Goal: Task Accomplishment & Management: Complete application form

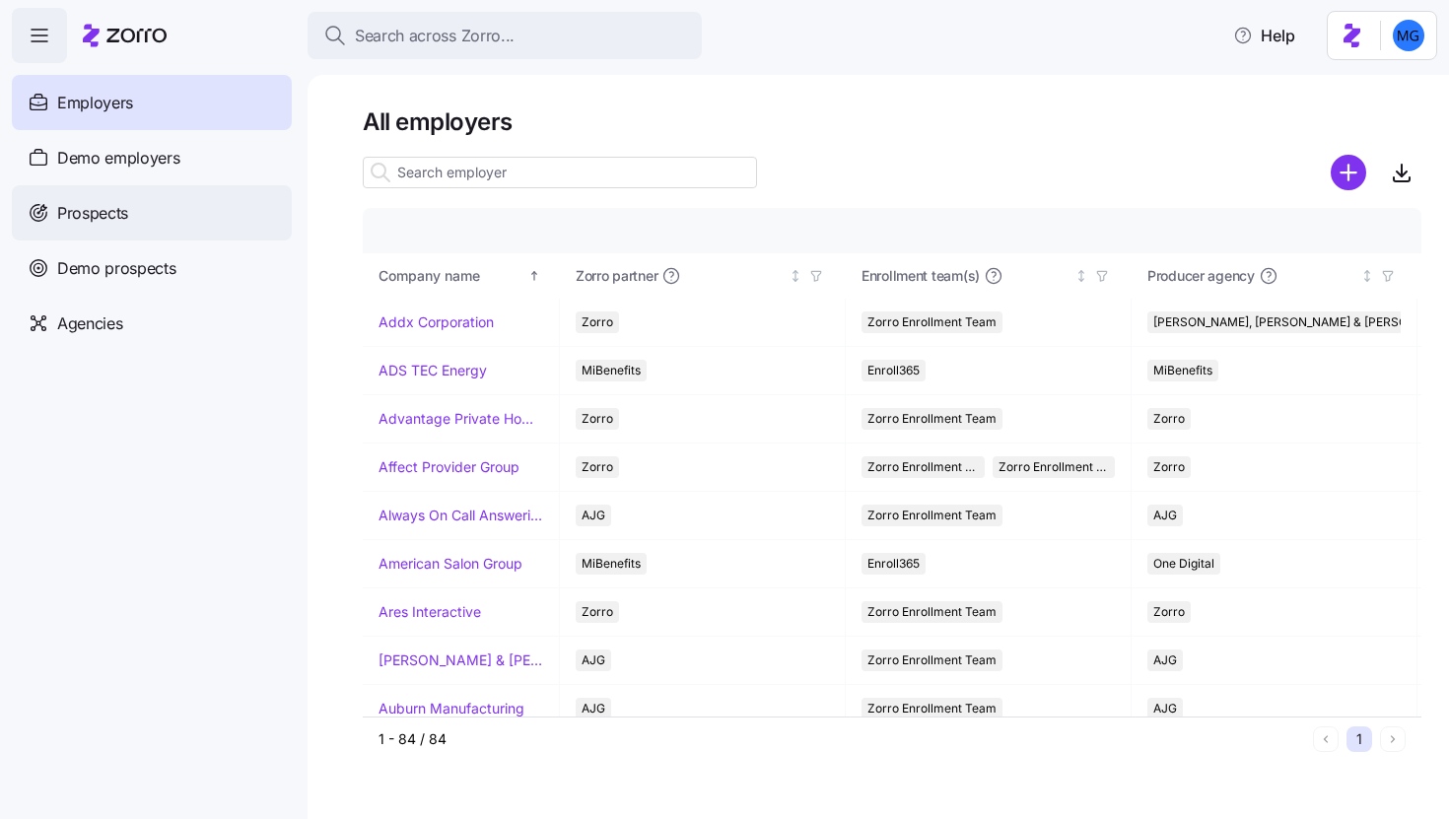
click at [153, 200] on div "Prospects" at bounding box center [152, 212] width 280 height 55
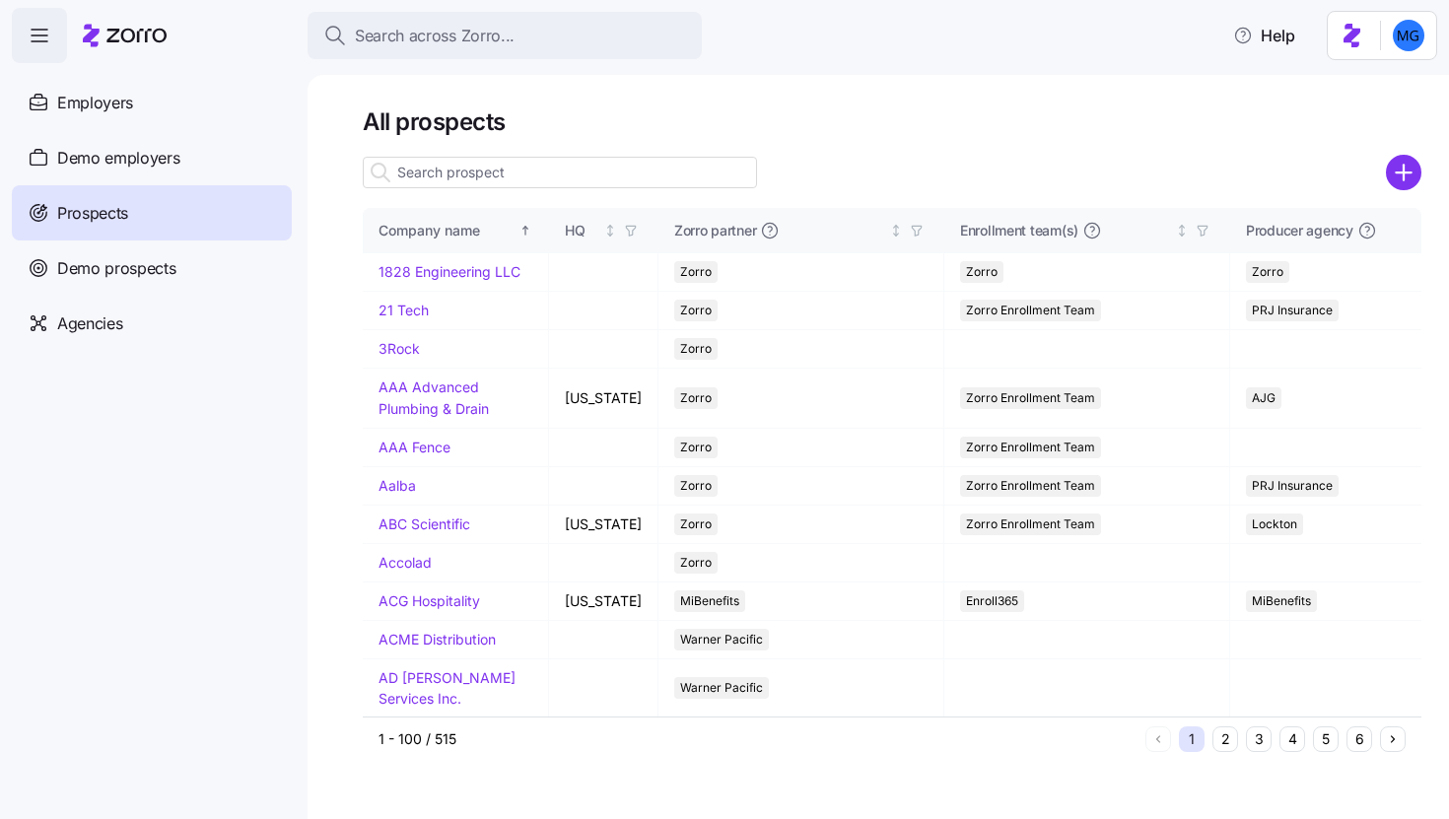
click at [545, 179] on input at bounding box center [560, 173] width 394 height 32
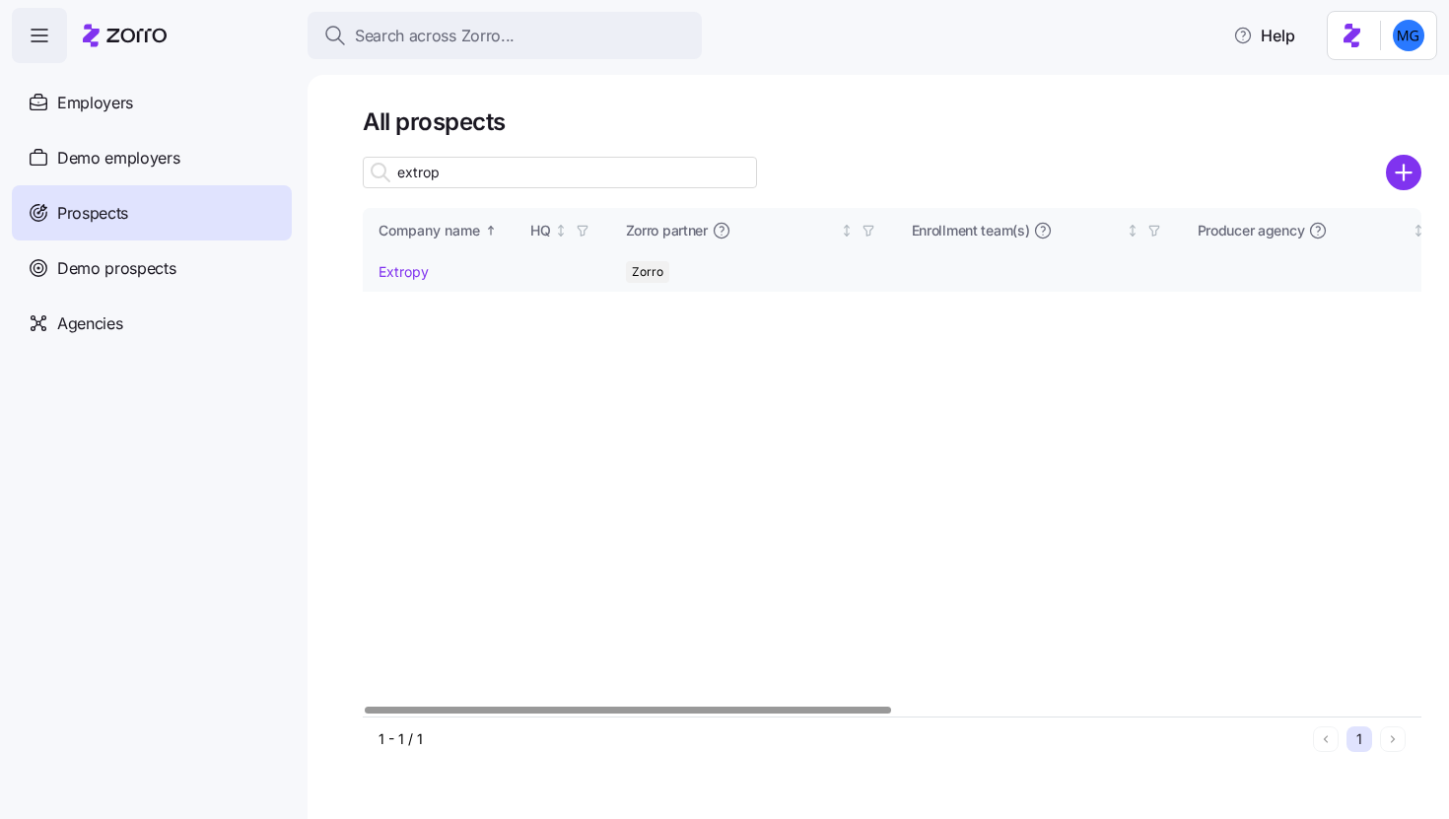
type input "extrop"
click at [391, 273] on link "Extropy" at bounding box center [404, 271] width 50 height 17
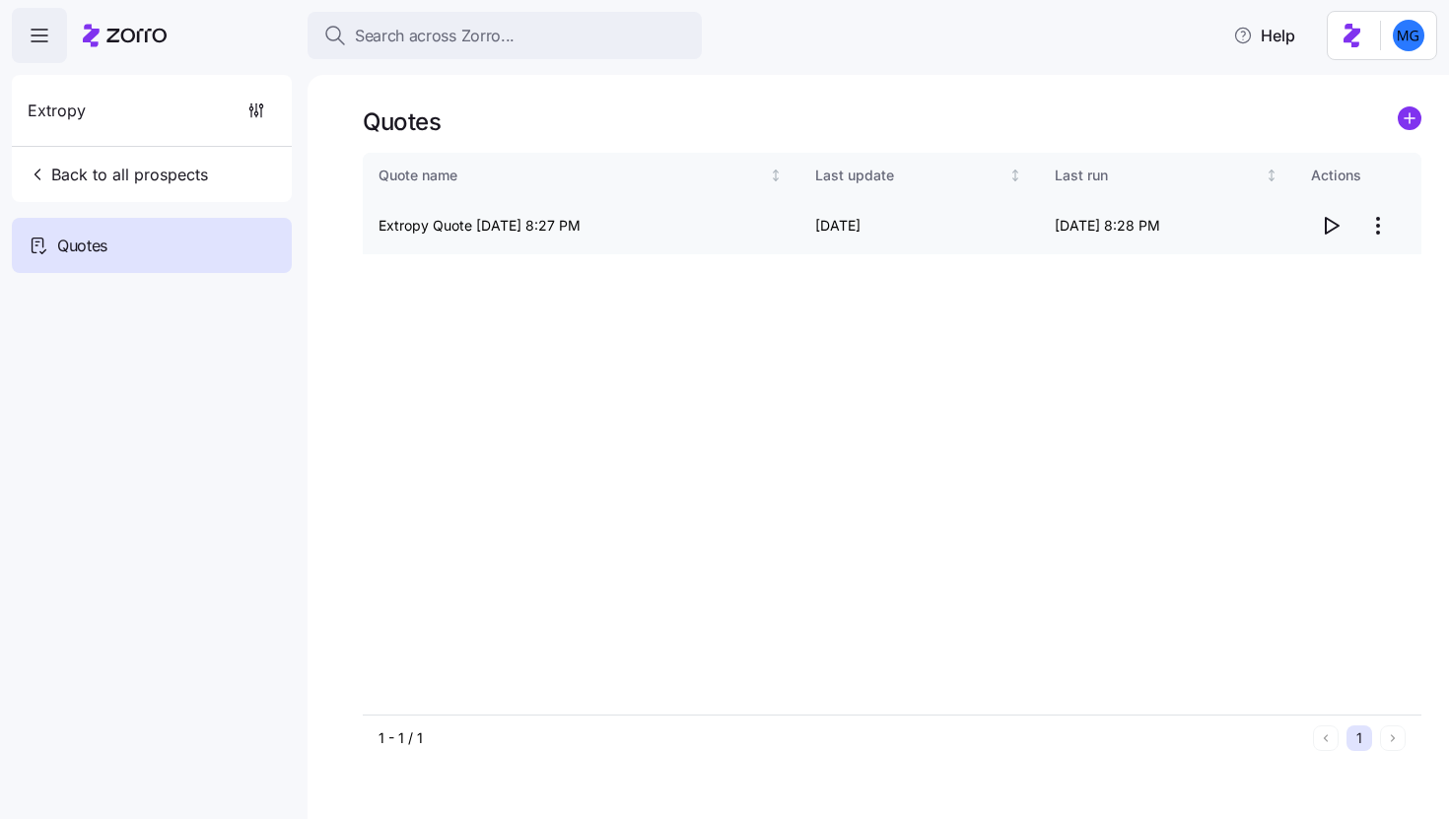
click at [1332, 228] on icon "button" at bounding box center [1331, 226] width 24 height 24
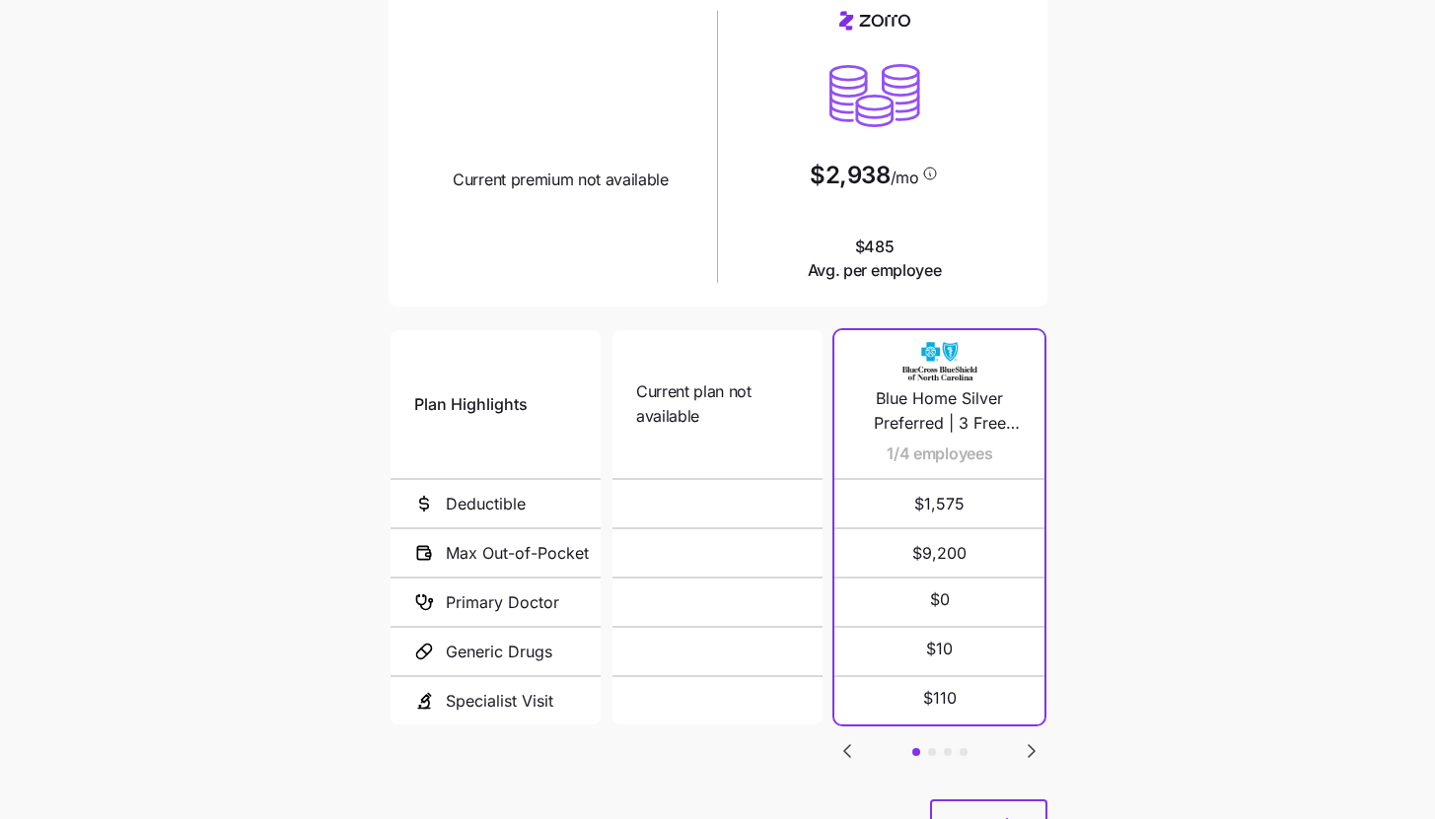
scroll to position [255, 0]
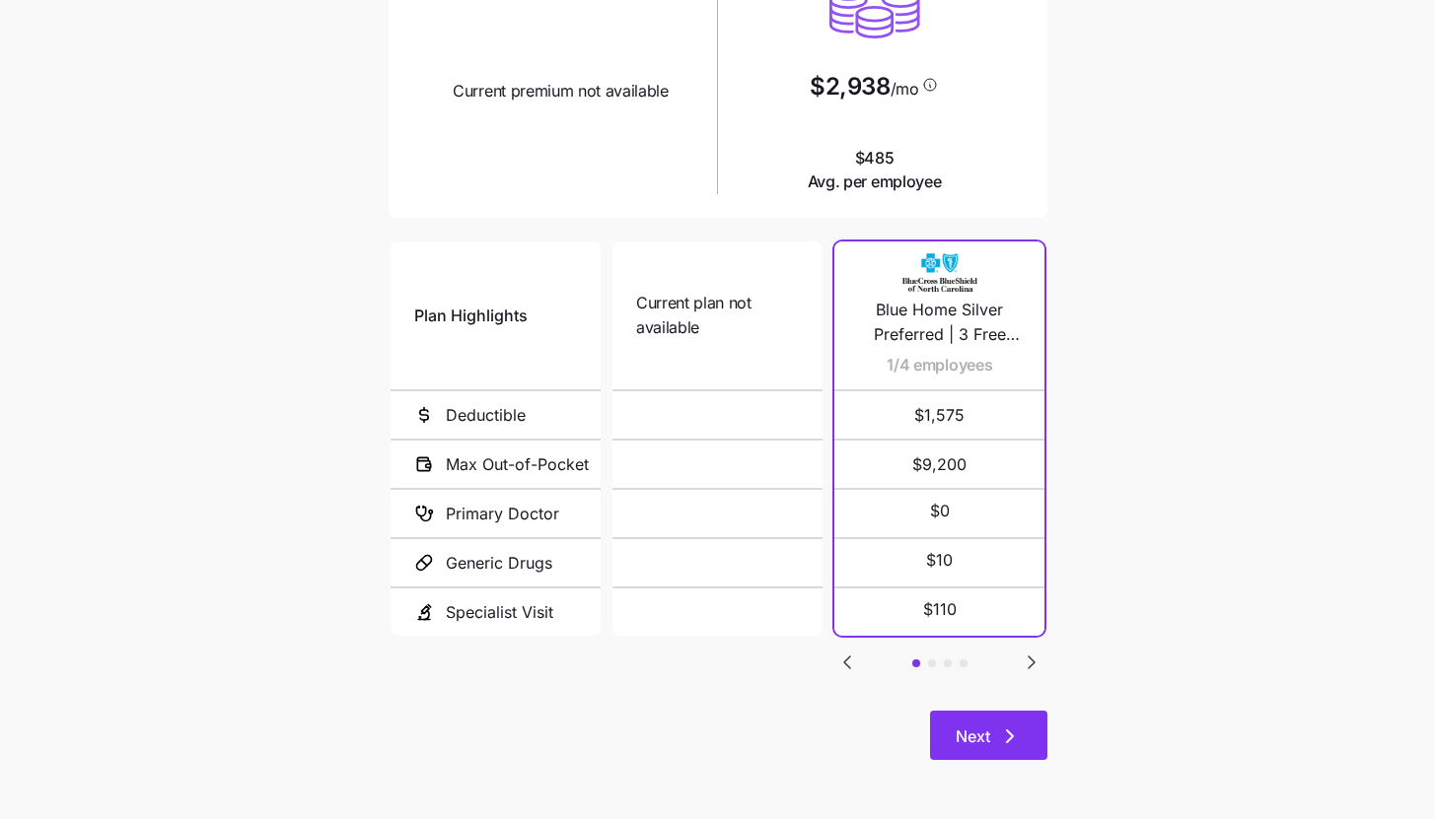
click at [991, 725] on button "Next" at bounding box center [988, 735] width 117 height 49
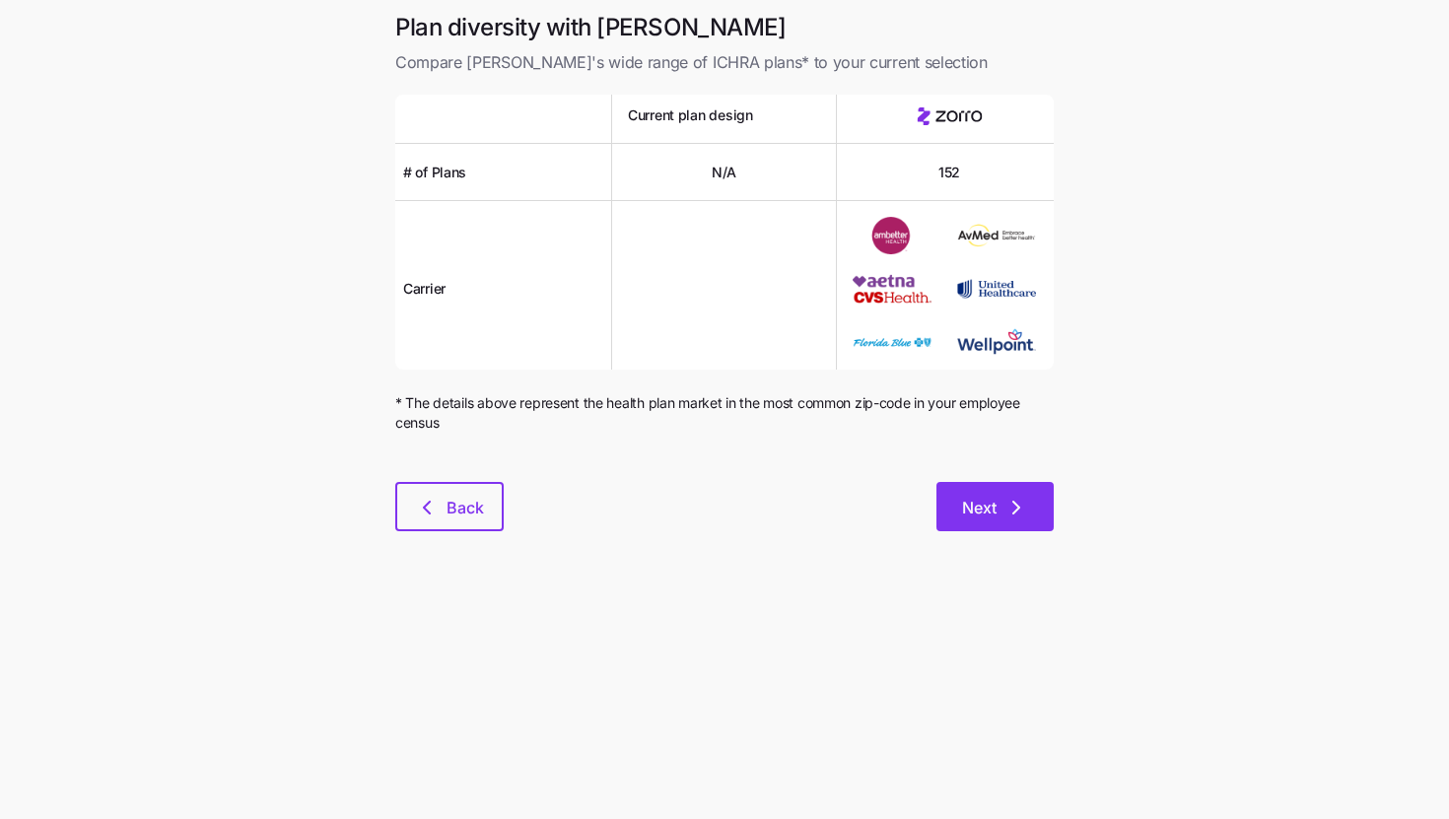
click at [1026, 526] on button "Next" at bounding box center [995, 506] width 117 height 49
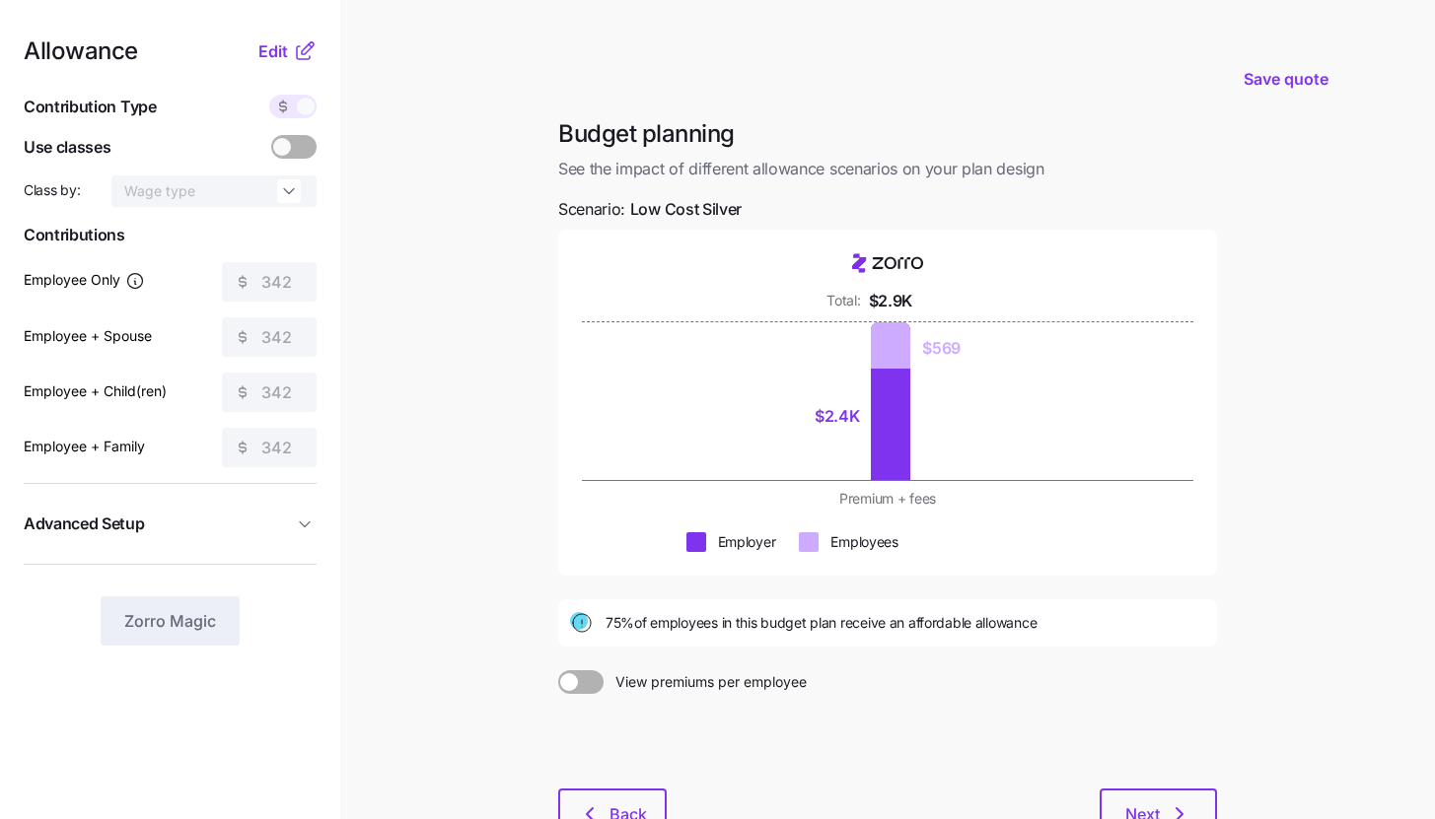
click at [468, 348] on main "Save quote Budget planning See the impact of different allowance scenarios on y…" at bounding box center [717, 482] width 1435 height 964
click at [267, 57] on span "Edit" at bounding box center [273, 51] width 30 height 24
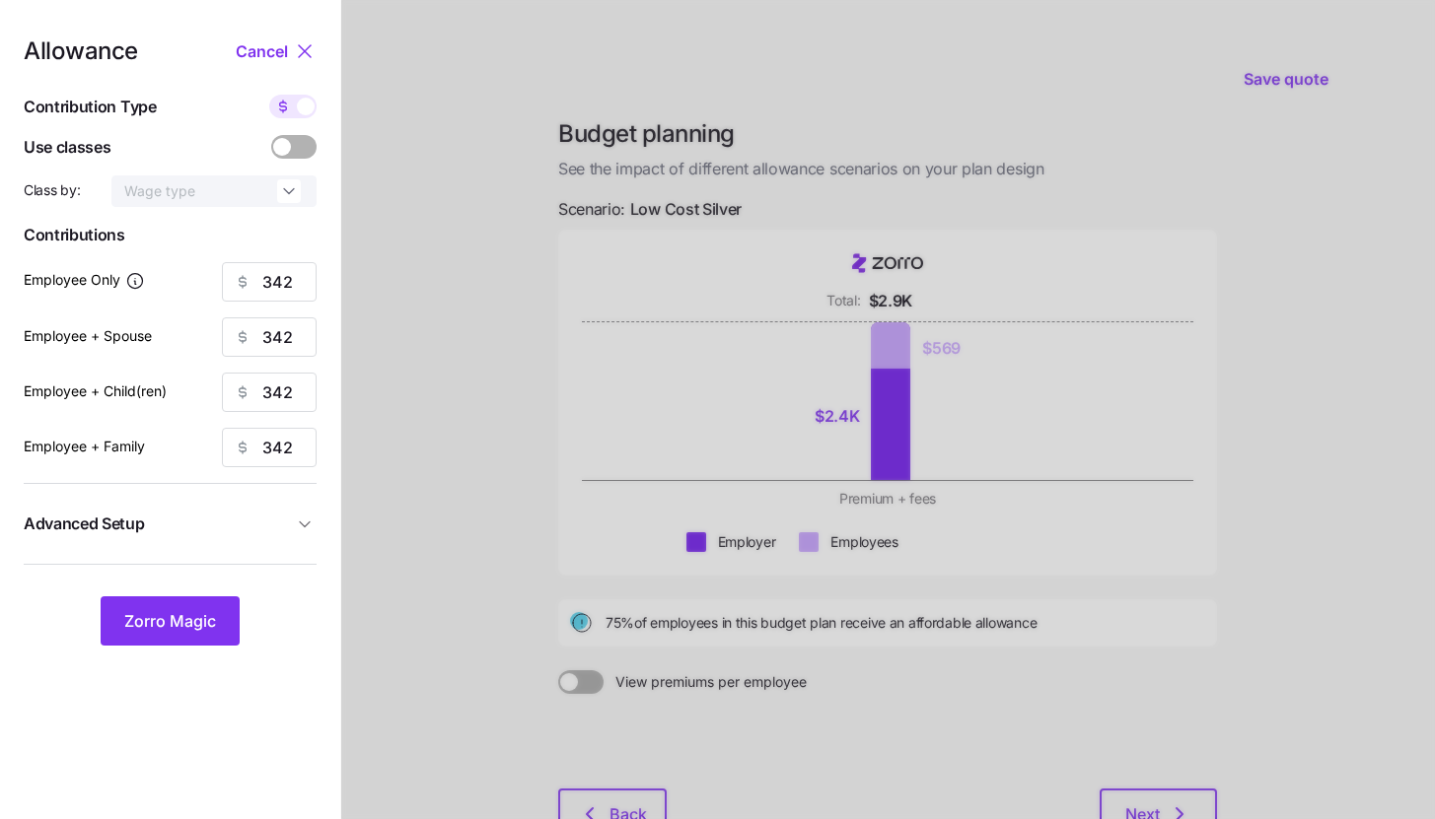
click at [285, 103] on icon at bounding box center [283, 107] width 7 height 8
click at [269, 95] on input "checkbox" at bounding box center [269, 95] width 0 height 0
type input "85"
type input "42"
type input "47"
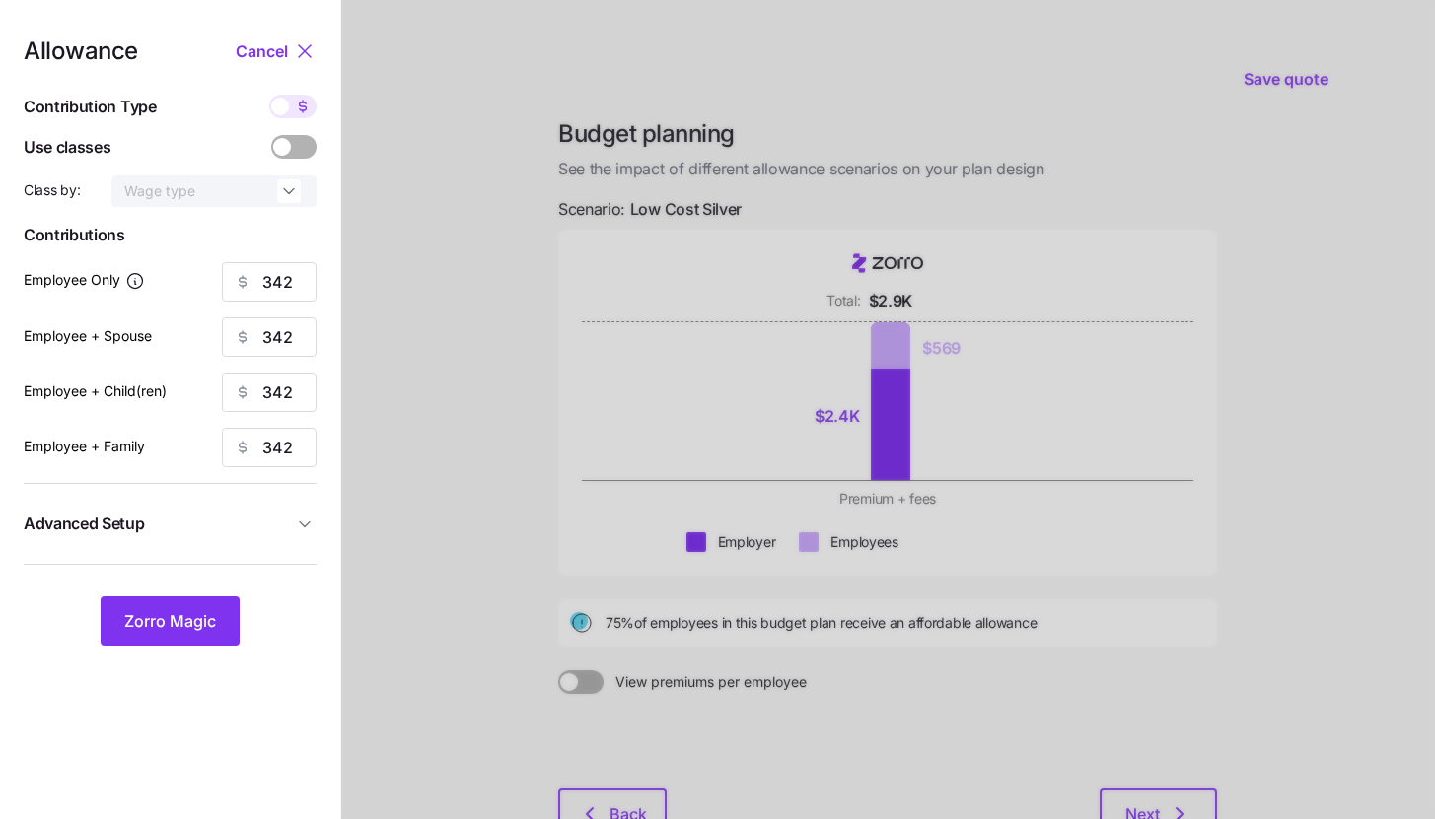
type input "30"
click at [182, 622] on span "Zorro Magic" at bounding box center [170, 621] width 92 height 24
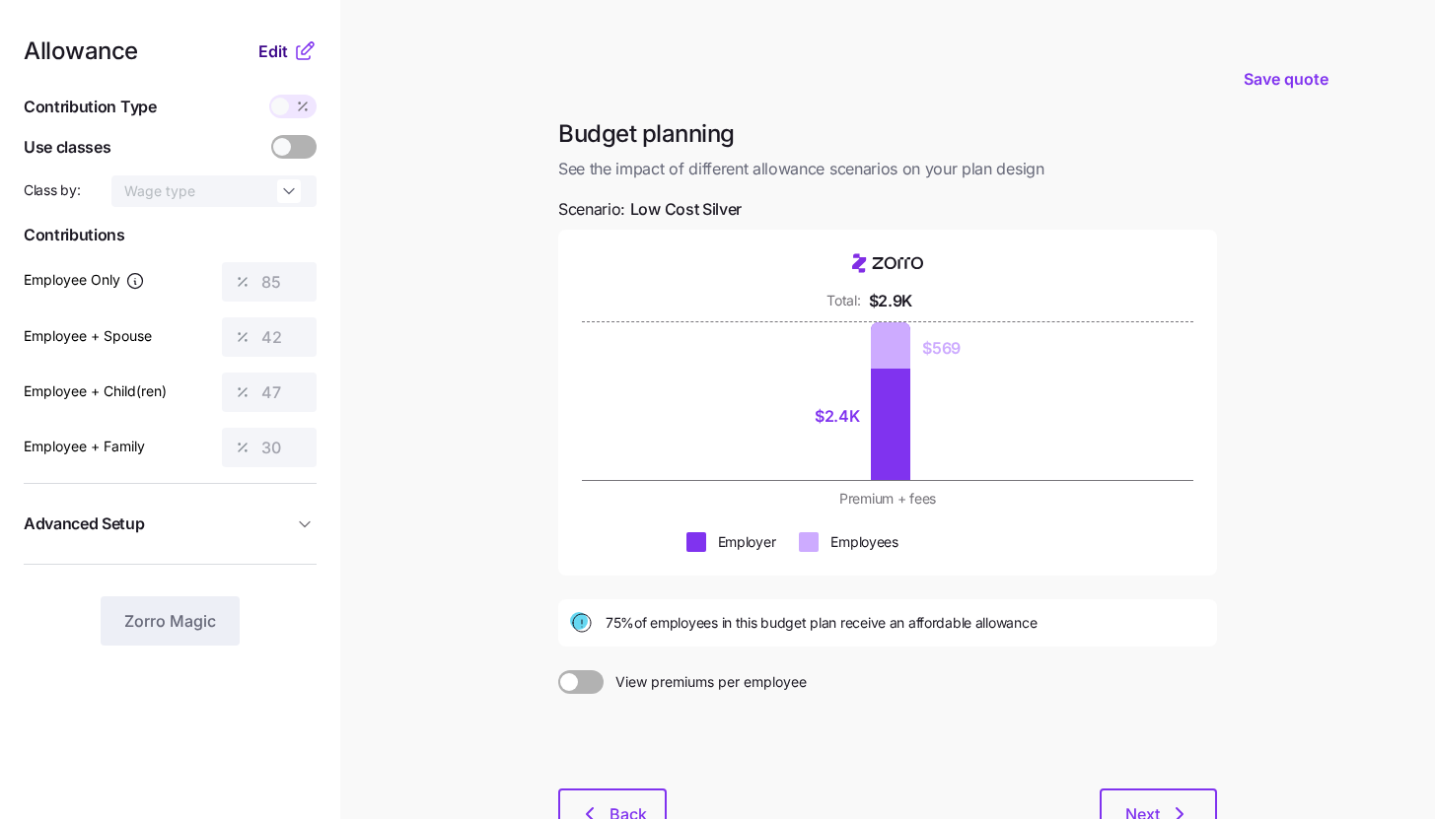
click at [275, 42] on span "Edit" at bounding box center [273, 51] width 30 height 24
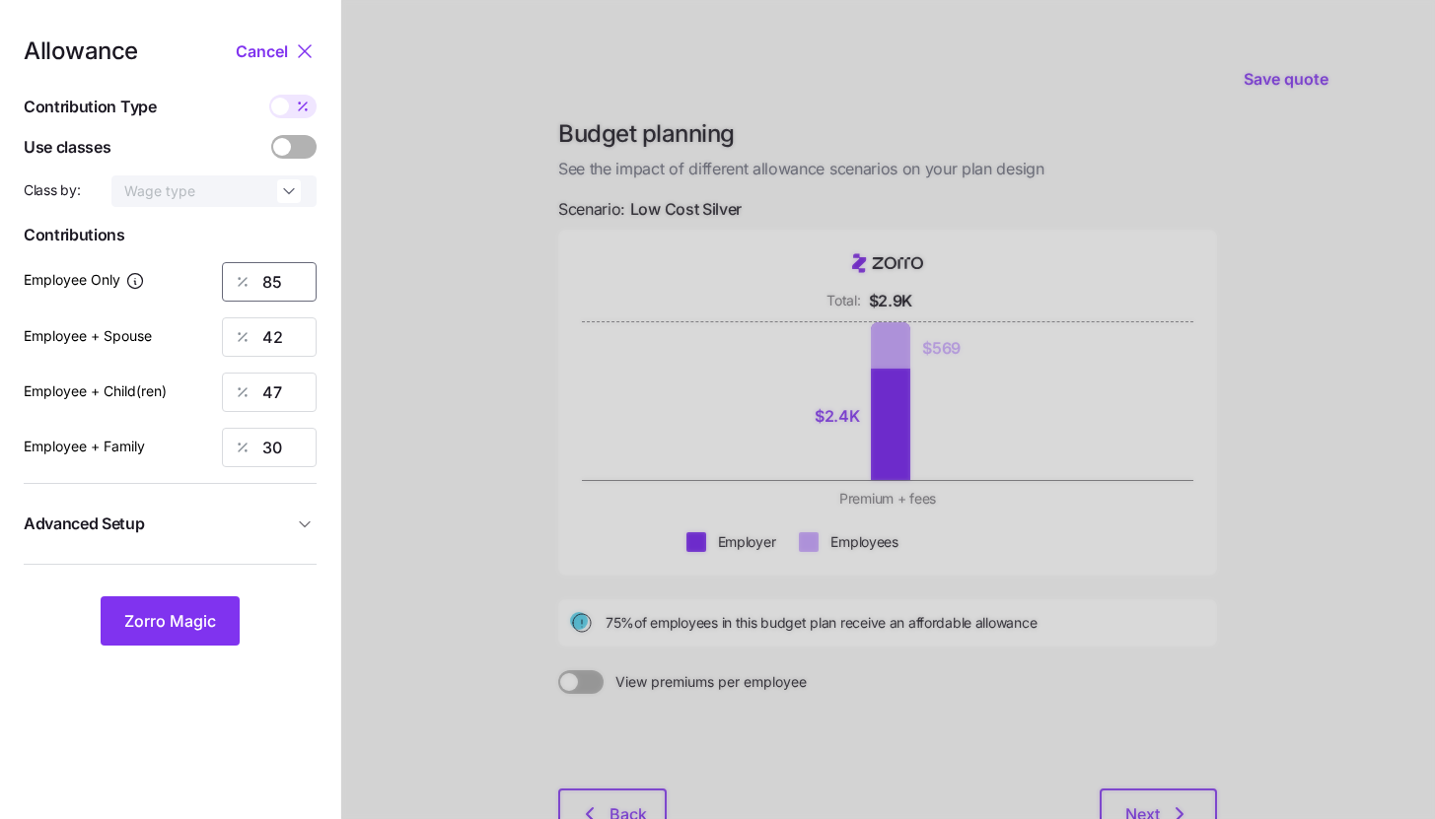
click at [290, 278] on input "85" at bounding box center [269, 281] width 95 height 39
click at [196, 616] on span "Zorro Magic" at bounding box center [170, 621] width 92 height 24
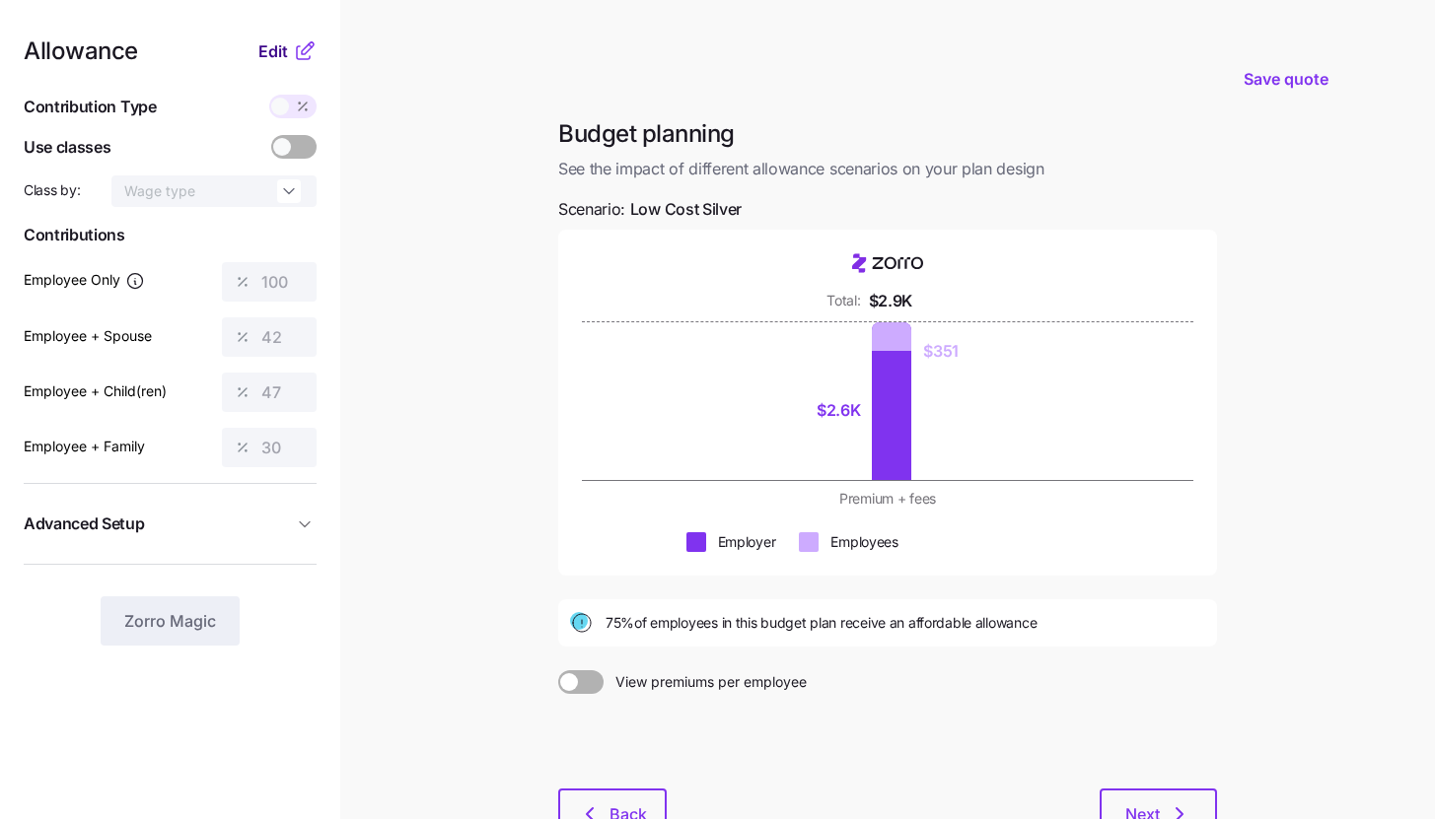
click at [284, 54] on span "Edit" at bounding box center [273, 51] width 30 height 24
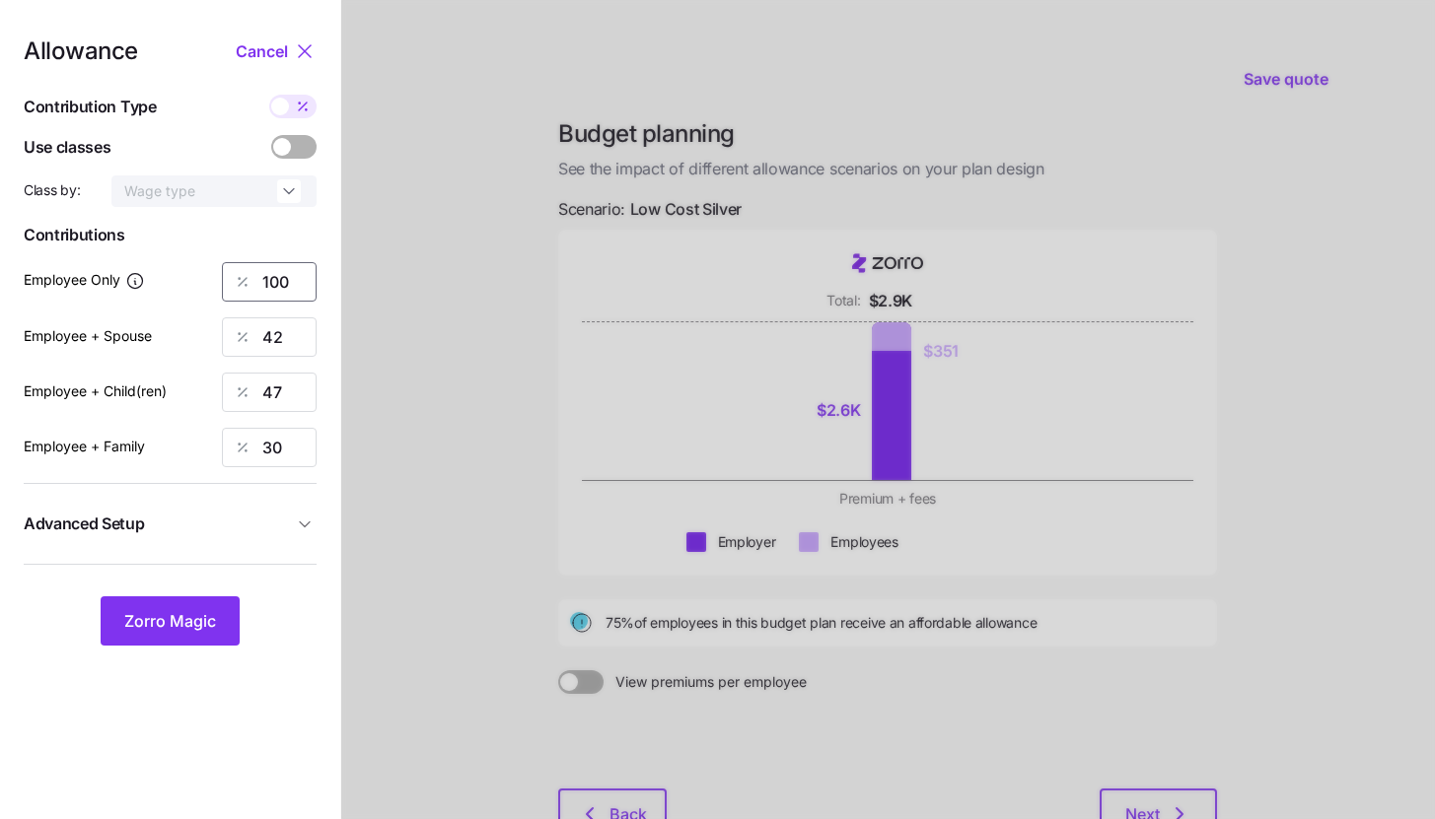
click at [294, 283] on input "100" at bounding box center [269, 281] width 95 height 39
type input "50"
click at [202, 617] on span "Zorro Magic" at bounding box center [170, 621] width 92 height 24
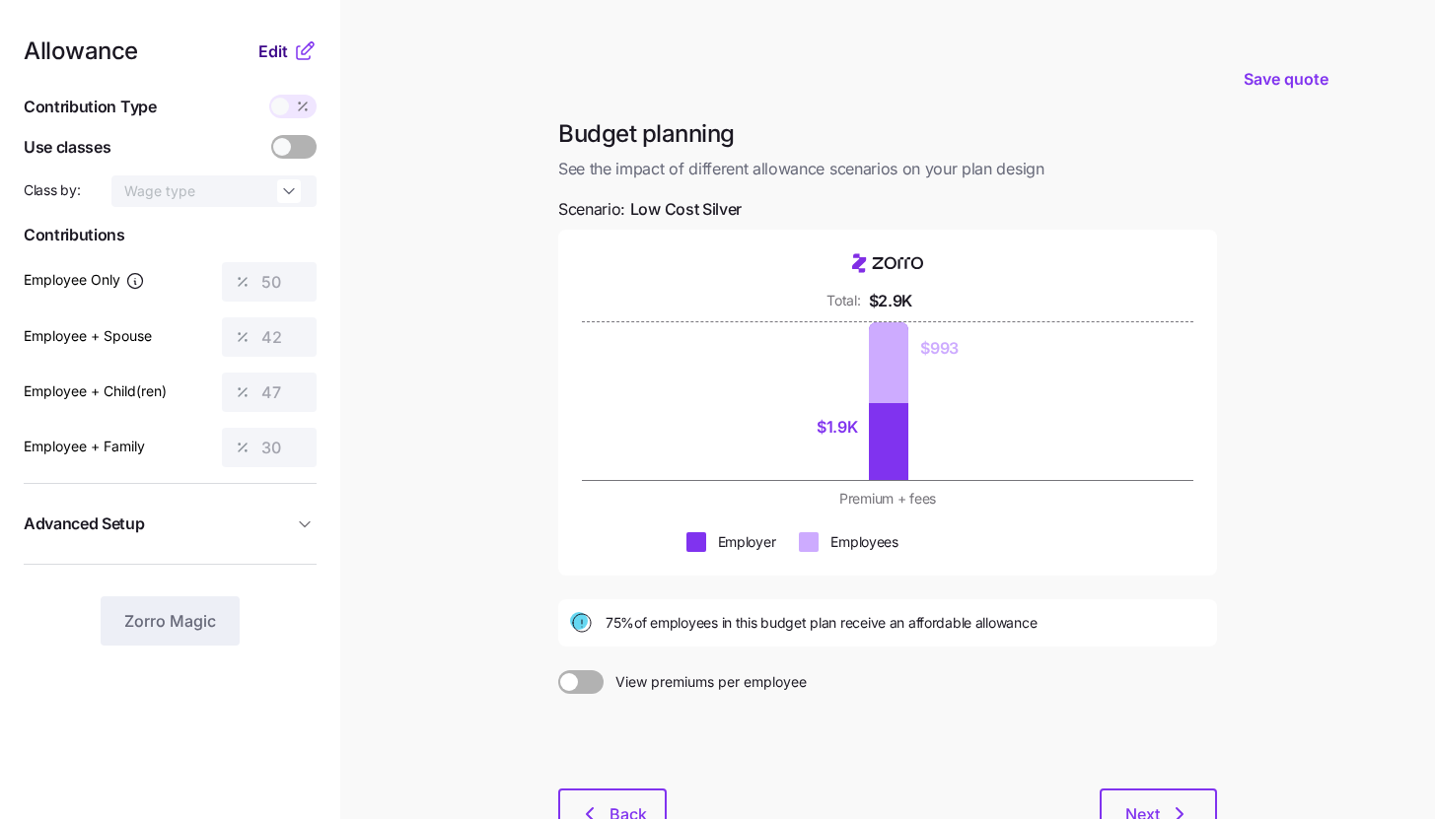
click at [282, 58] on span "Edit" at bounding box center [273, 51] width 30 height 24
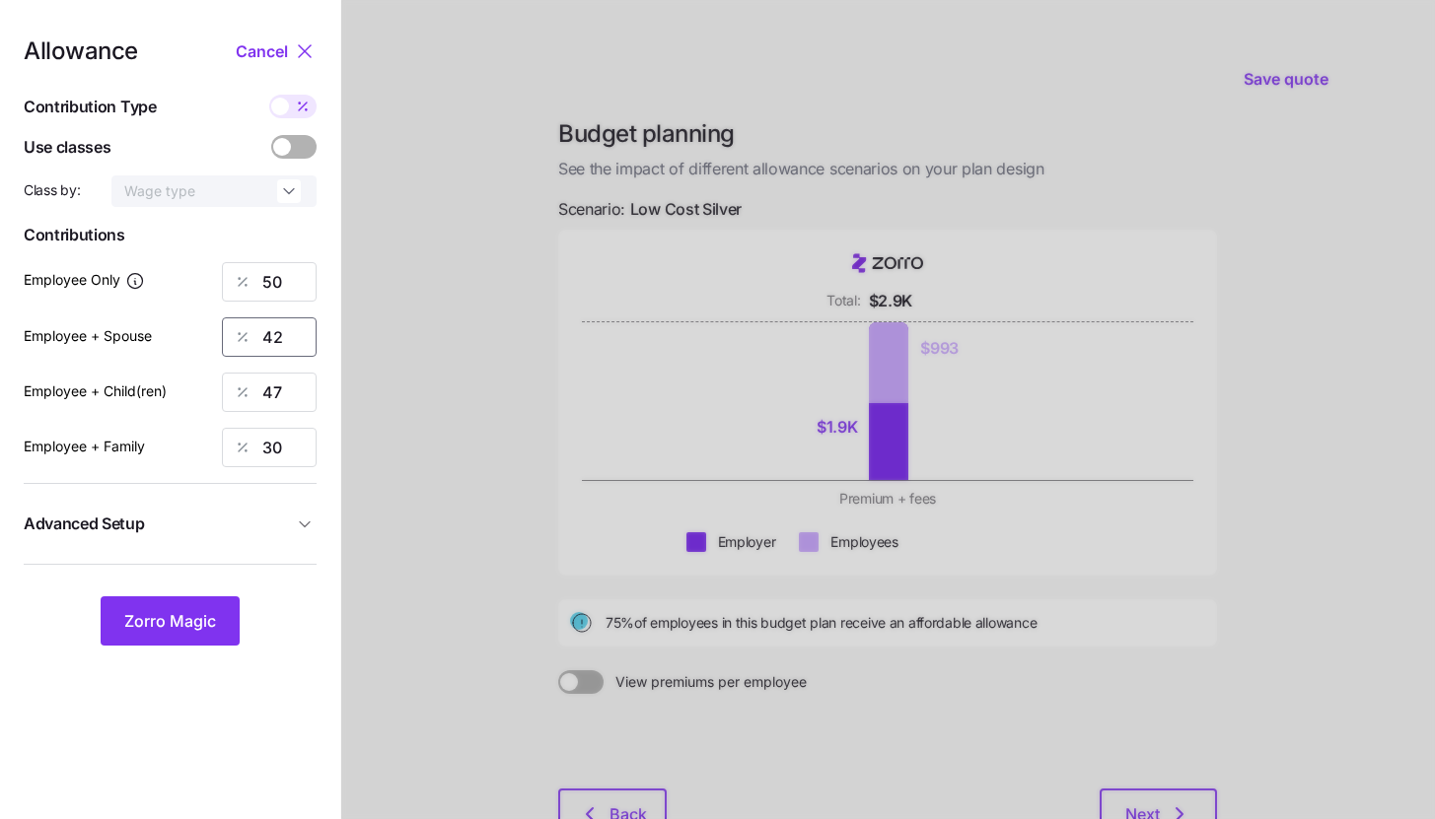
click at [284, 327] on input "42" at bounding box center [269, 336] width 95 height 39
type input "50"
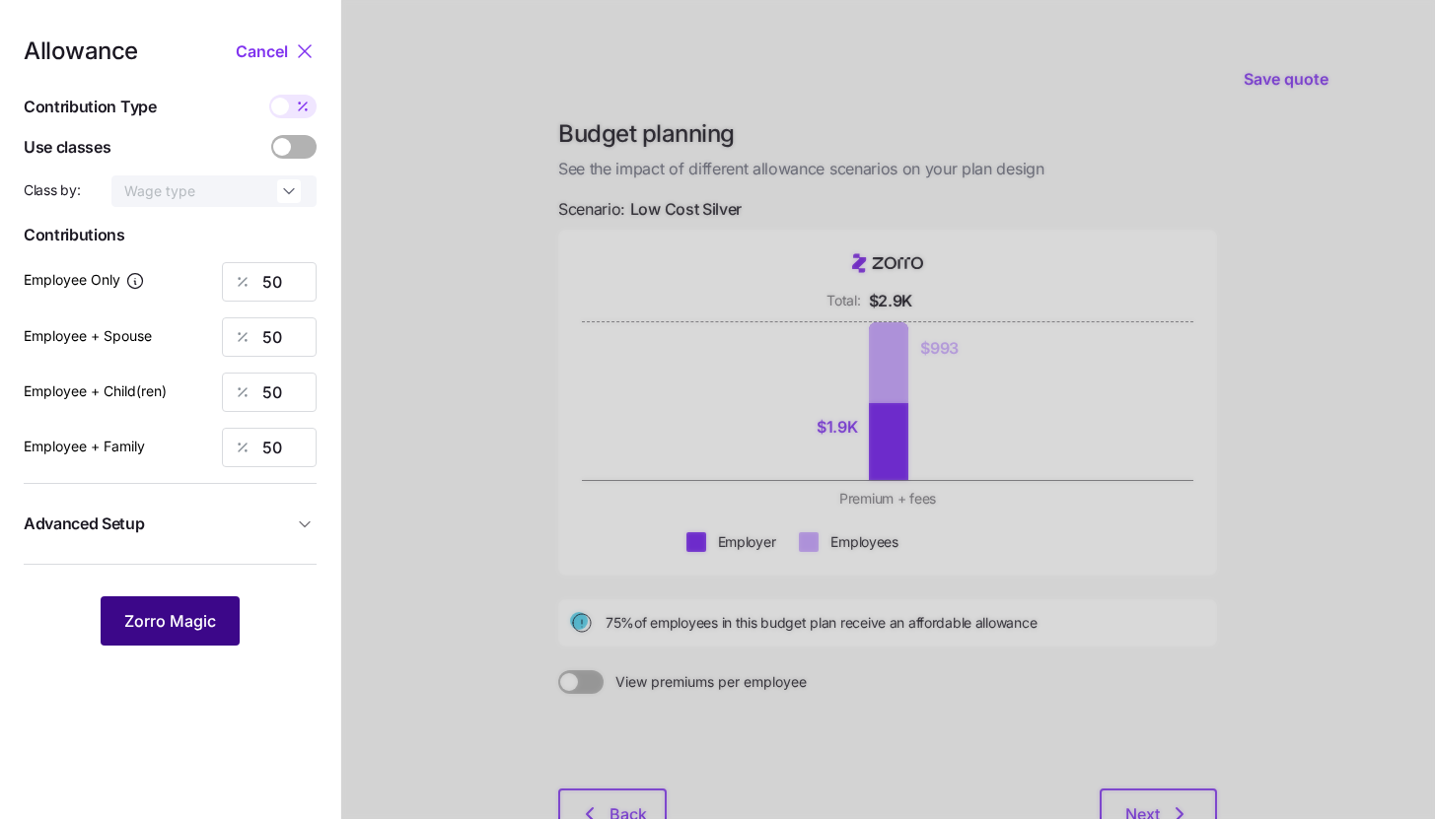
click at [200, 632] on span "Zorro Magic" at bounding box center [170, 621] width 92 height 24
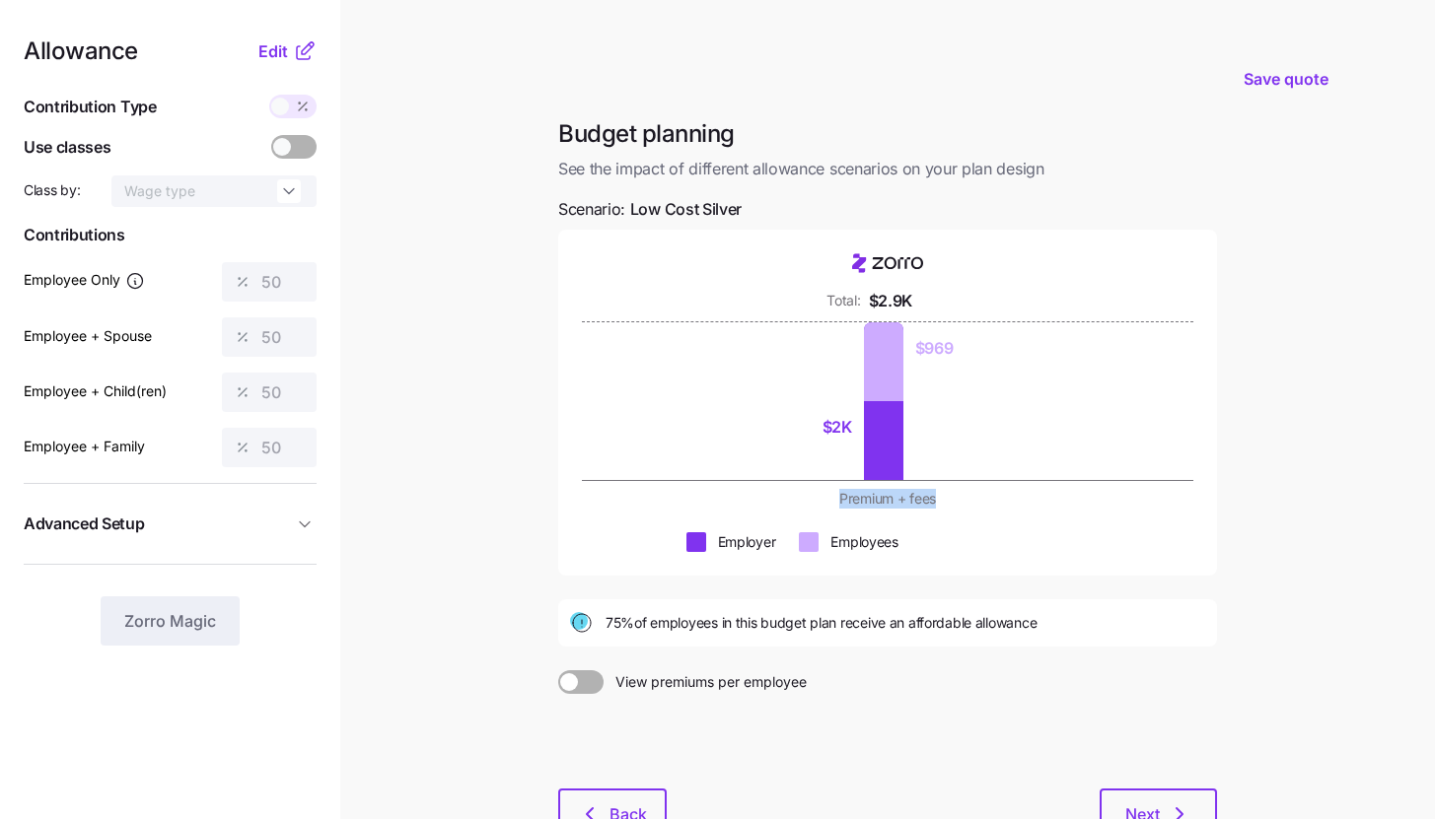
drag, startPoint x: 839, startPoint y: 503, endPoint x: 953, endPoint y: 510, distance: 114.6
click at [953, 510] on div "Total: $2.9K $2K $969 Premium + fees Employer Employees" at bounding box center [887, 403] width 659 height 346
click at [967, 536] on div "Employer Employees" at bounding box center [887, 542] width 611 height 20
click at [273, 55] on span "Edit" at bounding box center [273, 51] width 30 height 24
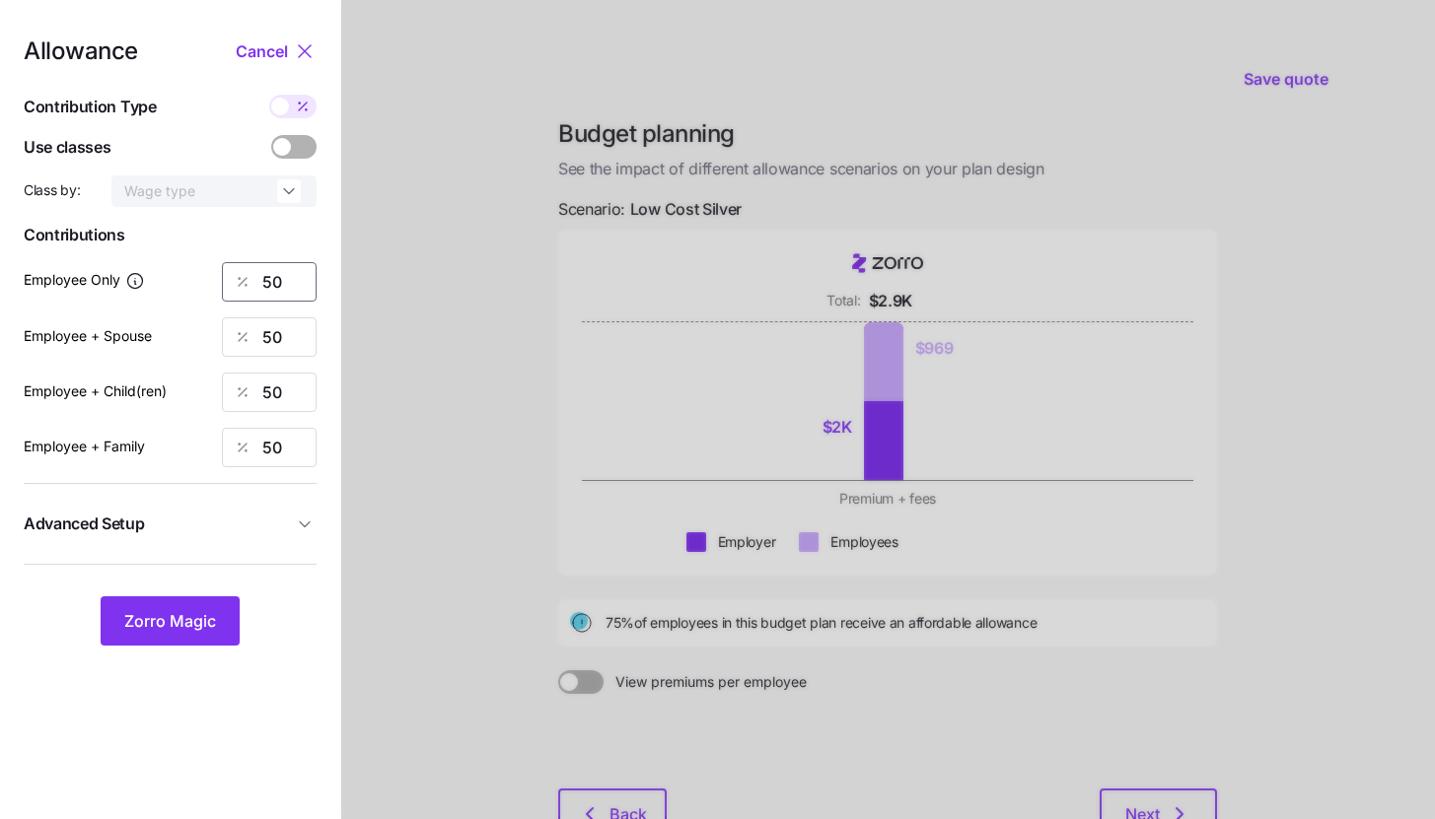
click at [295, 282] on input "50" at bounding box center [269, 281] width 95 height 39
click at [220, 625] on button "Zorro Magic" at bounding box center [170, 621] width 139 height 49
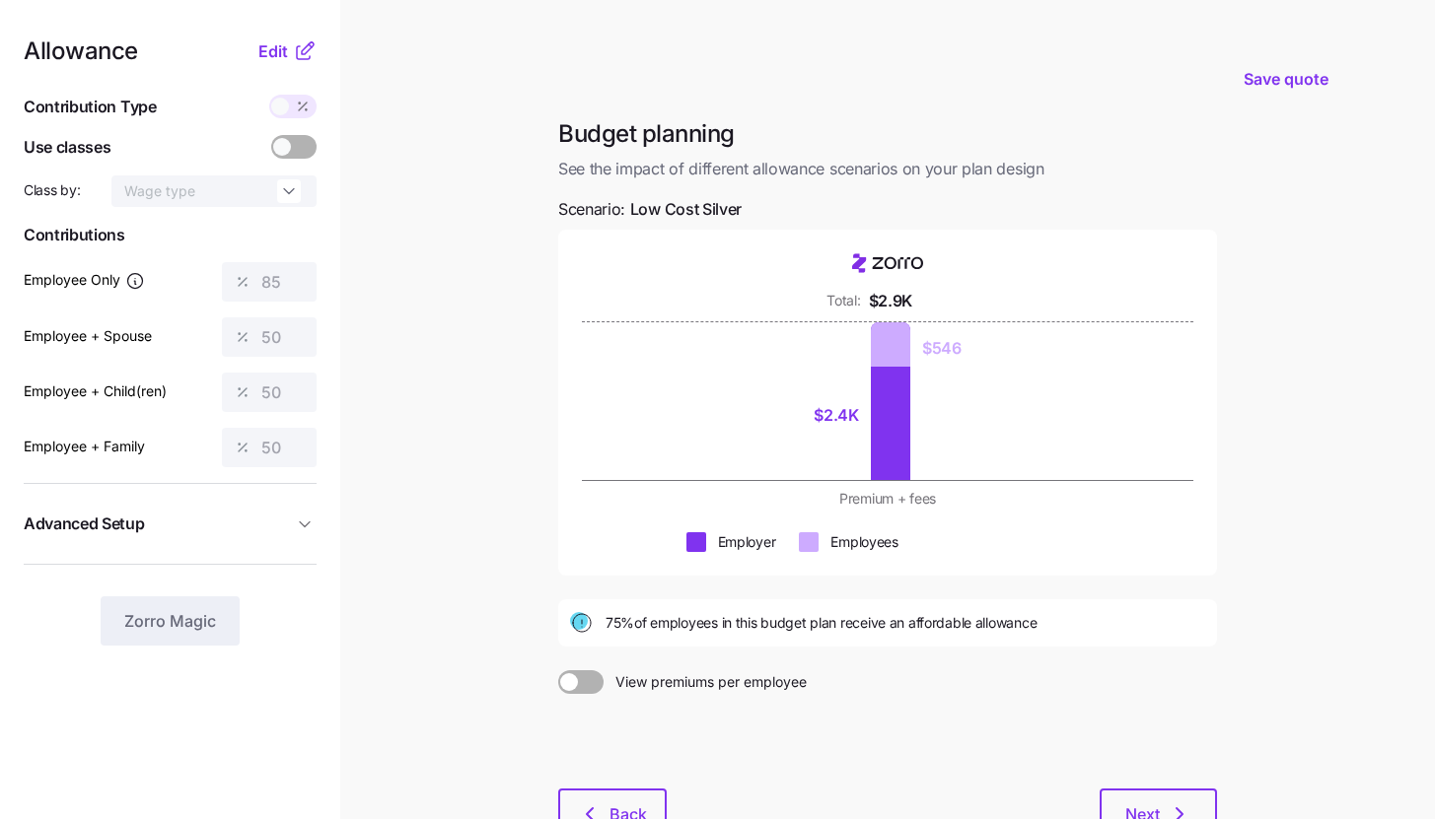
click at [297, 53] on icon at bounding box center [303, 52] width 13 height 13
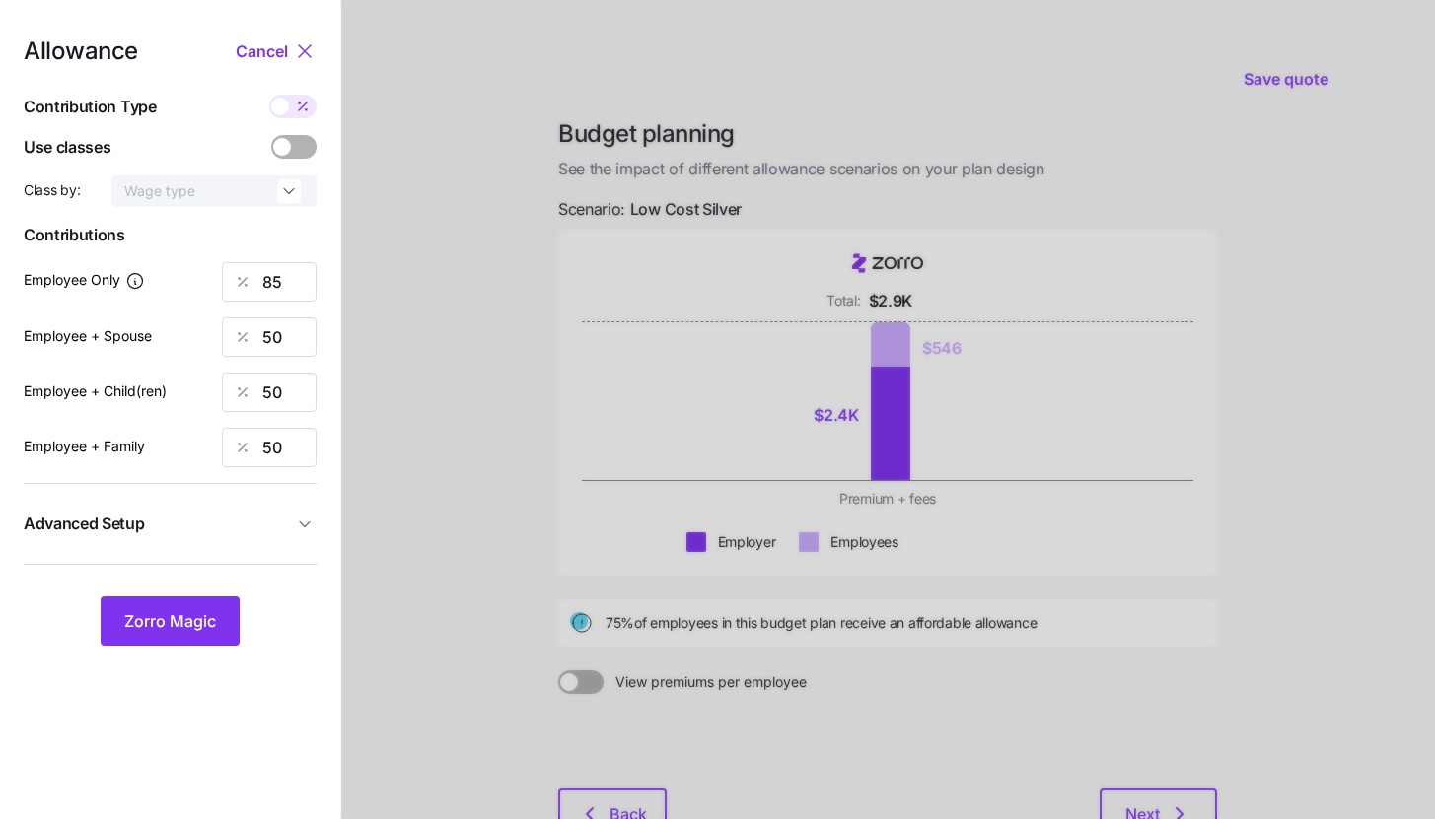
click at [286, 130] on div "Allowance Cancel Contribution Type Use classes Class by: Wage type Contribution…" at bounding box center [170, 342] width 293 height 606
click at [286, 114] on div at bounding box center [292, 107] width 47 height 24
click at [269, 95] on input "checkbox" at bounding box center [269, 95] width 0 height 0
type input "342"
type input "402"
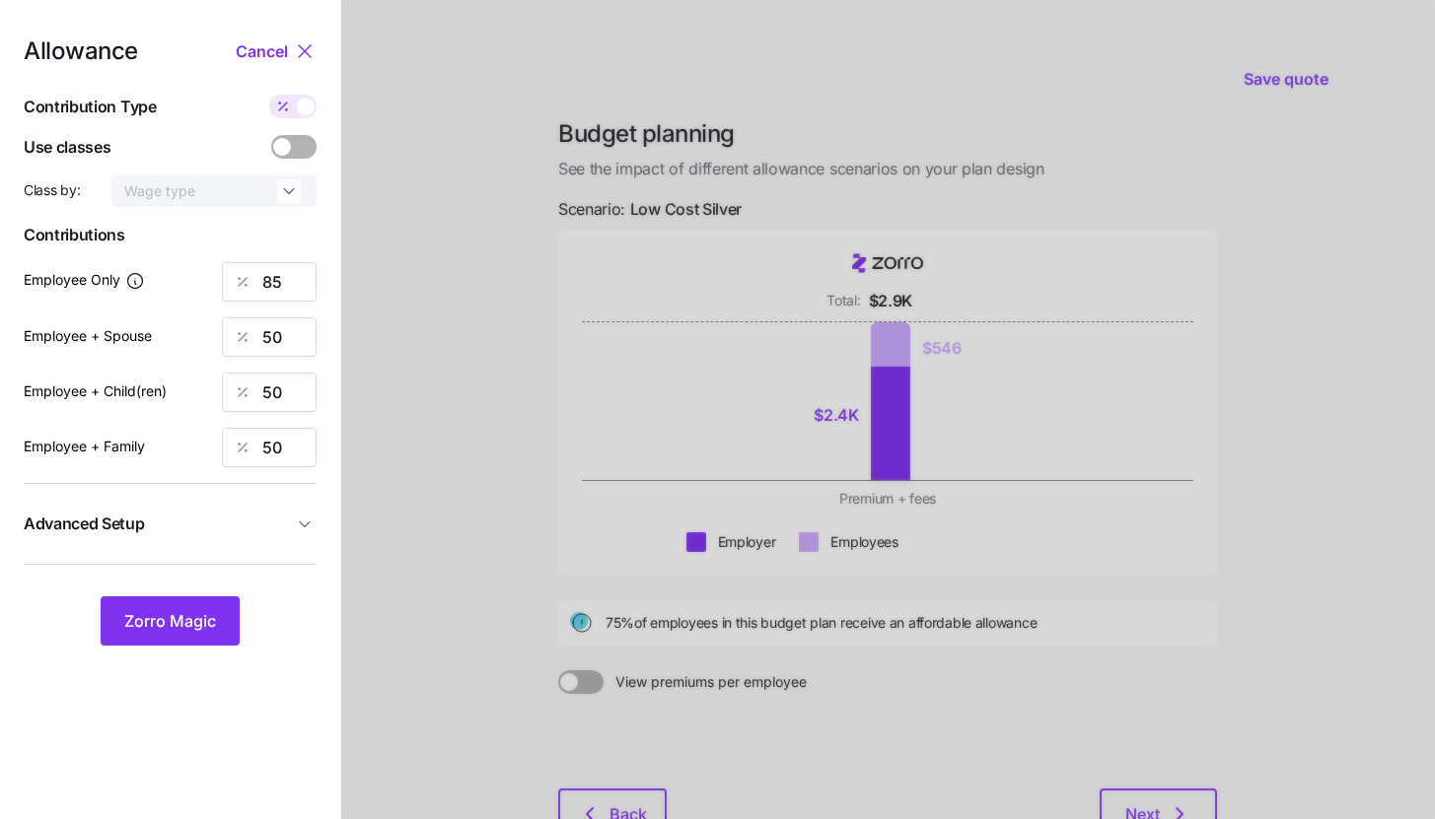
type input "366"
type input "567"
click at [290, 322] on input "402" at bounding box center [269, 336] width 95 height 39
type input "342"
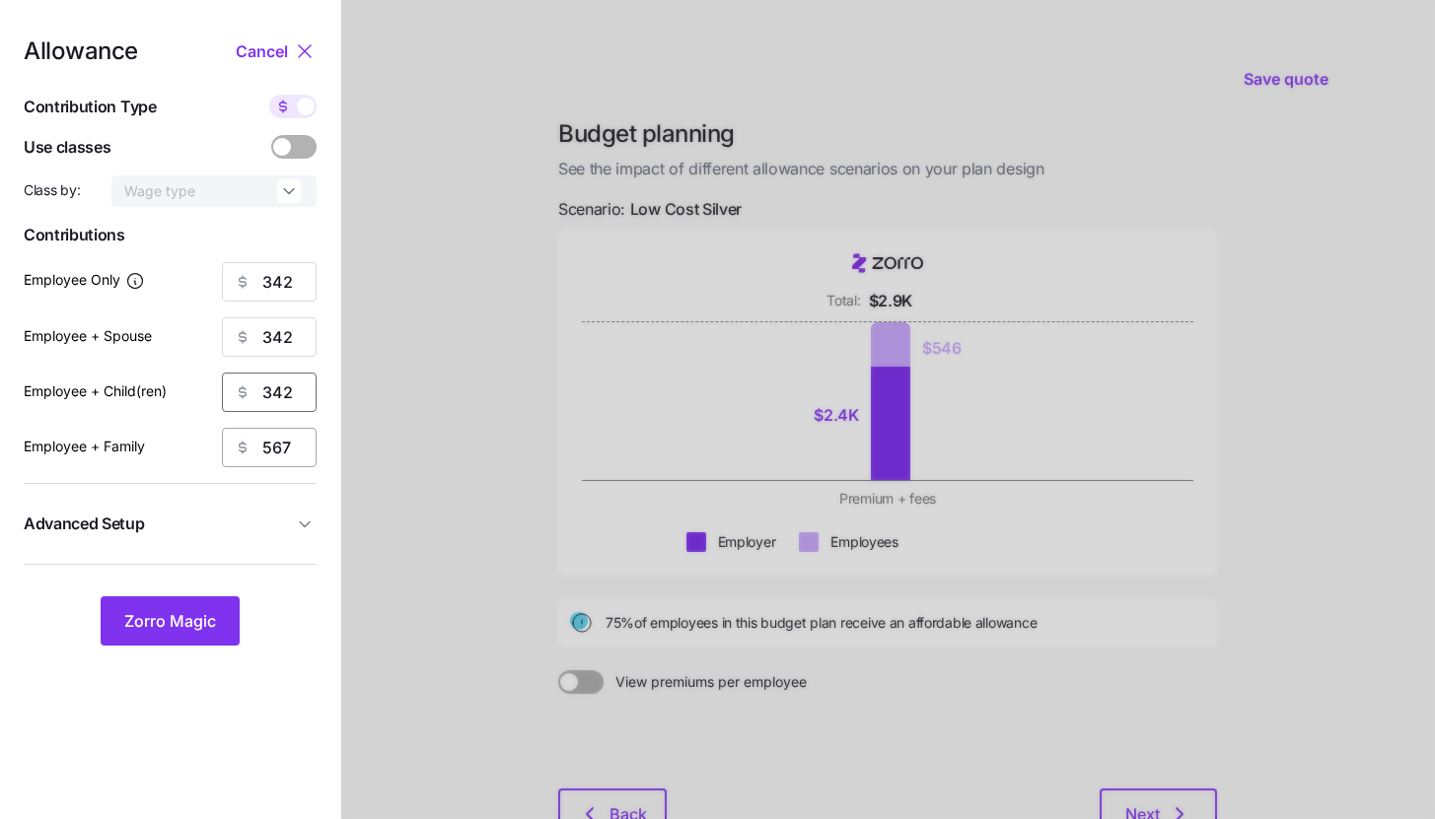
type input "342"
click at [283, 432] on input "567" at bounding box center [269, 447] width 95 height 39
type input "342"
click at [197, 603] on button "Zorro Magic" at bounding box center [170, 621] width 139 height 49
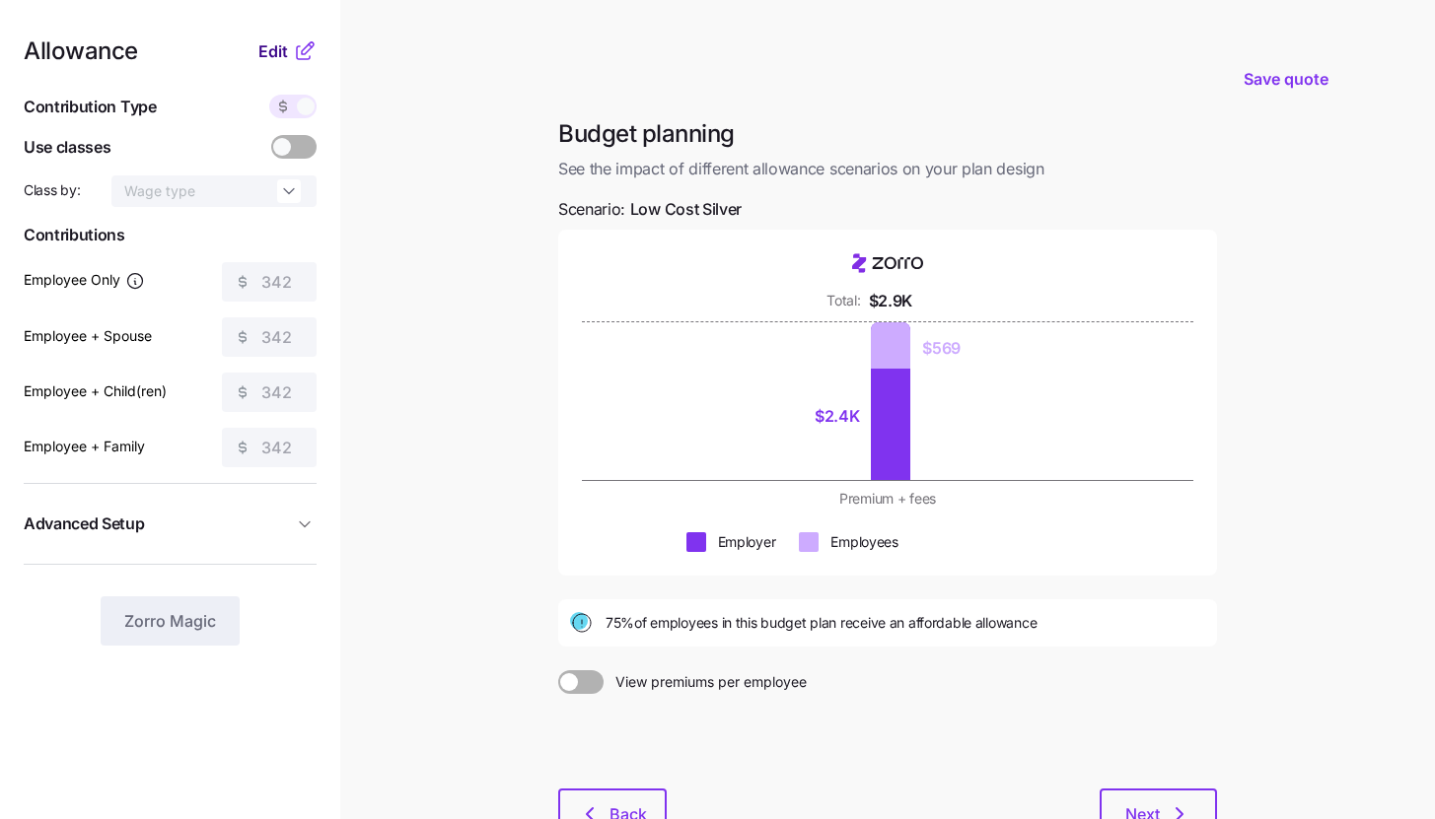
click at [290, 50] on button "Edit" at bounding box center [275, 51] width 35 height 24
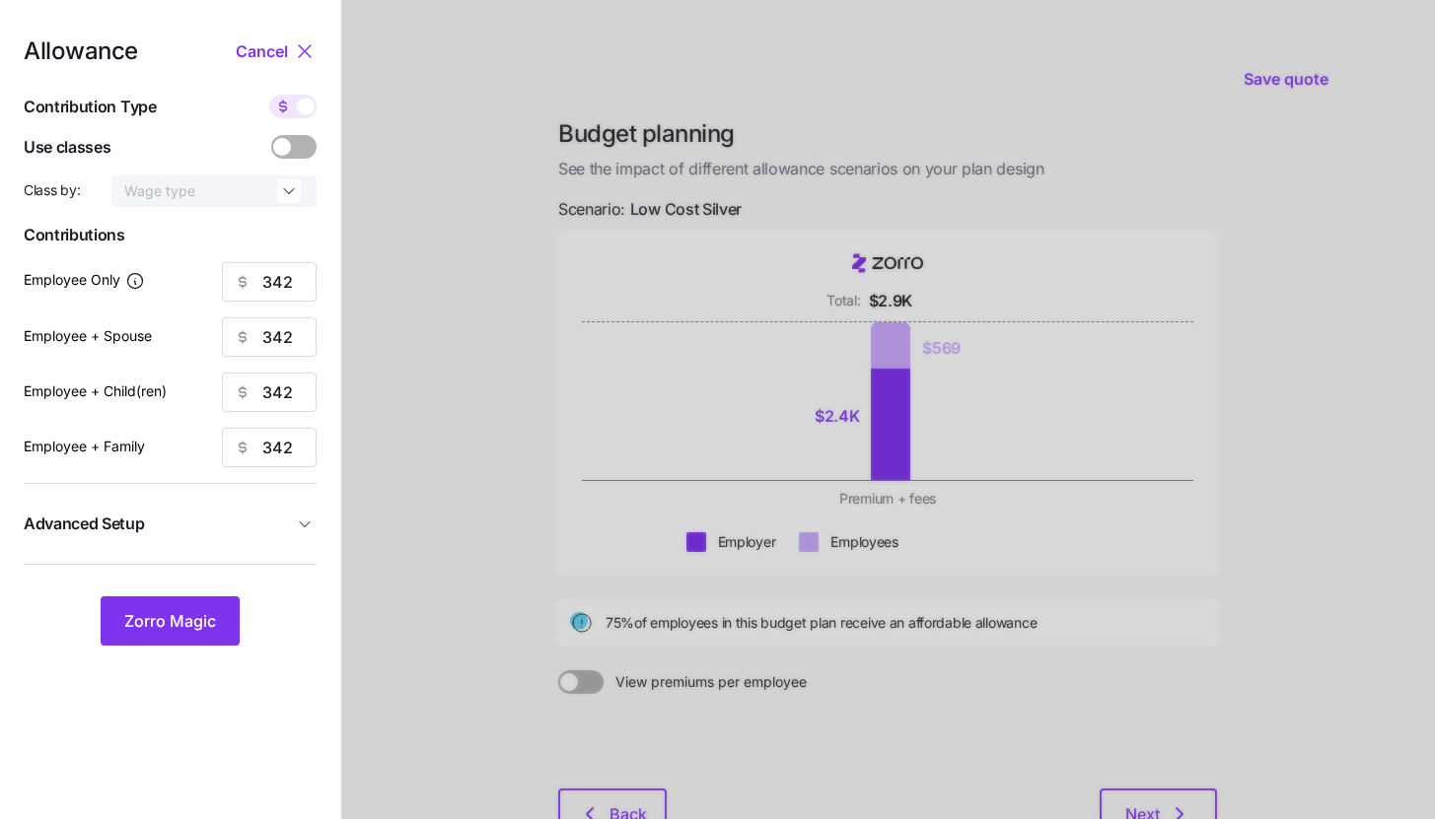
click at [294, 110] on span at bounding box center [283, 107] width 28 height 24
click at [269, 95] on input "checkbox" at bounding box center [269, 95] width 0 height 0
type input "85"
type input "42"
type input "47"
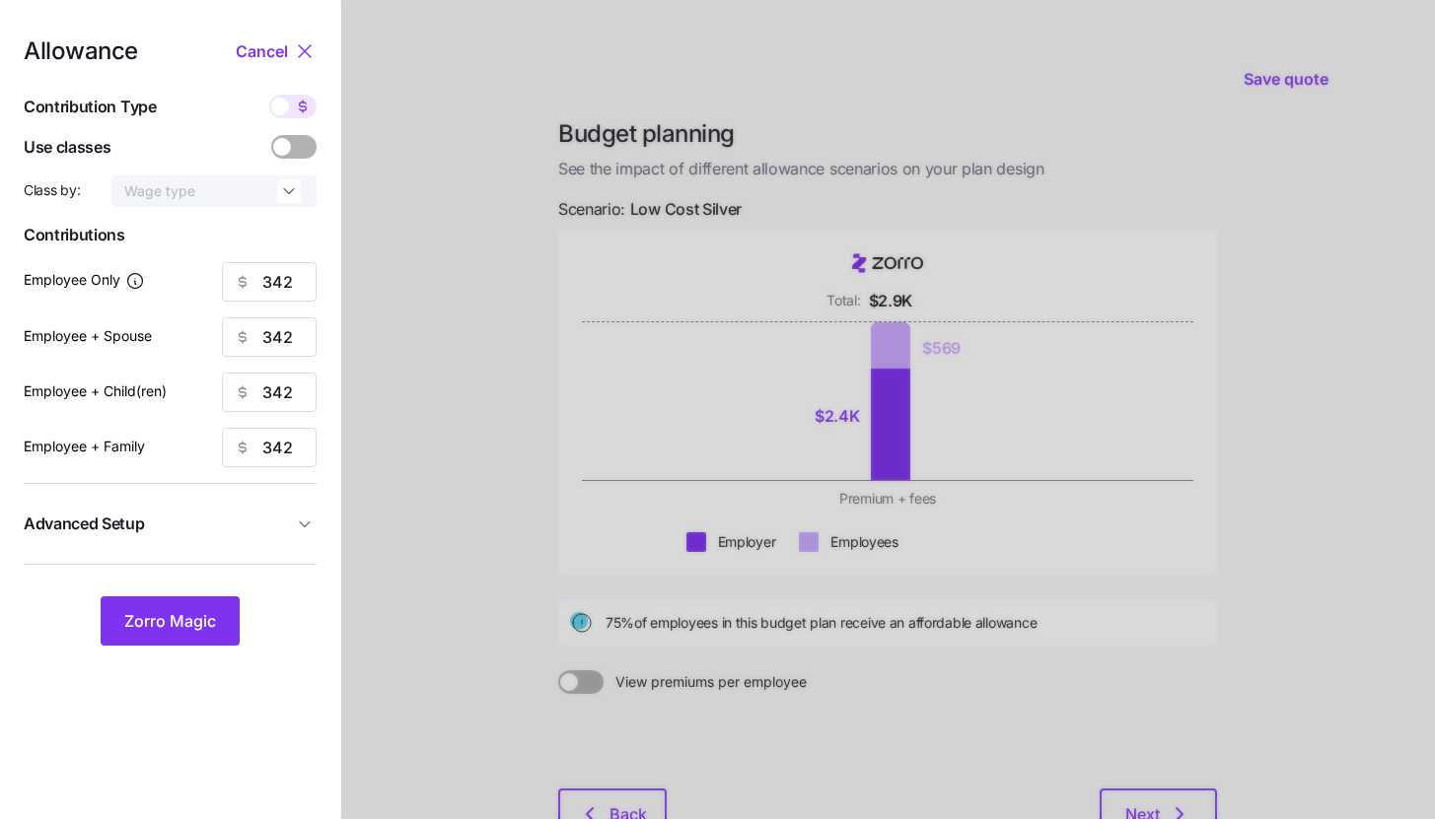
type input "30"
click at [291, 275] on input "85" at bounding box center [269, 281] width 95 height 39
type input "50"
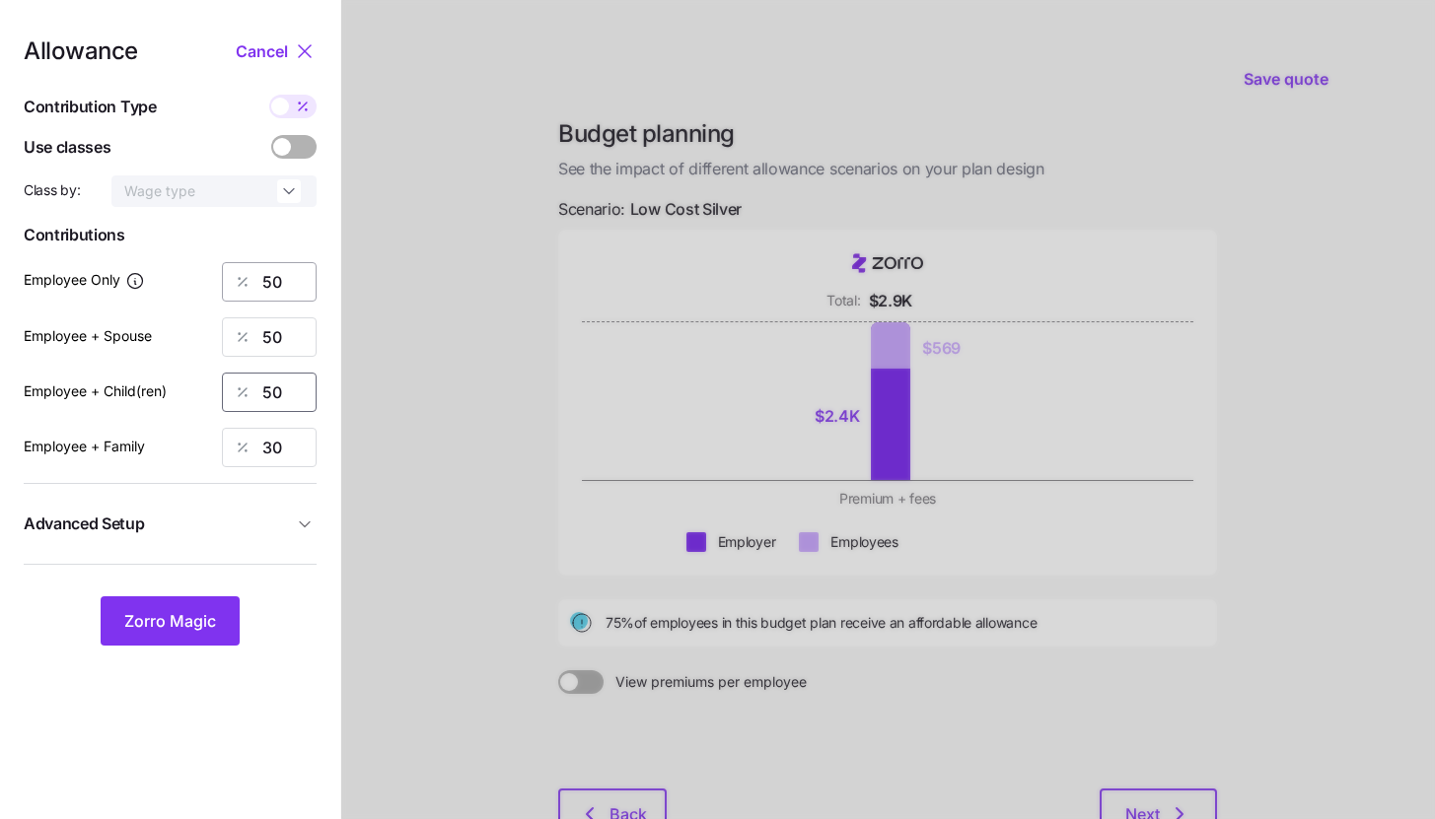
type input "50"
click at [193, 609] on button "Zorro Magic" at bounding box center [170, 621] width 139 height 49
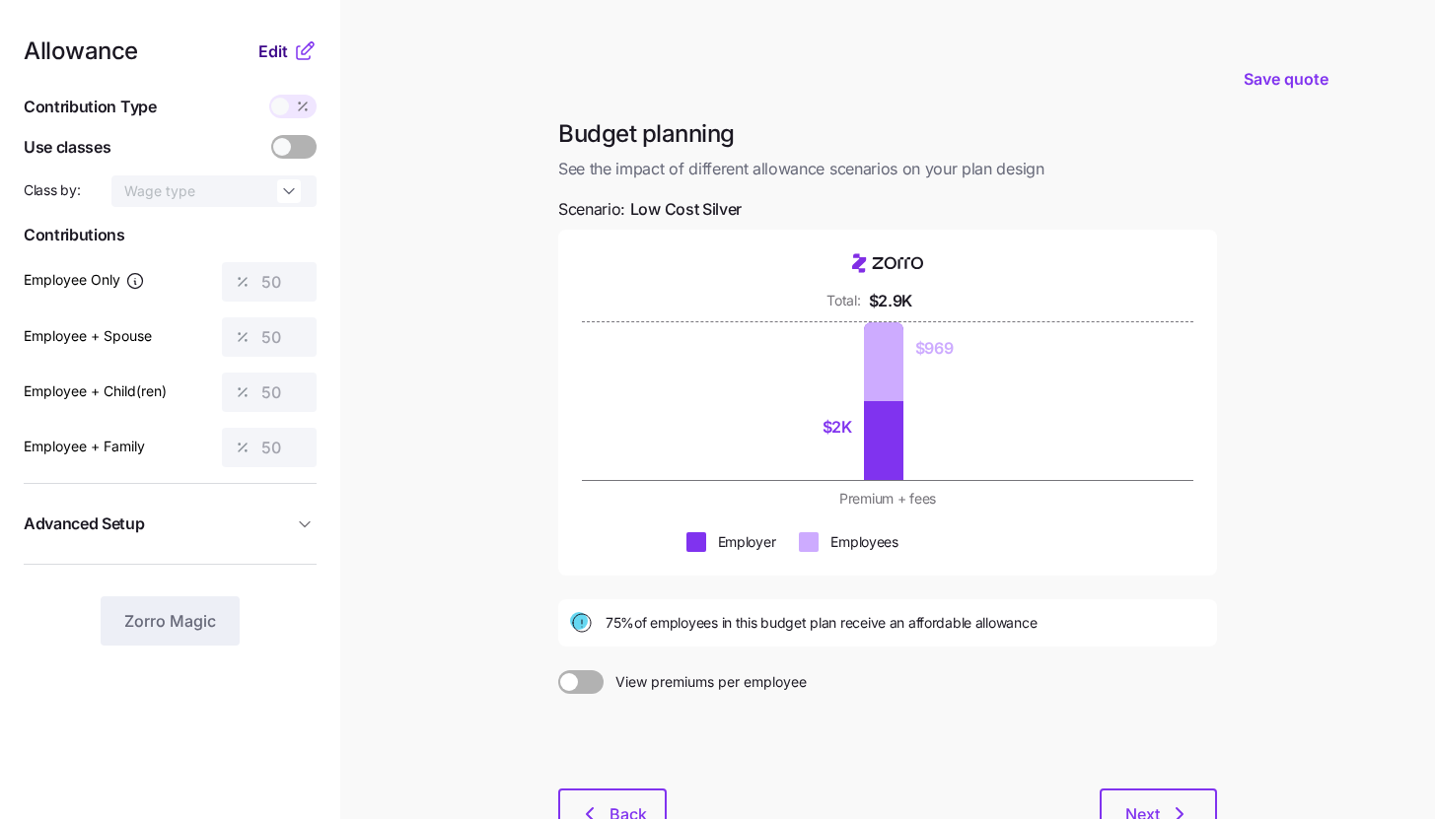
click at [272, 39] on div "Edit" at bounding box center [287, 51] width 58 height 24
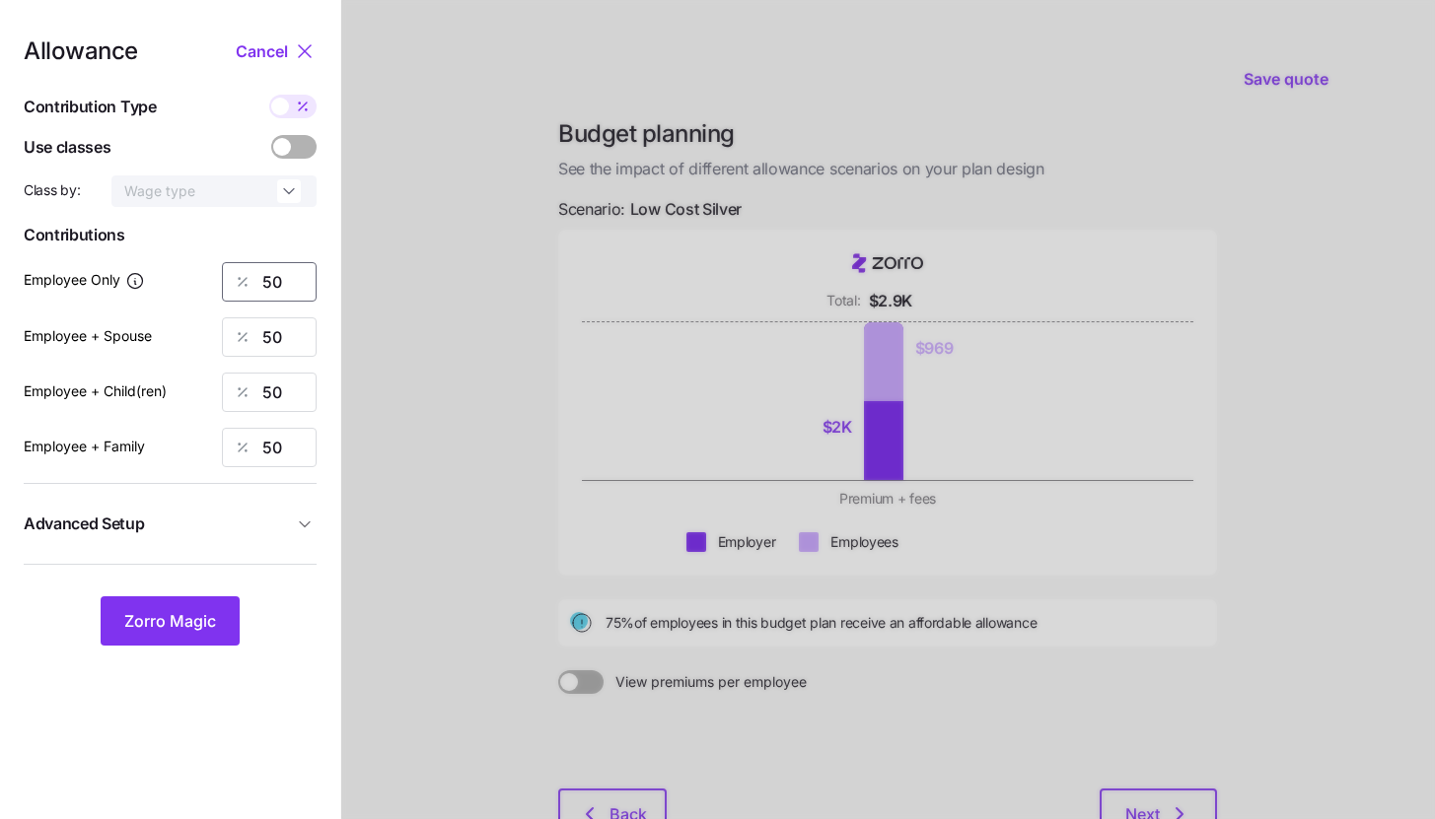
click at [298, 279] on input "50" at bounding box center [269, 281] width 95 height 39
type input "85"
click at [208, 632] on span "Zorro Magic" at bounding box center [170, 621] width 92 height 24
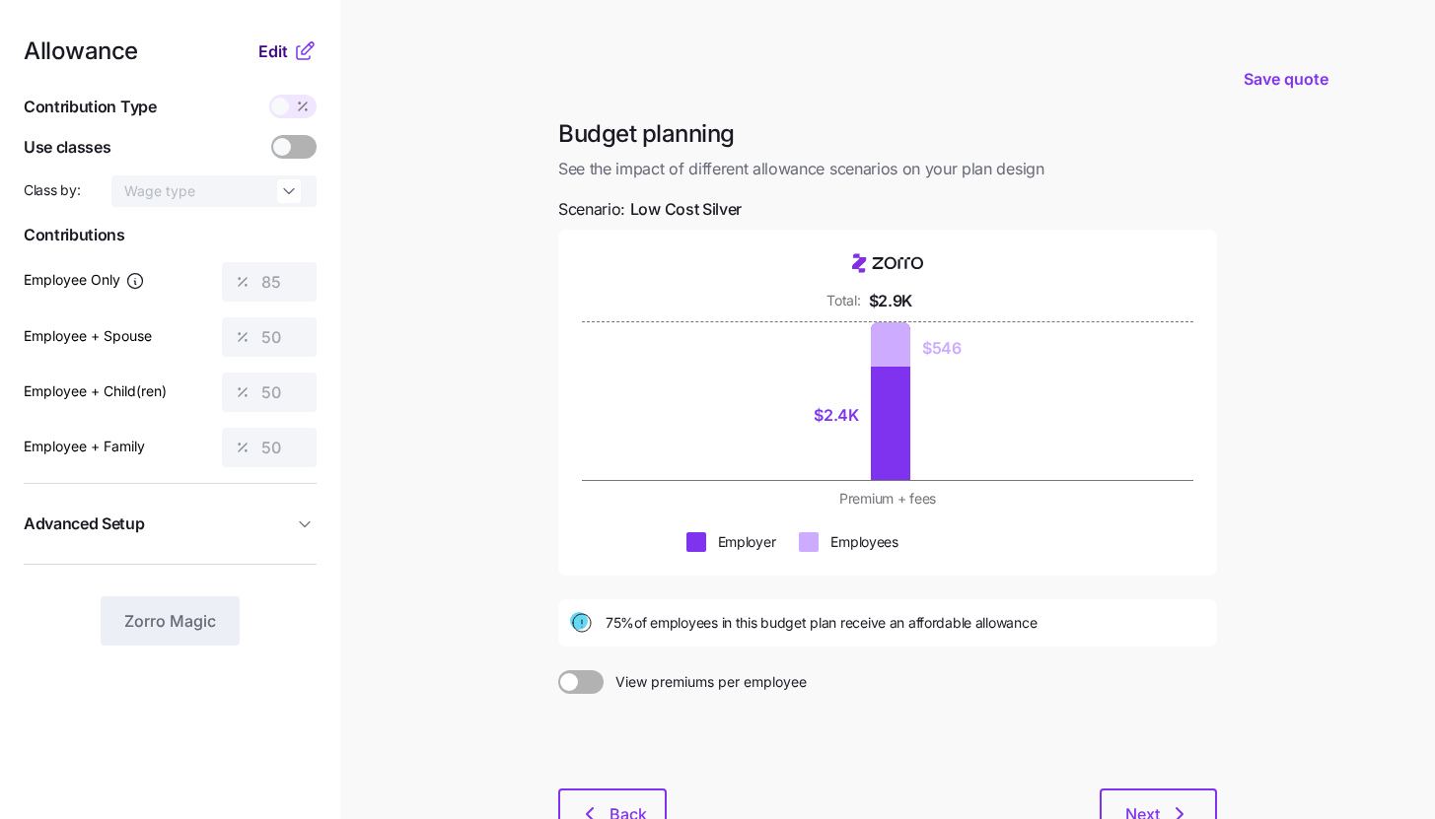
click at [285, 58] on span "Edit" at bounding box center [273, 51] width 30 height 24
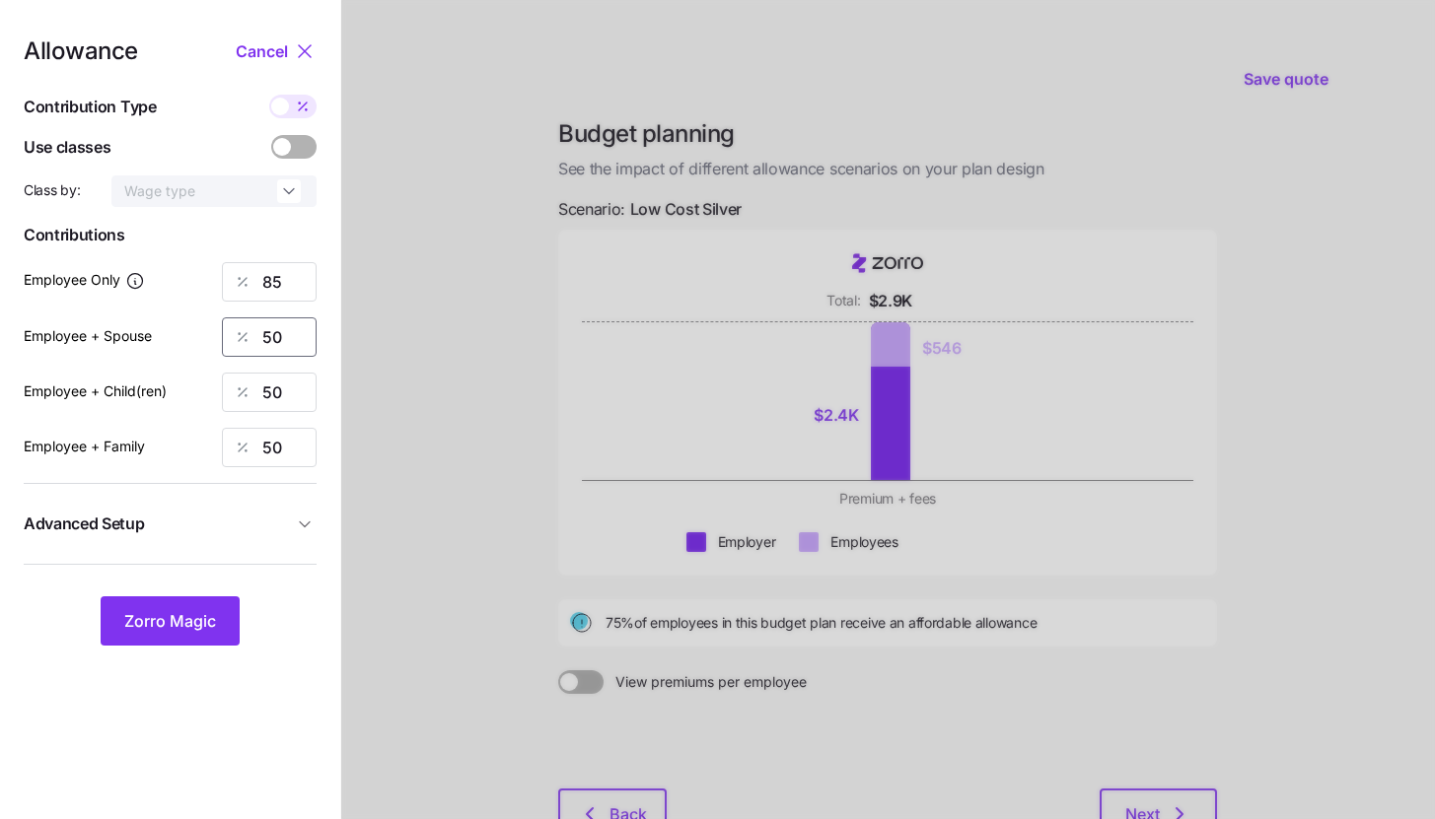
click at [290, 336] on input "50" at bounding box center [269, 336] width 95 height 39
type input "70"
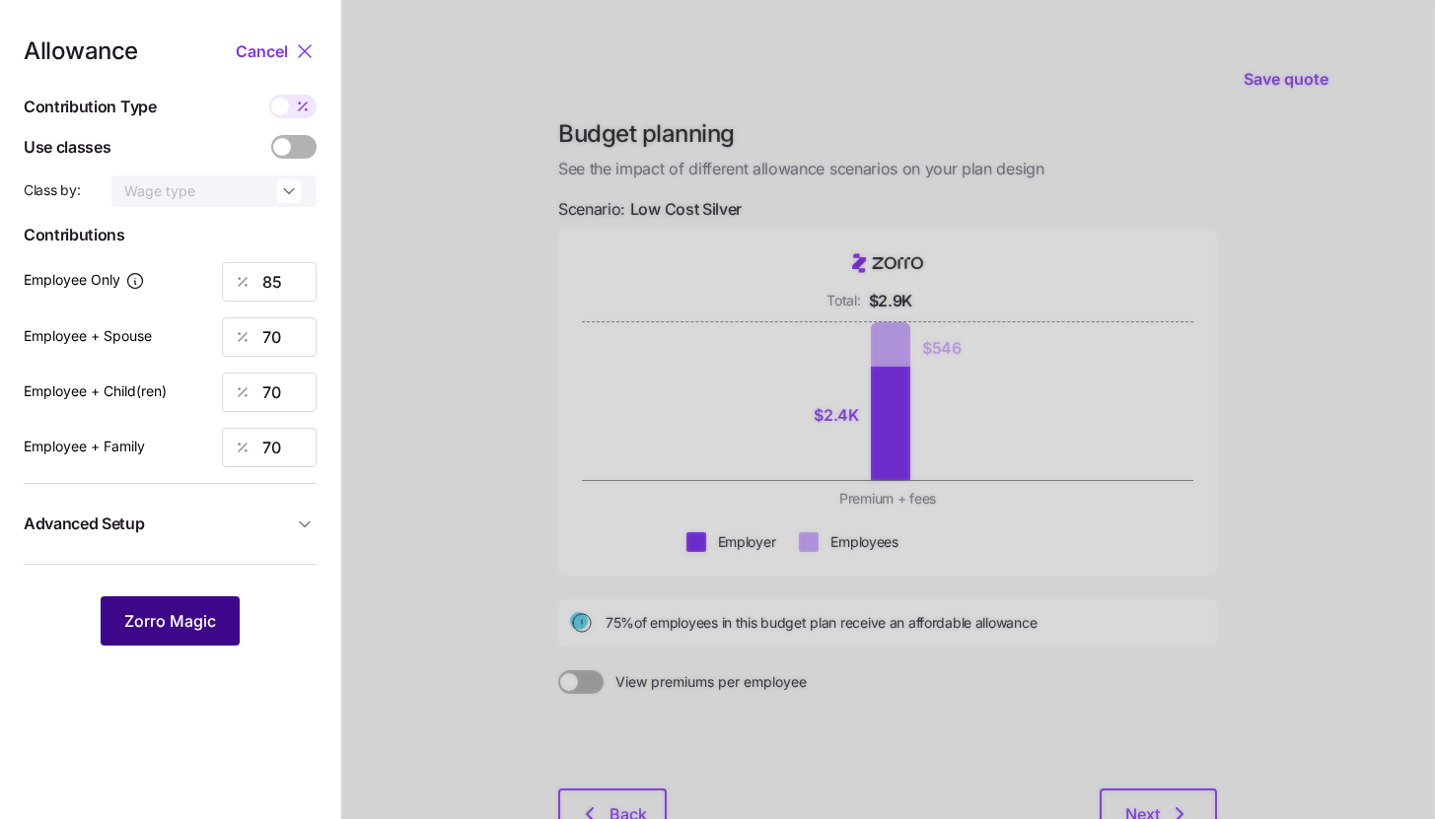
click at [194, 642] on button "Zorro Magic" at bounding box center [170, 621] width 139 height 49
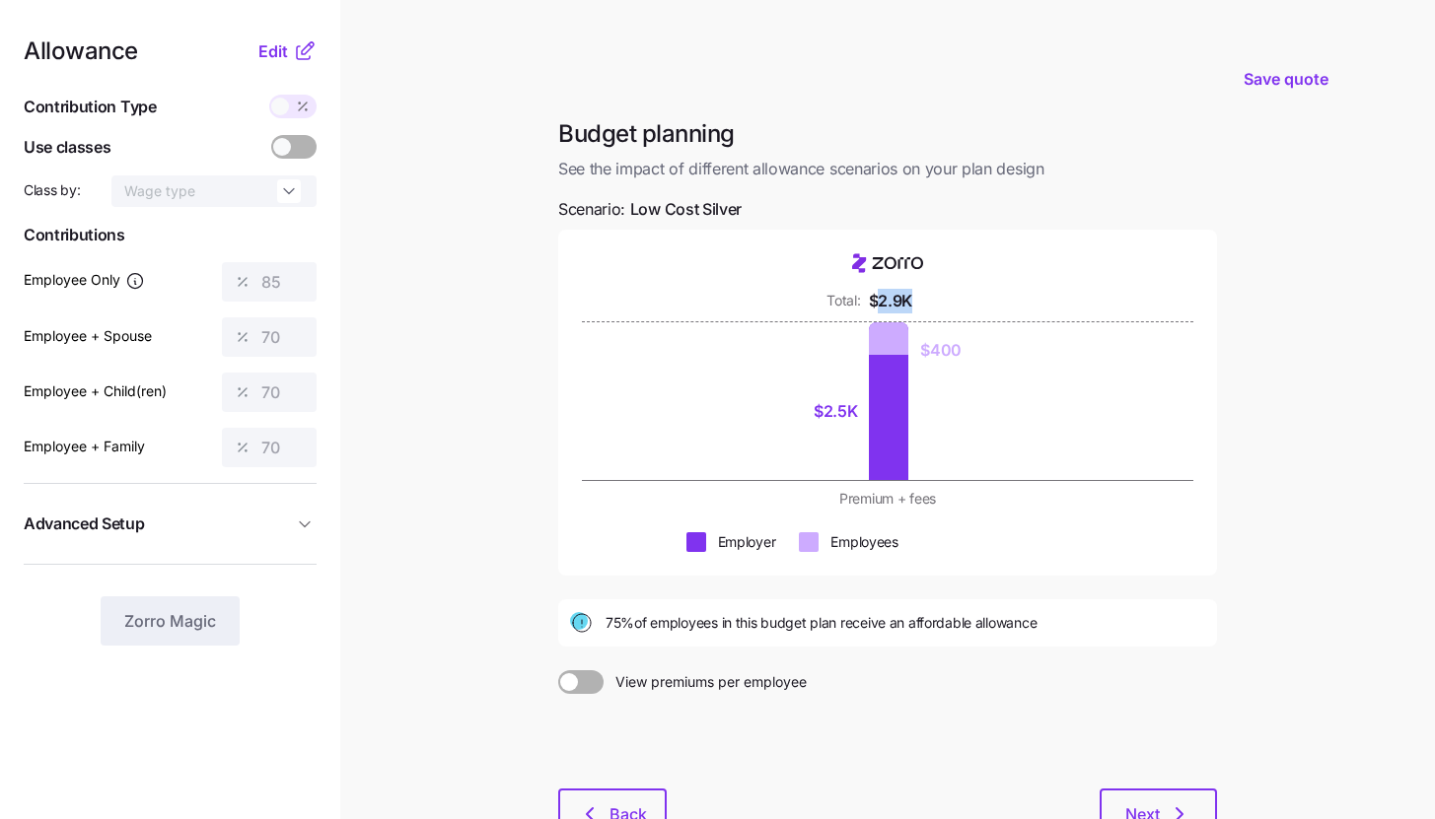
drag, startPoint x: 877, startPoint y: 301, endPoint x: 950, endPoint y: 305, distance: 73.1
click at [950, 305] on div "Total: $2.9K" at bounding box center [887, 301] width 485 height 25
click at [1242, 521] on main "Save quote Budget planning See the impact of different allowance scenarios on y…" at bounding box center [717, 482] width 1435 height 964
click at [275, 50] on span "Edit" at bounding box center [273, 51] width 30 height 24
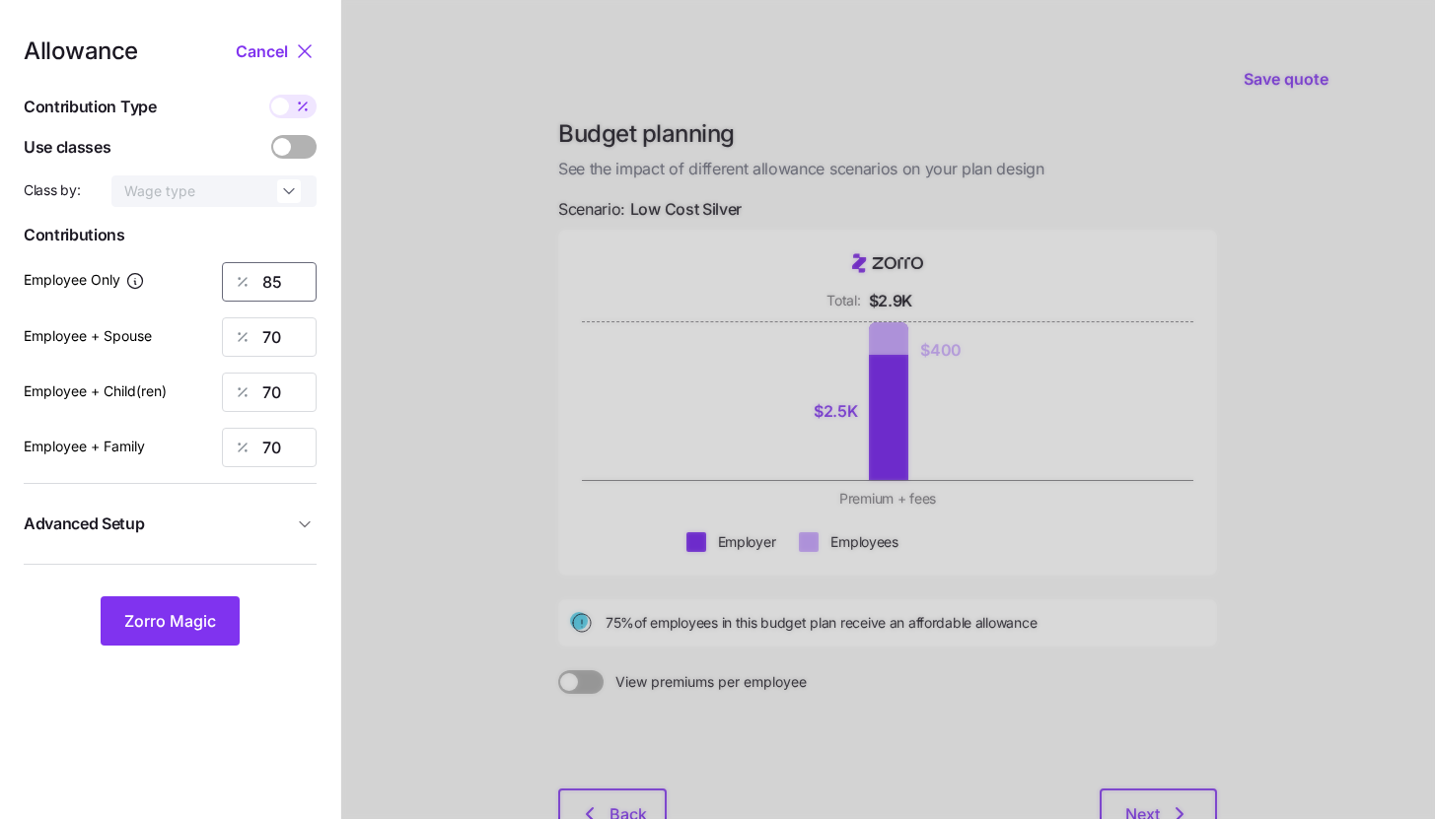
click at [288, 280] on input "85" at bounding box center [269, 281] width 95 height 39
type input "50"
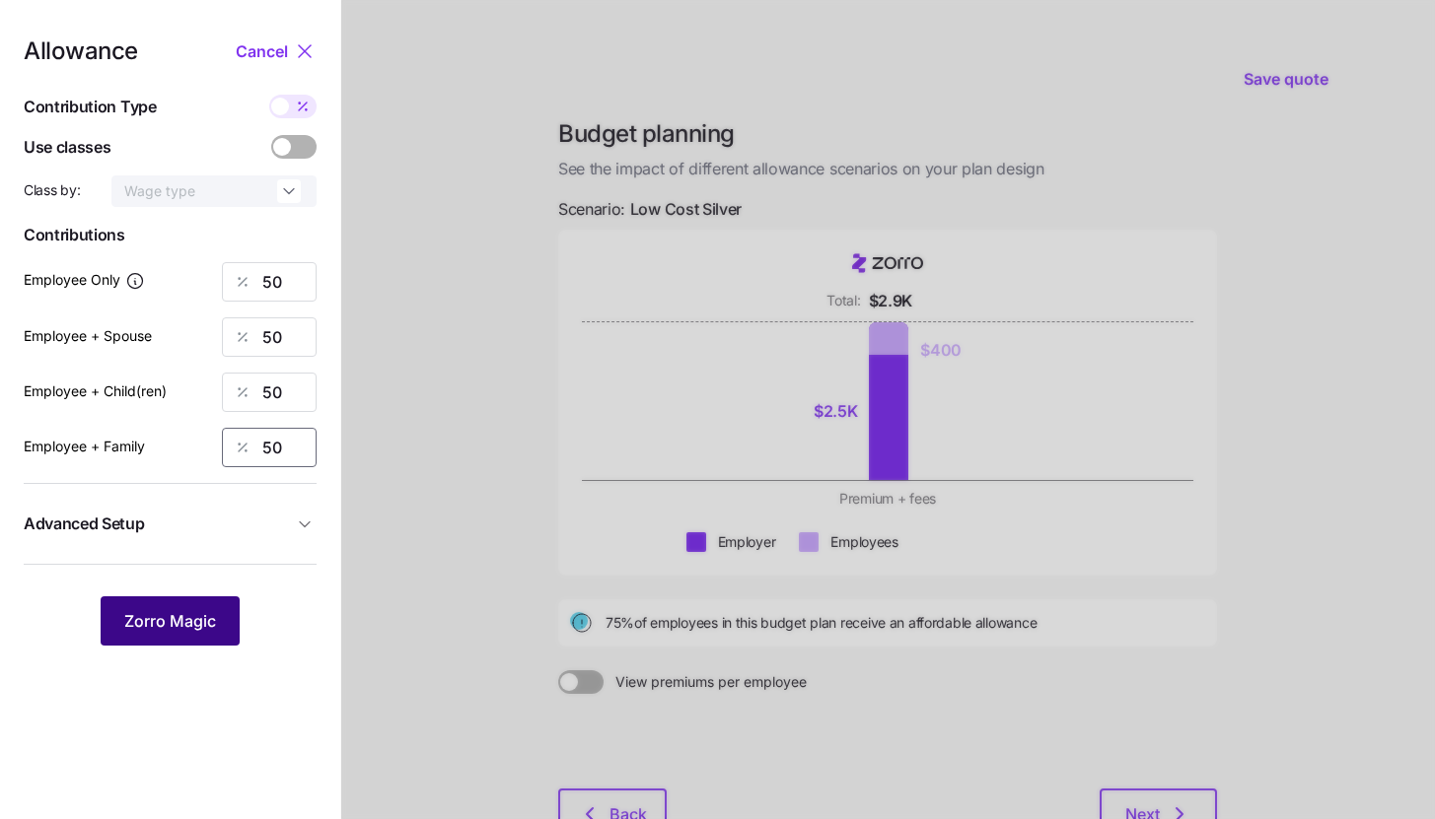
type input "50"
click at [209, 613] on span "Zorro Magic" at bounding box center [170, 621] width 92 height 24
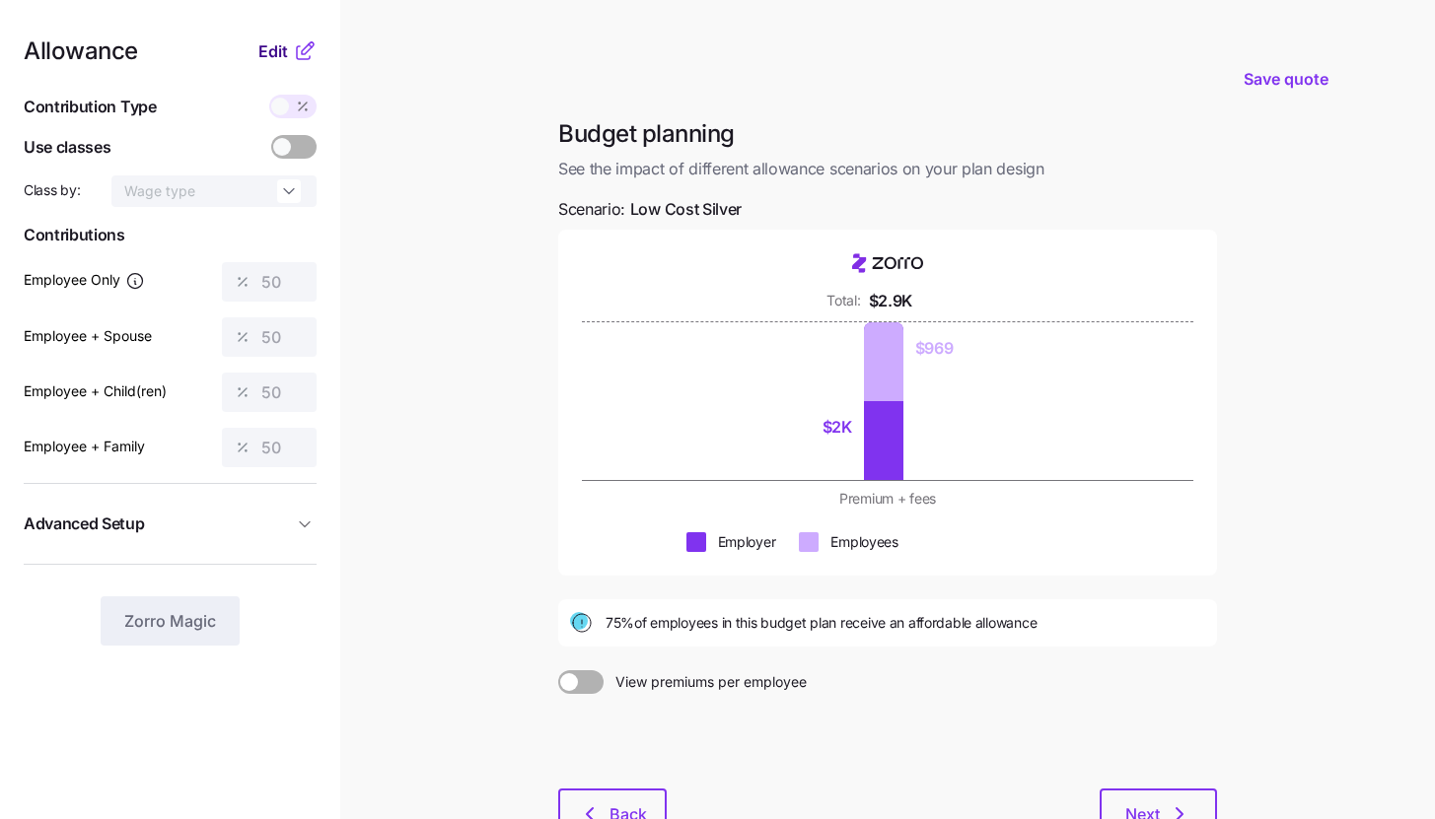
click at [288, 57] on button "Edit" at bounding box center [275, 51] width 35 height 24
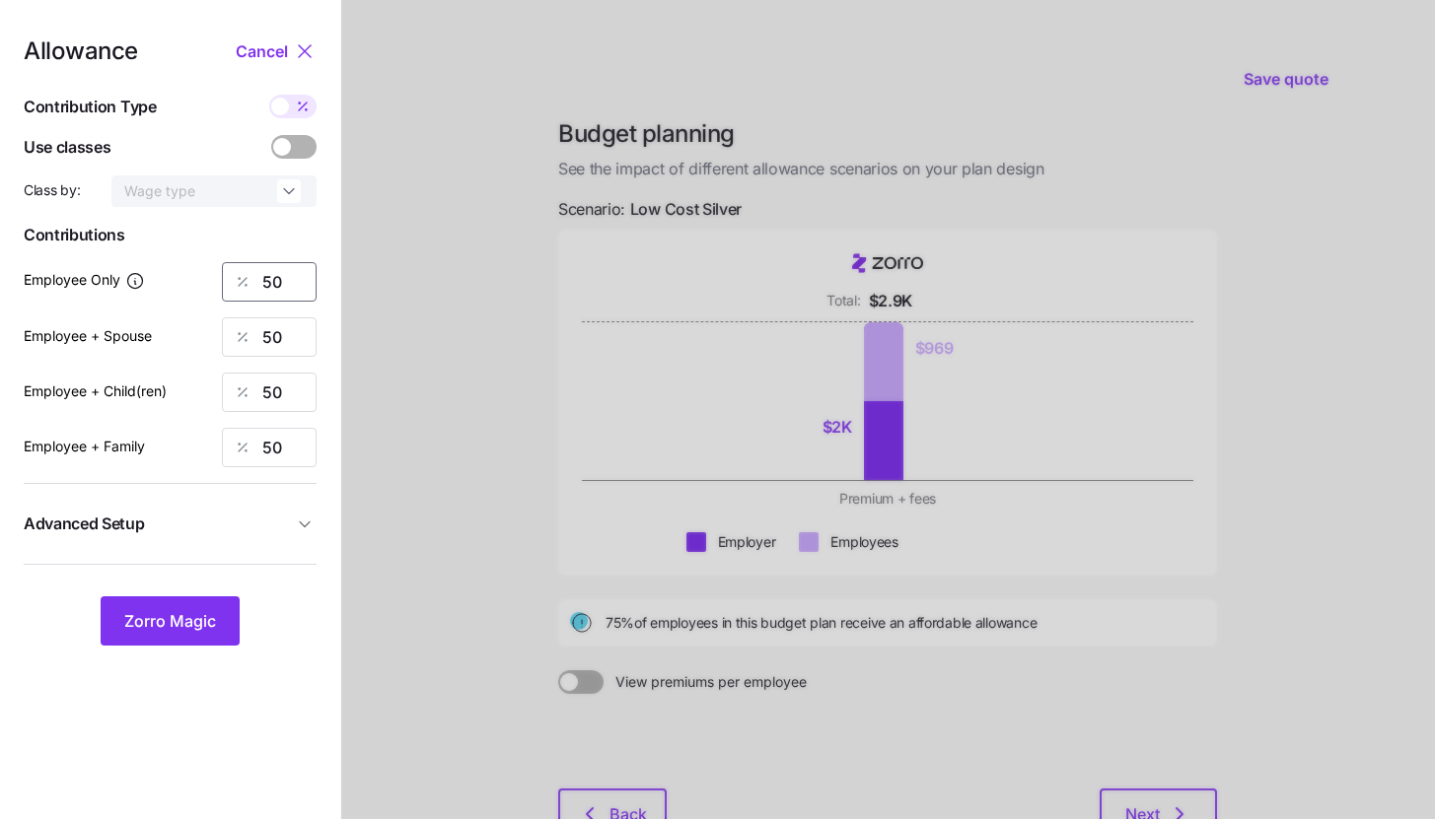
click at [314, 293] on input "50" at bounding box center [269, 281] width 95 height 39
type input "85"
click at [228, 610] on button "Zorro Magic" at bounding box center [170, 621] width 139 height 49
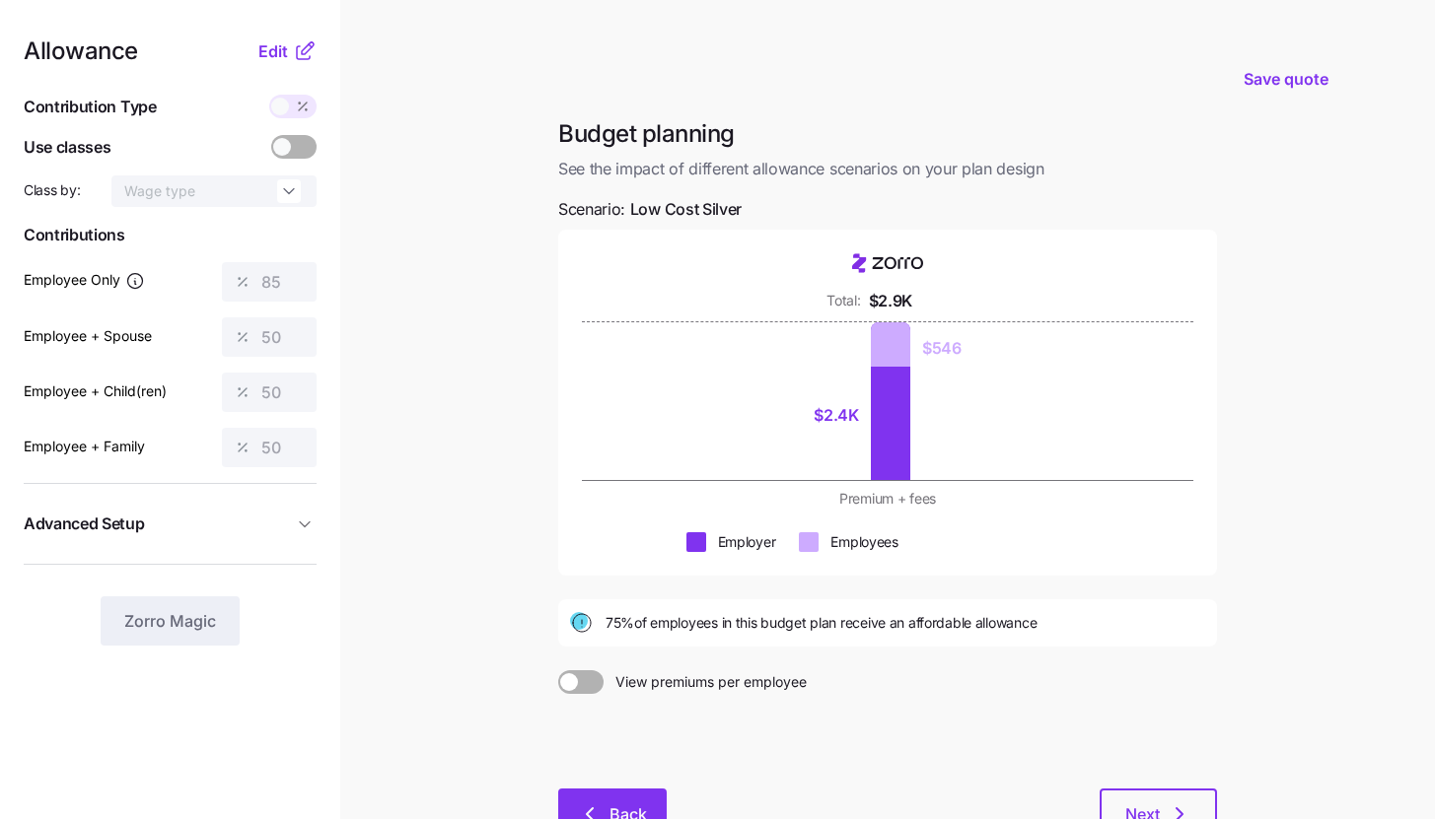
click at [606, 801] on button "Back" at bounding box center [612, 813] width 108 height 49
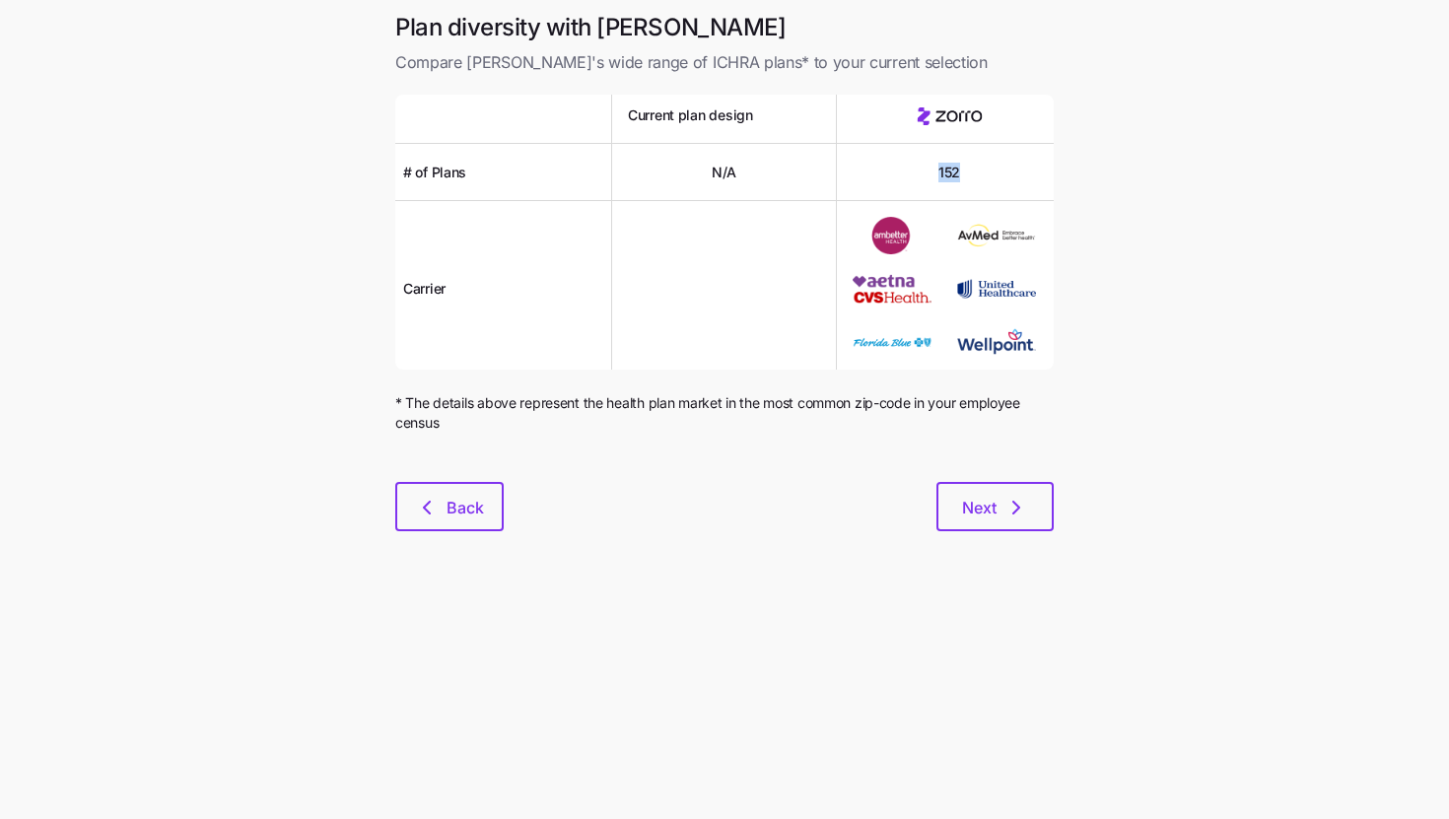
drag, startPoint x: 932, startPoint y: 170, endPoint x: 985, endPoint y: 175, distance: 53.5
click at [985, 175] on div "152" at bounding box center [949, 172] width 225 height 57
click at [825, 563] on main "Plan diversity with Zorro Compare Zorro's wide range of ICHRA plans* to your cu…" at bounding box center [724, 409] width 1449 height 819
click at [987, 487] on button "Next" at bounding box center [995, 506] width 117 height 49
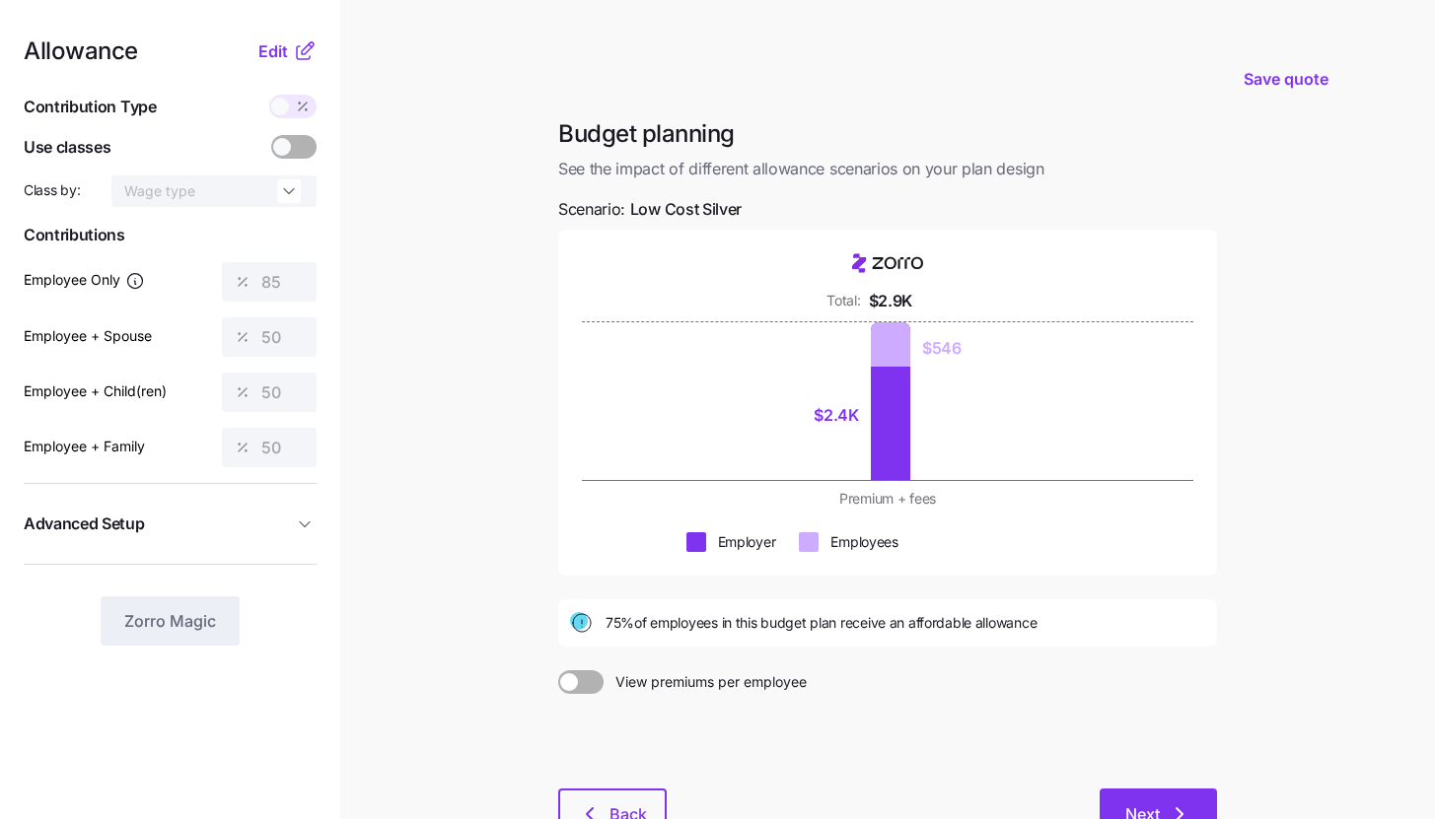
click at [1173, 802] on button "Next" at bounding box center [1157, 813] width 117 height 49
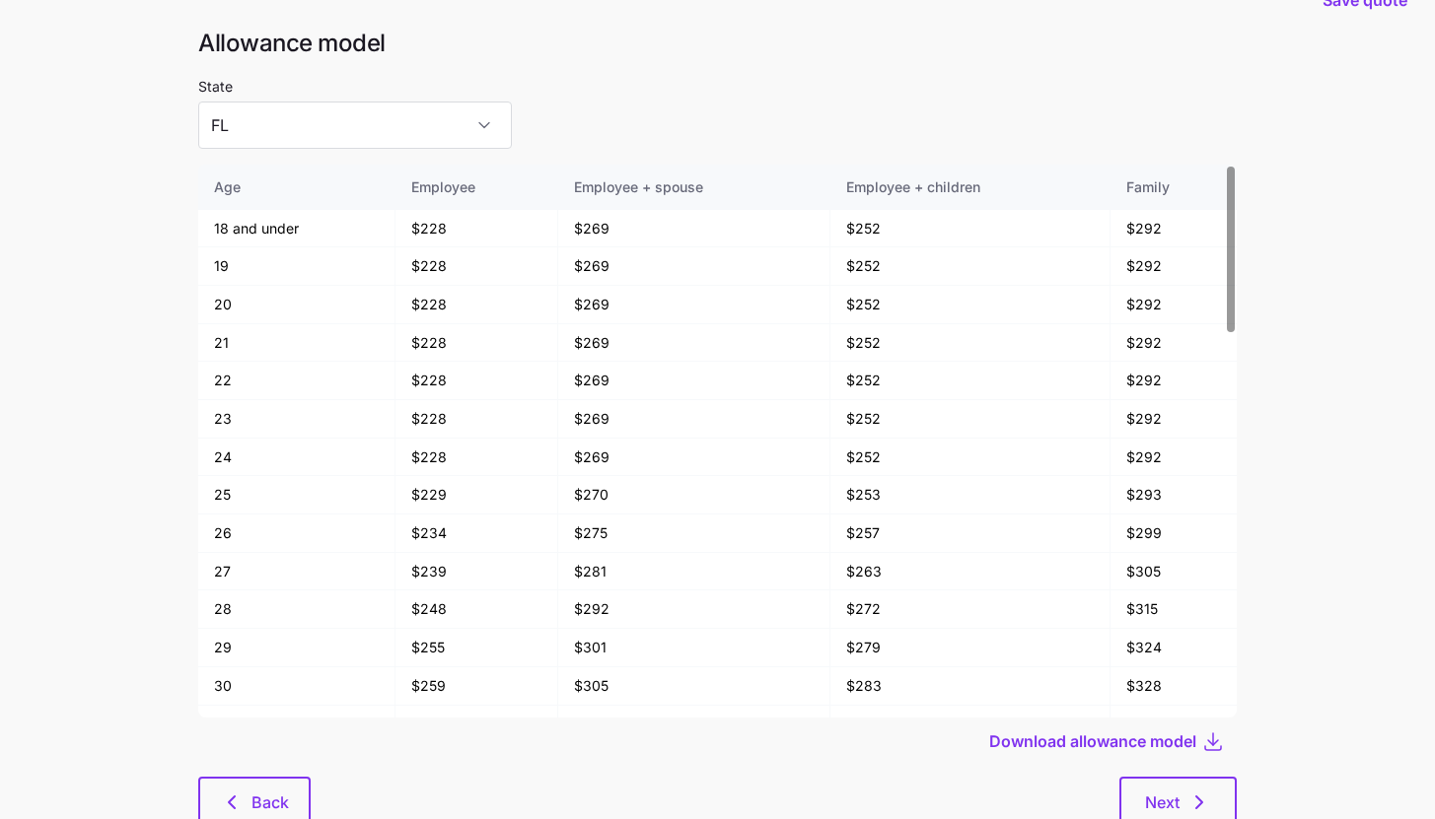
scroll to position [106, 0]
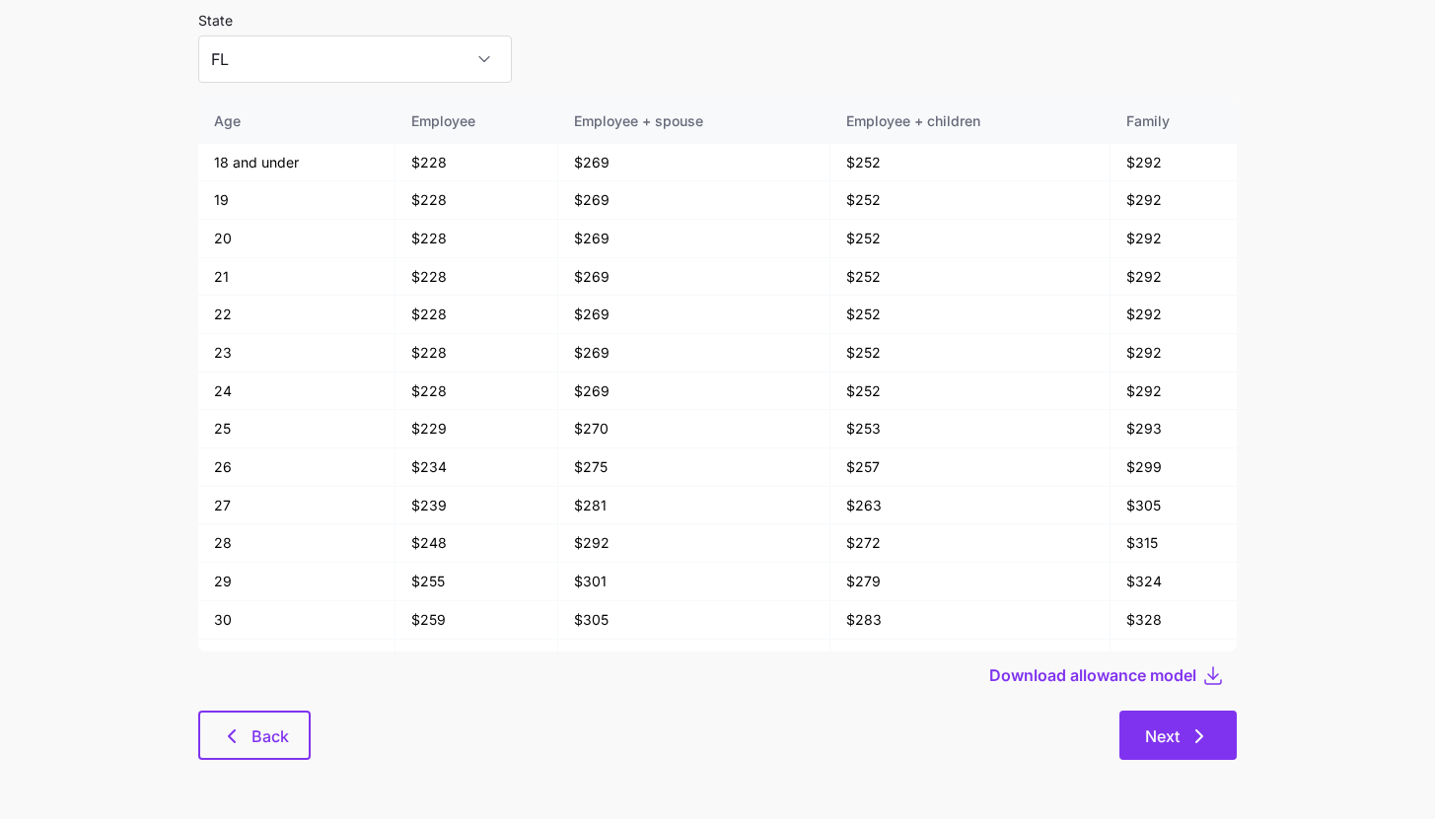
click at [1194, 757] on button "Next" at bounding box center [1177, 735] width 117 height 49
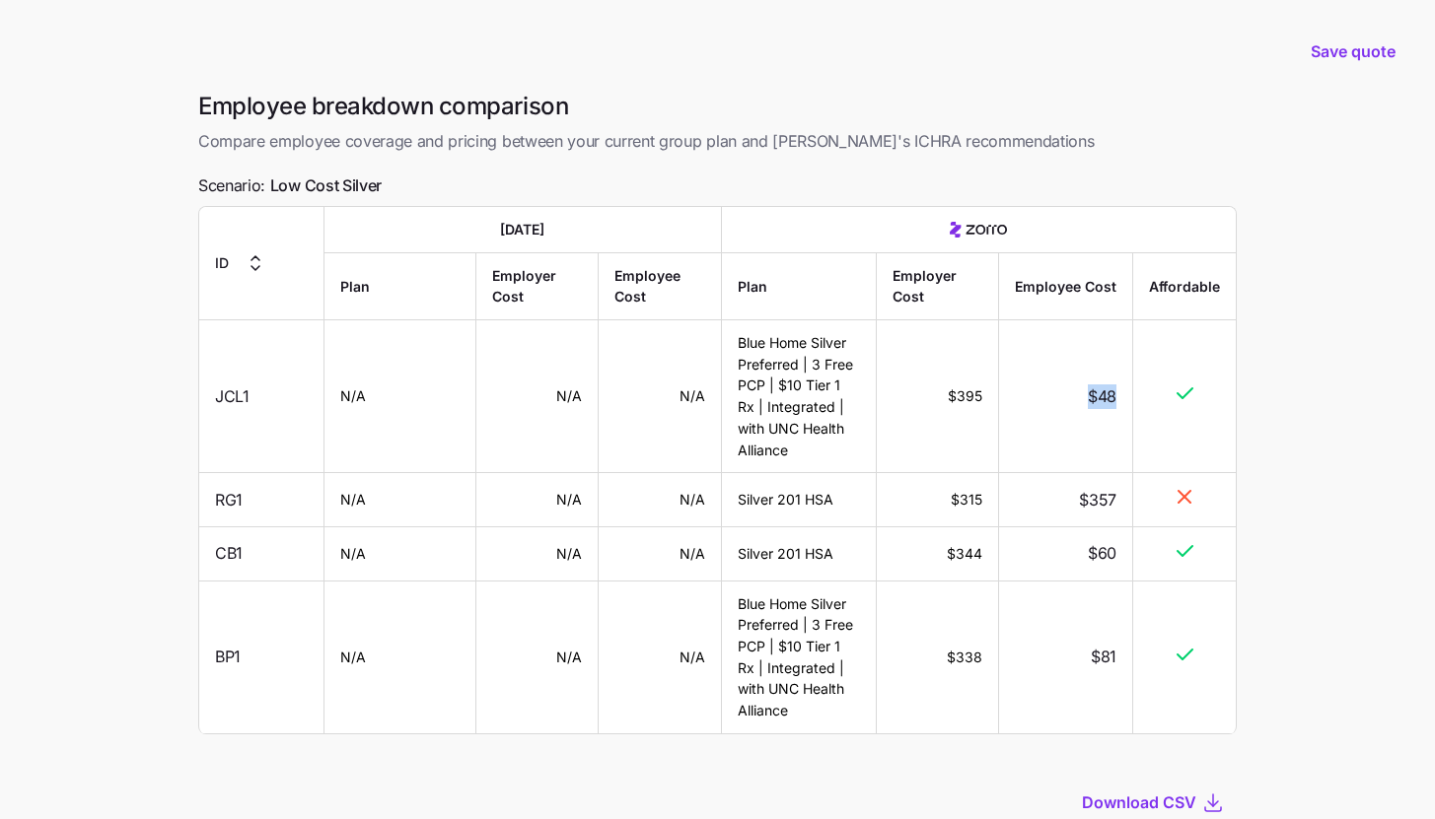
drag, startPoint x: 1094, startPoint y: 397, endPoint x: 1117, endPoint y: 401, distance: 23.0
click at [1116, 400] on td "$48" at bounding box center [1066, 396] width 134 height 153
click at [798, 483] on td "Silver 201 HSA" at bounding box center [799, 500] width 155 height 54
drag, startPoint x: 1082, startPoint y: 502, endPoint x: 1121, endPoint y: 498, distance: 39.6
click at [1121, 498] on td "$357" at bounding box center [1066, 500] width 134 height 54
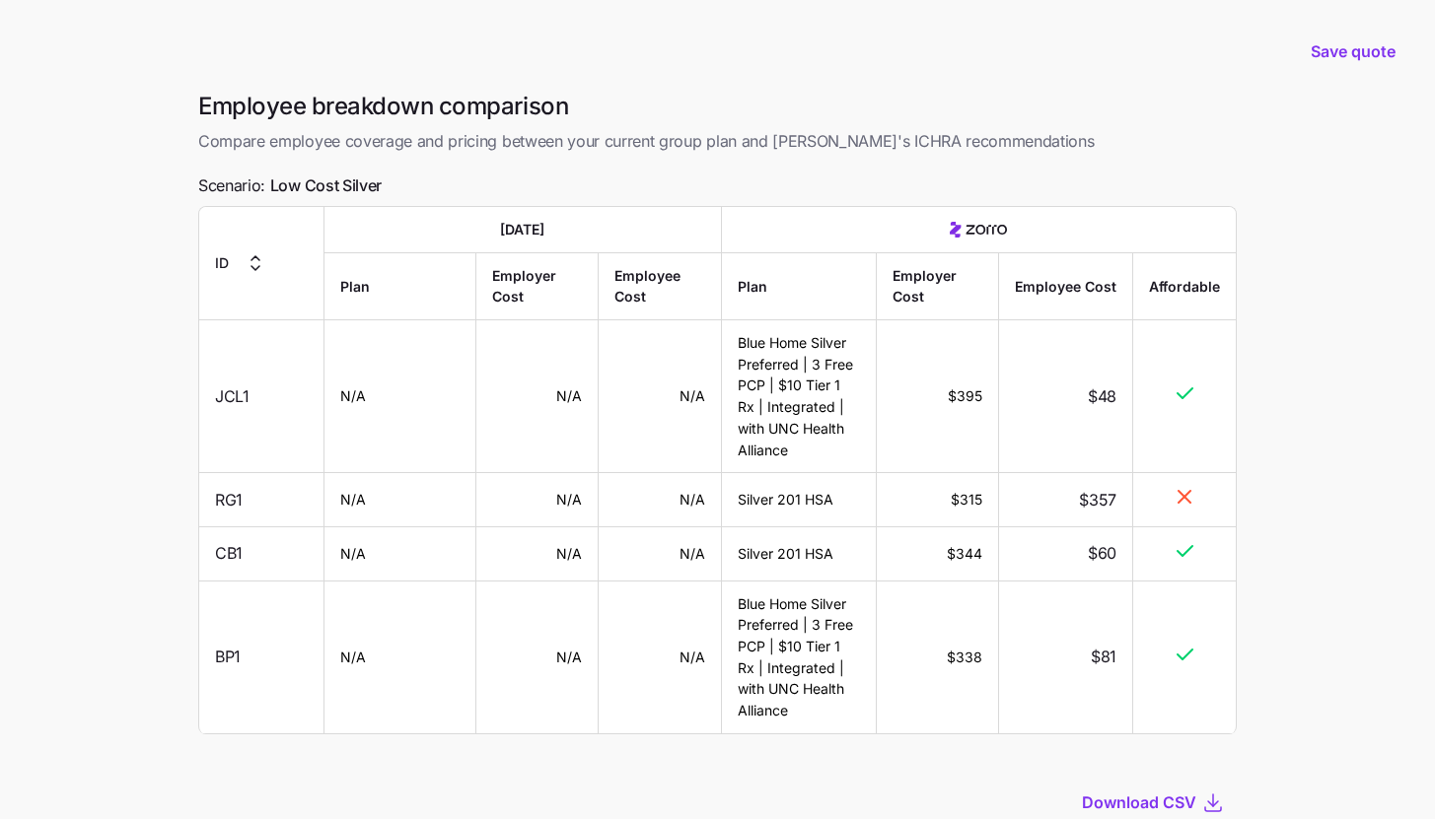
click at [907, 520] on td "$315" at bounding box center [938, 500] width 122 height 54
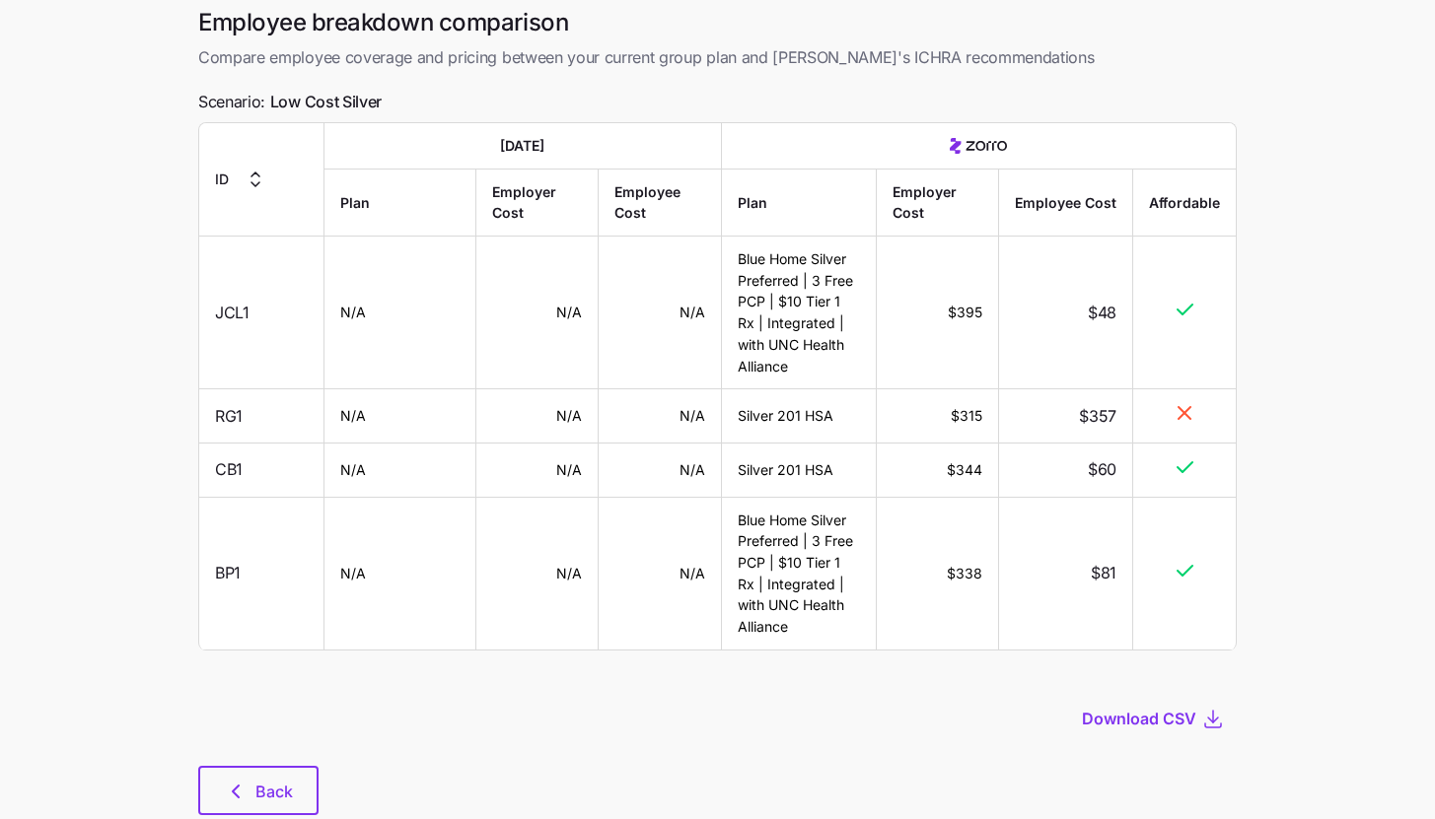
scroll to position [139, 0]
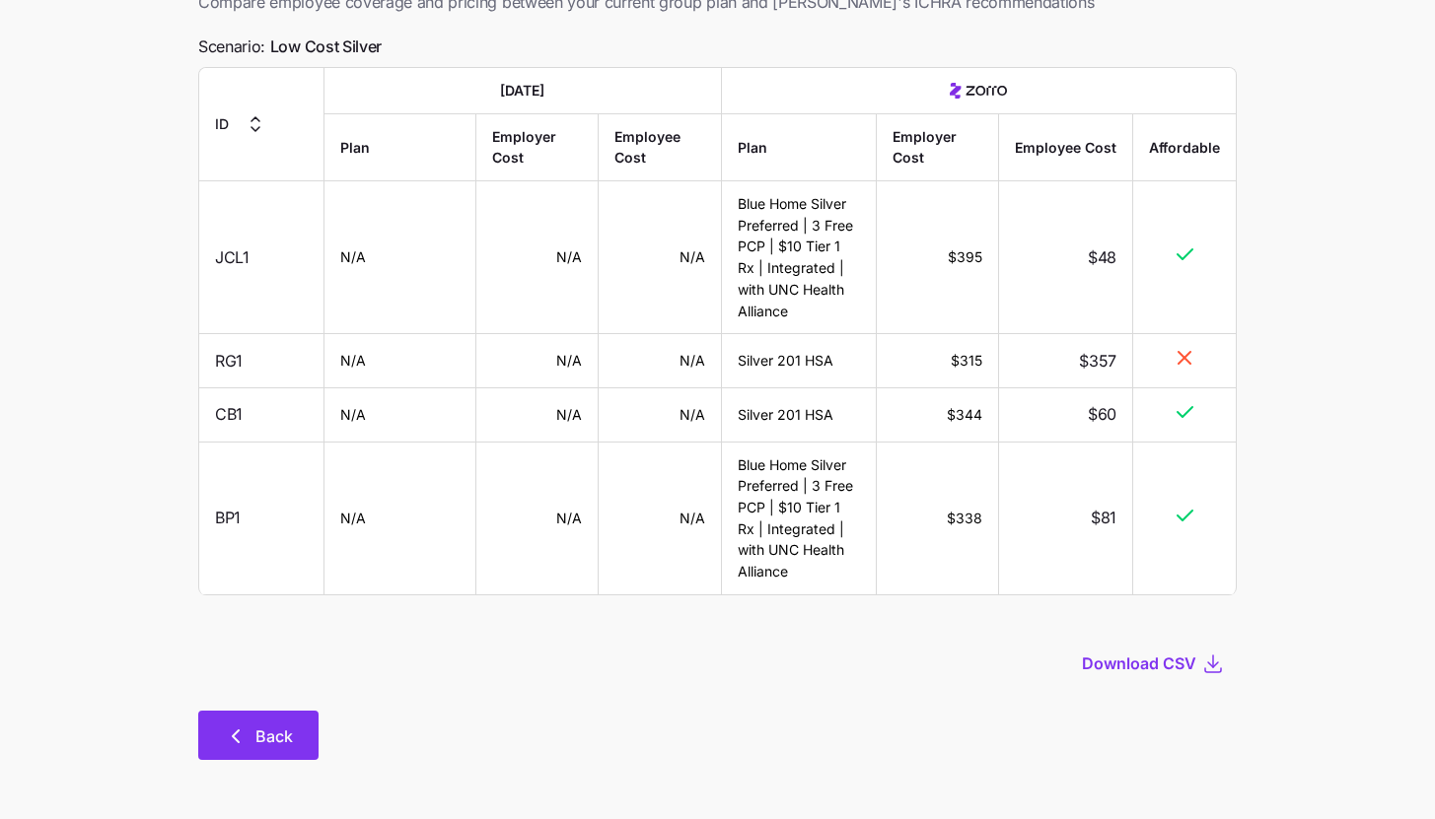
click at [278, 722] on button "Back" at bounding box center [258, 735] width 120 height 49
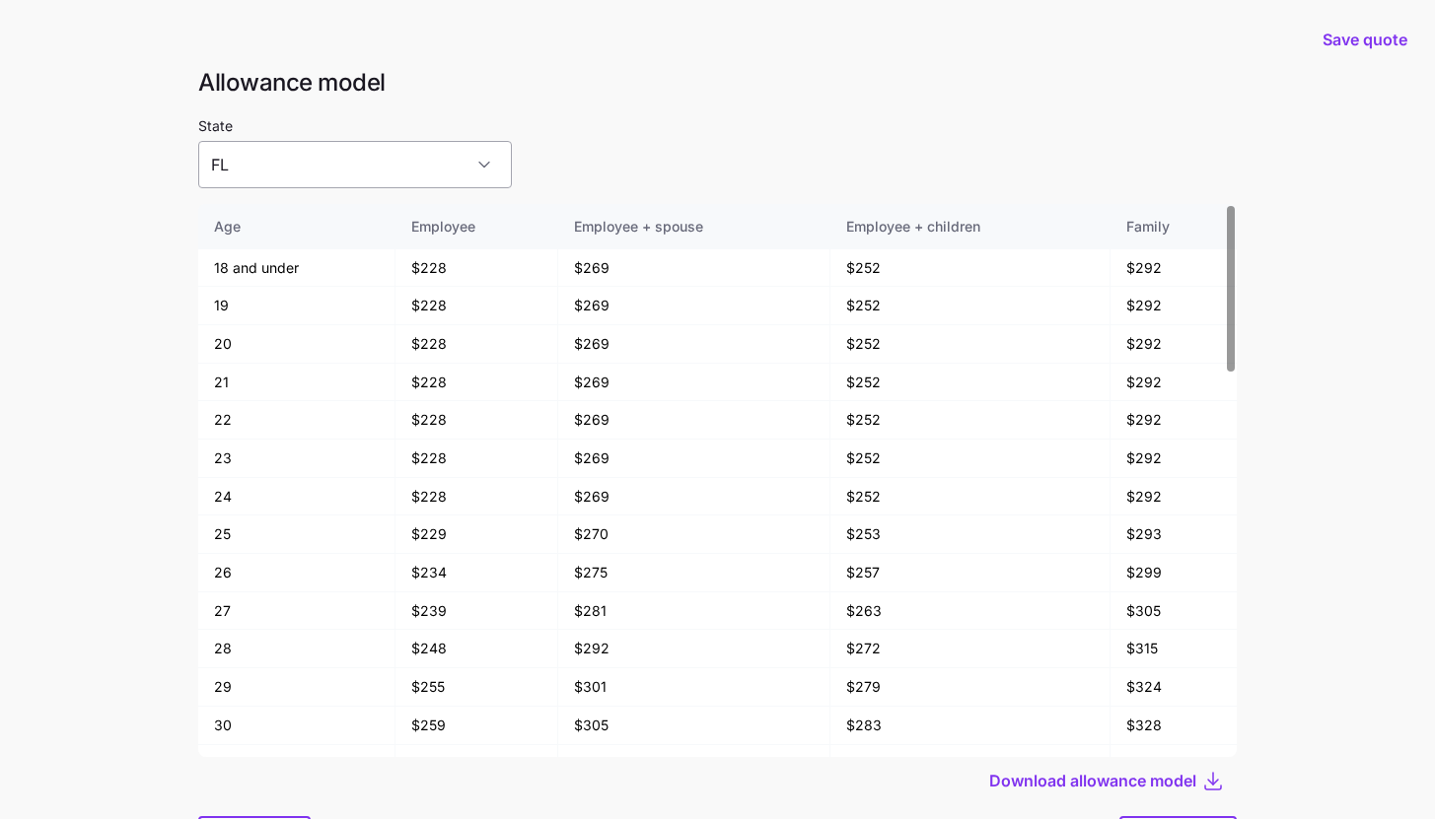
click at [267, 166] on input "FL" at bounding box center [355, 164] width 314 height 47
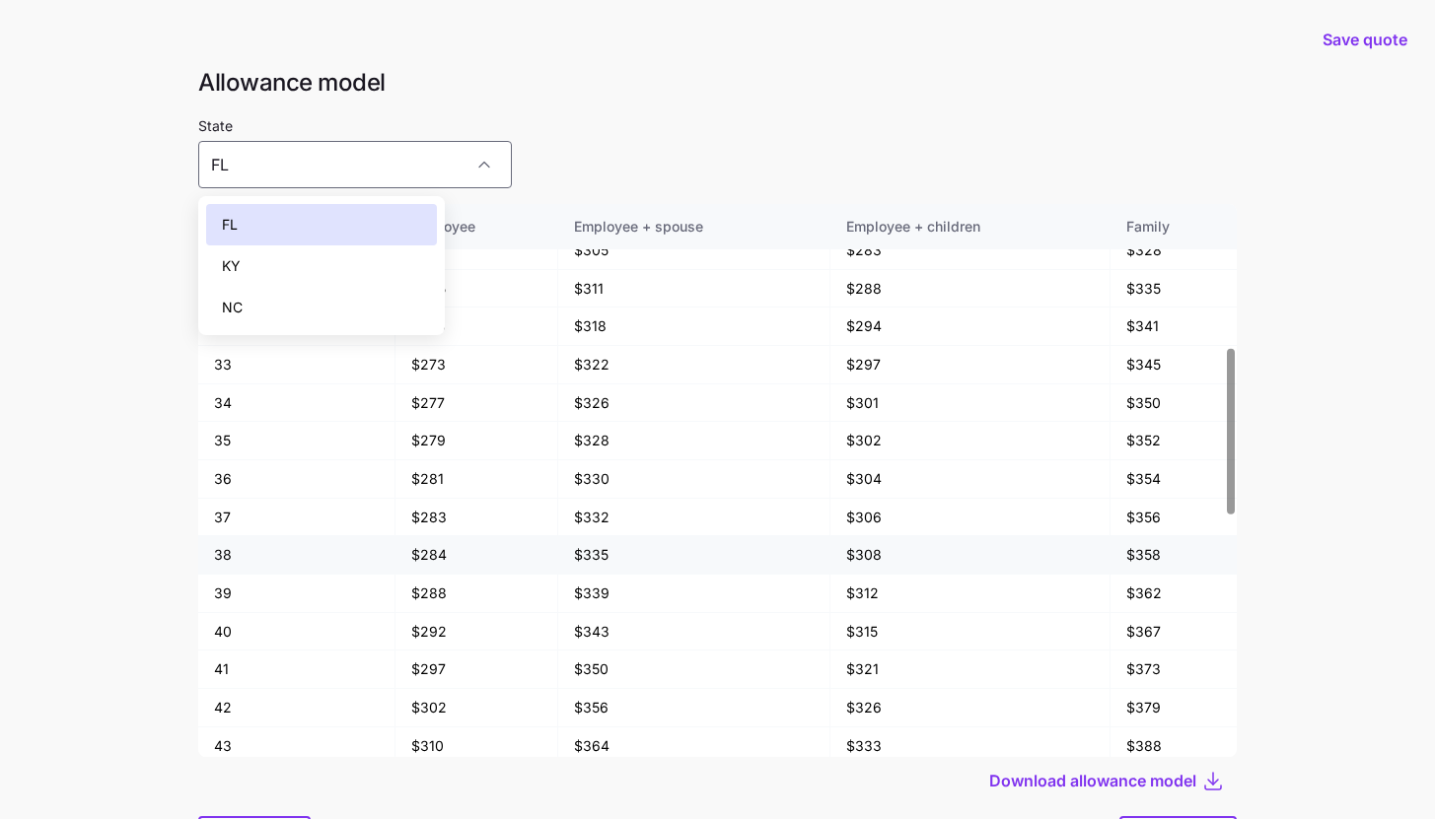
scroll to position [833, 0]
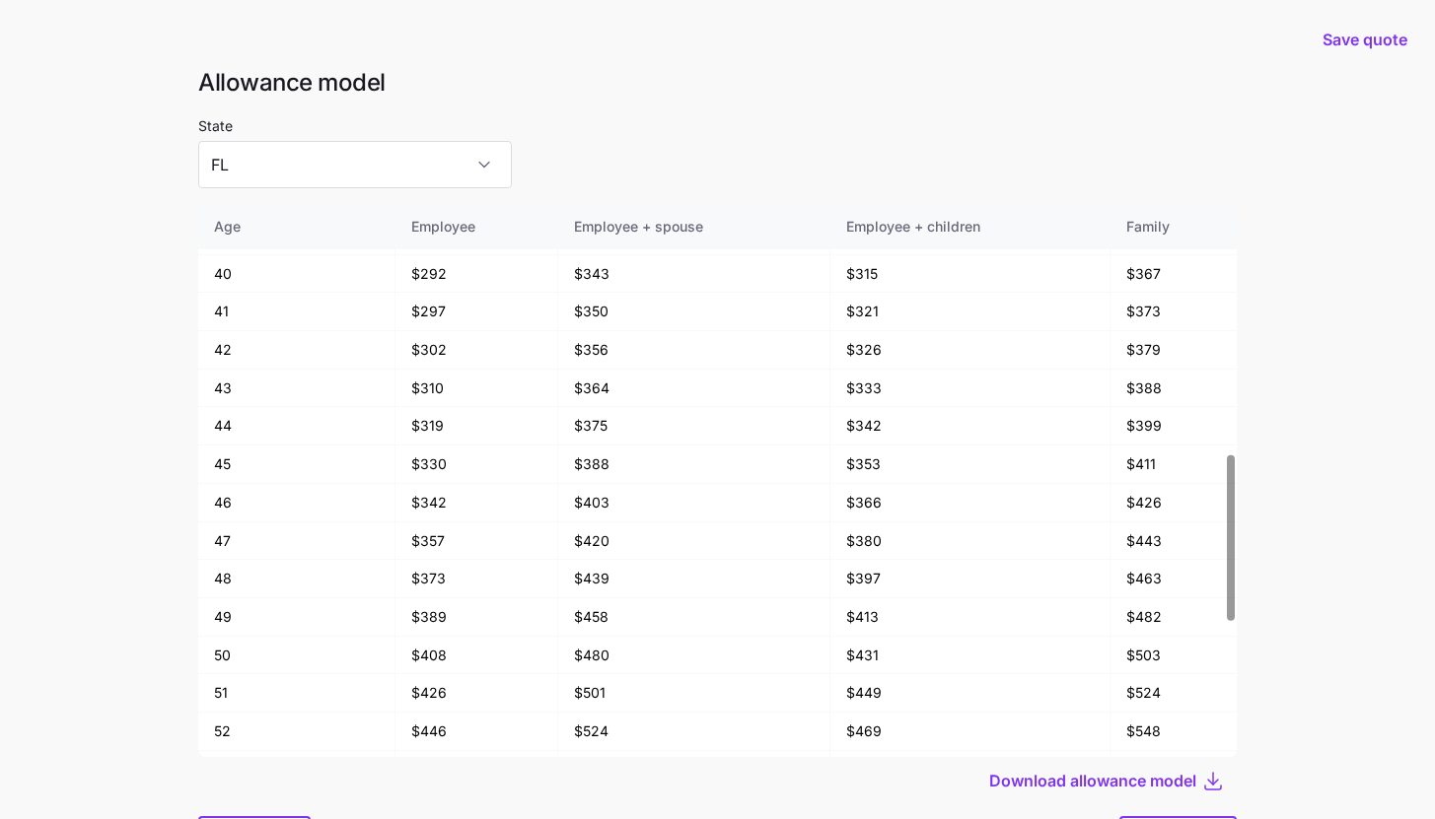
click at [169, 530] on main "Save quote Allowance model State FL Age Employee Employee + spouse Employee + c…" at bounding box center [717, 462] width 1435 height 925
click at [182, 487] on div "Allowance model State FL Age Employee Employee + spouse Employee + children Fam…" at bounding box center [717, 478] width 1070 height 822
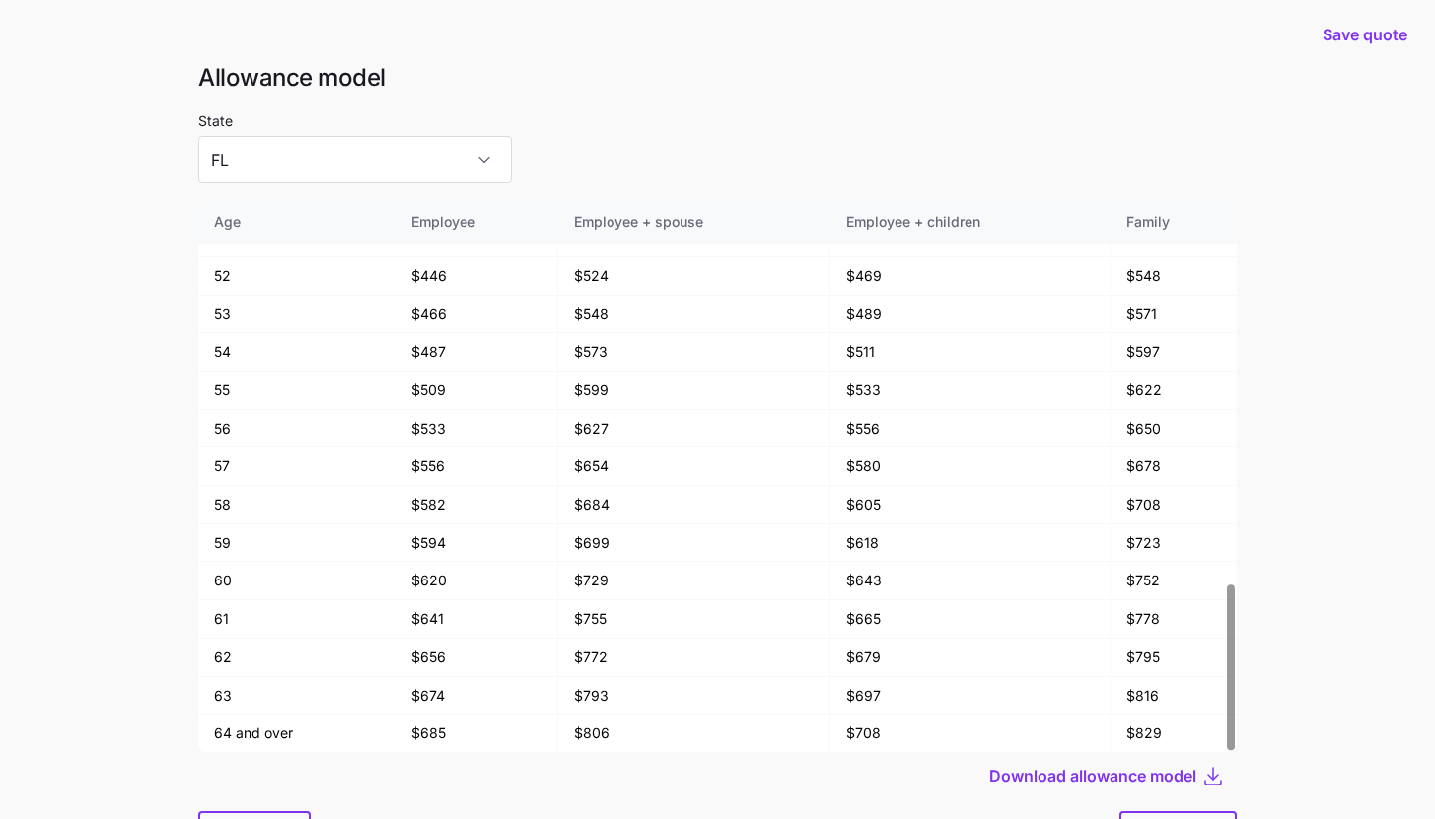
scroll to position [0, 0]
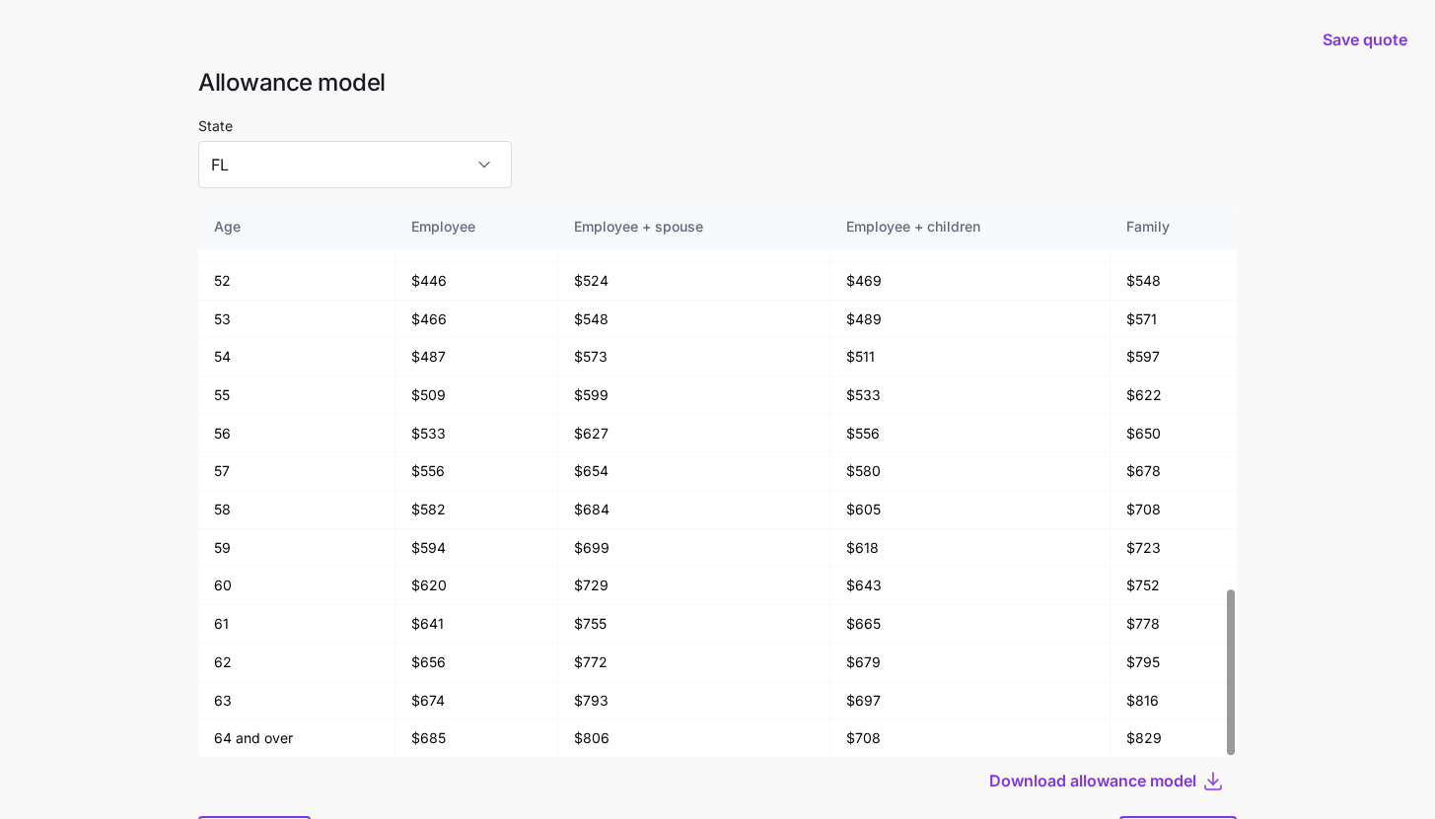
click at [249, 190] on div at bounding box center [717, 196] width 1038 height 16
click at [252, 178] on input "FL" at bounding box center [355, 164] width 314 height 47
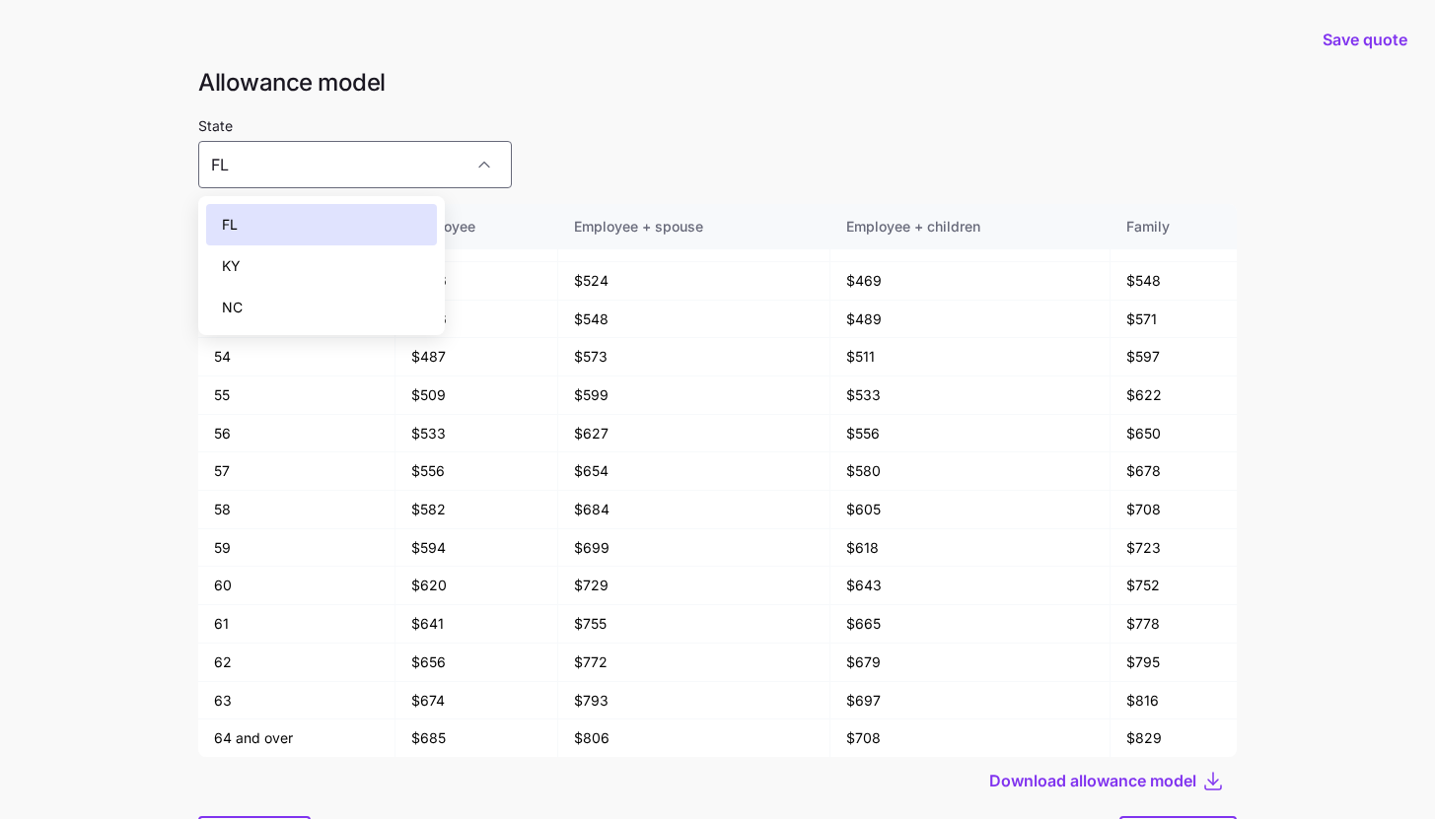
click at [107, 351] on main "Save quote Allowance model State FL Age Employee Employee + spouse Employee + c…" at bounding box center [717, 462] width 1435 height 925
click at [1296, 591] on main "Save quote Allowance model State FL Age Employee Employee + spouse Employee + c…" at bounding box center [717, 462] width 1435 height 925
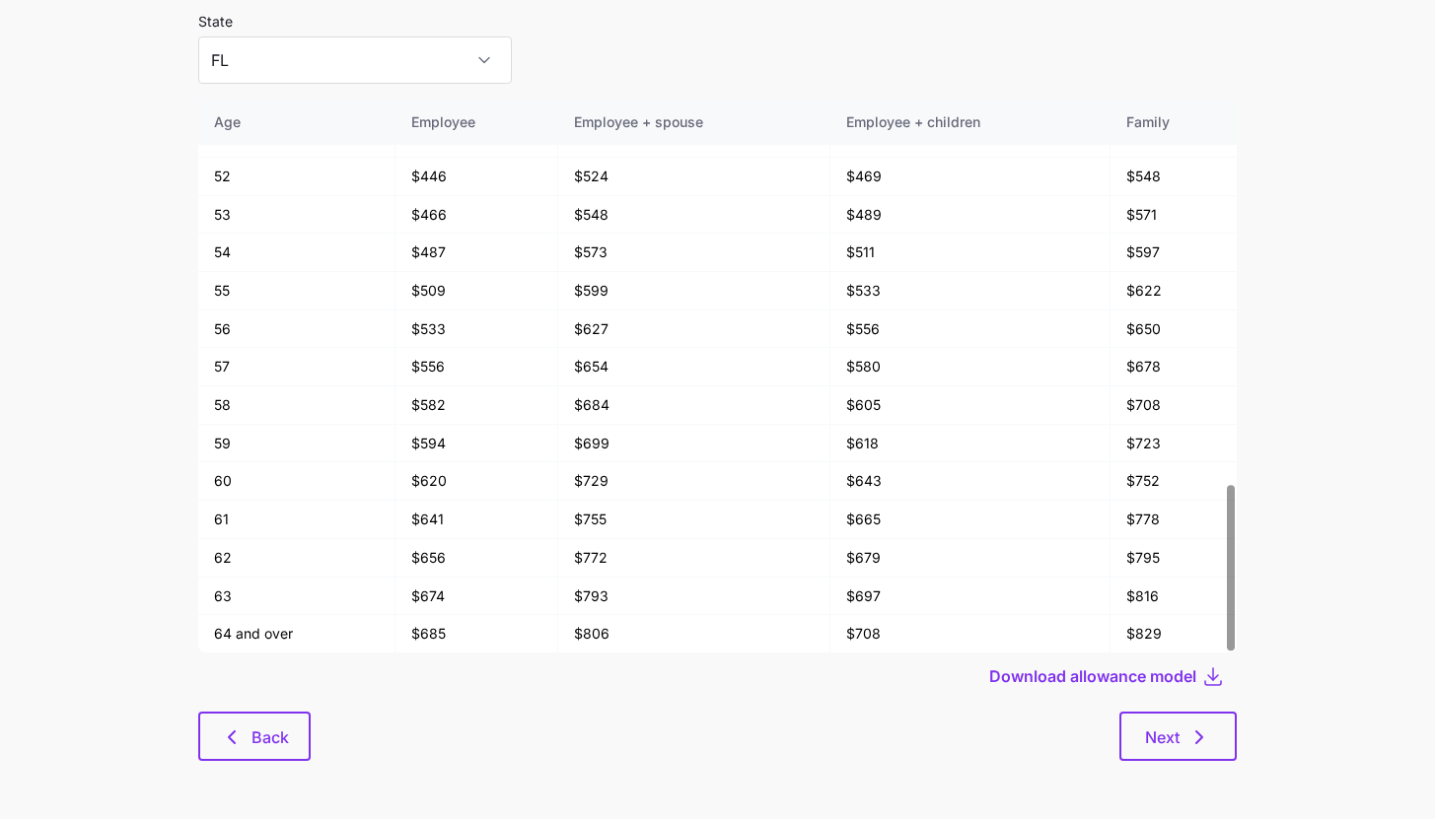
scroll to position [106, 0]
click at [291, 739] on button "Back" at bounding box center [254, 735] width 112 height 49
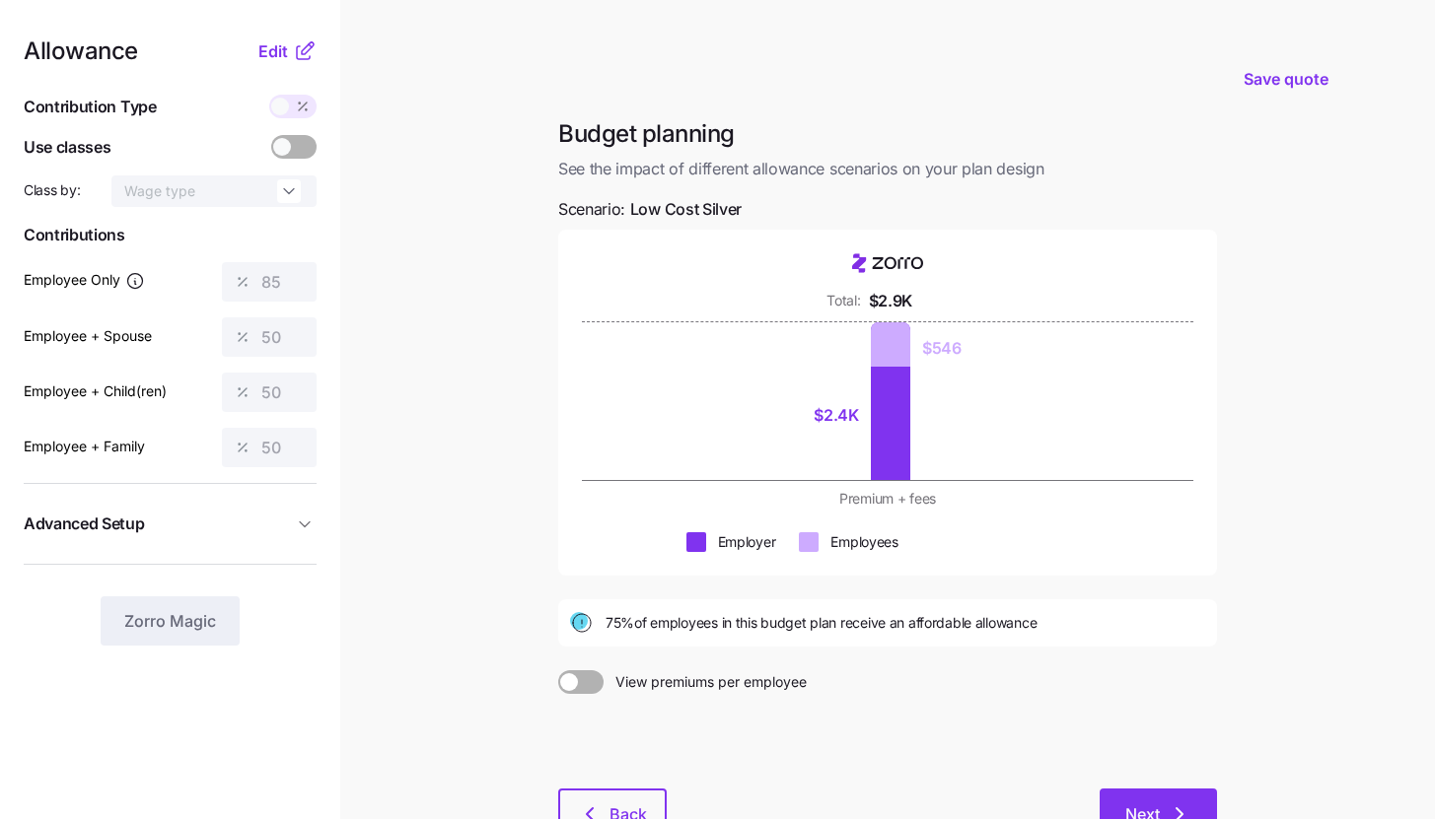
click at [1125, 802] on button "Next" at bounding box center [1157, 813] width 117 height 49
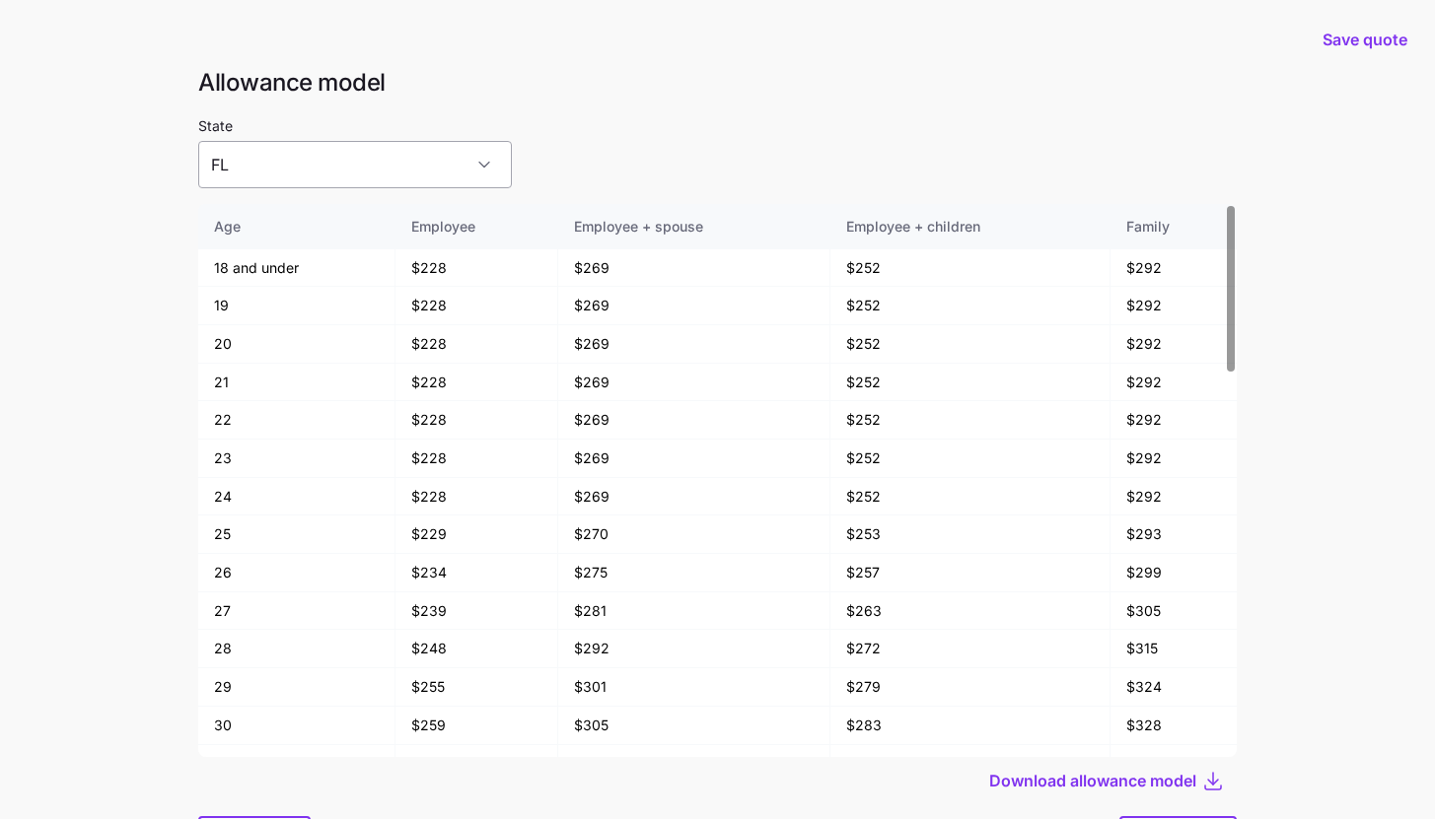
click at [406, 154] on input "FL" at bounding box center [355, 164] width 314 height 47
click at [350, 306] on div "NC" at bounding box center [321, 307] width 231 height 41
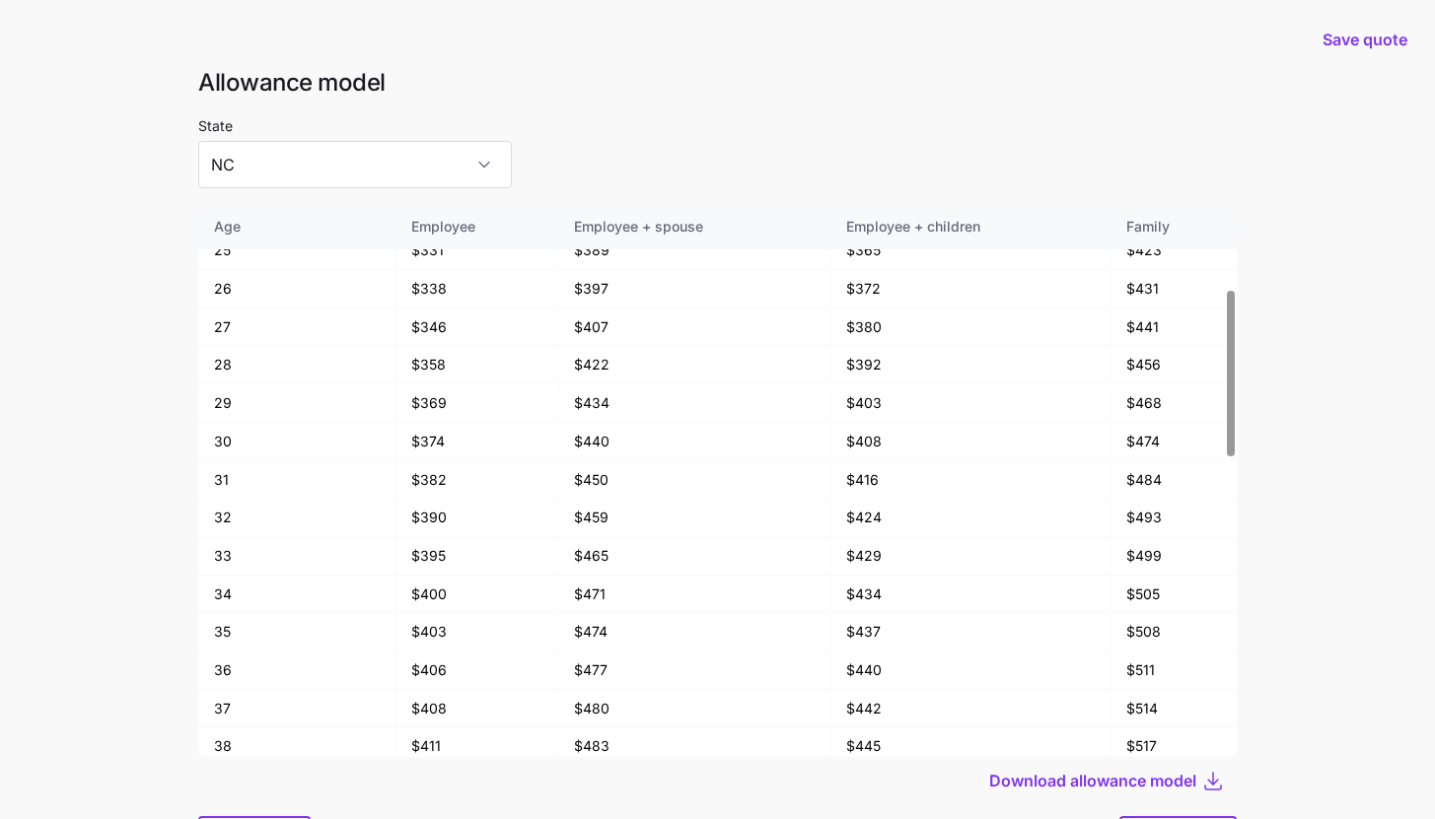
scroll to position [106, 0]
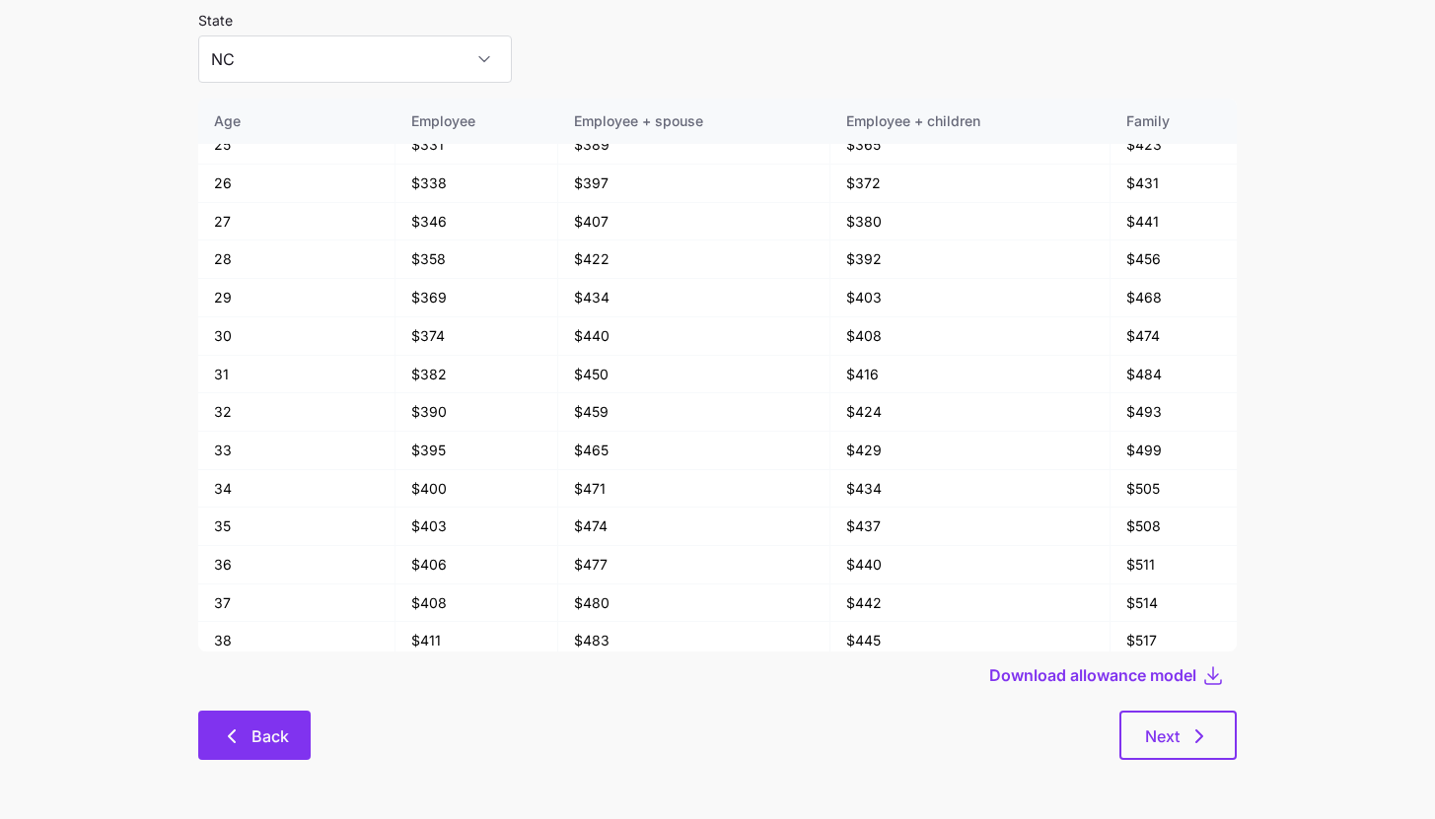
click at [274, 750] on button "Back" at bounding box center [254, 735] width 112 height 49
type input "FL"
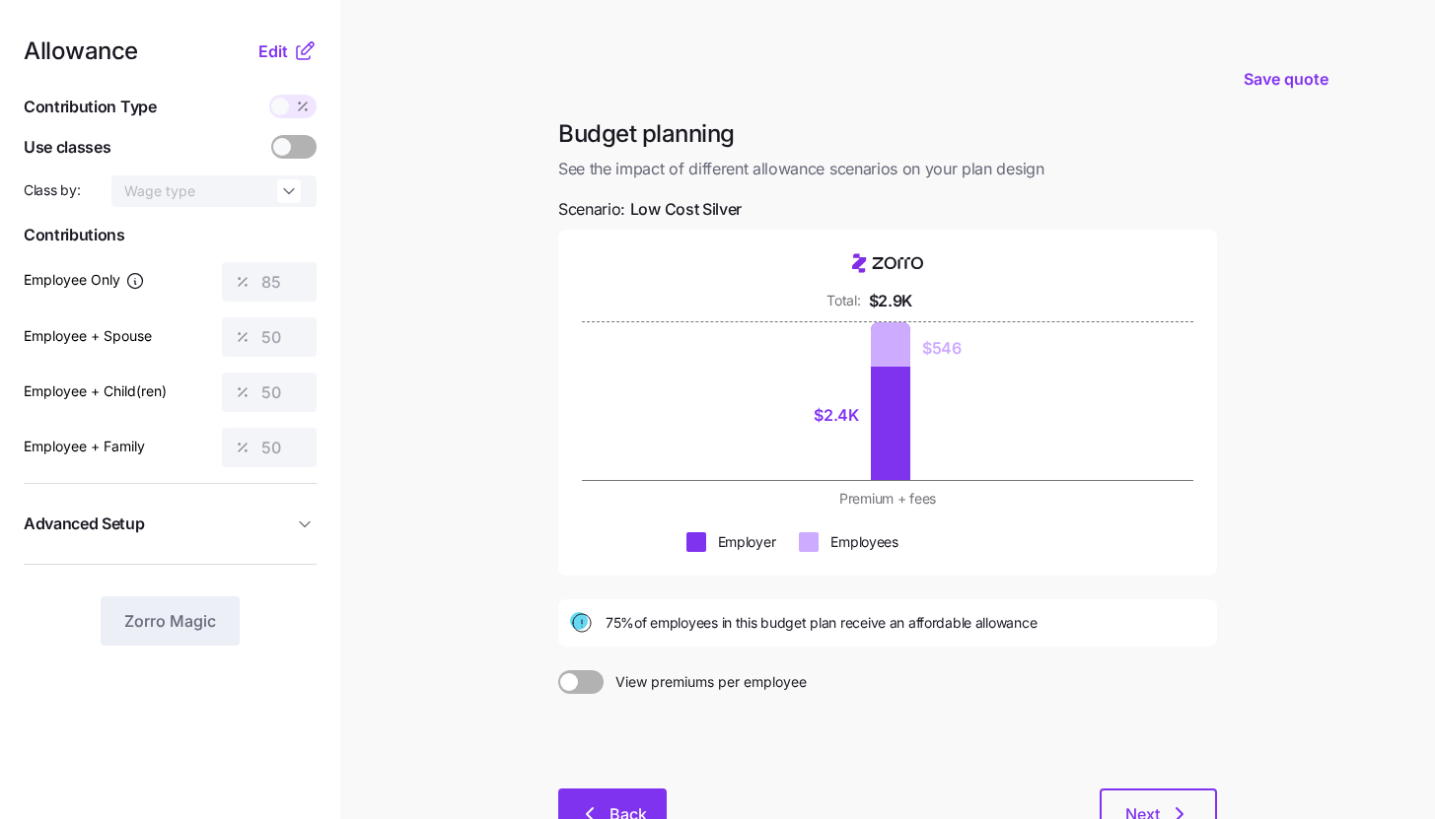
click at [603, 800] on button "Back" at bounding box center [612, 813] width 108 height 49
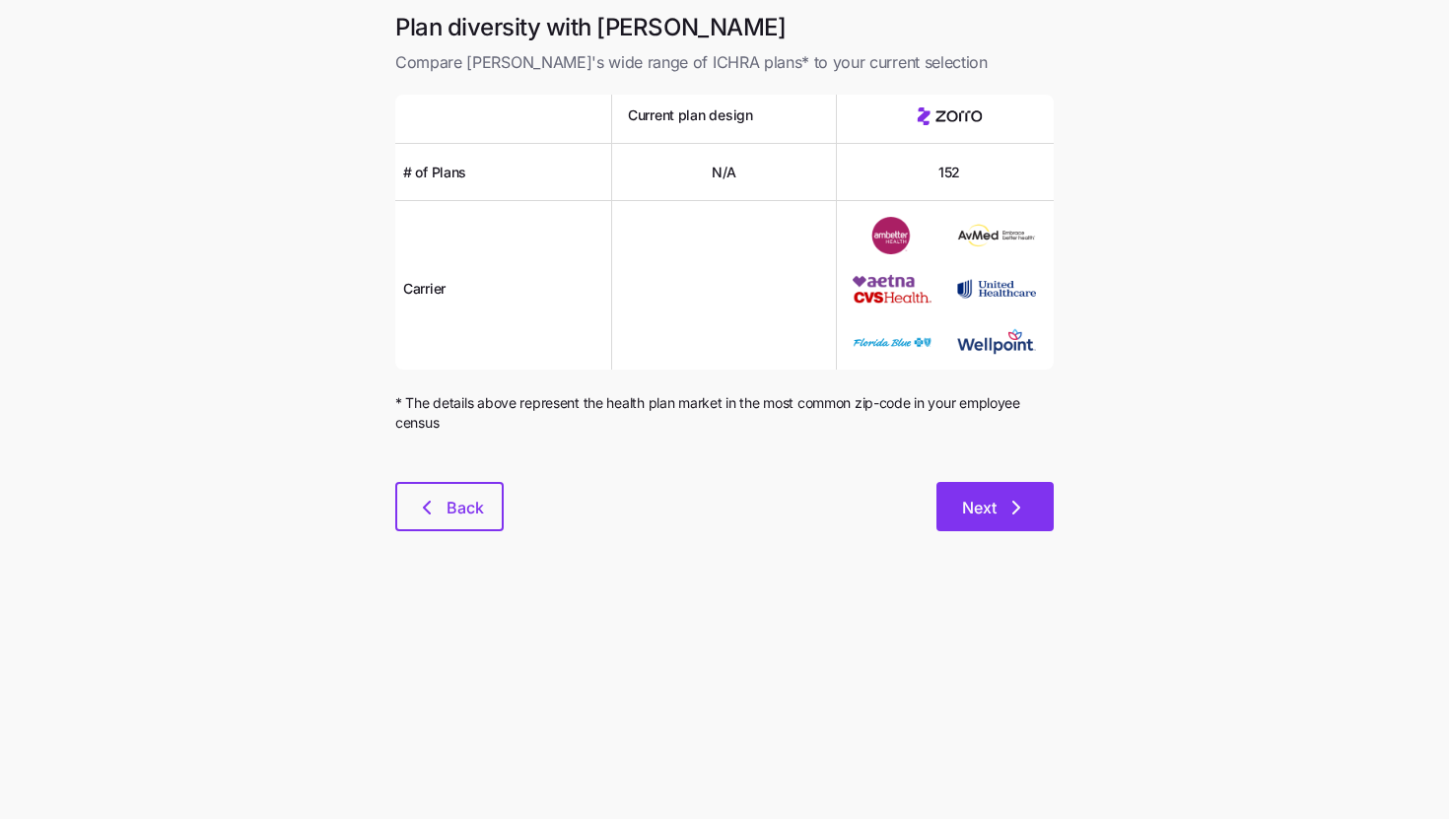
click at [998, 496] on button "Next" at bounding box center [995, 506] width 117 height 49
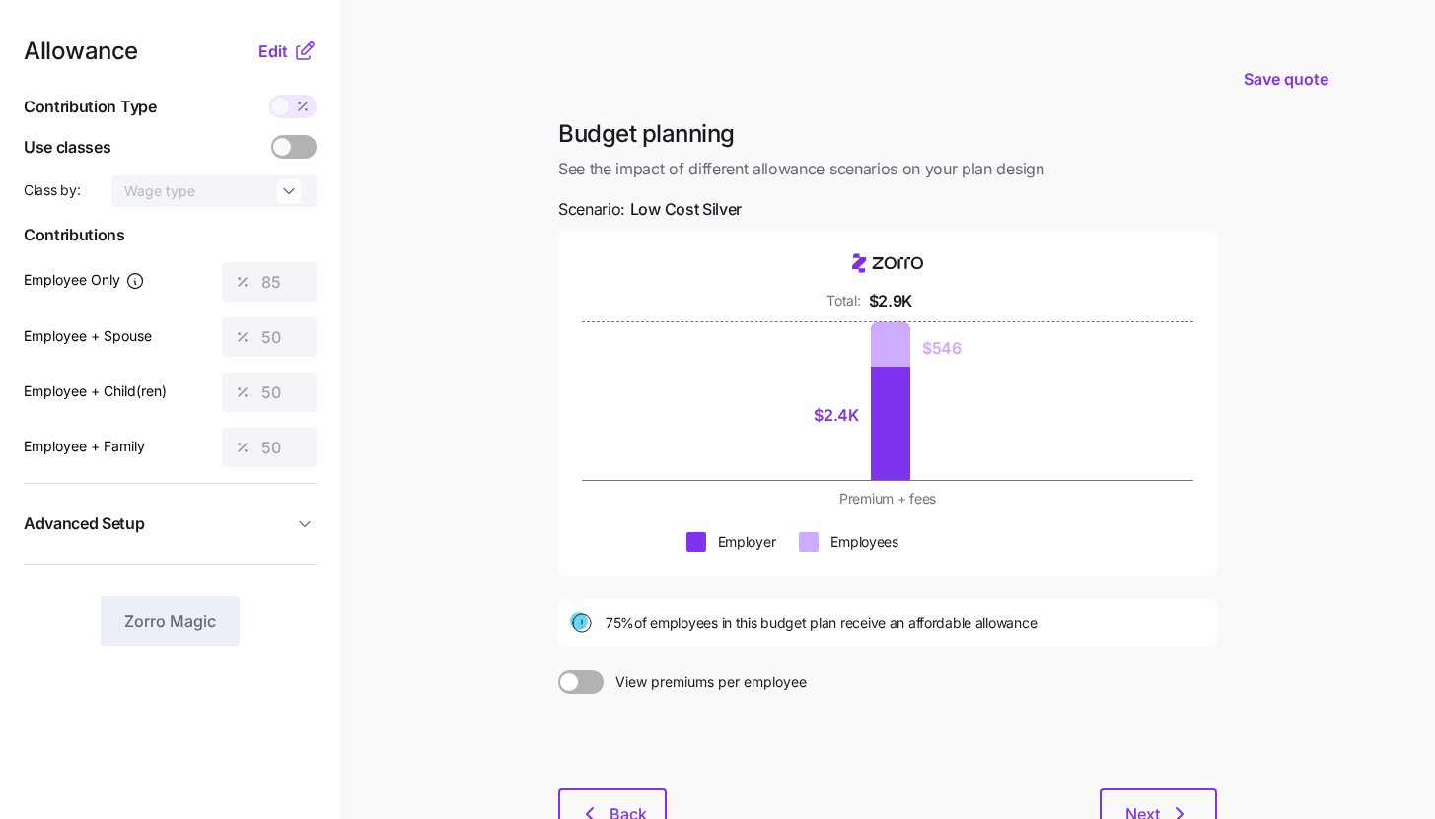
click at [406, 330] on main "Save quote Budget planning See the impact of different allowance scenarios on y…" at bounding box center [717, 482] width 1435 height 964
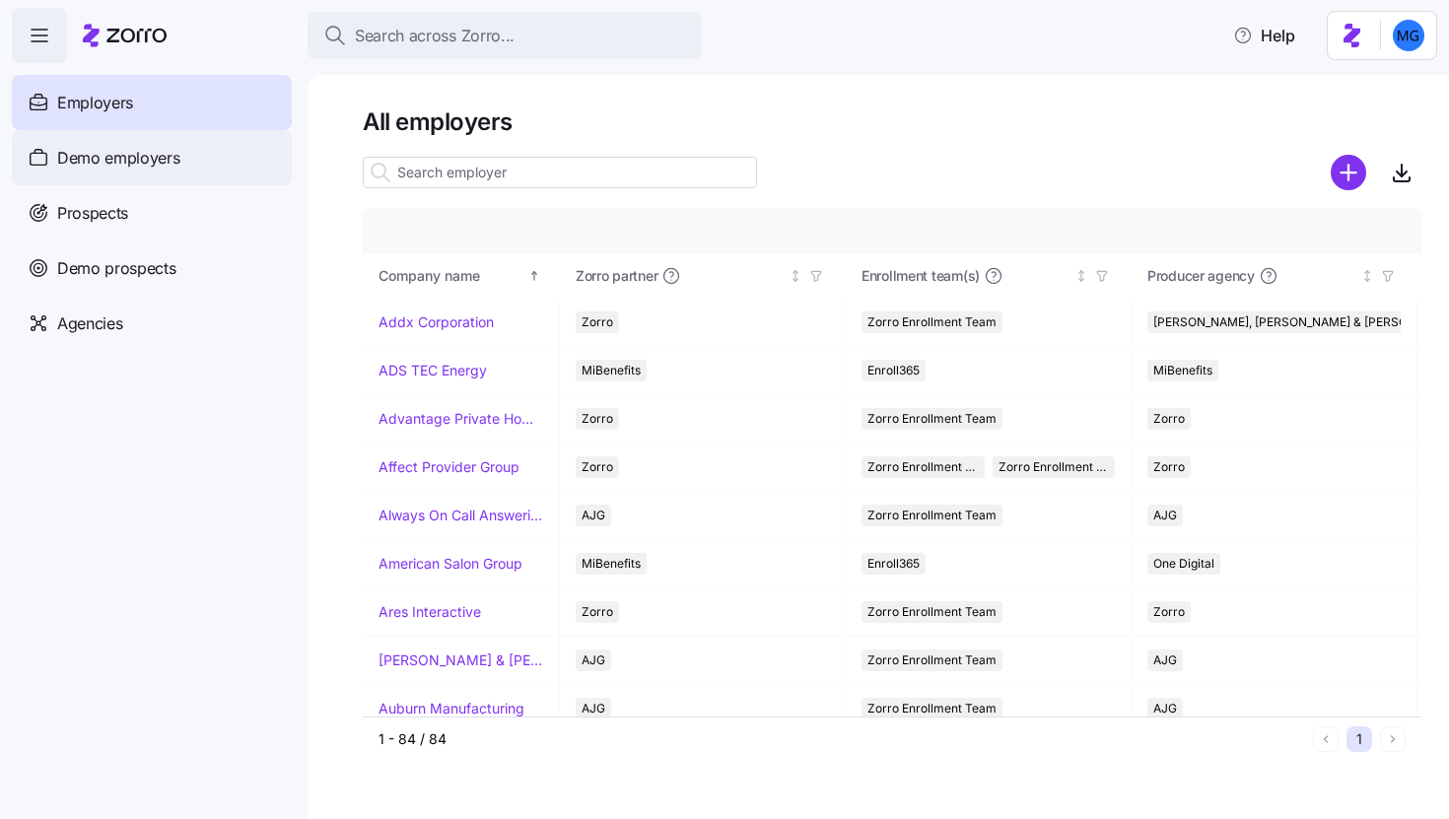
click at [175, 156] on span "Demo employers" at bounding box center [118, 158] width 123 height 25
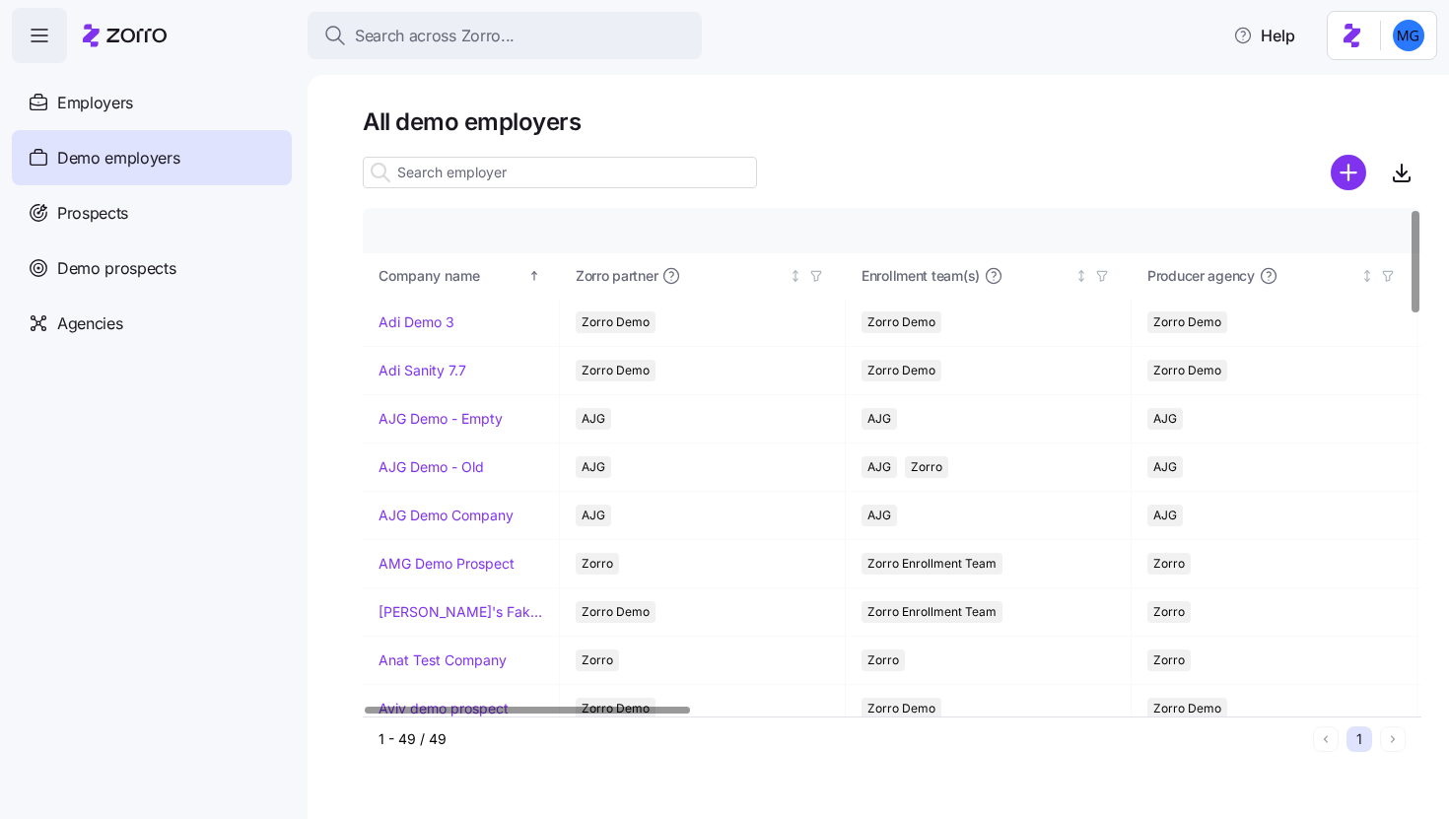
click at [582, 178] on input at bounding box center [560, 173] width 394 height 32
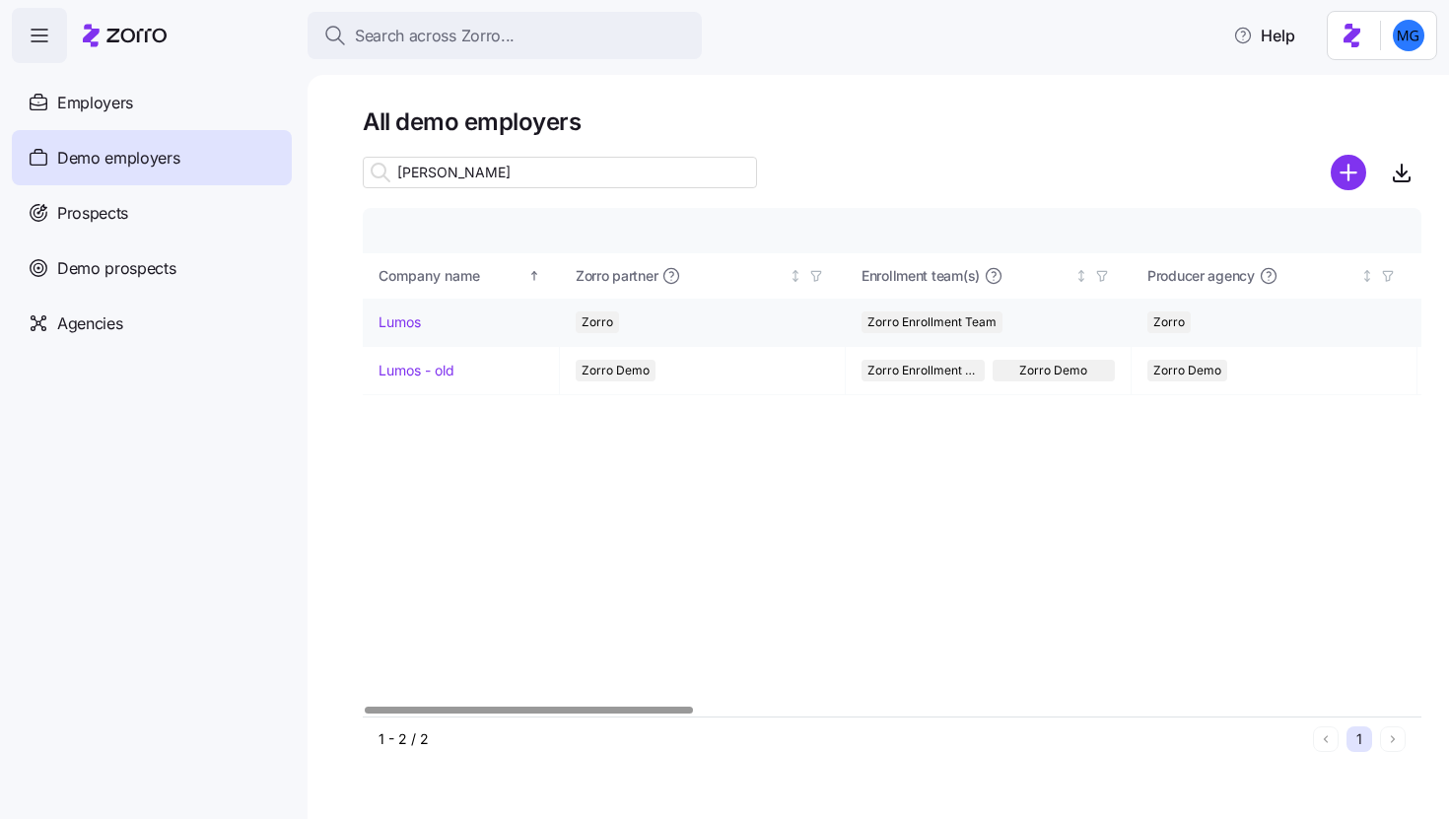
type input "lum"
click at [403, 323] on link "Lumos" at bounding box center [400, 323] width 42 height 20
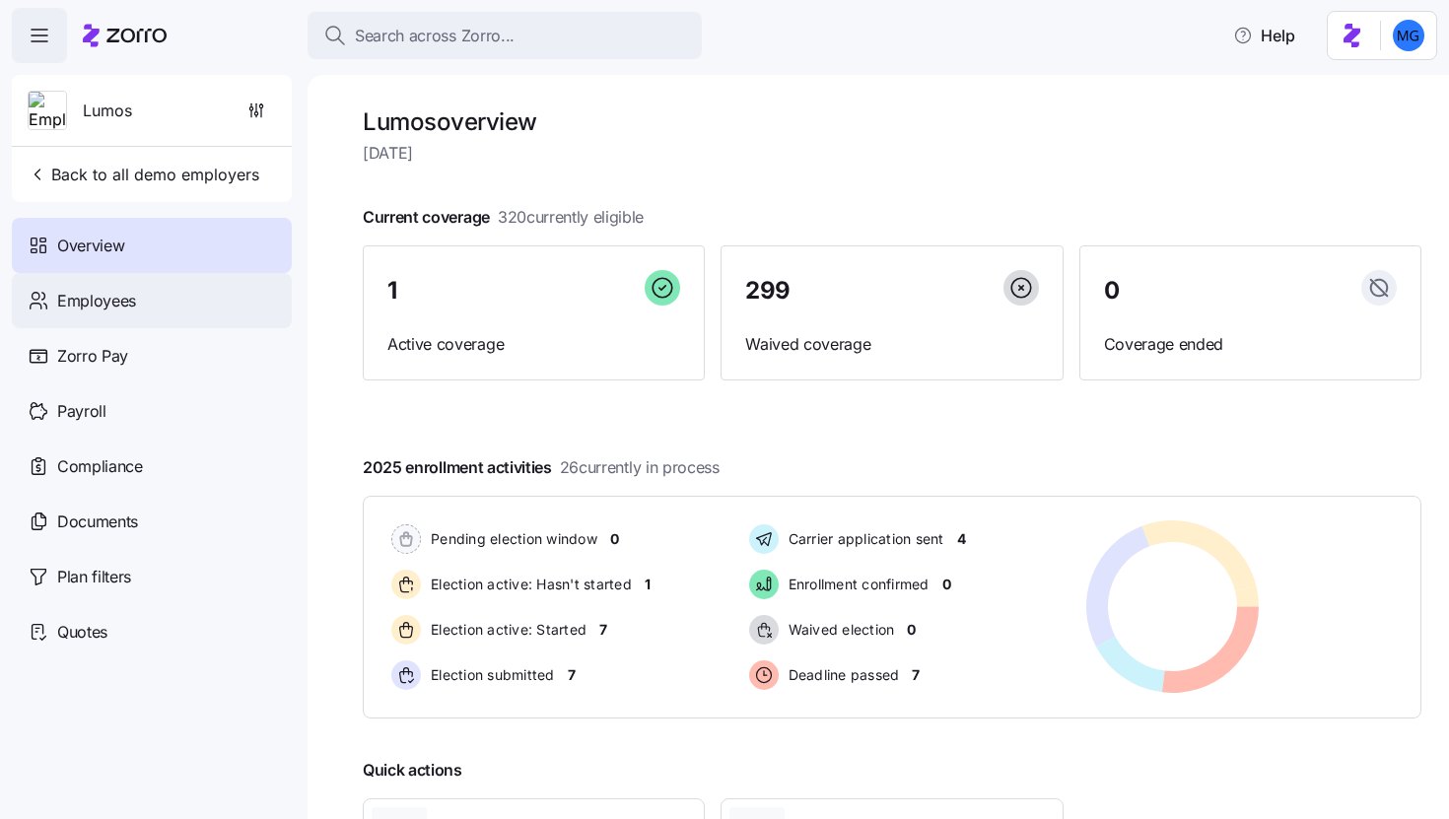
click at [110, 307] on span "Employees" at bounding box center [96, 301] width 79 height 25
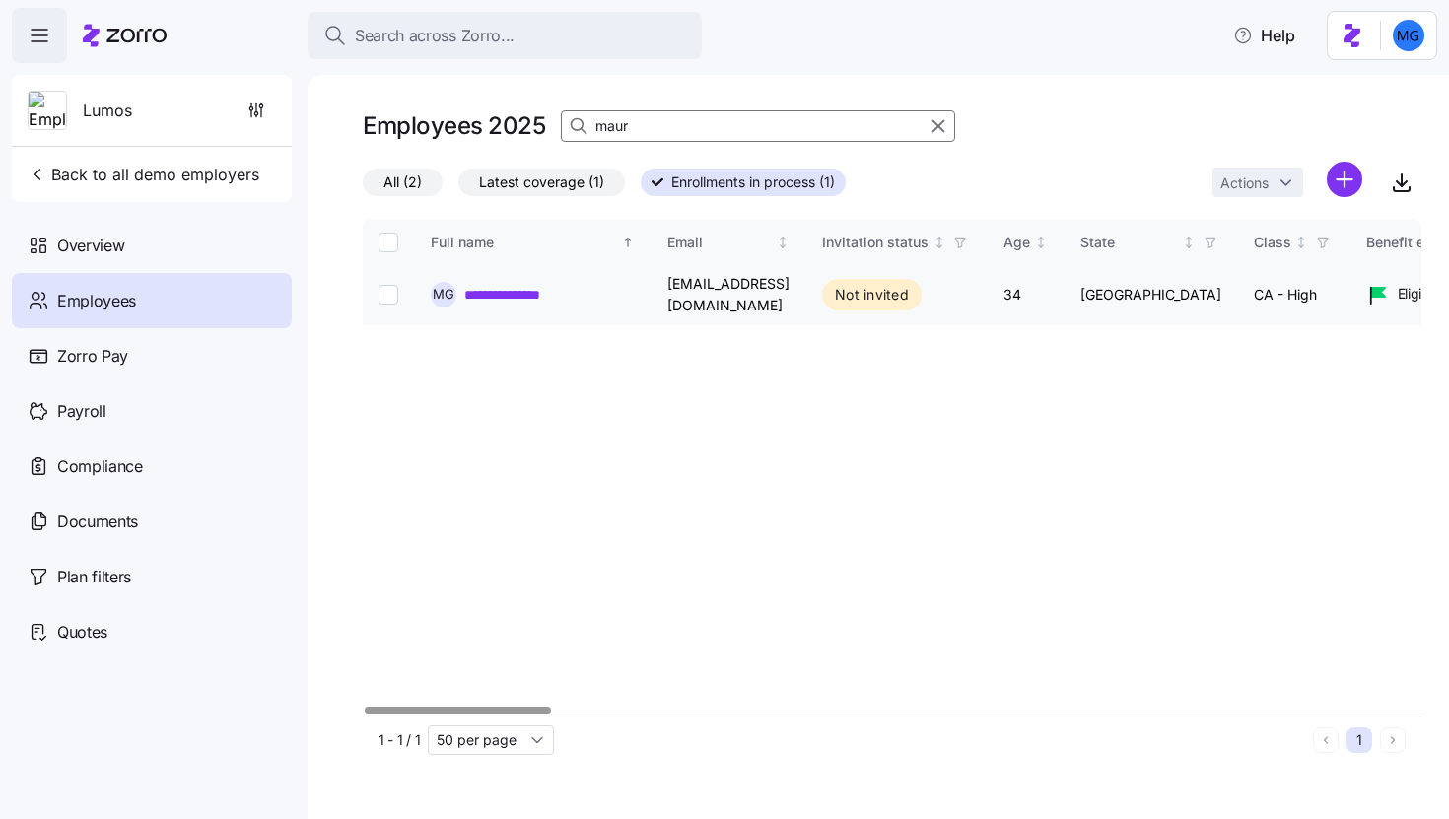
click at [523, 294] on link "**********" at bounding box center [525, 295] width 122 height 20
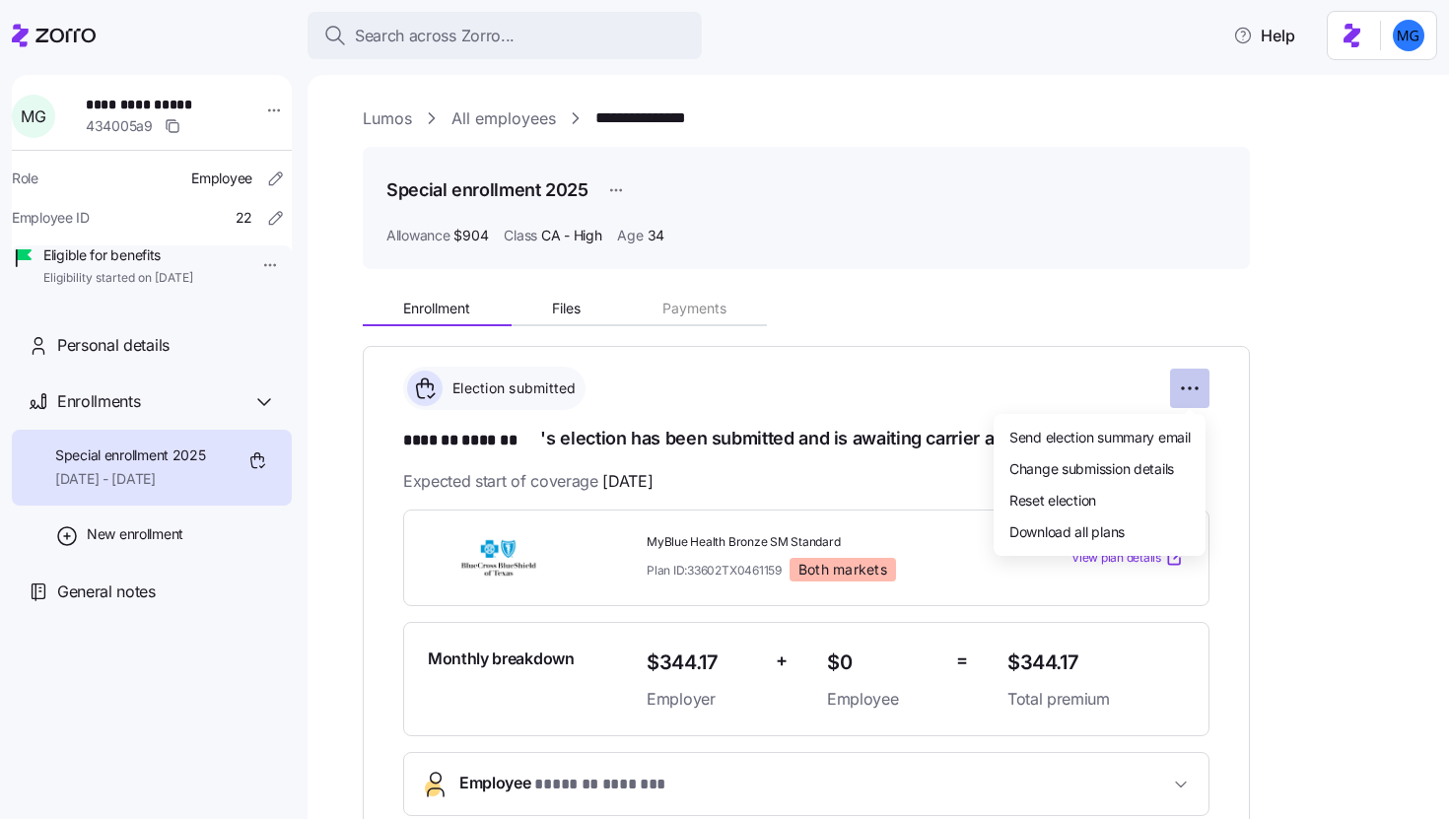
click at [1196, 393] on html "**********" at bounding box center [724, 404] width 1449 height 808
click at [1115, 497] on div "Reset election" at bounding box center [1100, 500] width 196 height 32
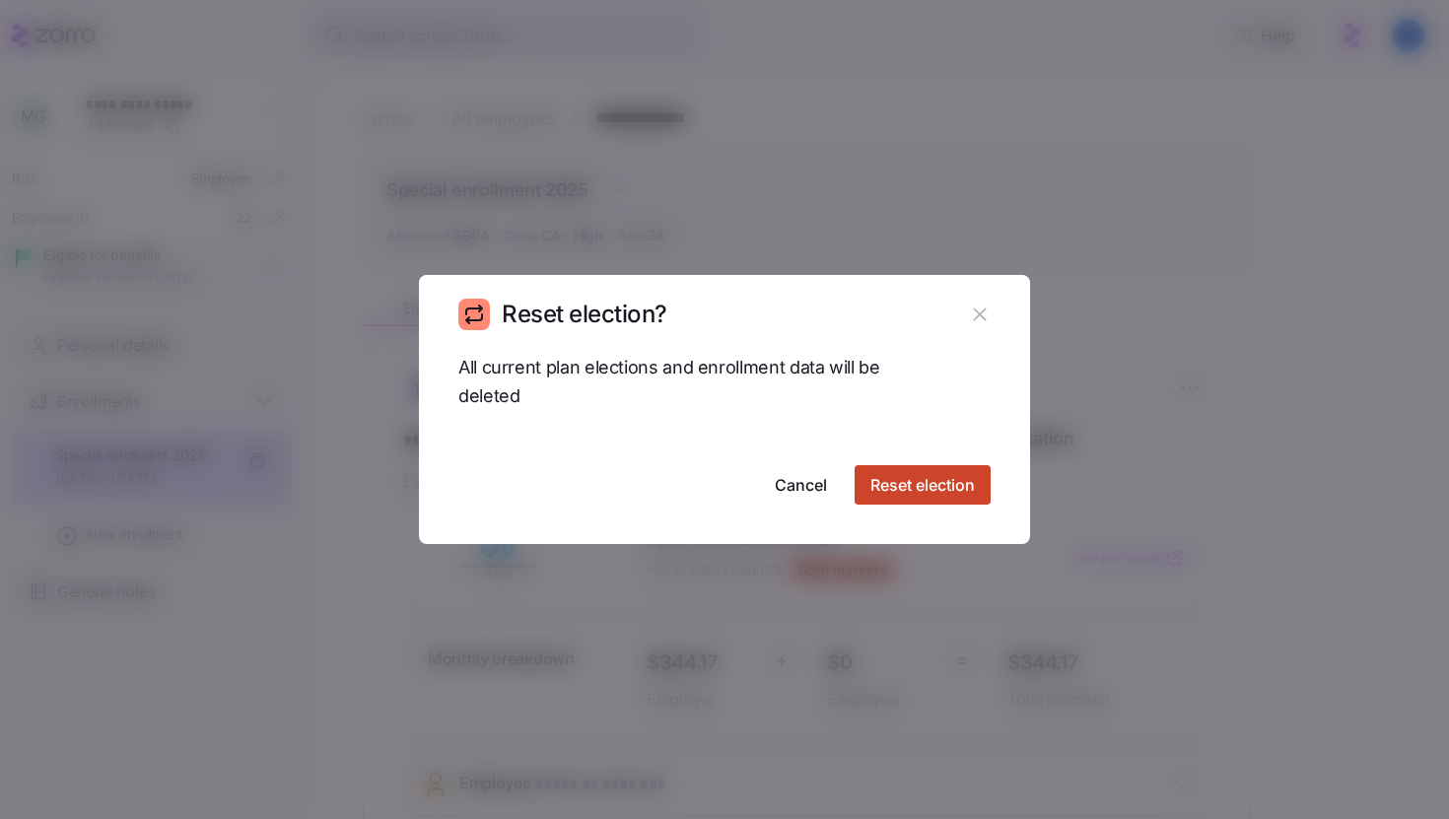
click at [976, 506] on div "All current plan elections and enrollment data will be deleted Cancel Reset ele…" at bounding box center [724, 449] width 611 height 191
click at [954, 494] on span "Reset election" at bounding box center [923, 485] width 105 height 24
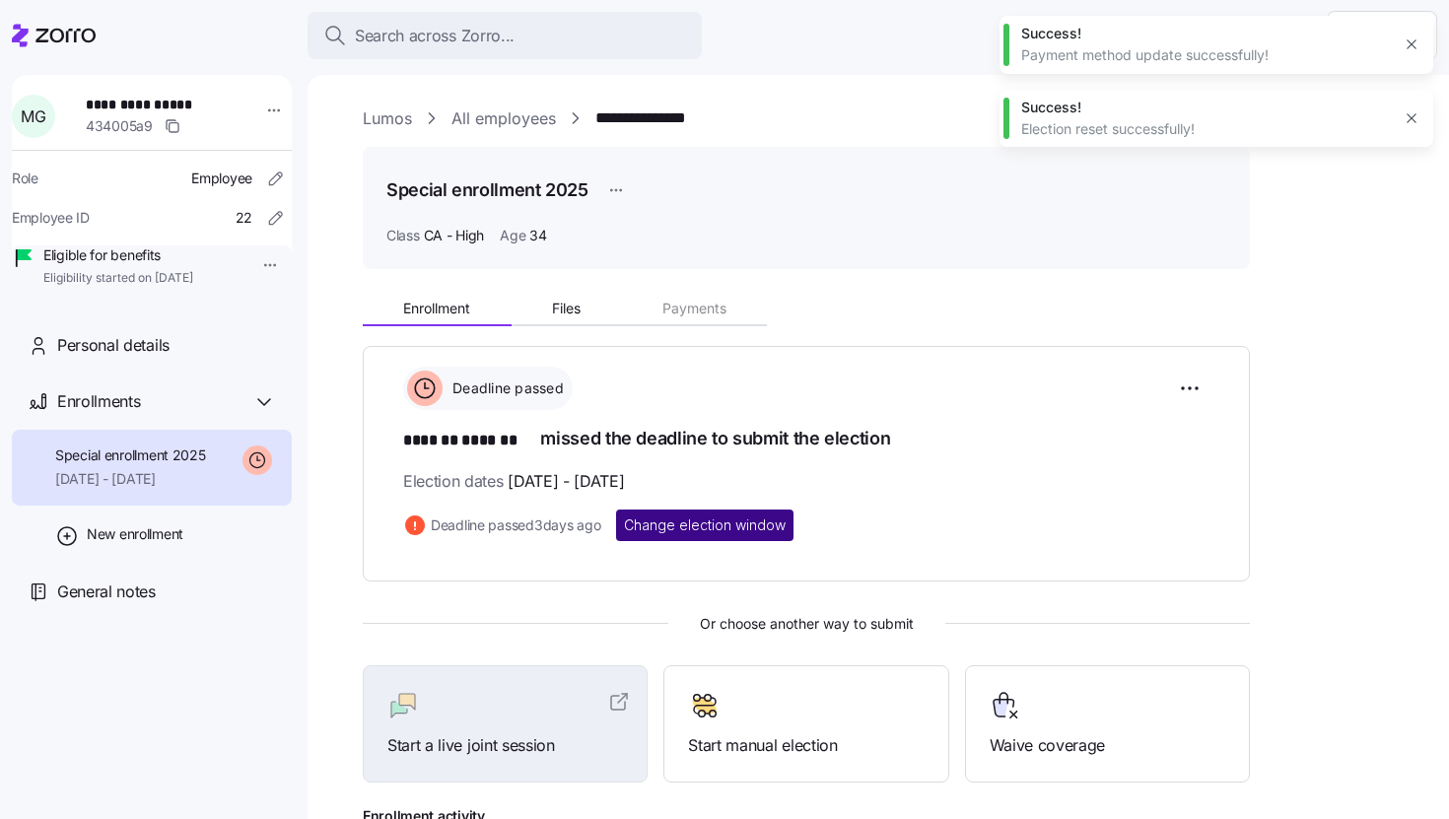
click at [721, 524] on span "Change election window" at bounding box center [705, 526] width 162 height 20
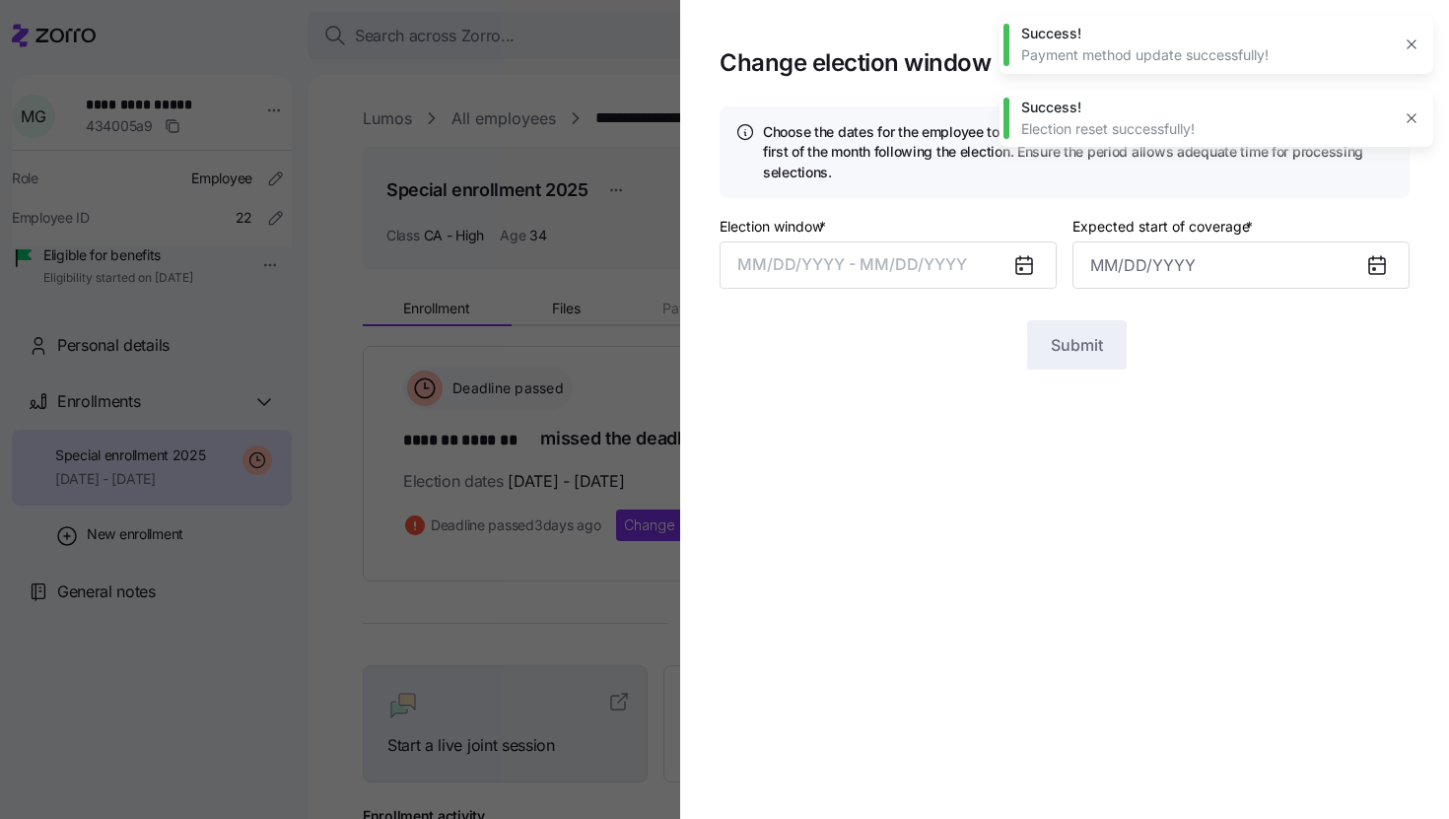
type input "September 1, 2025"
click at [993, 265] on button "07/18/2025 – 08/10/2025" at bounding box center [888, 265] width 337 height 47
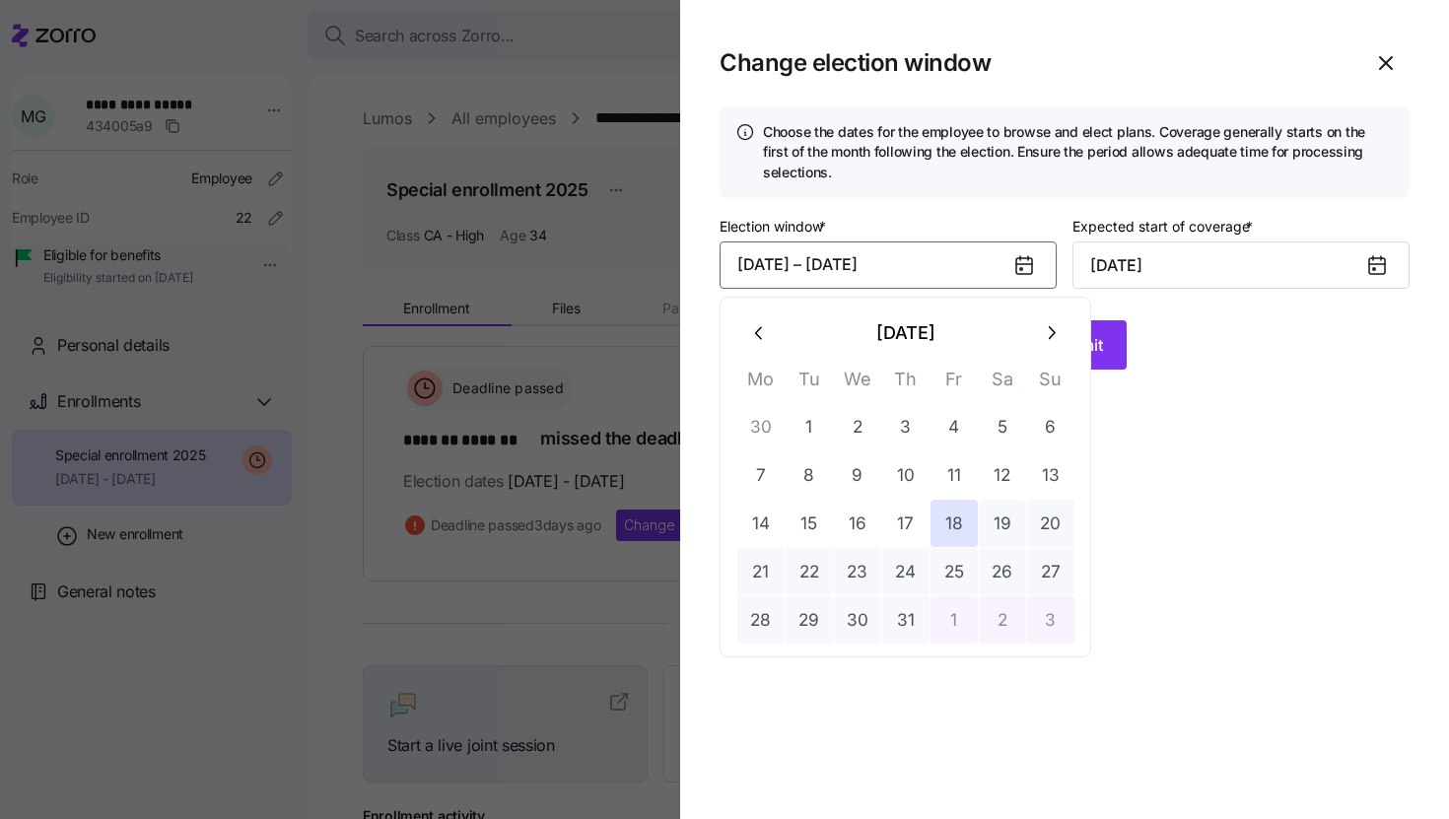
click at [1021, 265] on icon at bounding box center [1025, 266] width 16 height 16
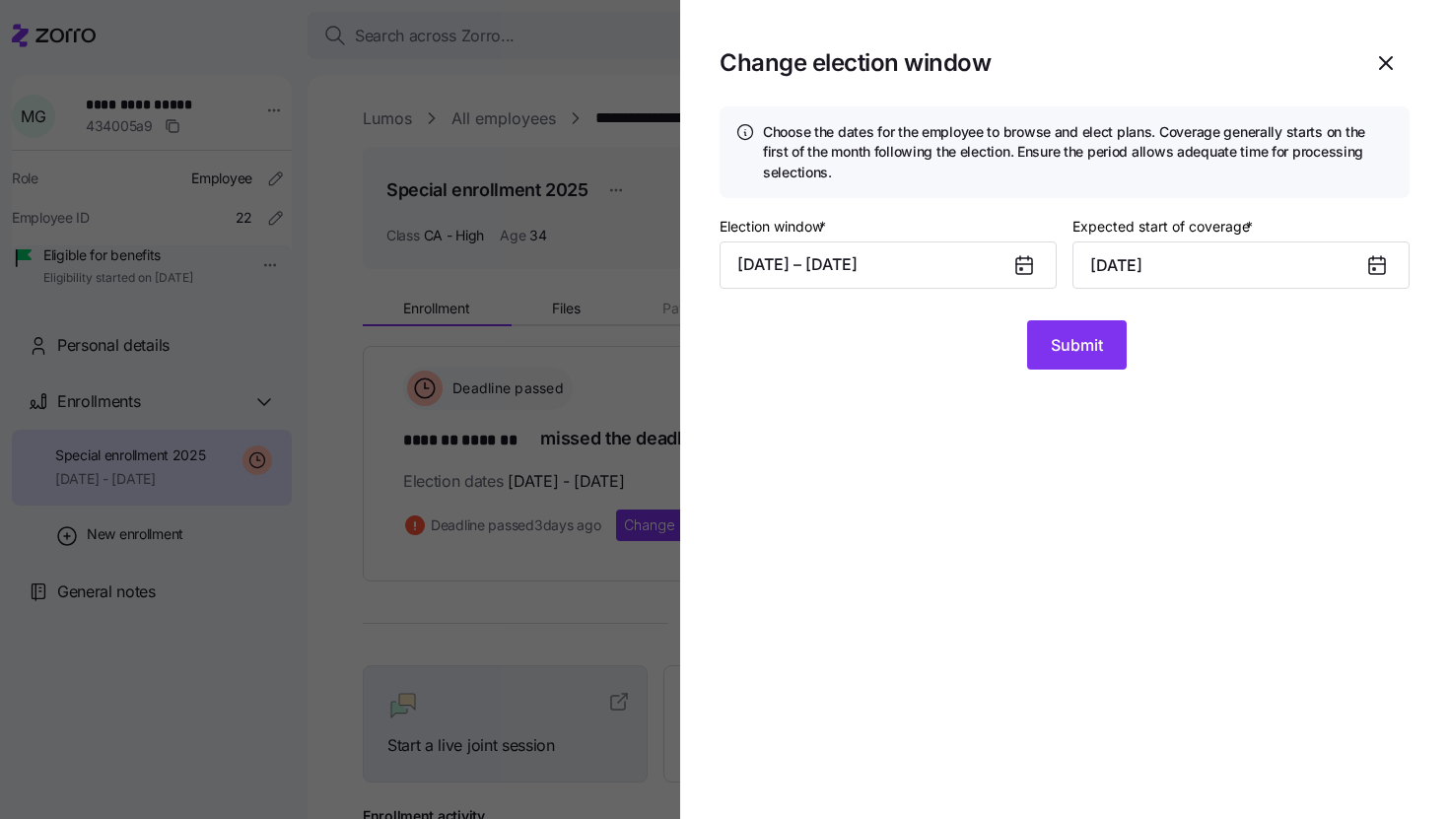
click at [1021, 265] on icon at bounding box center [1025, 266] width 16 height 16
click at [953, 266] on button "07/18/2025 – 08/10/2025" at bounding box center [888, 265] width 337 height 47
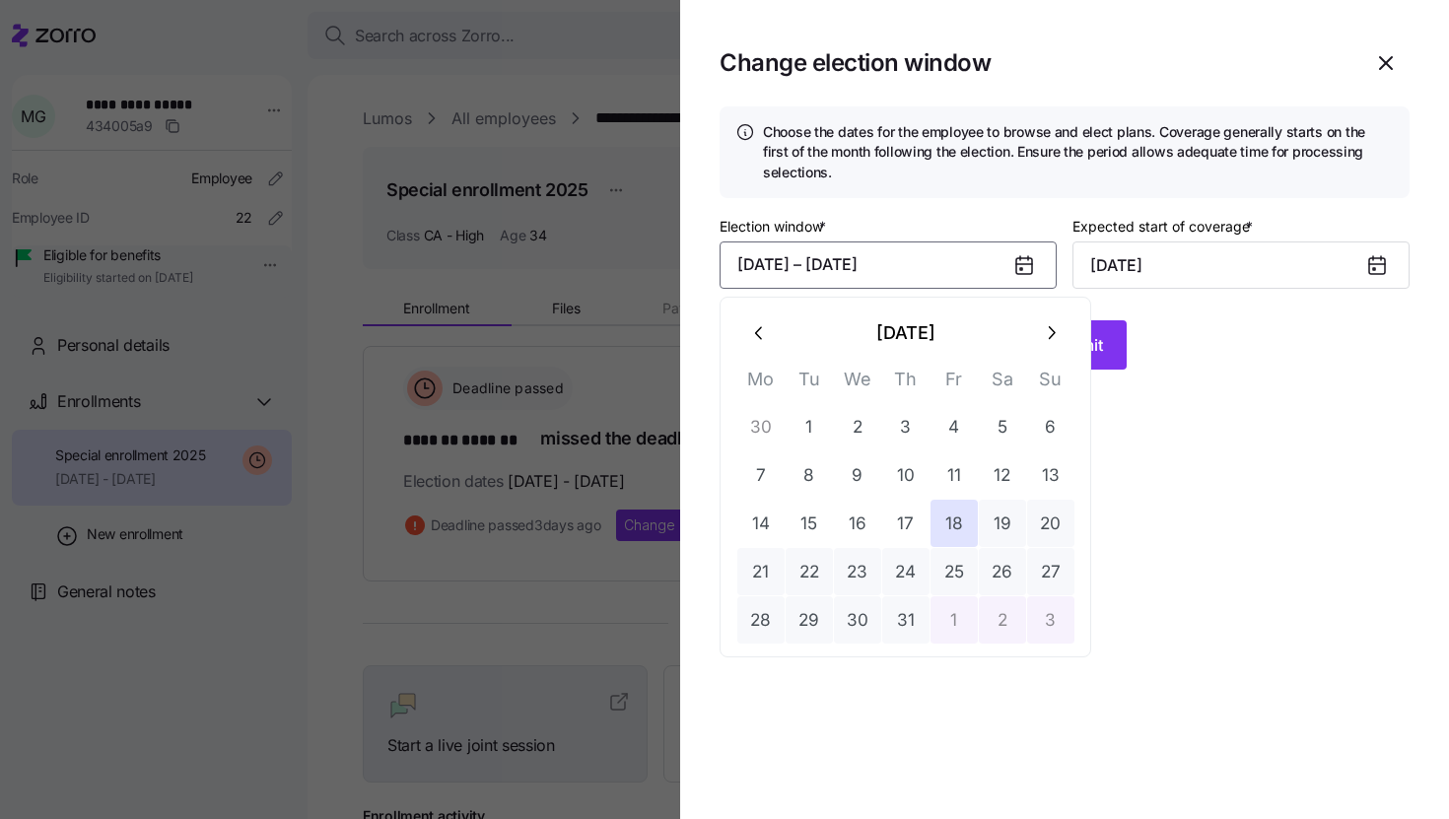
click at [1044, 348] on button "button" at bounding box center [1050, 333] width 47 height 47
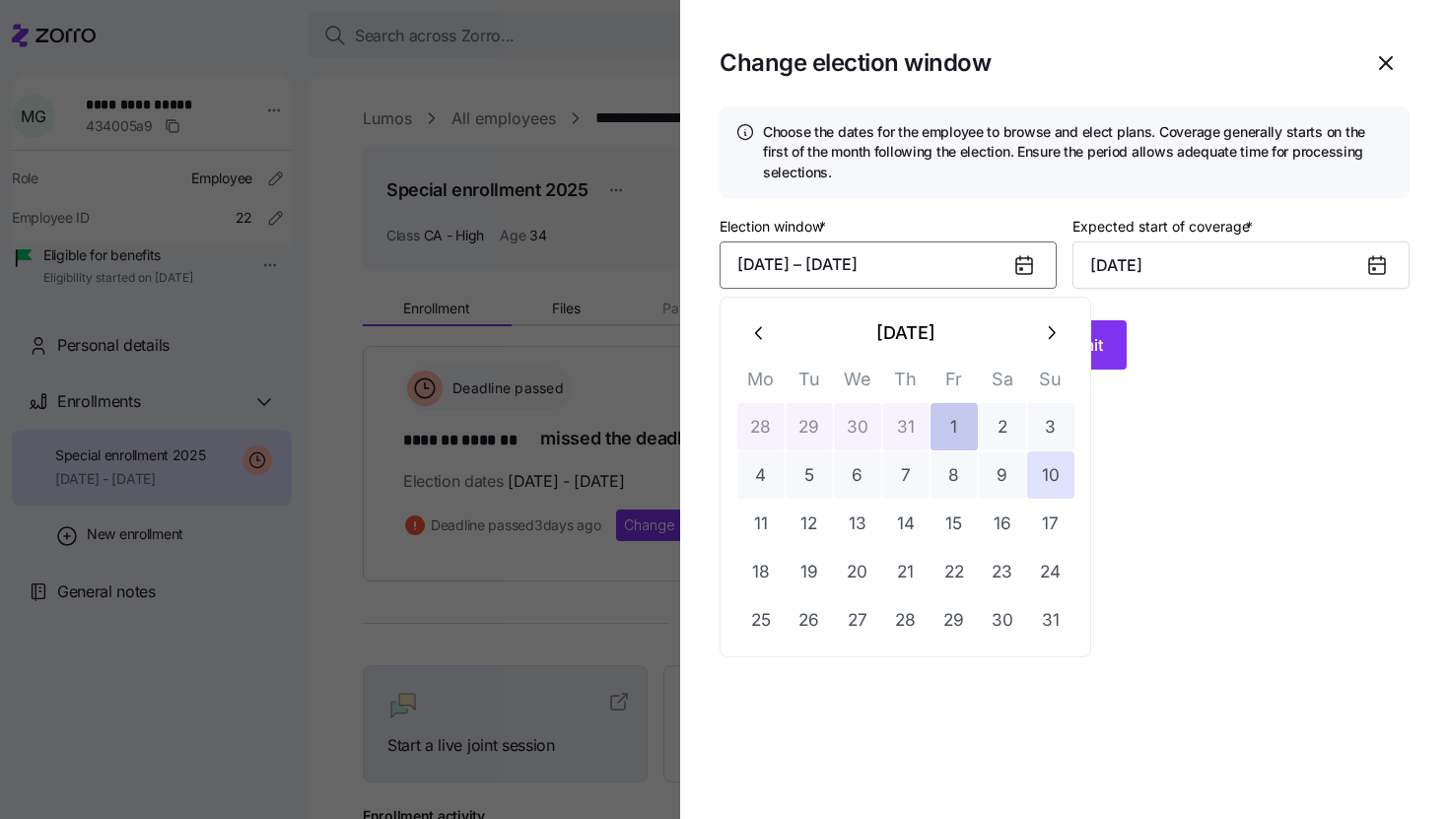
click at [964, 439] on button "1" at bounding box center [954, 426] width 47 height 47
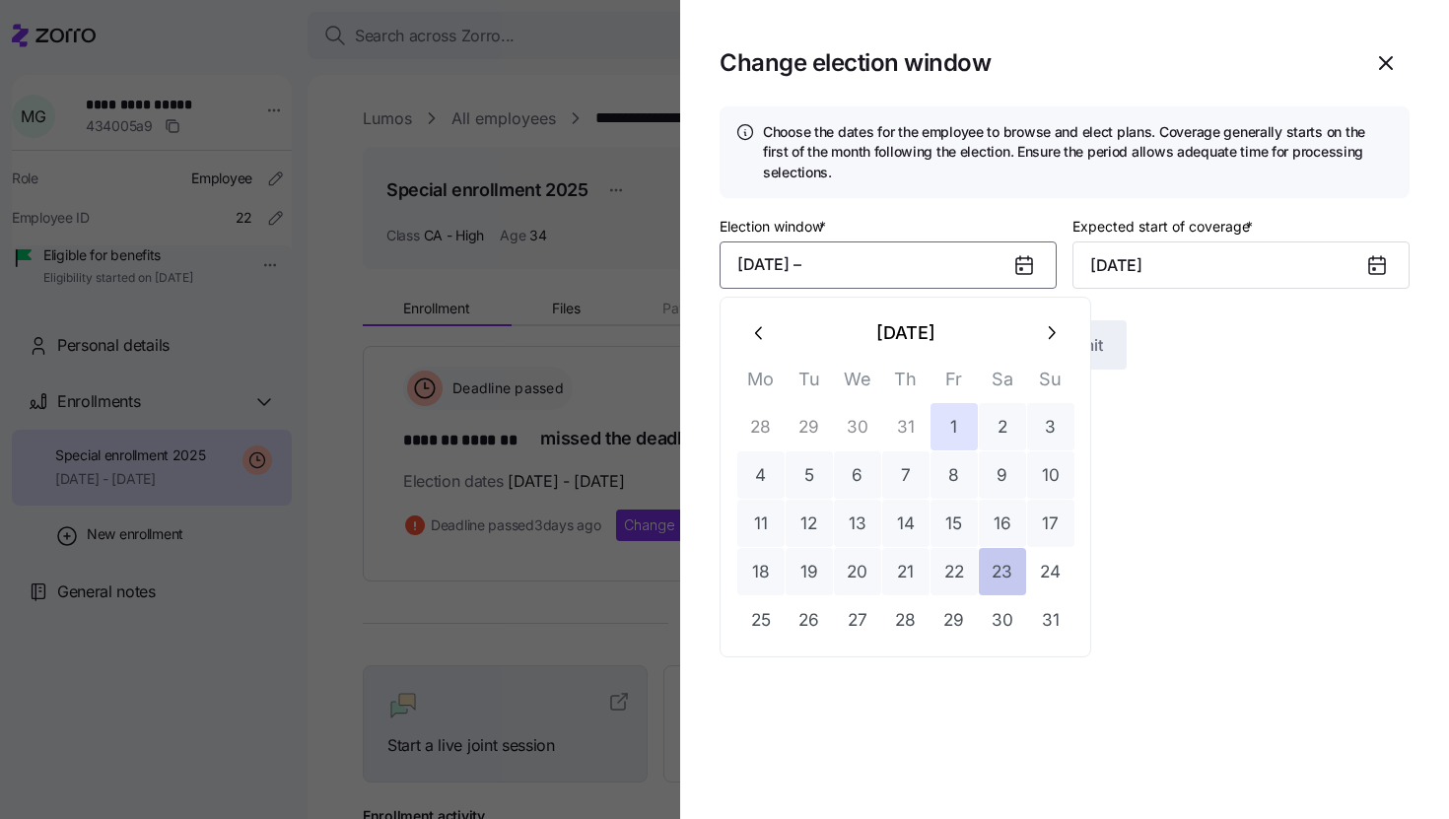
click at [985, 579] on button "23" at bounding box center [1002, 571] width 47 height 47
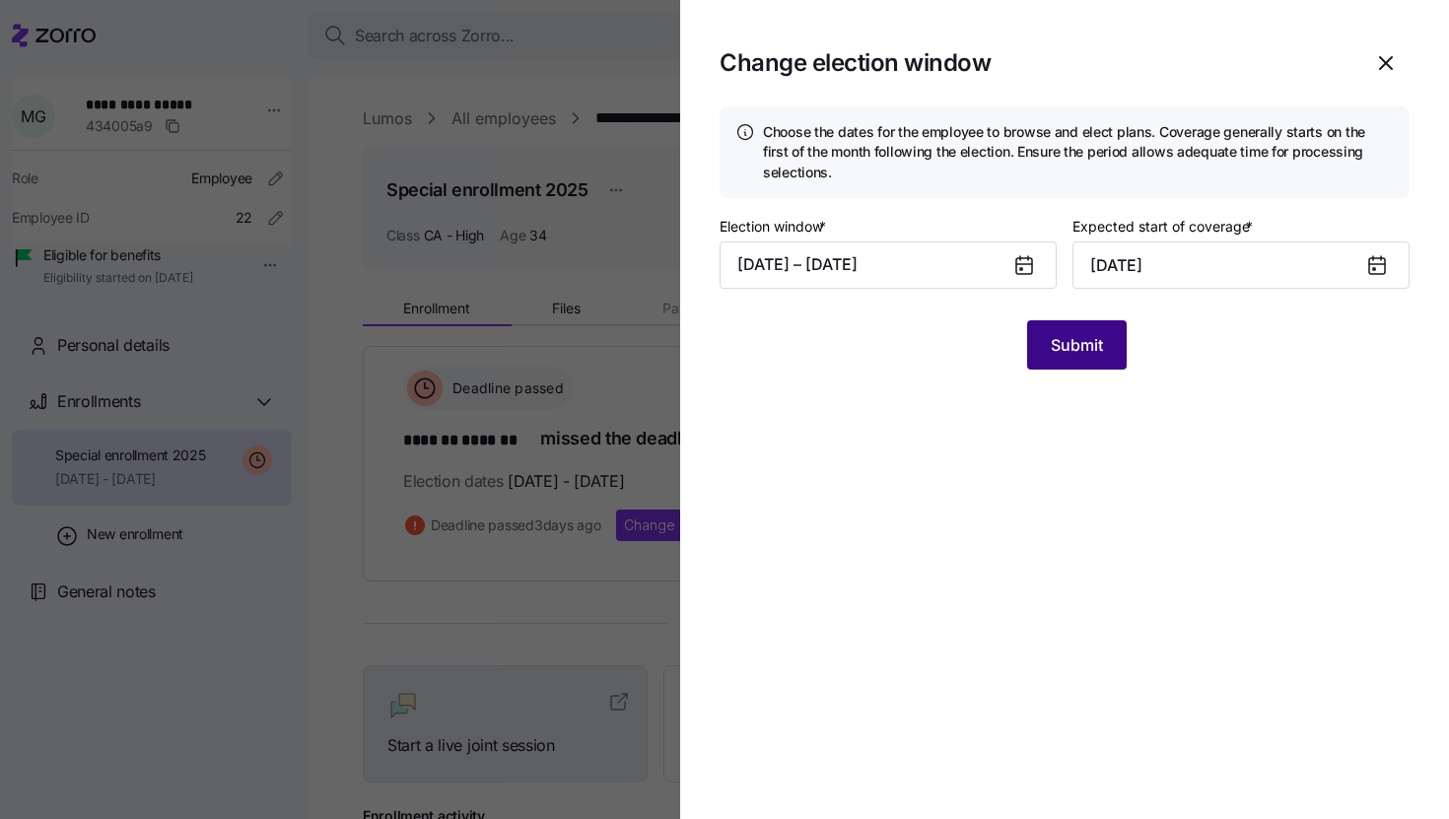
click at [1082, 359] on button "Submit" at bounding box center [1077, 344] width 100 height 49
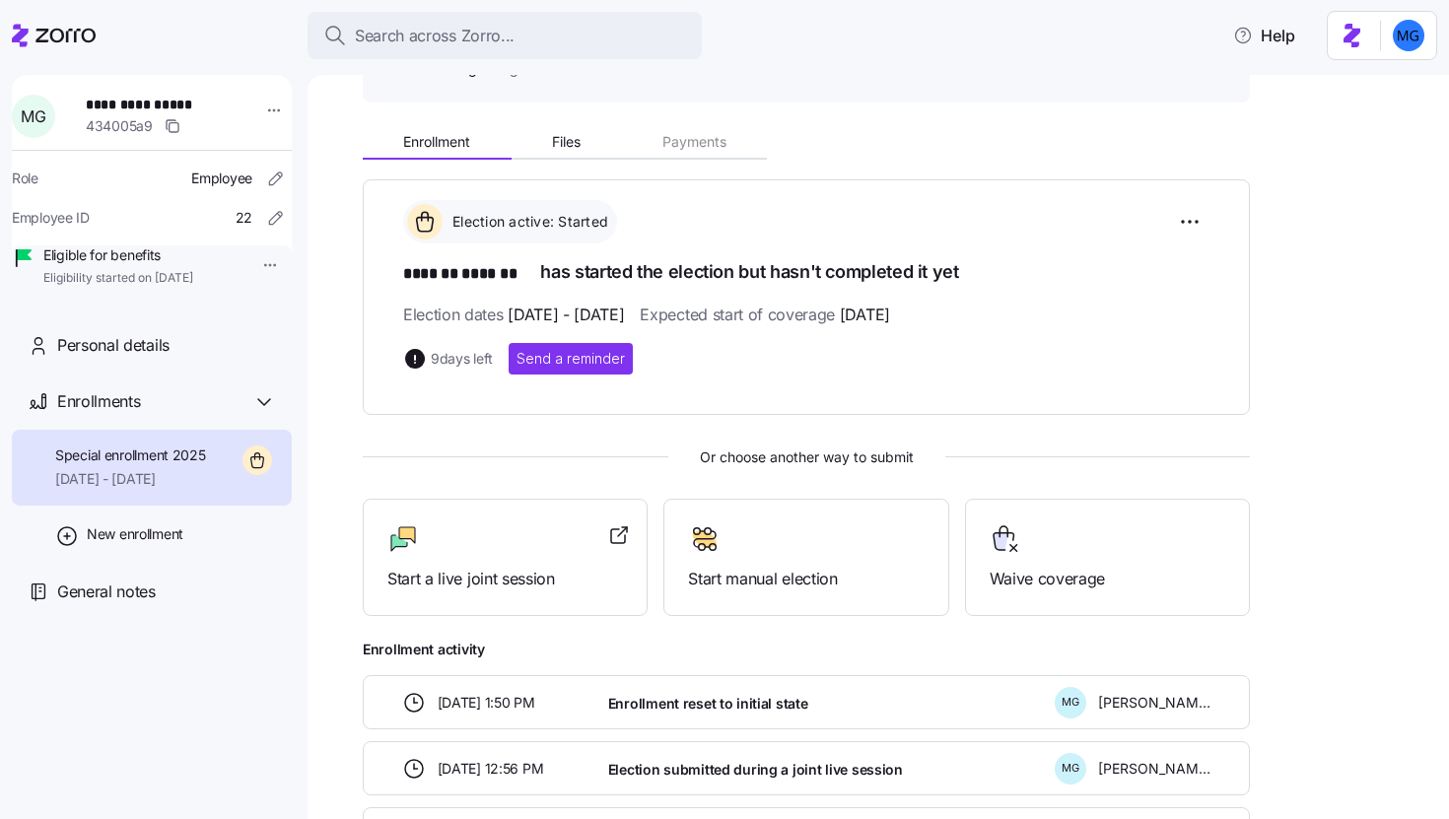
scroll to position [168, 0]
drag, startPoint x: 904, startPoint y: 315, endPoint x: 1023, endPoint y: 327, distance: 120.0
click at [1023, 327] on div "Election active: Started ******* ******* has started the election but hasn't co…" at bounding box center [806, 286] width 807 height 175
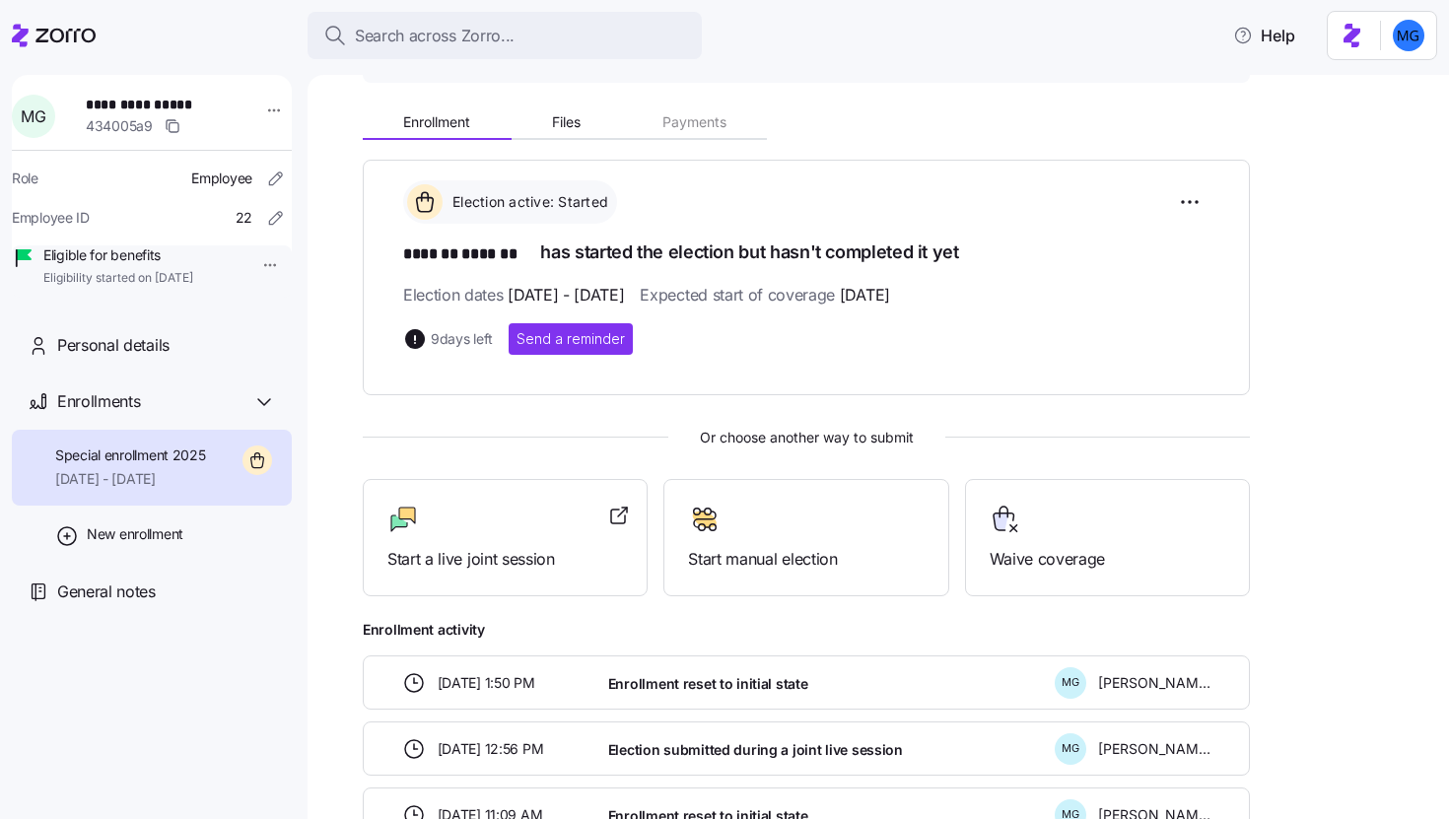
scroll to position [186, 0]
click at [521, 547] on span "Start a live joint session" at bounding box center [505, 559] width 236 height 25
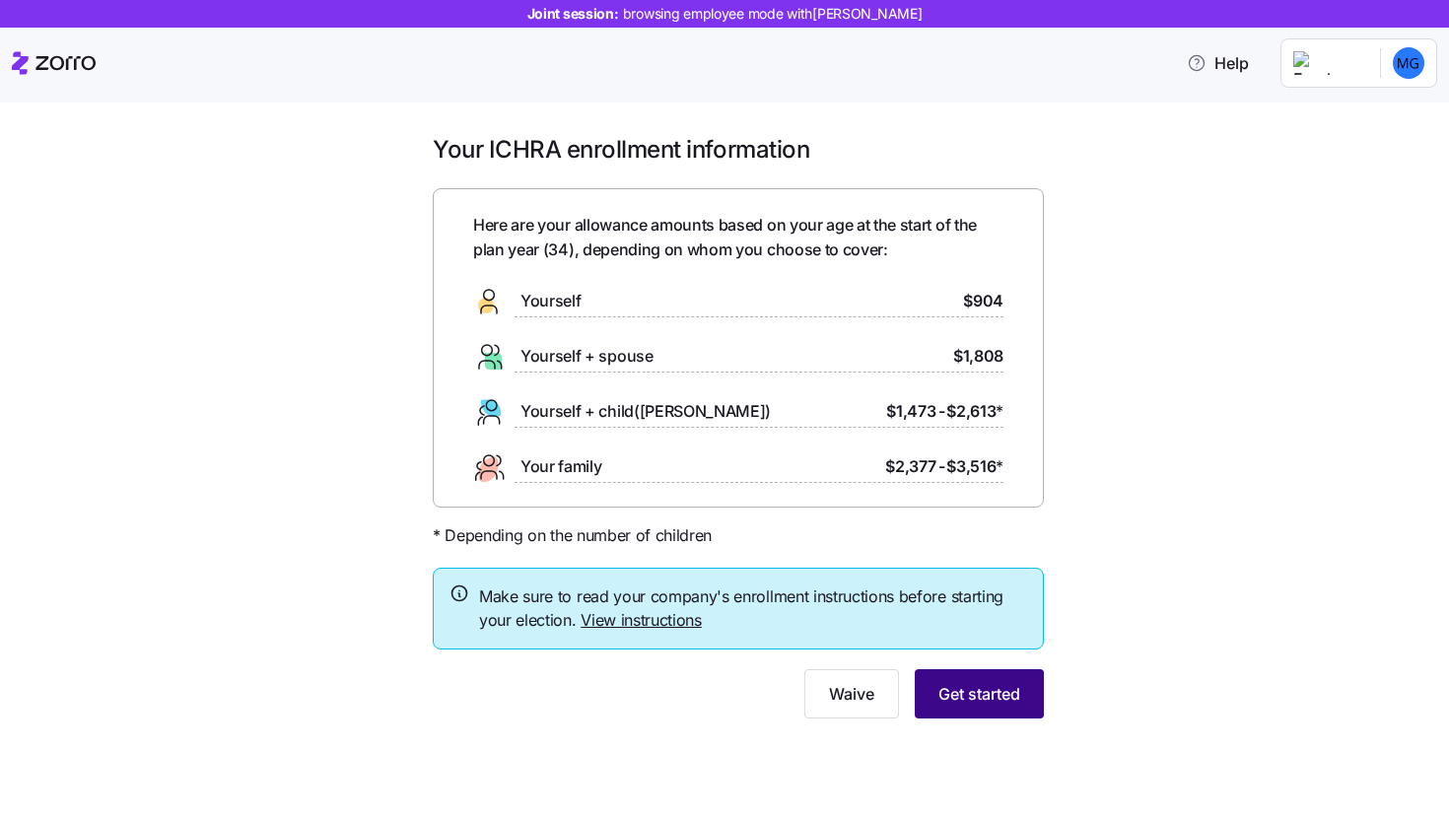
click at [986, 701] on span "Get started" at bounding box center [980, 694] width 82 height 24
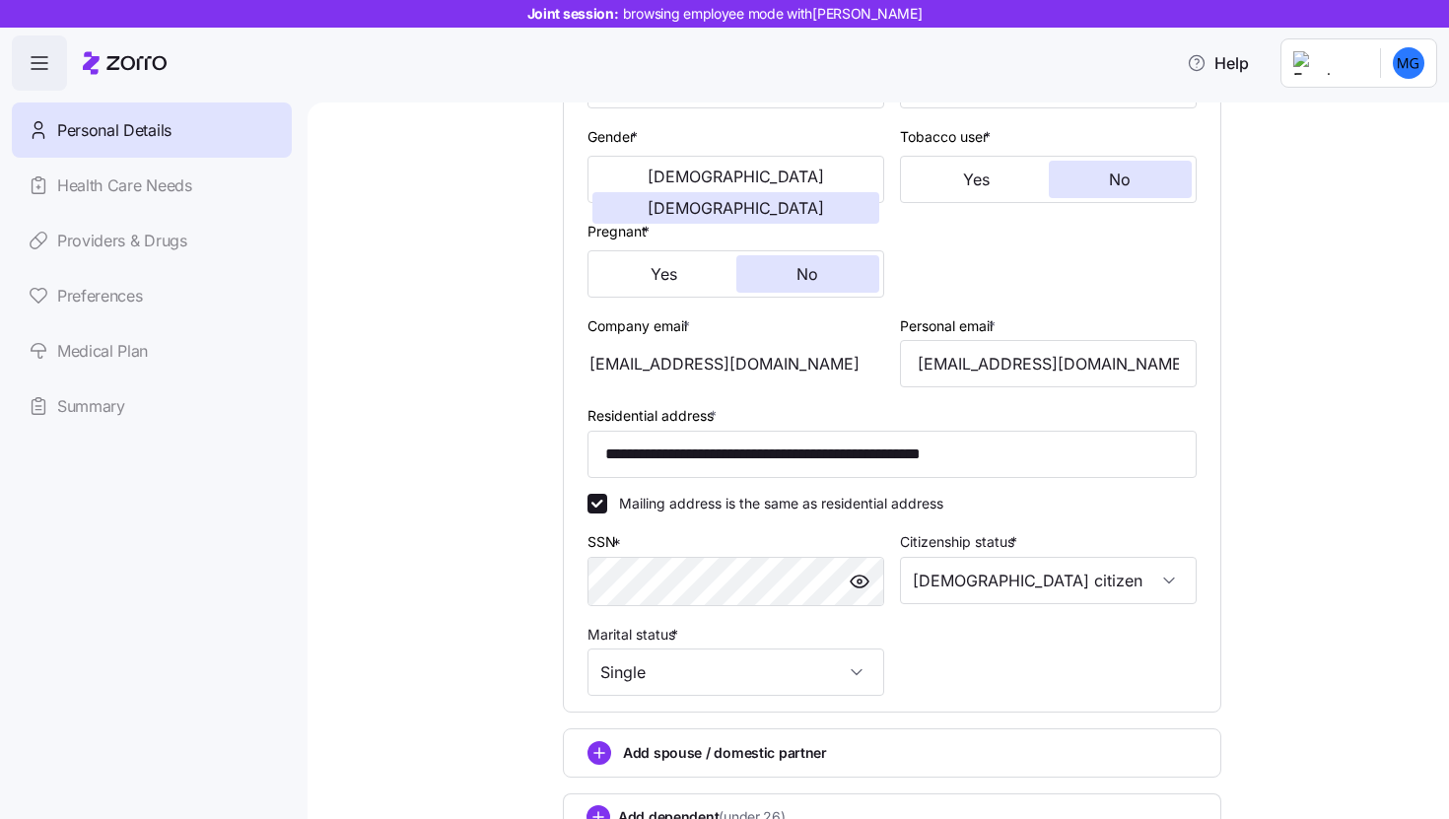
scroll to position [528, 0]
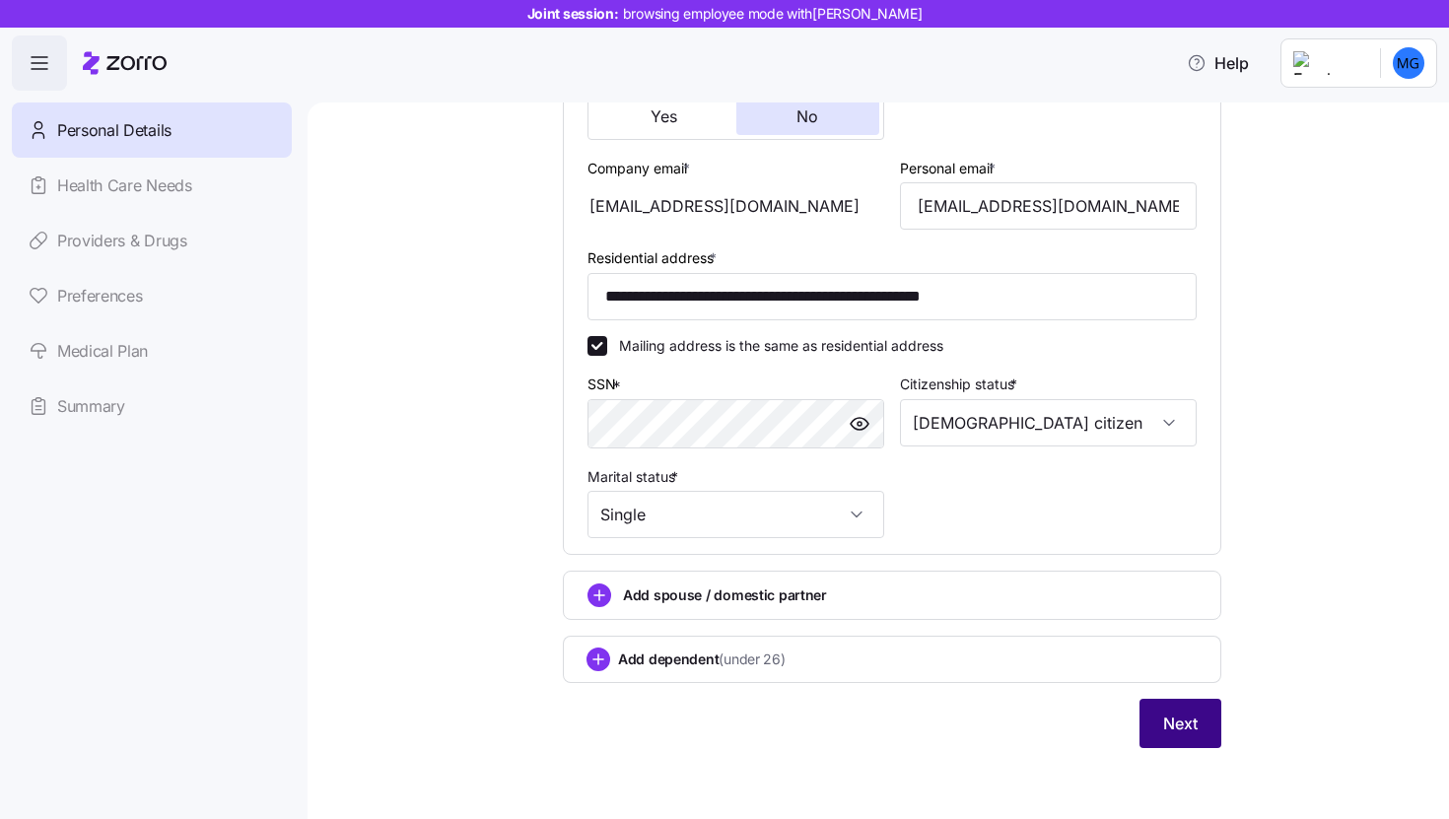
click at [1177, 735] on span "Next" at bounding box center [1180, 724] width 35 height 24
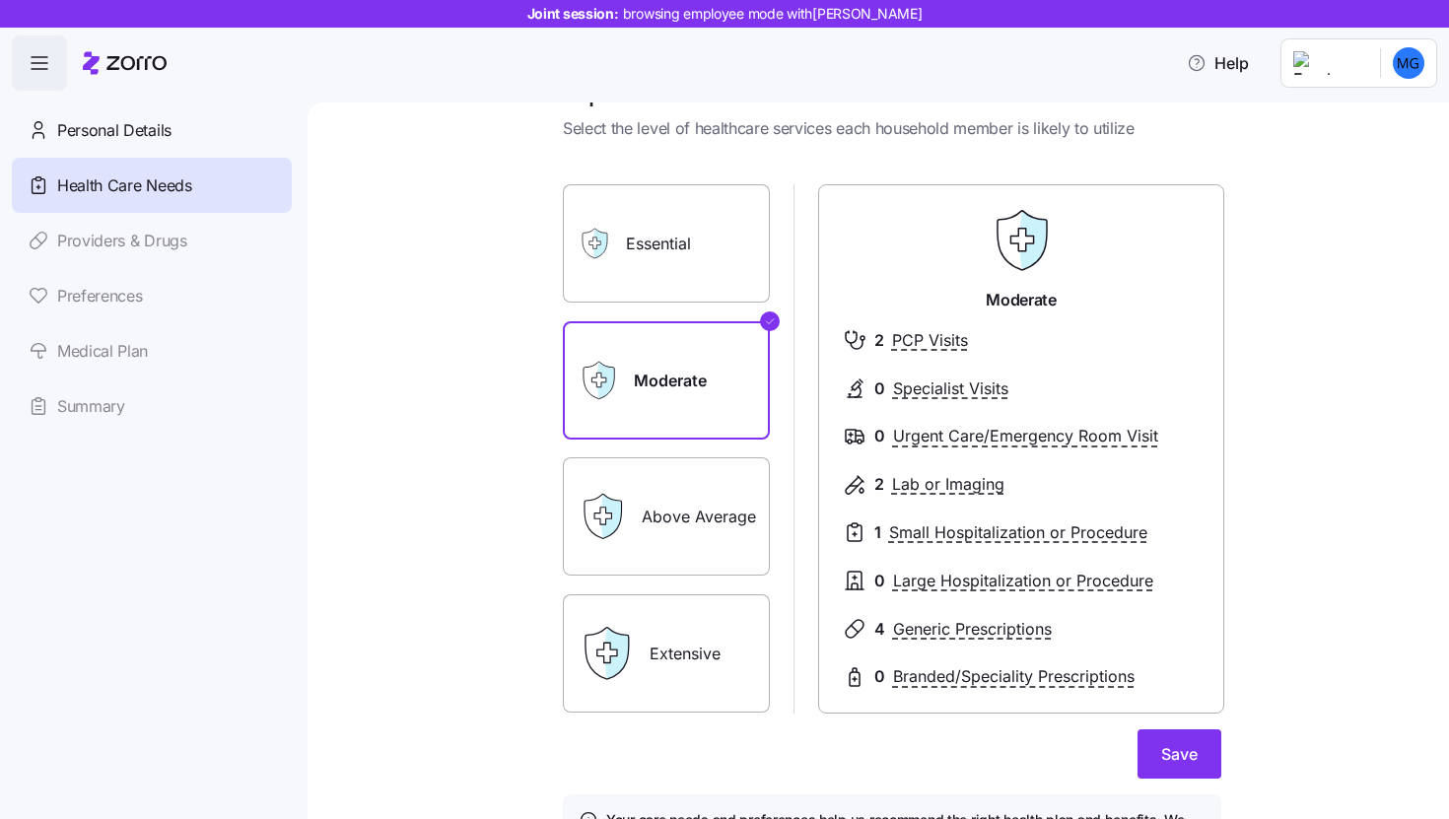
scroll to position [55, 0]
click at [657, 697] on label "Extensive" at bounding box center [666, 655] width 207 height 118
click at [0, 0] on input "Extensive" at bounding box center [0, 0] width 0 height 0
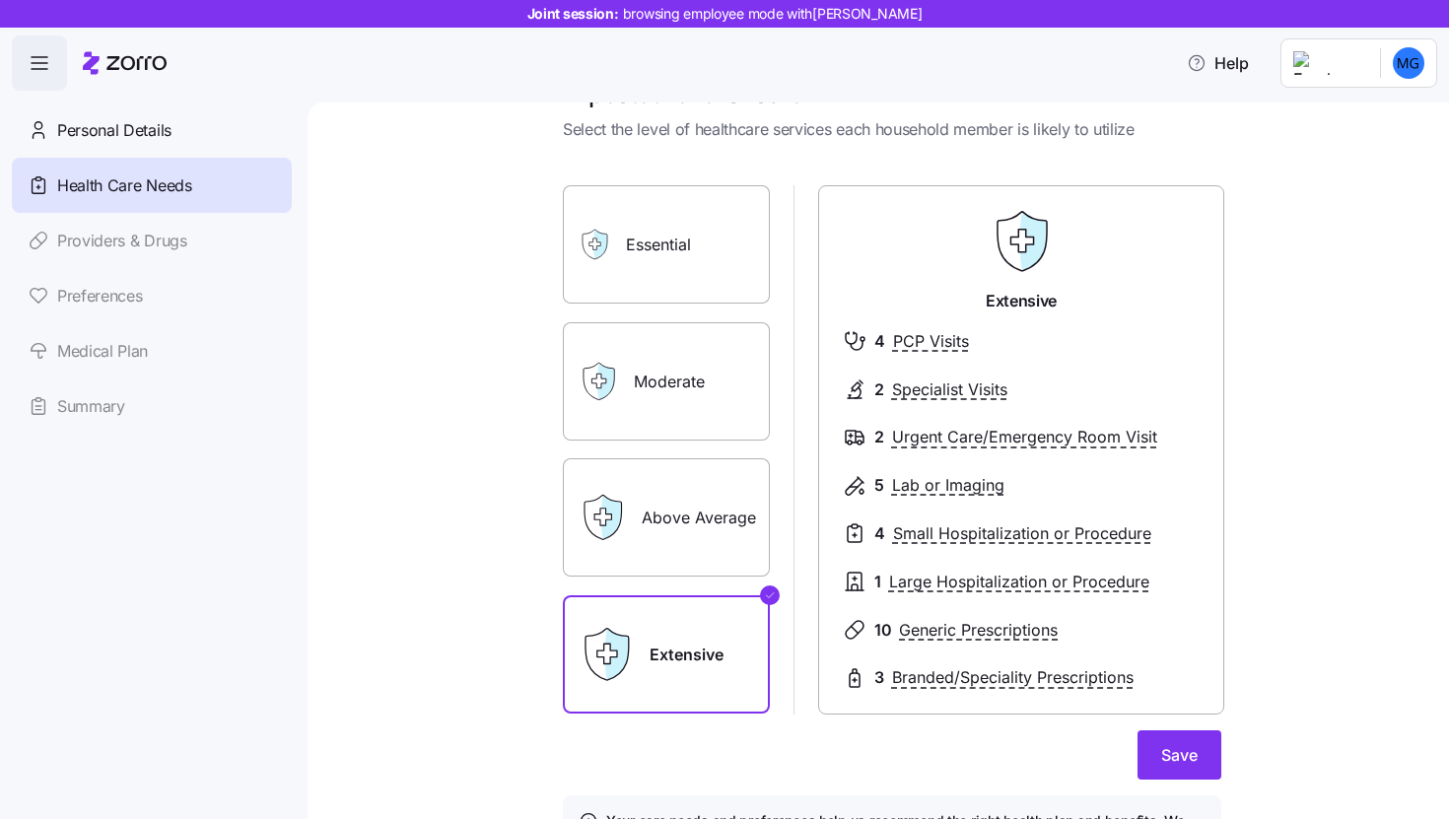
click at [634, 253] on label "Essential" at bounding box center [666, 244] width 207 height 118
click at [0, 0] on input "Essential" at bounding box center [0, 0] width 0 height 0
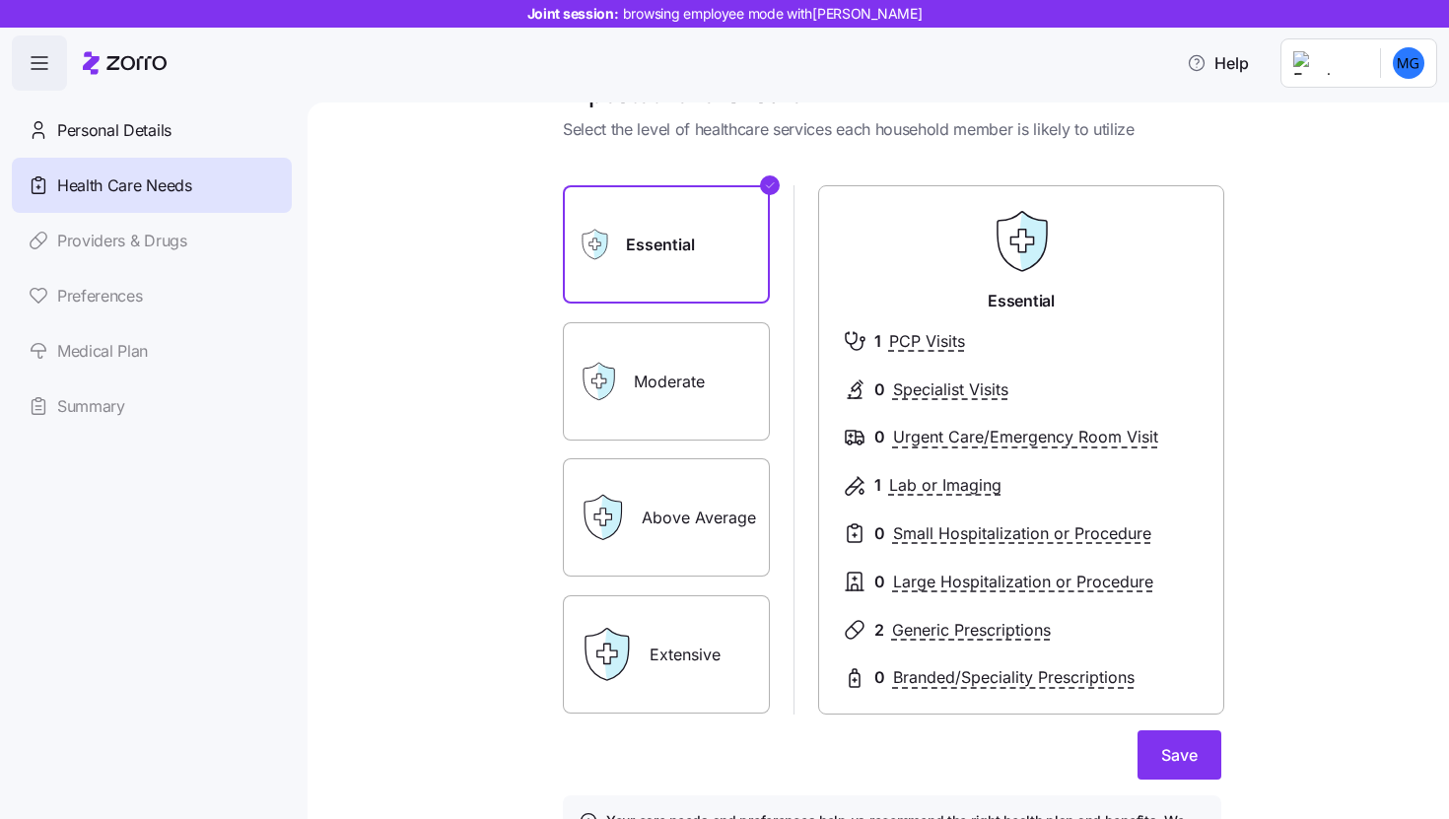
click at [679, 391] on label "Moderate" at bounding box center [666, 381] width 207 height 118
click at [0, 0] on input "Moderate" at bounding box center [0, 0] width 0 height 0
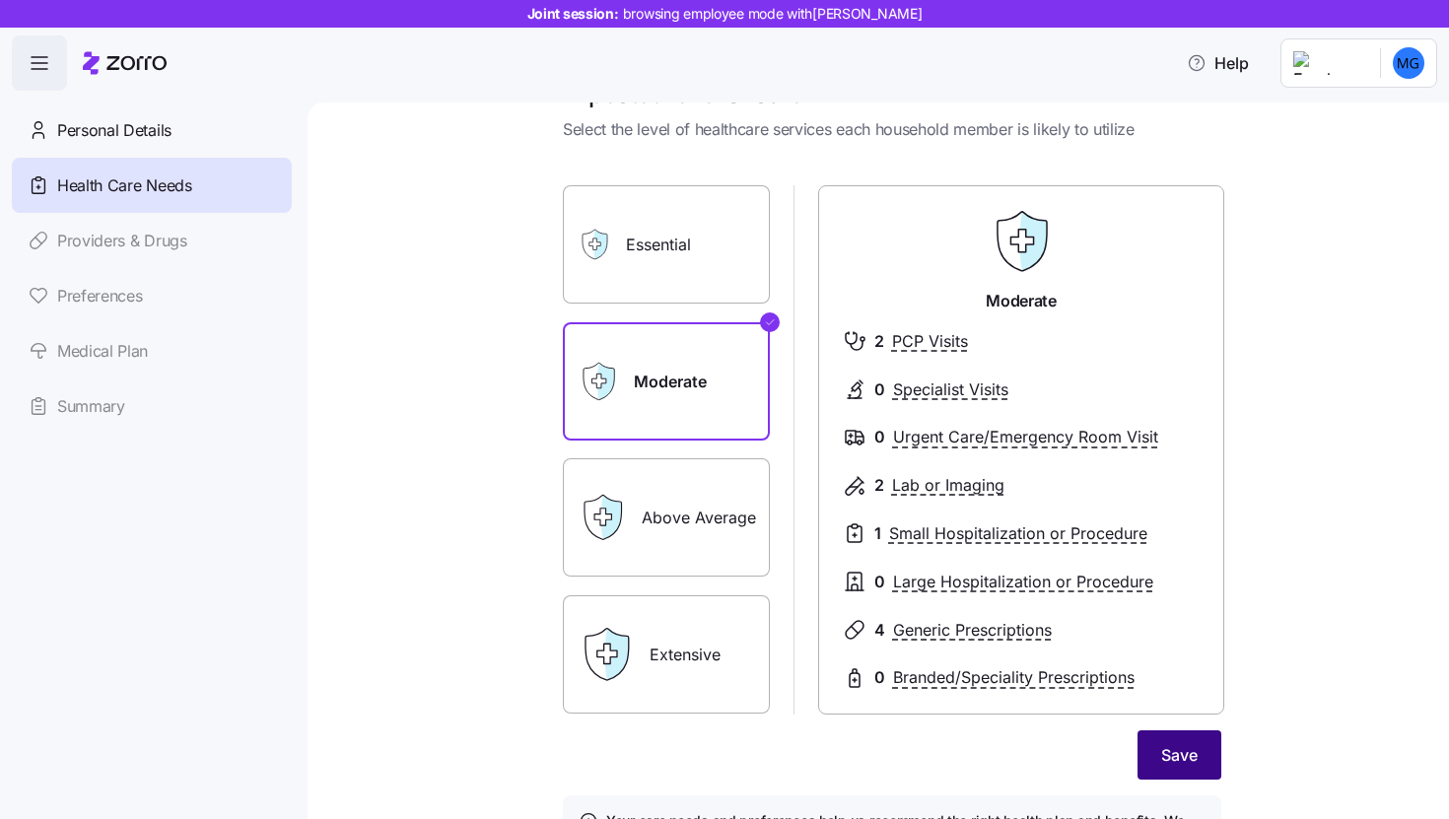
click at [1176, 751] on span "Save" at bounding box center [1179, 755] width 36 height 24
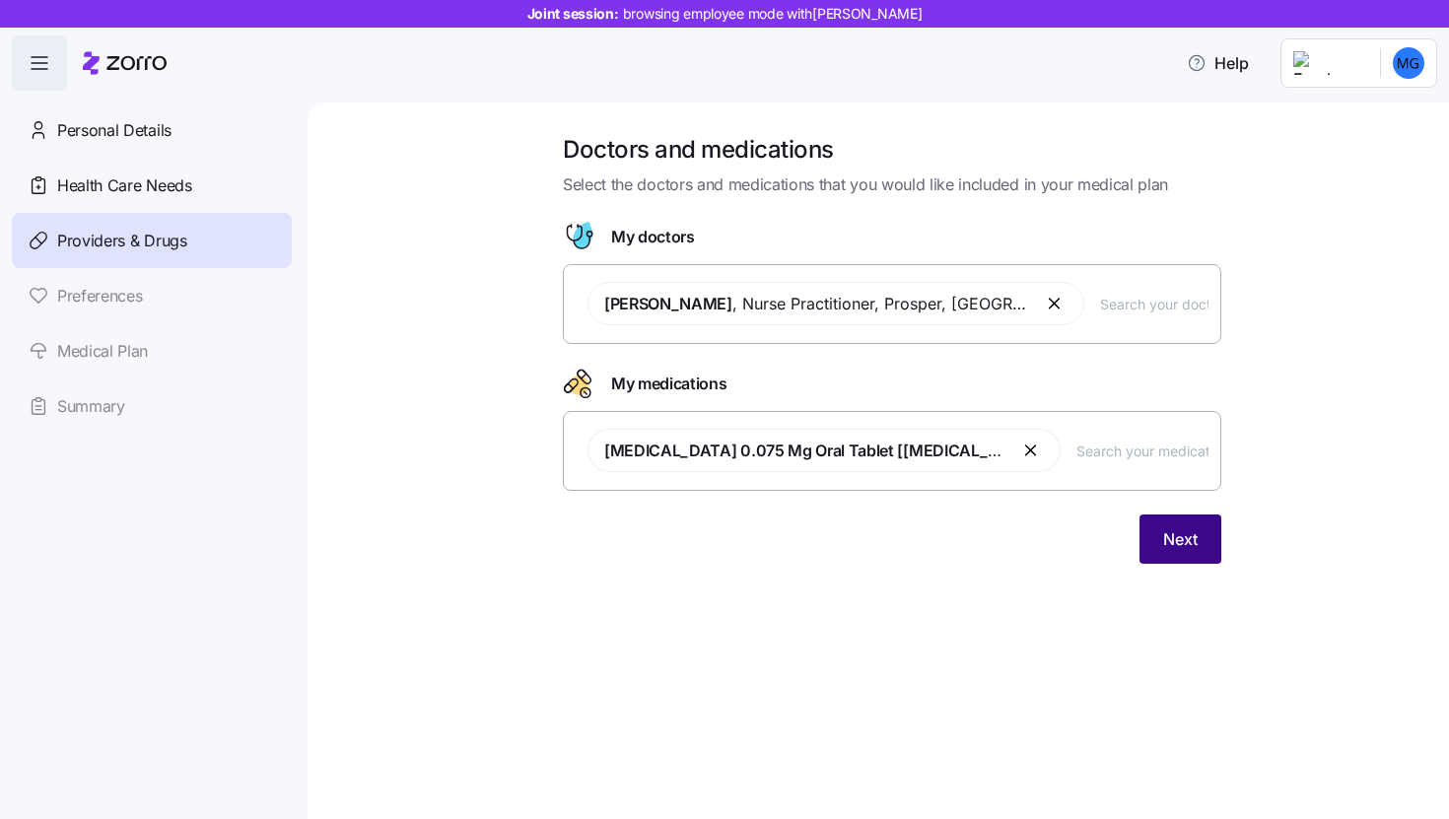
click at [1169, 536] on span "Next" at bounding box center [1180, 540] width 35 height 24
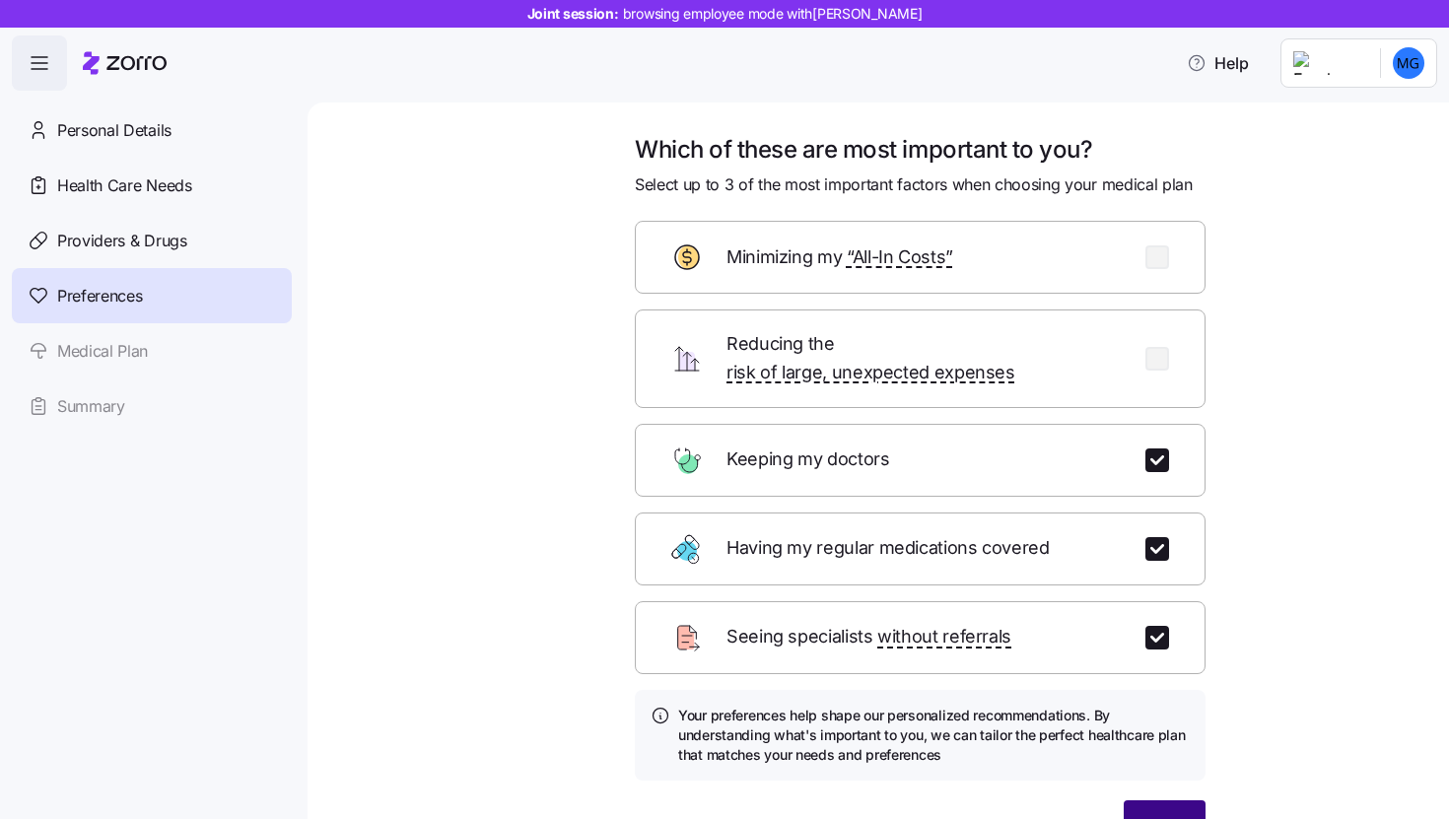
click at [1132, 801] on button "Next" at bounding box center [1165, 825] width 82 height 49
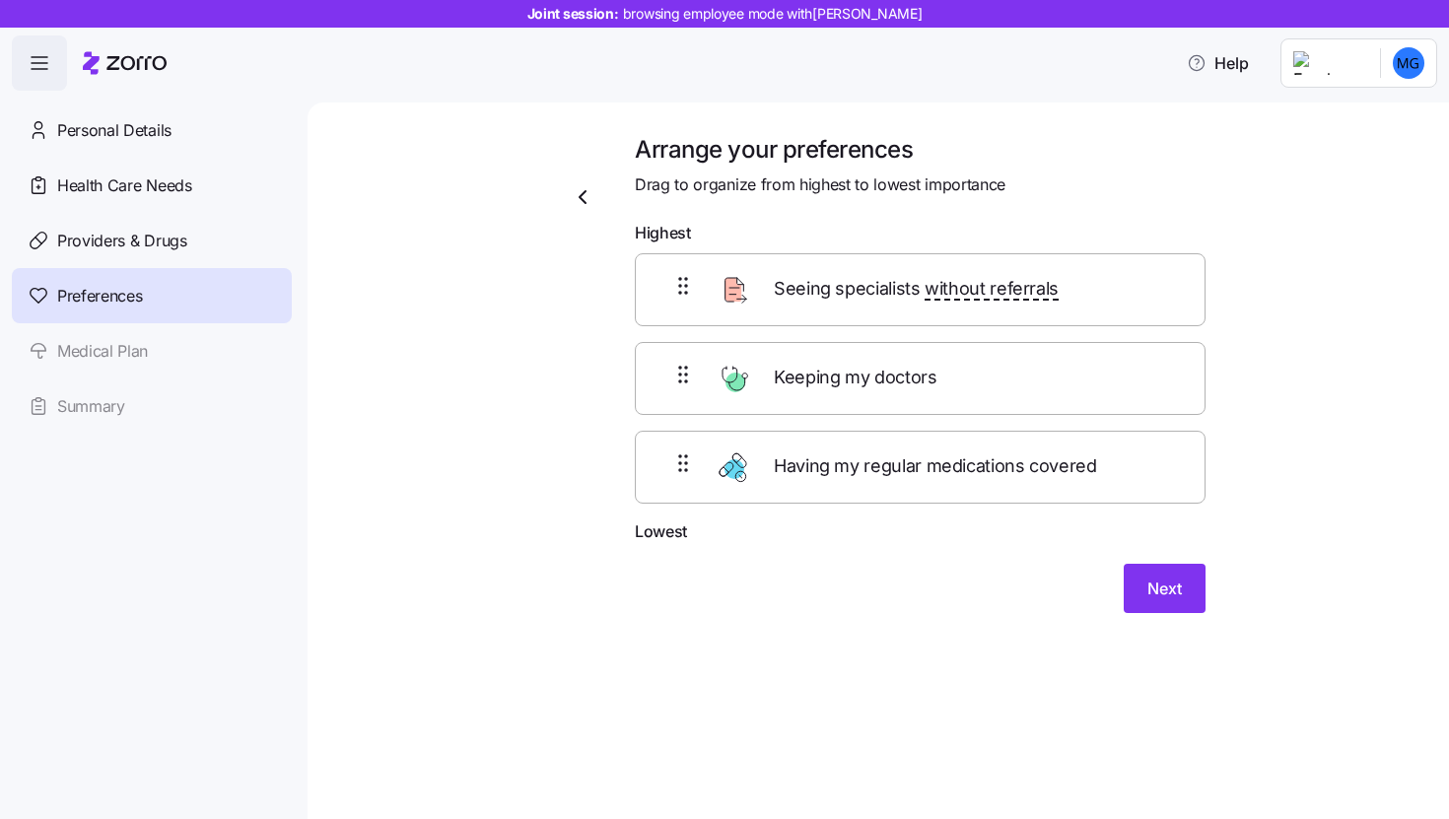
drag, startPoint x: 866, startPoint y: 395, endPoint x: 870, endPoint y: 335, distance: 60.3
click at [870, 343] on div "Seeing specialists without referrals Keeping my doctors Having my regular medic…" at bounding box center [920, 378] width 571 height 250
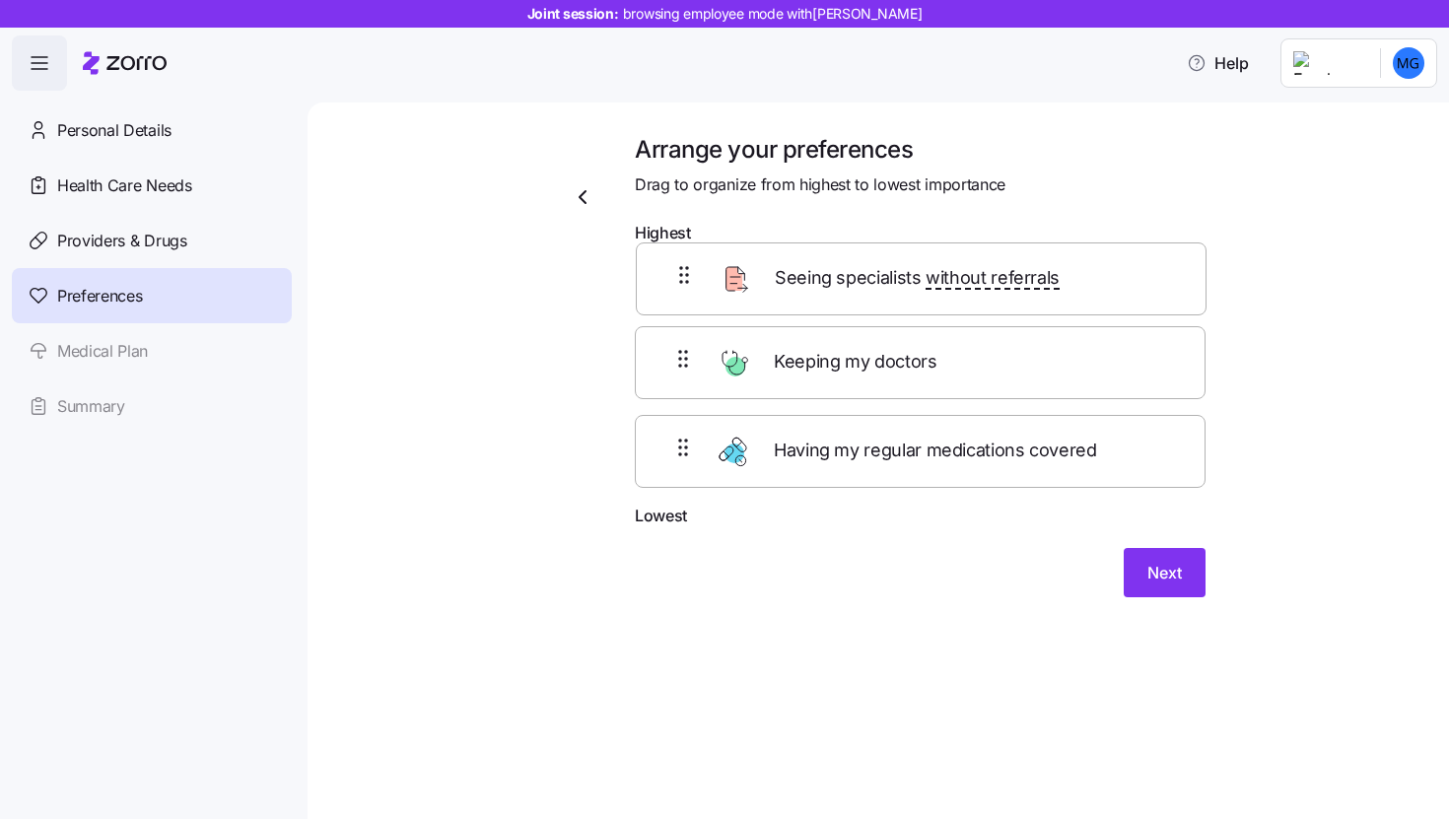
drag, startPoint x: 875, startPoint y: 285, endPoint x: 874, endPoint y: 269, distance: 15.8
click at [875, 281] on div "Seeing specialists without referrals Keeping my doctors Having my regular medic…" at bounding box center [920, 378] width 571 height 250
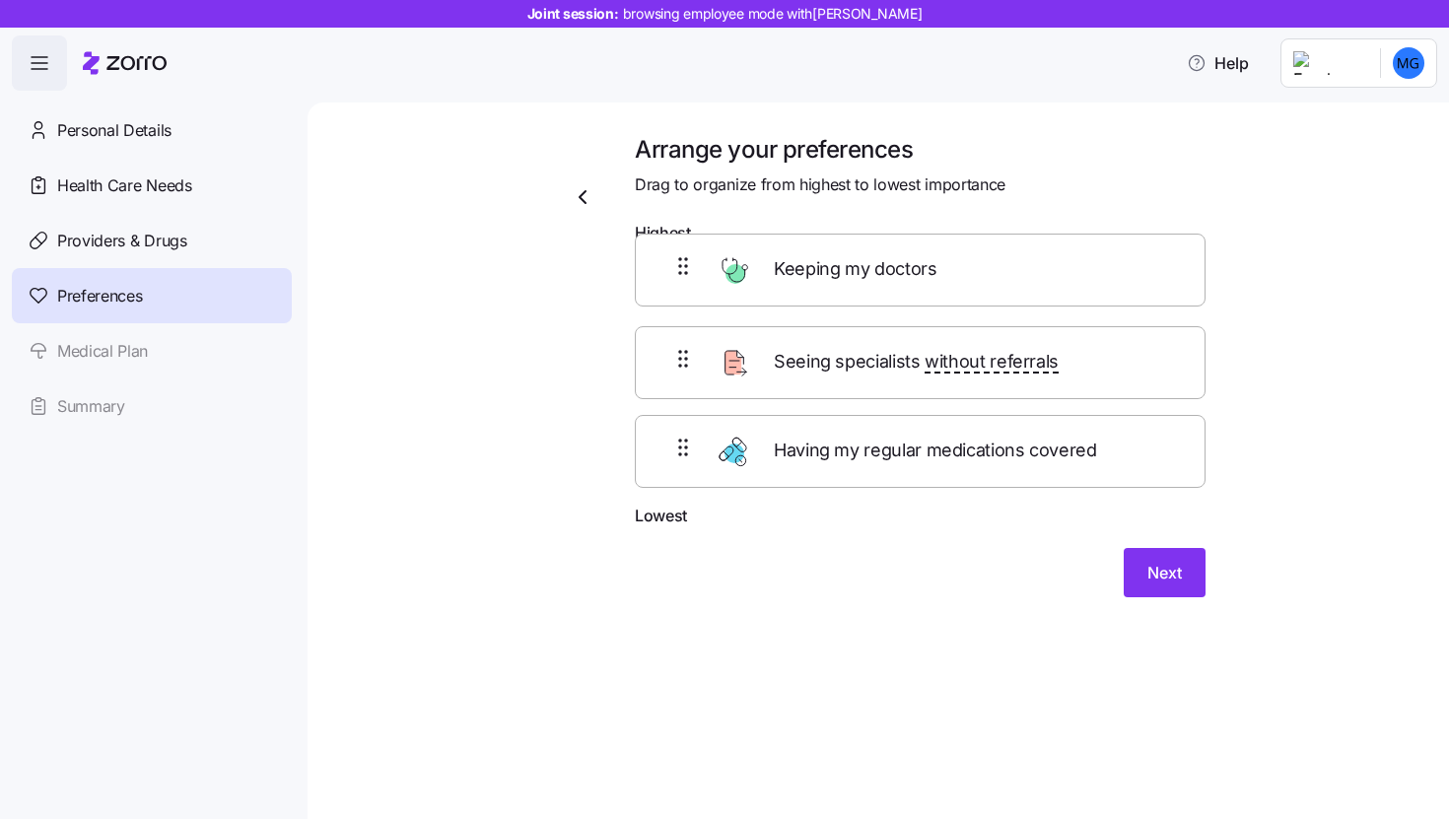
drag, startPoint x: 852, startPoint y: 372, endPoint x: 852, endPoint y: 250, distance: 121.3
click at [852, 250] on form "Highest Seeing specialists without referrals Keeping my doctors Having my regul…" at bounding box center [920, 409] width 571 height 377
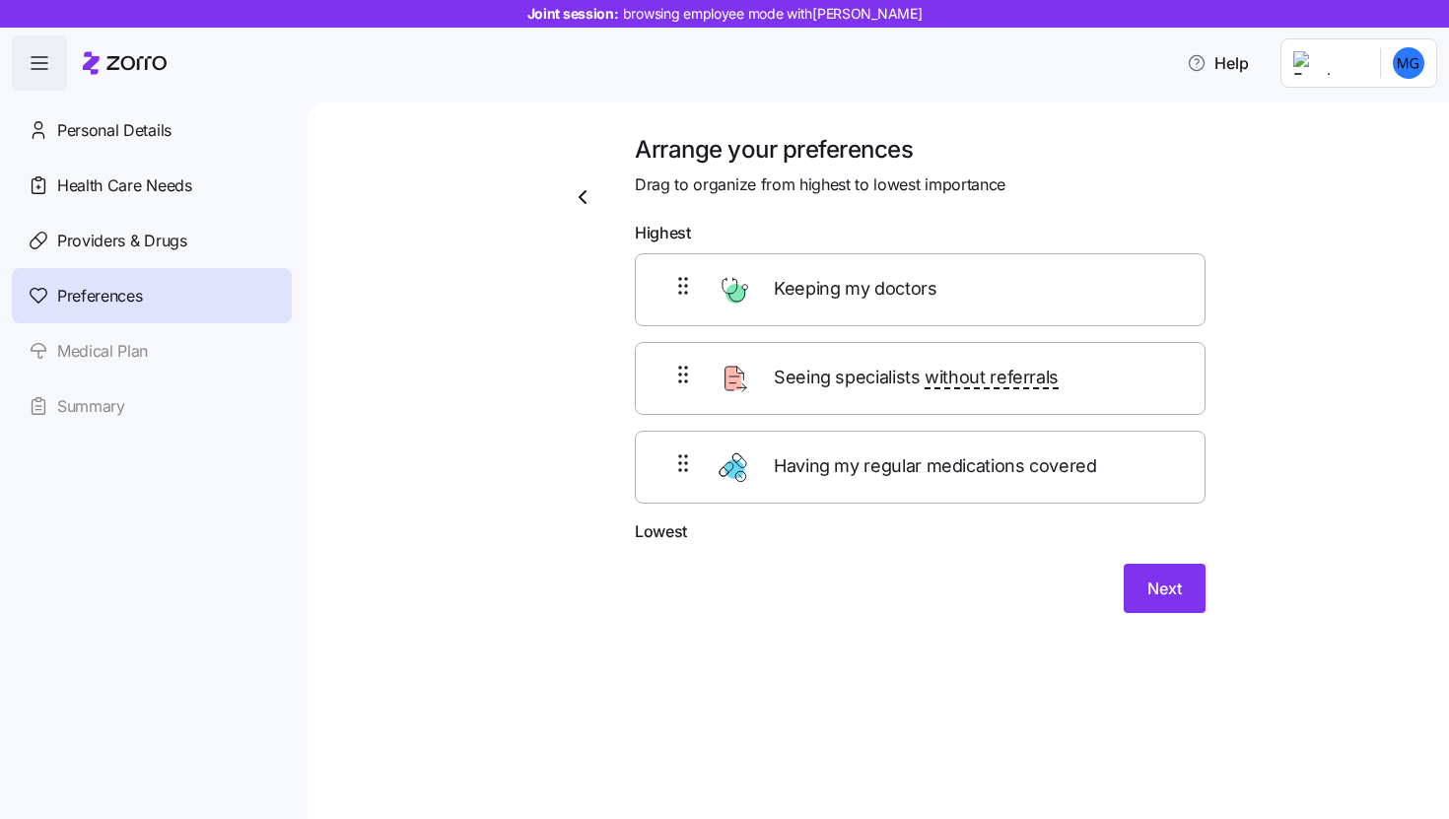
drag, startPoint x: 866, startPoint y: 474, endPoint x: 881, endPoint y: 417, distance: 59.3
click at [876, 448] on div "Keeping my doctors Seeing specialists without referrals Having my regular medic…" at bounding box center [920, 378] width 571 height 250
click at [885, 389] on div "Keeping my doctors Seeing specialists without referrals Having my regular medic…" at bounding box center [920, 378] width 571 height 250
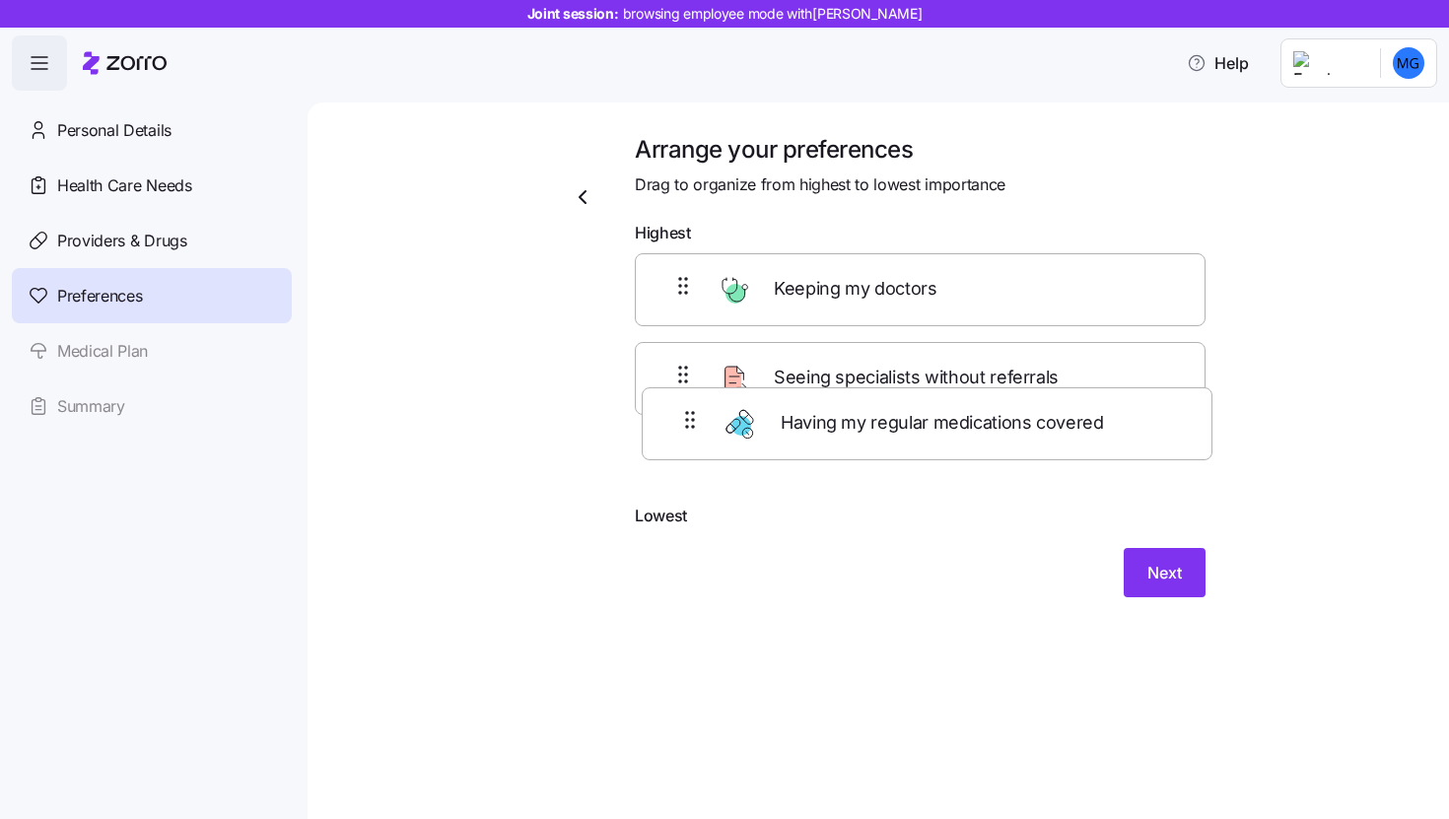
drag, startPoint x: 841, startPoint y: 456, endPoint x: 853, endPoint y: 347, distance: 109.1
click at [851, 384] on div "Keeping my doctors Seeing specialists without referrals Having my regular medic…" at bounding box center [920, 378] width 571 height 250
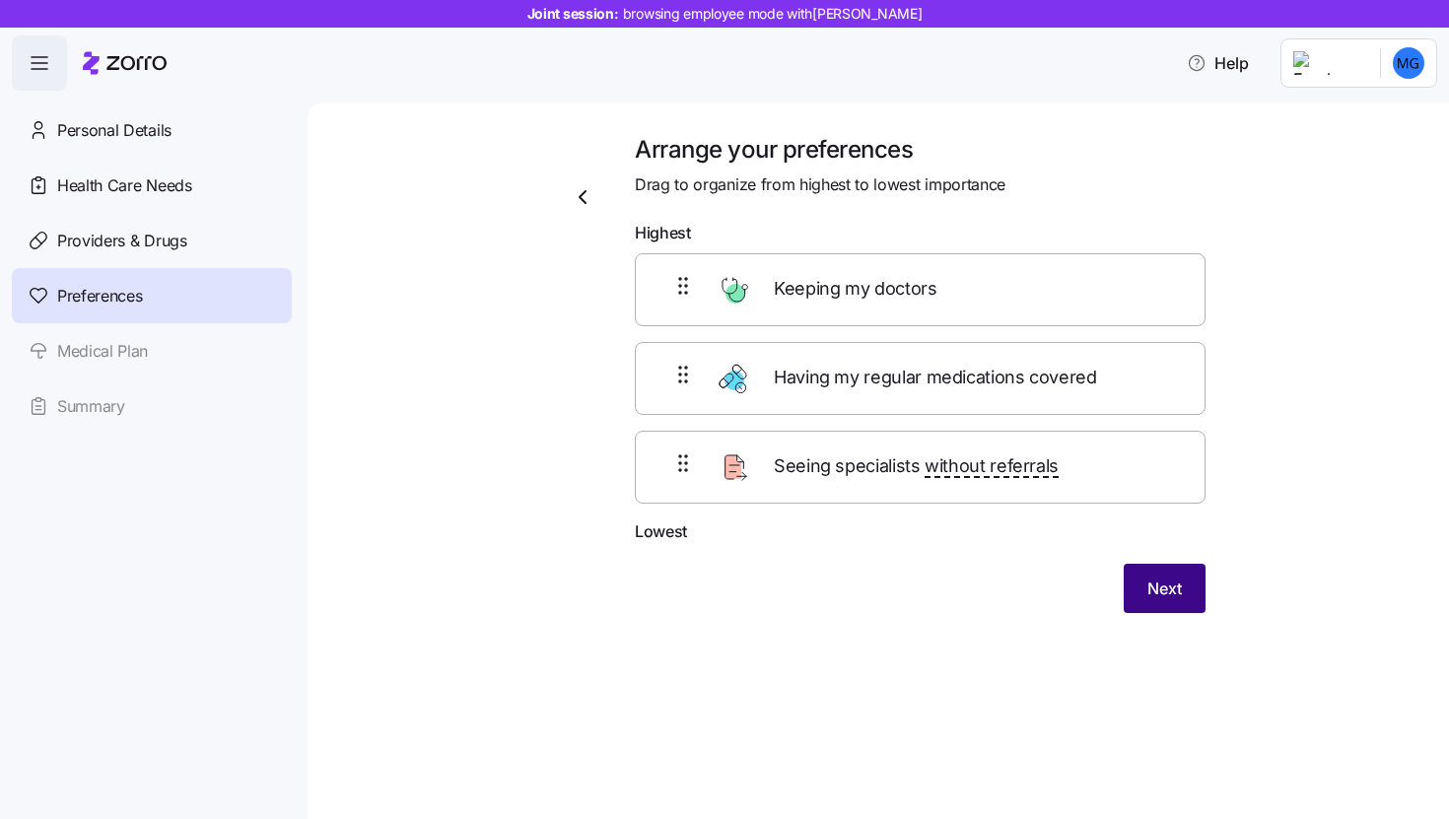
click at [1155, 599] on span "Next" at bounding box center [1165, 589] width 35 height 24
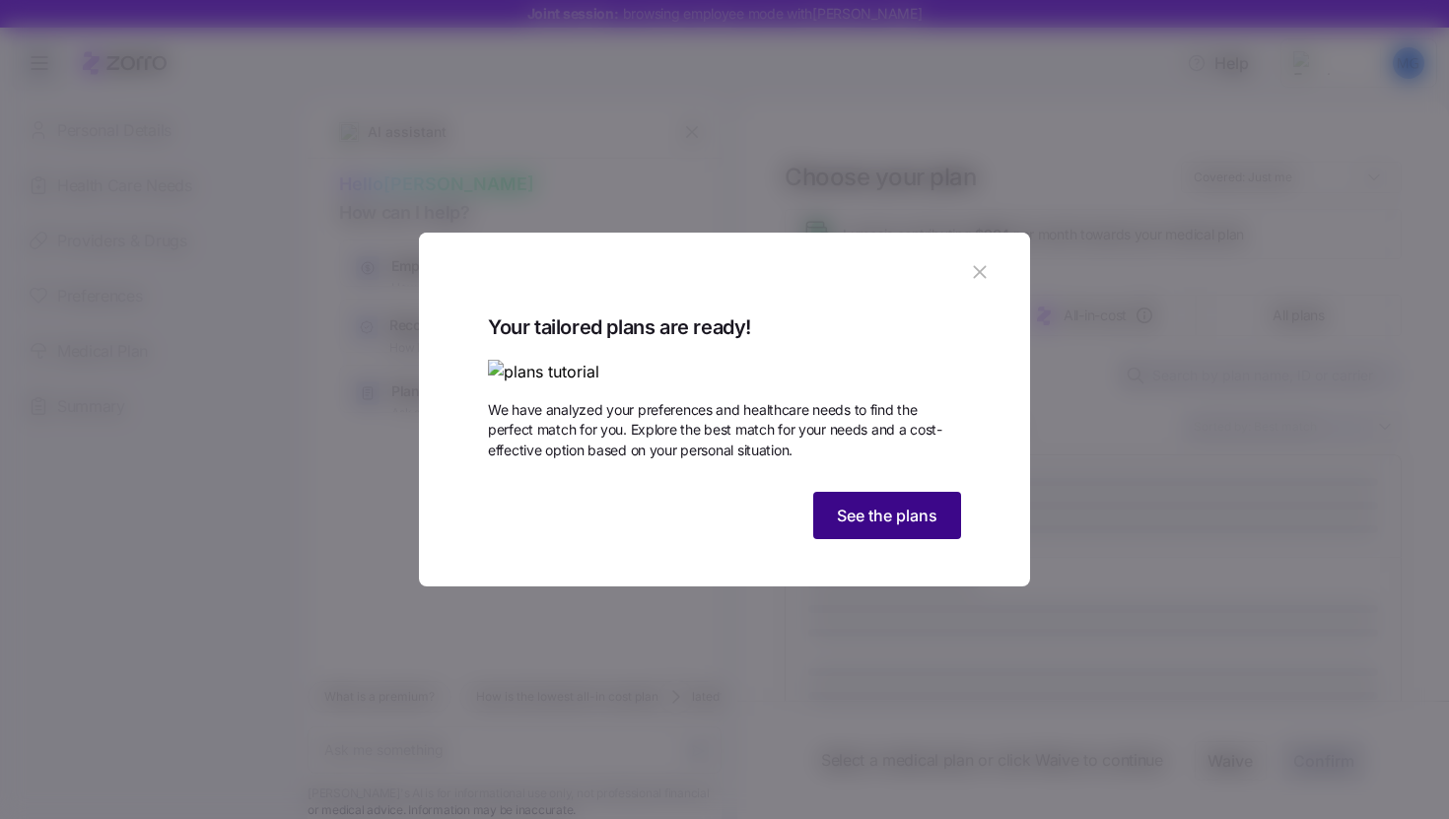
click at [890, 528] on span "See the plans" at bounding box center [887, 516] width 101 height 24
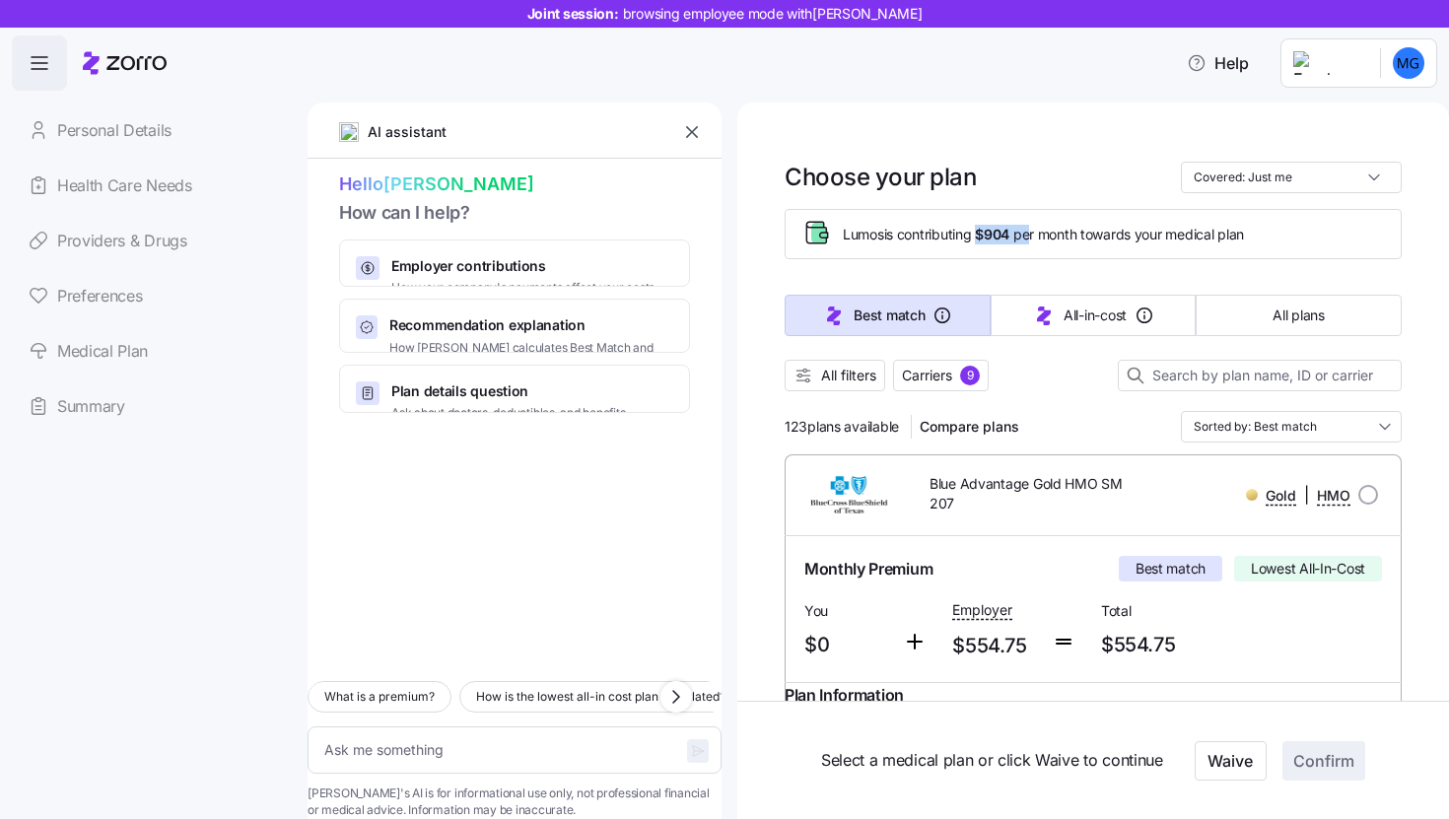
drag, startPoint x: 984, startPoint y: 233, endPoint x: 1033, endPoint y: 232, distance: 49.3
click at [1033, 232] on span "Lumos is contributing $904 per month towards your medical plan" at bounding box center [1043, 235] width 401 height 20
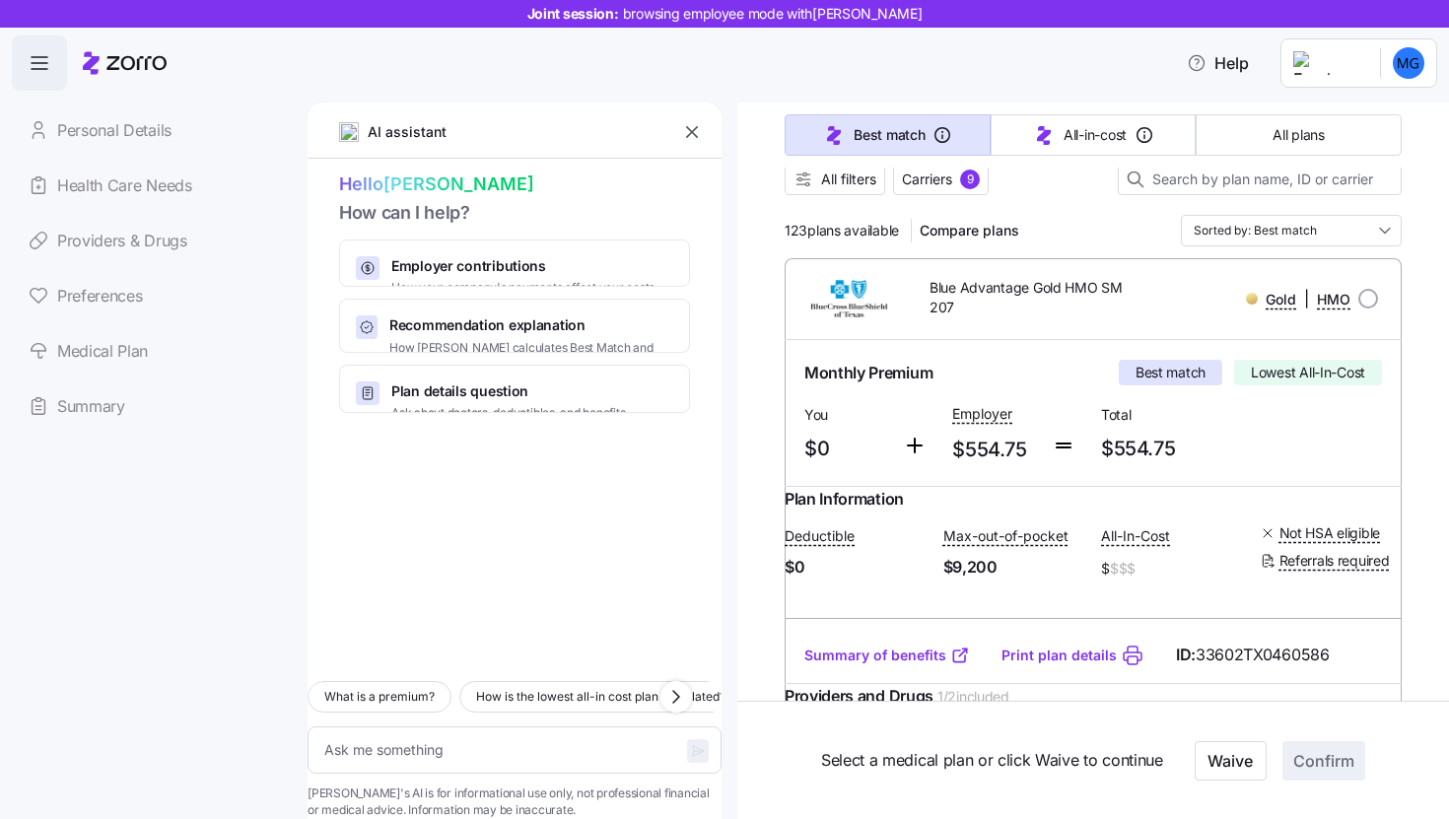
scroll to position [202, 0]
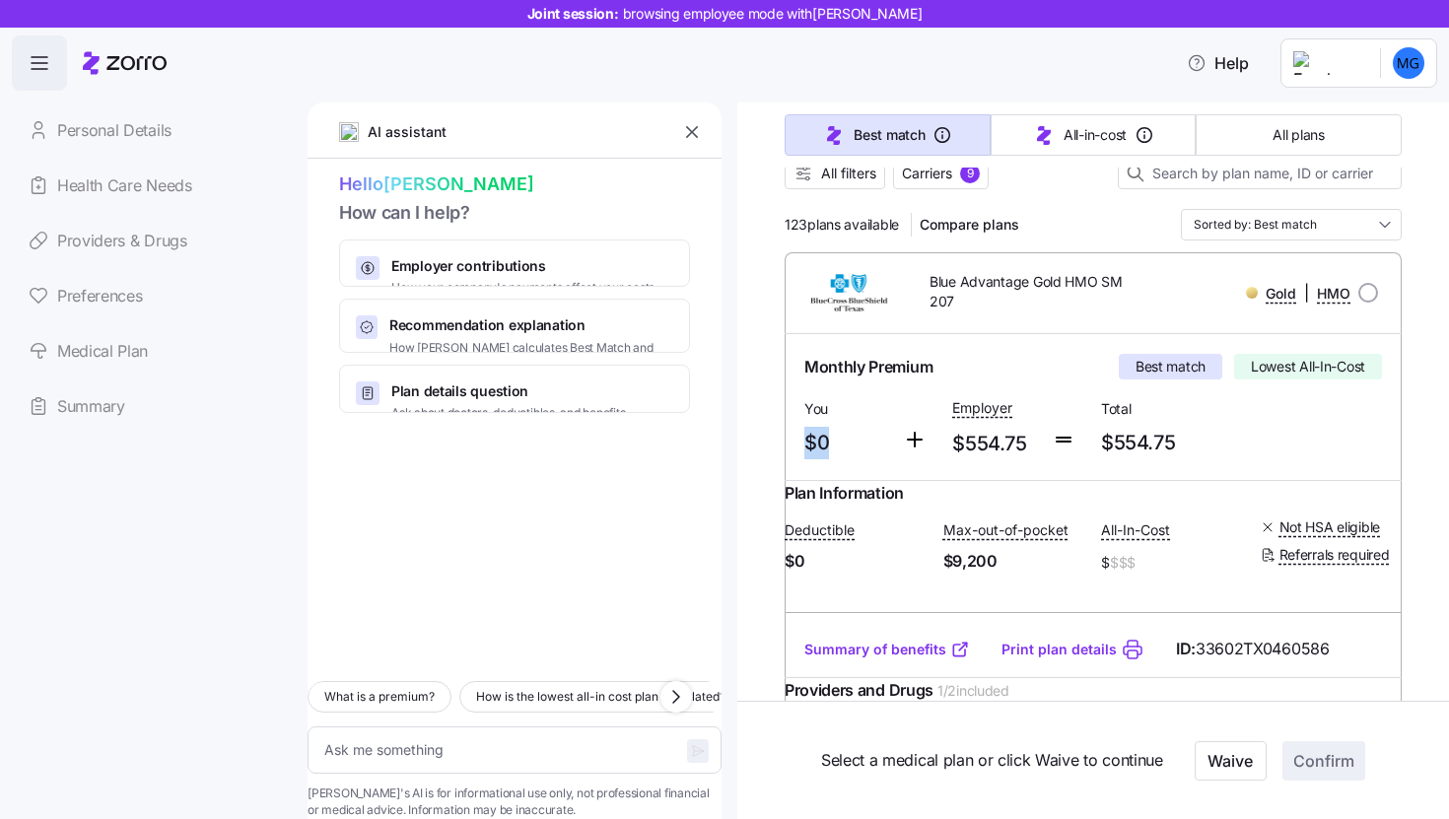
drag, startPoint x: 808, startPoint y: 444, endPoint x: 838, endPoint y: 445, distance: 30.6
click at [838, 445] on span "$0" at bounding box center [846, 443] width 83 height 33
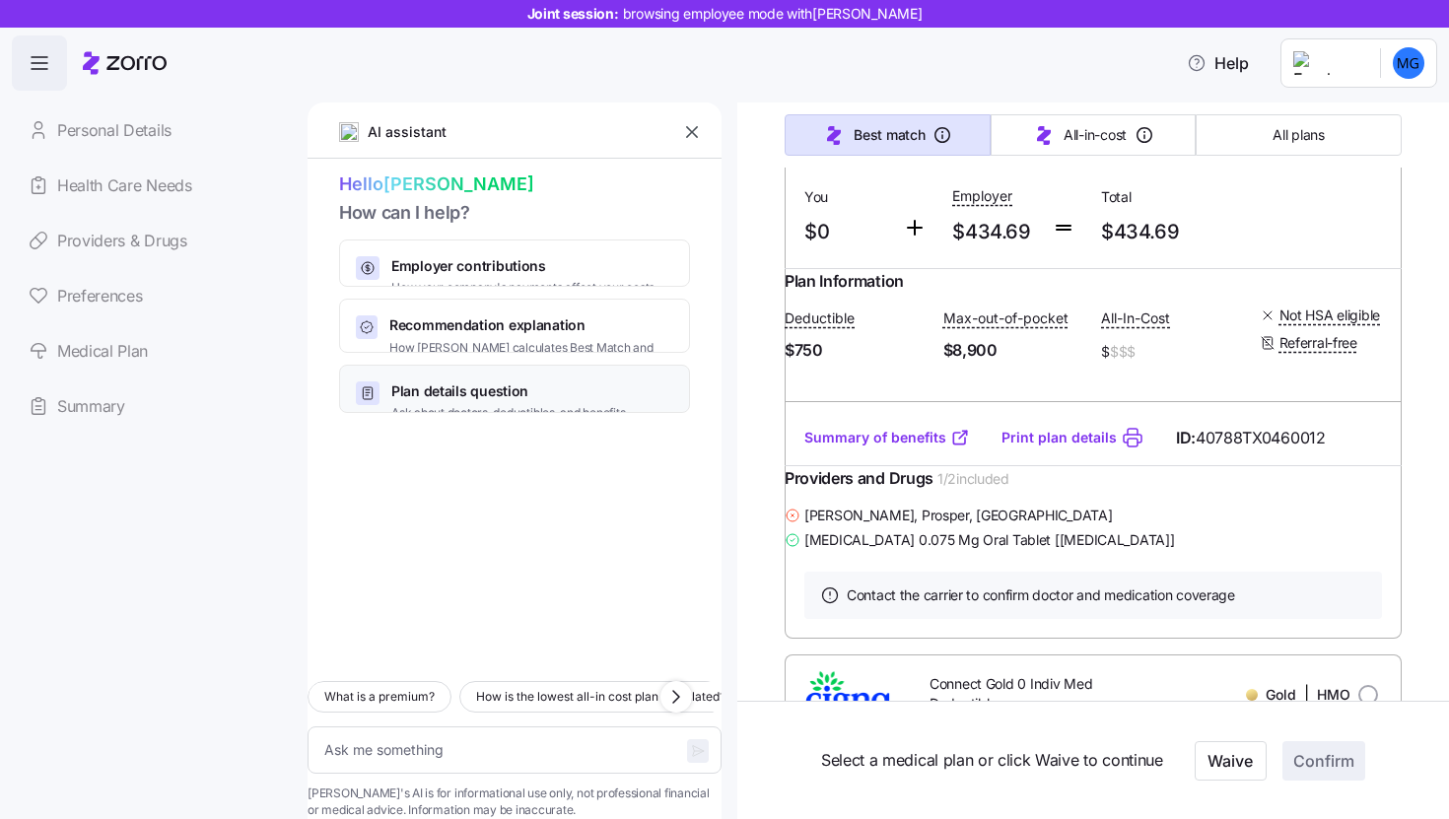
scroll to position [1657, 0]
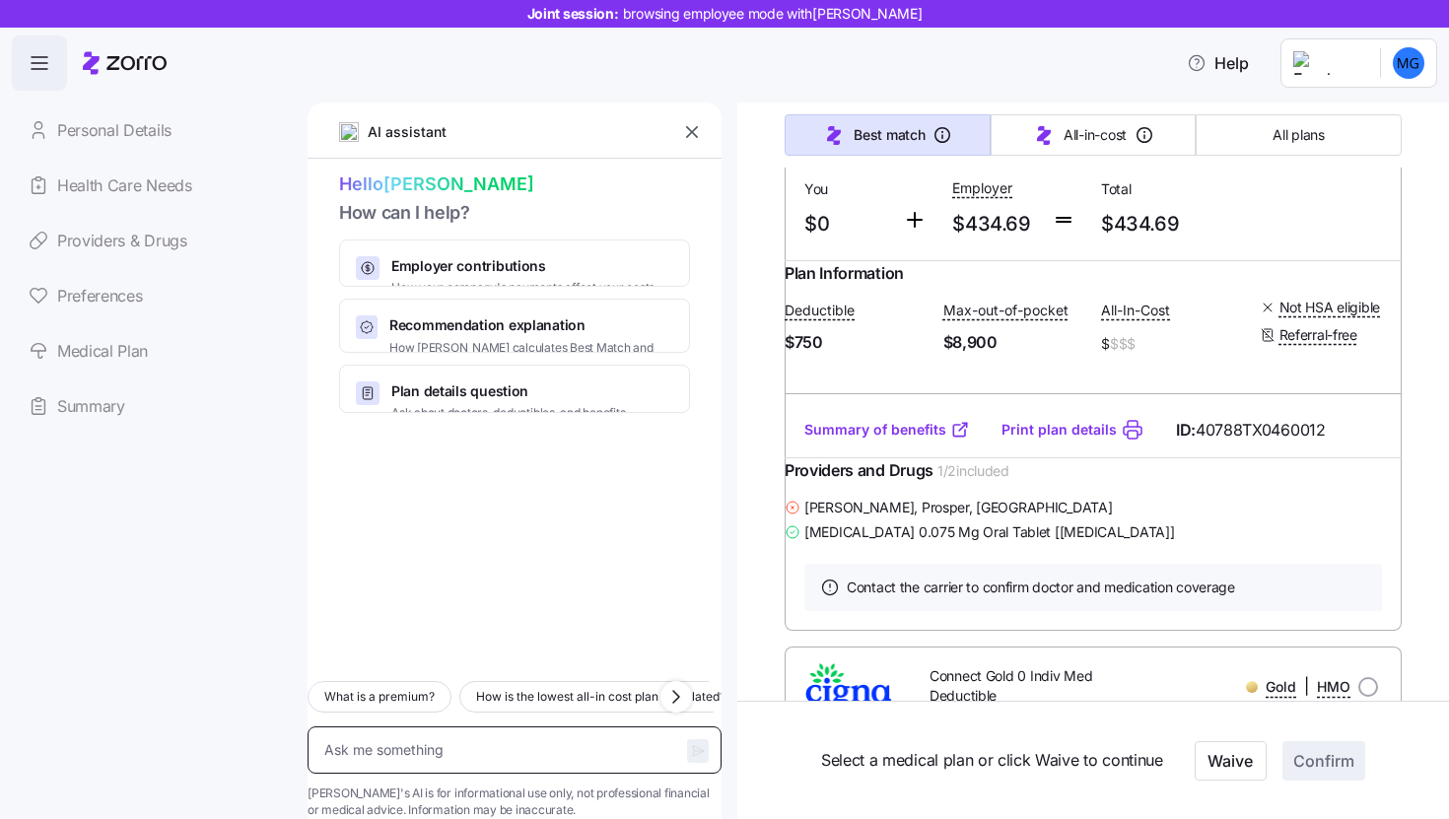
click at [547, 727] on textarea at bounding box center [515, 750] width 414 height 47
click at [487, 727] on textarea at bounding box center [515, 750] width 414 height 47
type textarea "x"
type textarea "I"
type textarea "x"
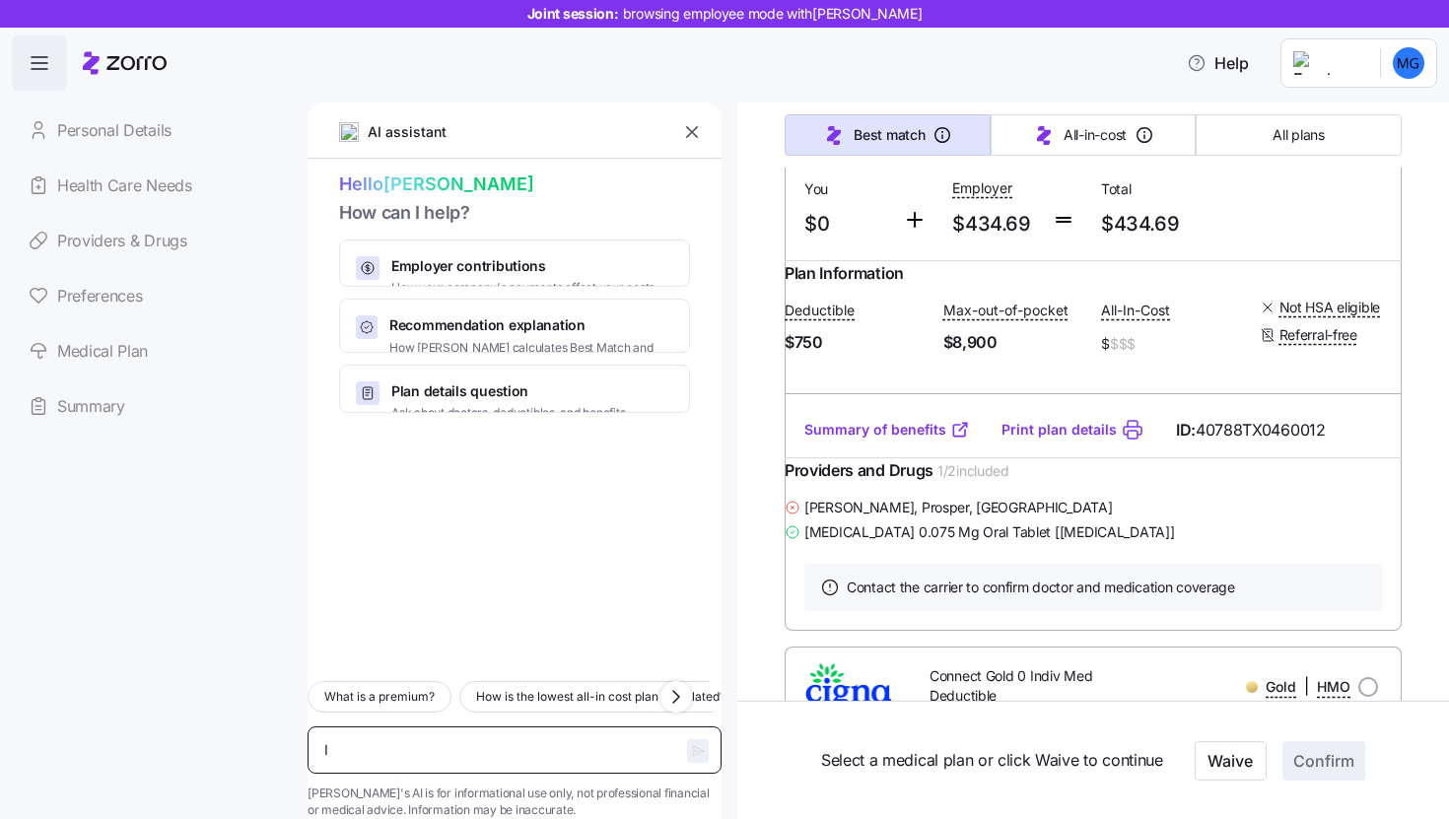
type textarea "I"
type textarea "x"
type textarea "I h"
type textarea "x"
type textarea "I ha"
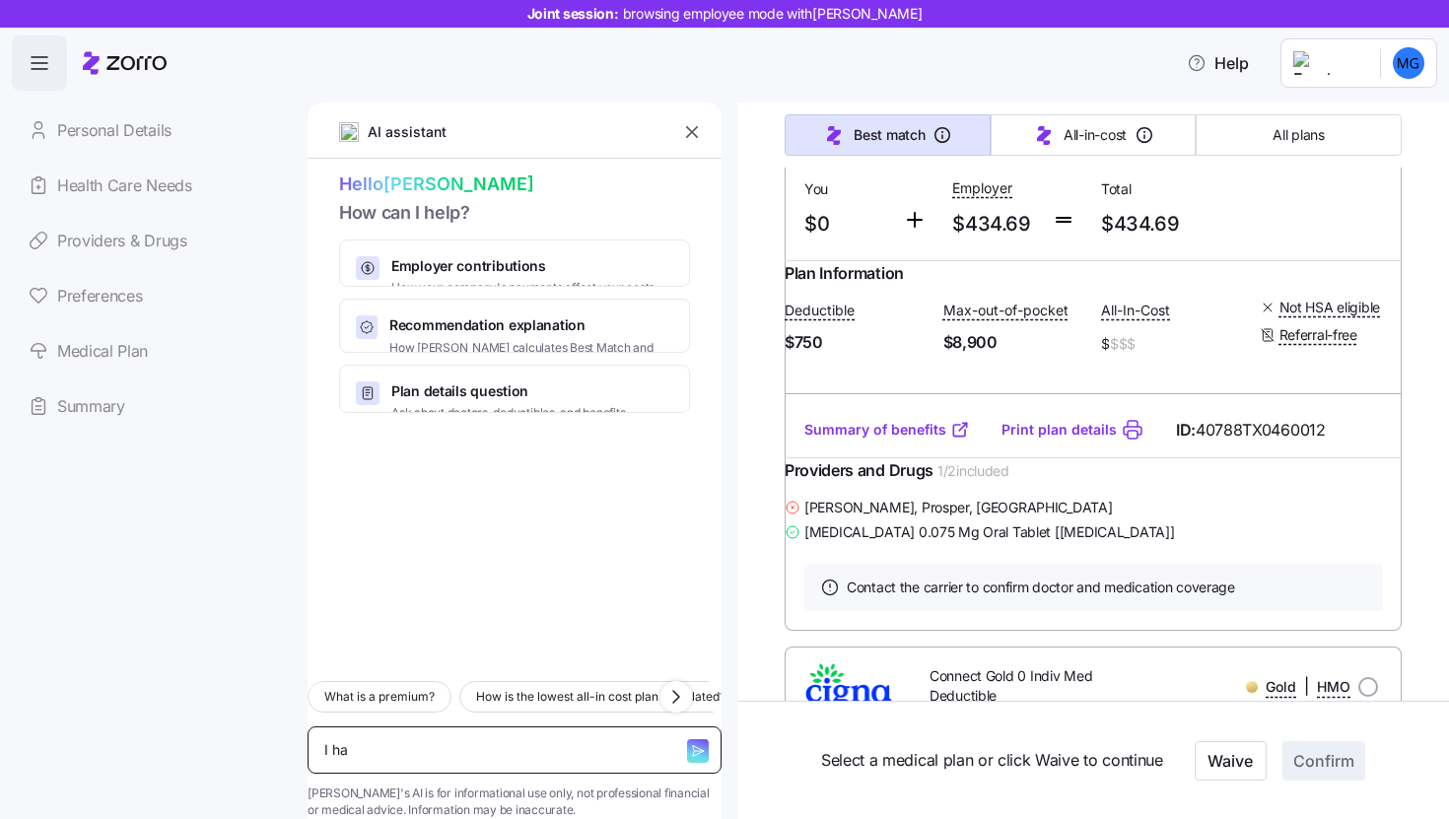
type textarea "x"
type textarea "I hav"
type textarea "x"
type textarea "I hav"
type textarea "x"
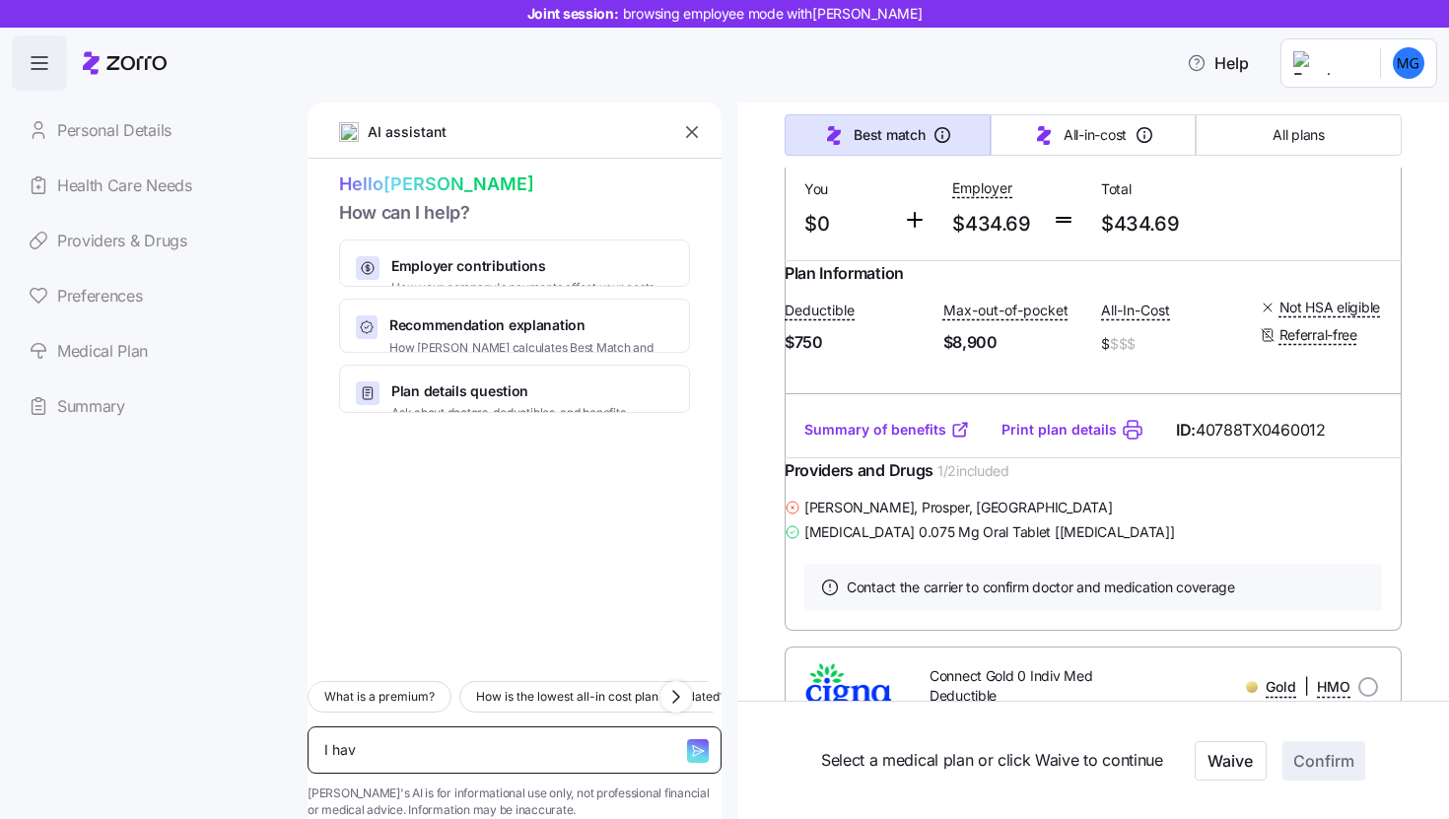
type textarea "I hav d"
type textarea "x"
type textarea "I hav di"
type textarea "x"
type textarea "I hav d"
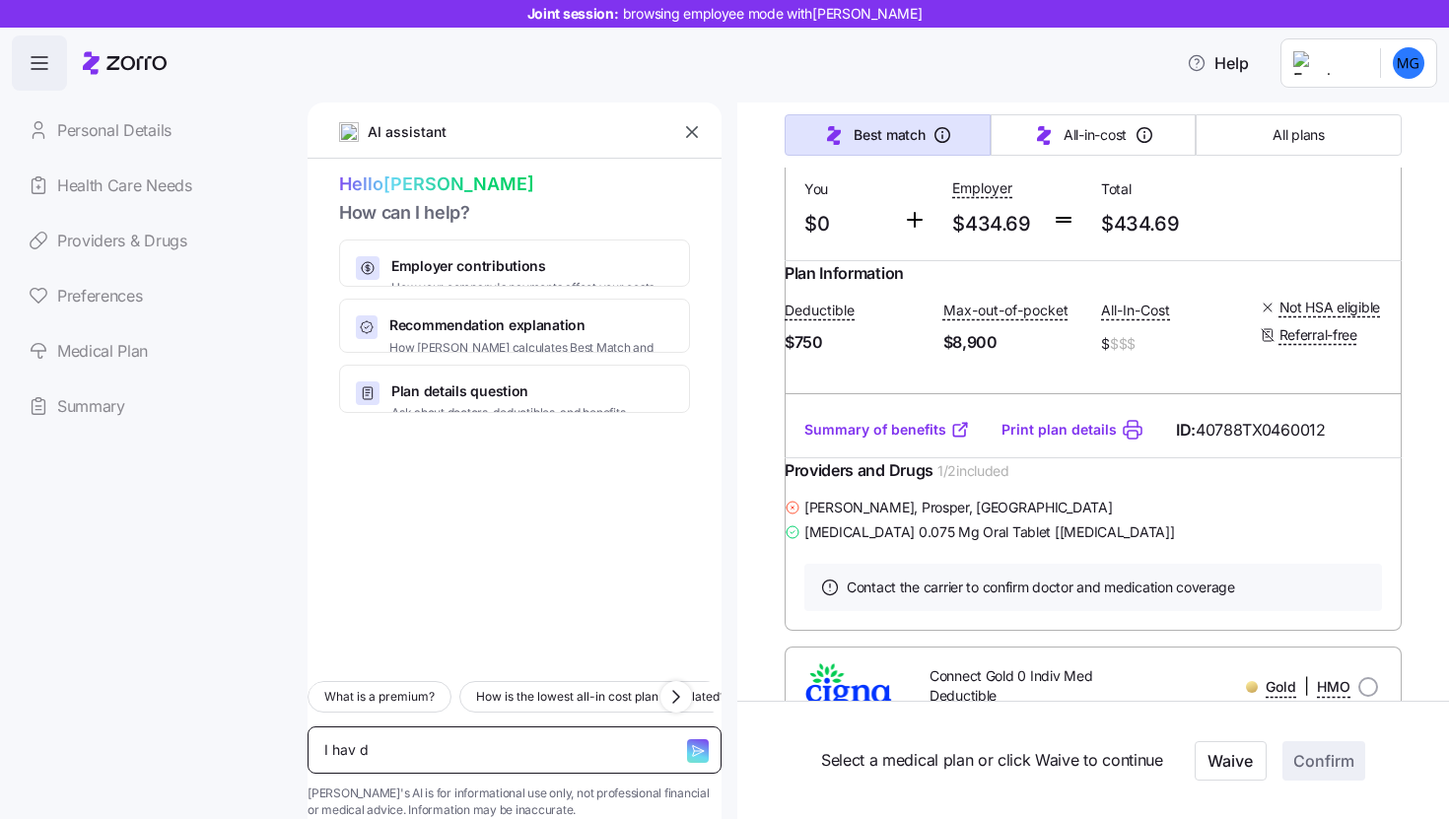
type textarea "x"
type textarea "I hav"
type textarea "x"
type textarea "I hav"
type textarea "x"
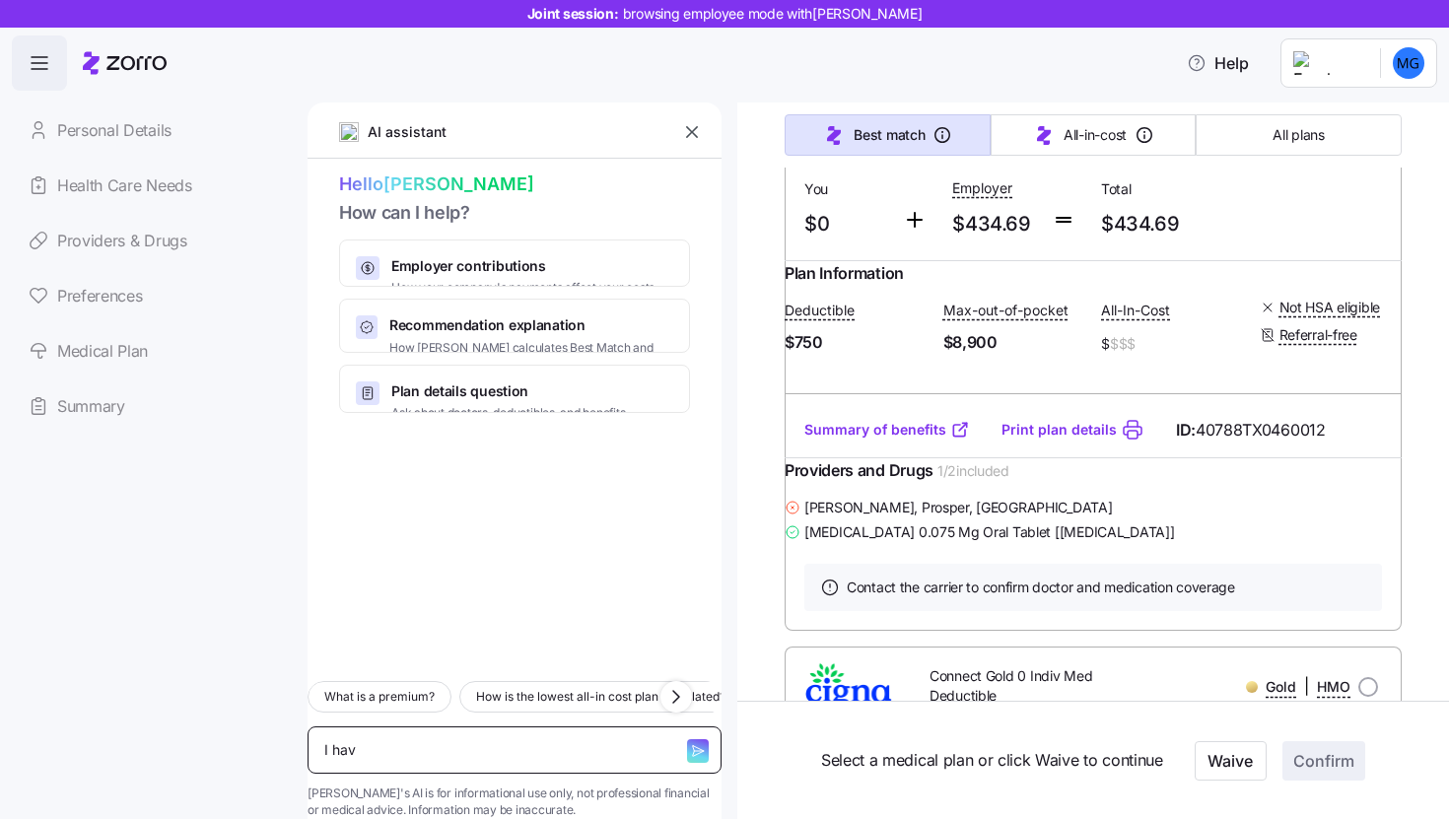
type textarea "I have"
type textarea "x"
type textarea "I have"
type textarea "x"
type textarea "I have d"
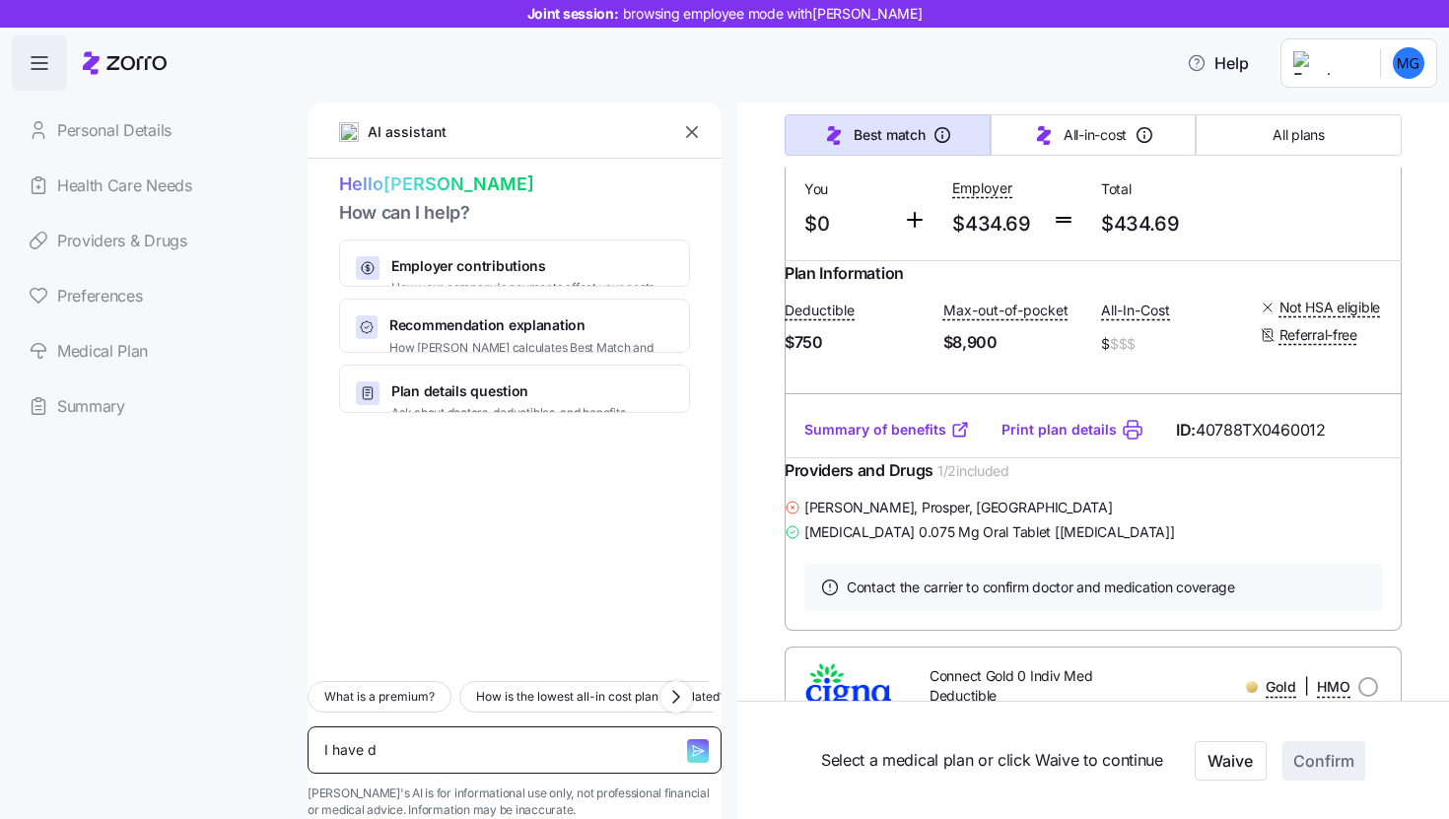
type textarea "x"
type textarea "I have di"
type textarea "x"
type textarea "I have dia"
type textarea "x"
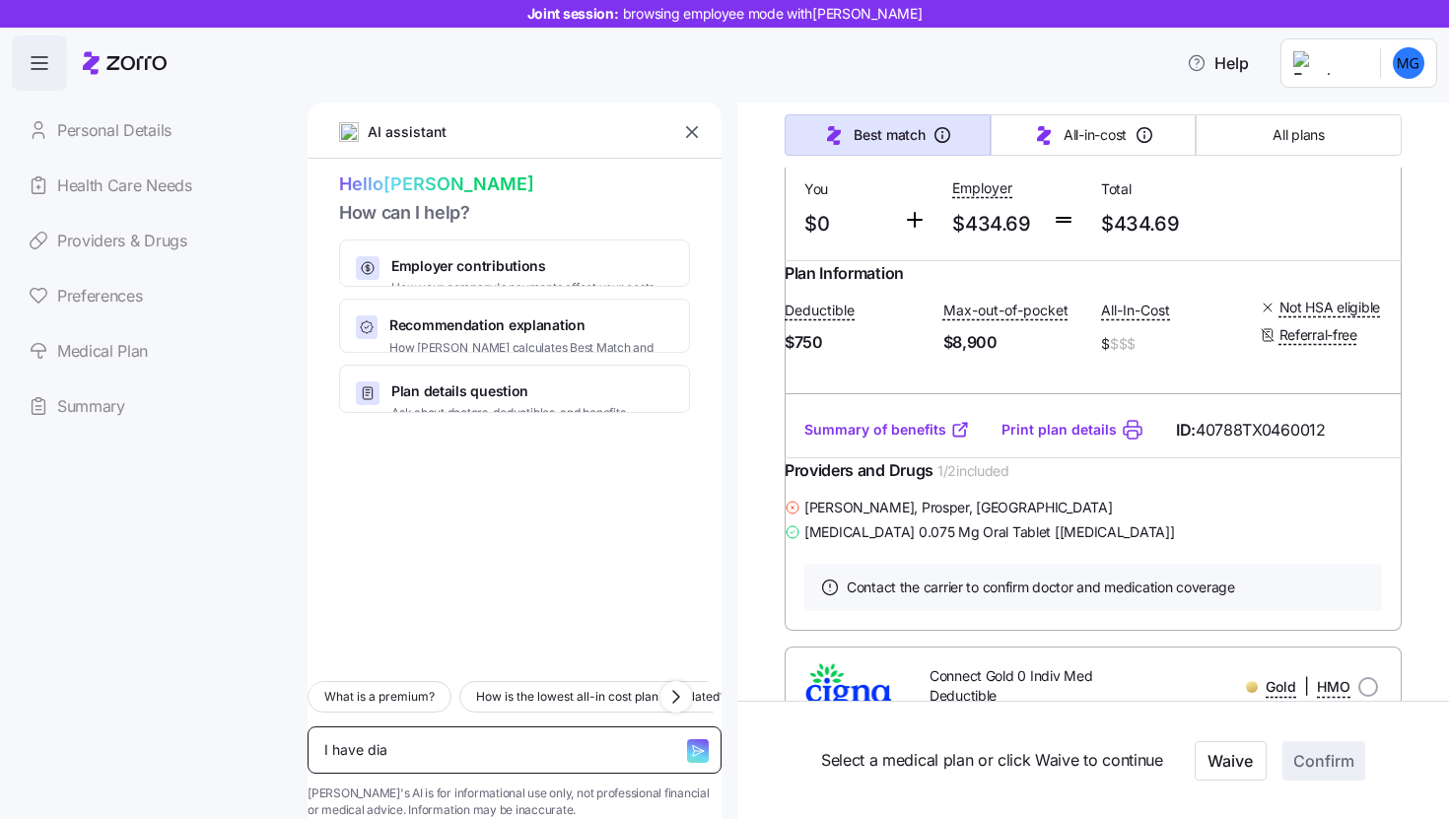
type textarea "I have diab"
type textarea "x"
type textarea "I have diabe"
type textarea "x"
type textarea "I have diabet"
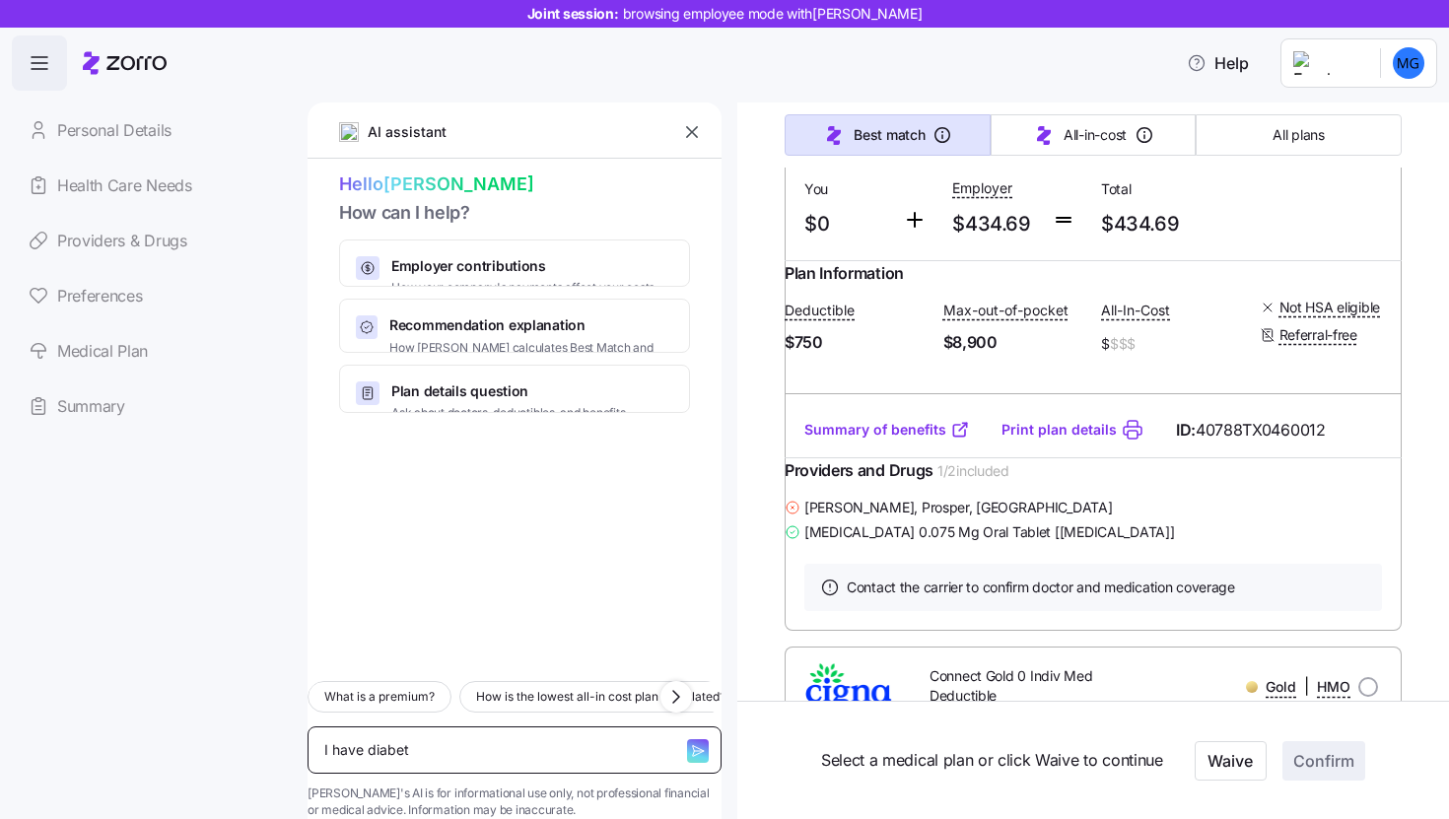
type textarea "x"
type textarea "I have diabete"
type textarea "x"
type textarea "I have [MEDICAL_DATA]"
type textarea "x"
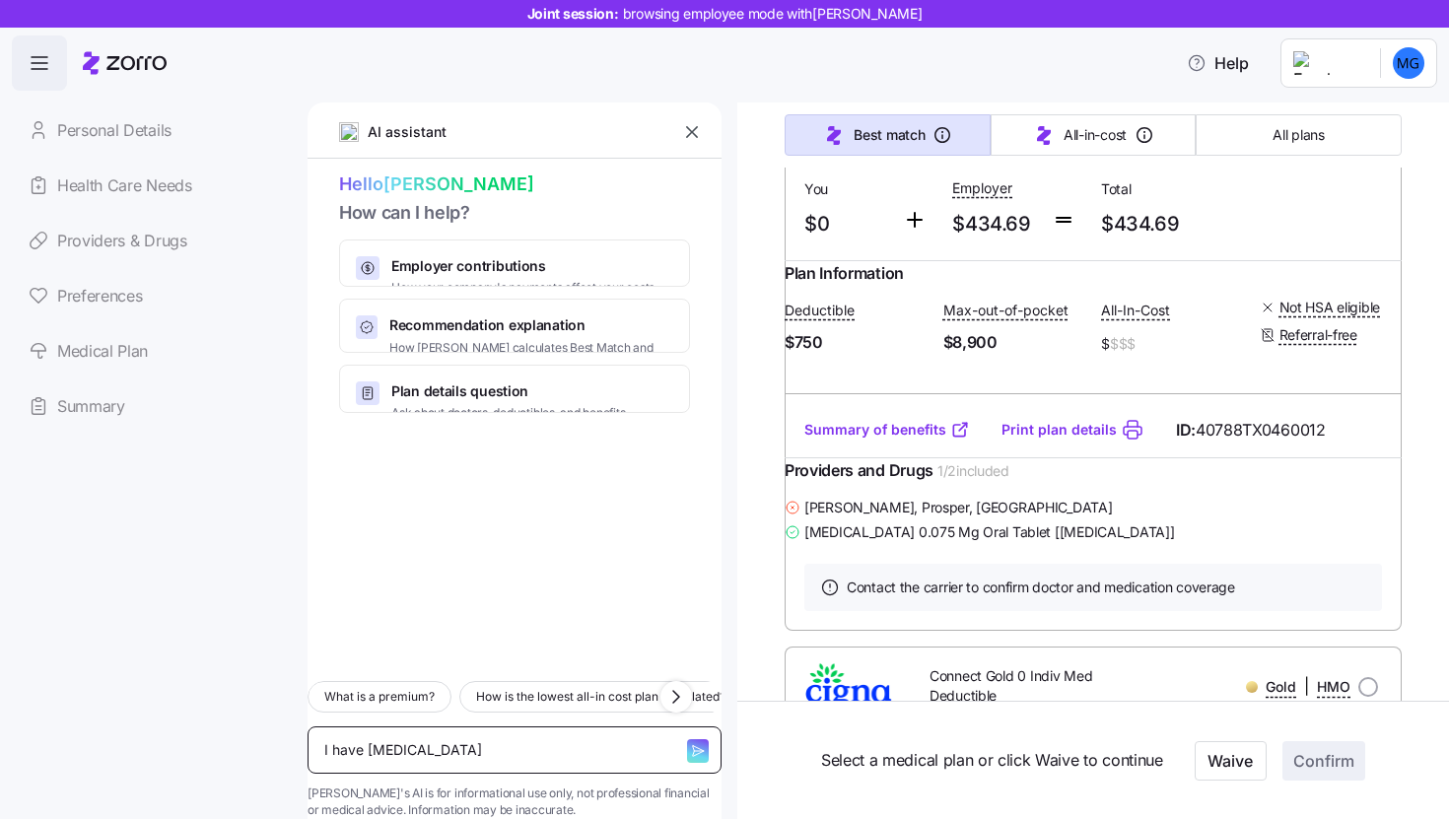
type textarea "I have [MEDICAL_DATA],"
type textarea "x"
type textarea "I have [MEDICAL_DATA],"
type textarea "x"
type textarea "I have [MEDICAL_DATA], w"
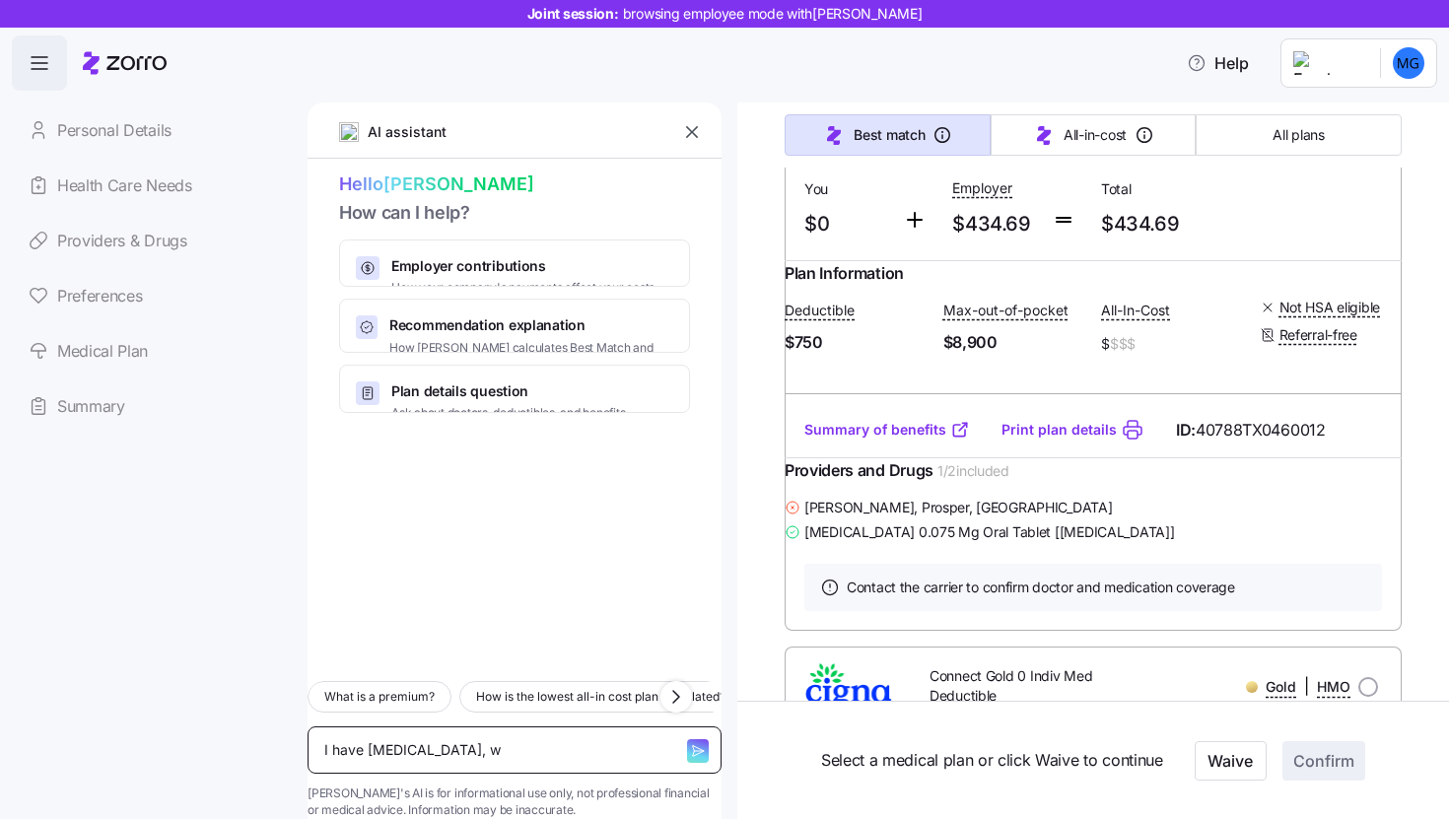
type textarea "x"
type textarea "I have [MEDICAL_DATA], wh"
type textarea "x"
type textarea "I have [MEDICAL_DATA], whi"
type textarea "x"
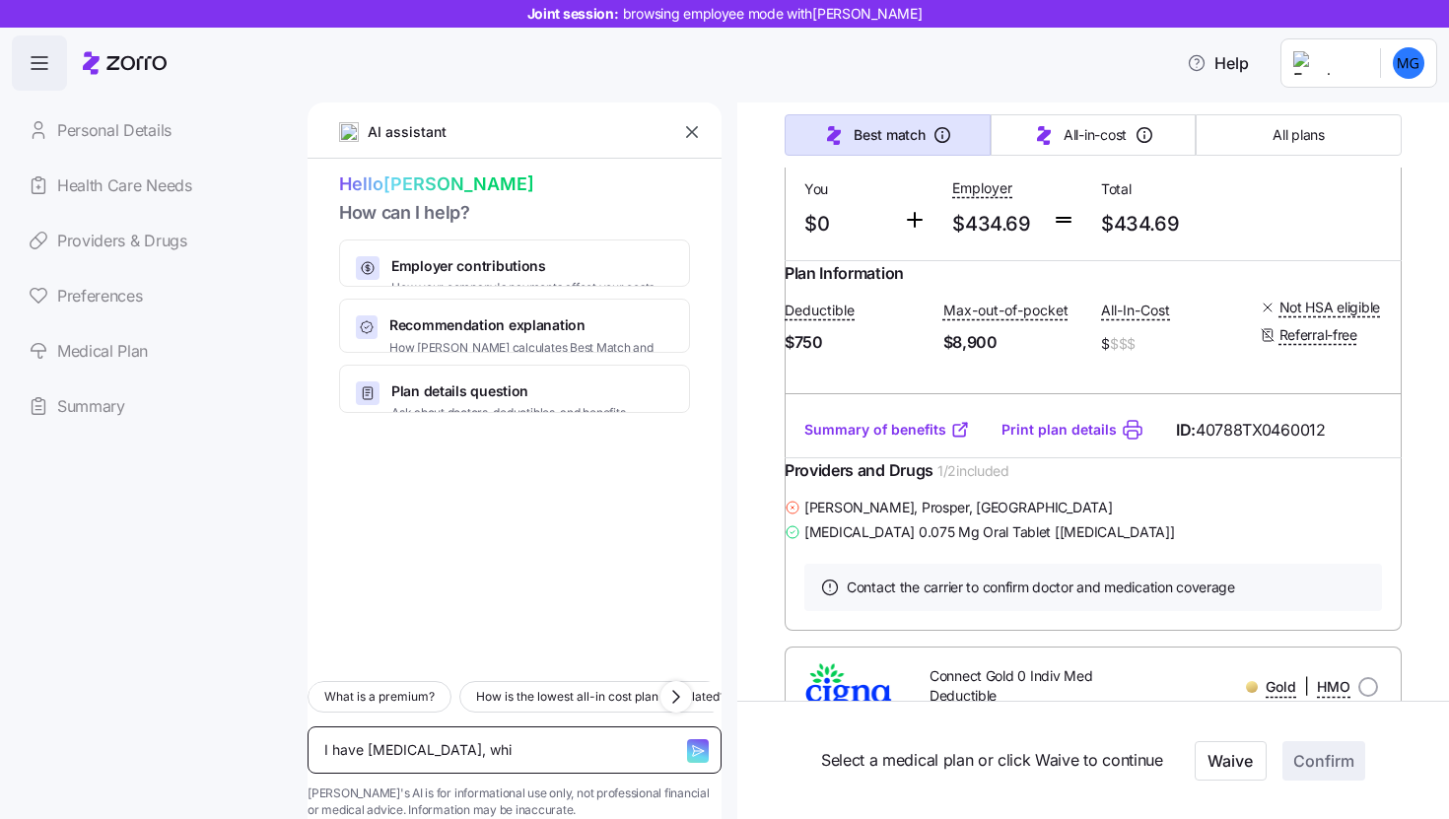
type textarea "I have [MEDICAL_DATA], whic"
type textarea "x"
type textarea "I have [MEDICAL_DATA], which"
type textarea "x"
type textarea "I have [MEDICAL_DATA], which p"
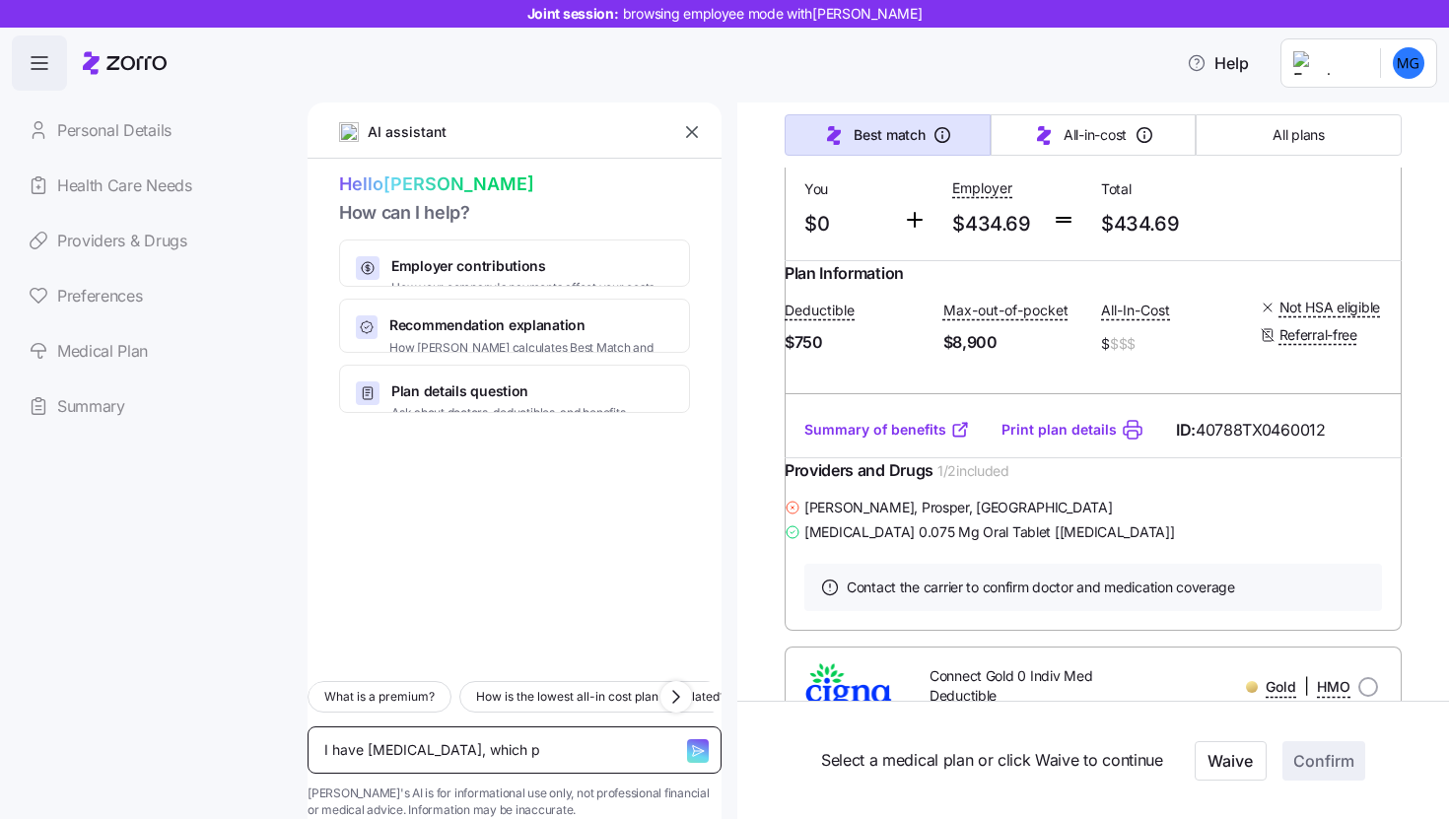
type textarea "x"
type textarea "I have [MEDICAL_DATA], which pl"
type textarea "x"
type textarea "I have [MEDICAL_DATA], which pla"
type textarea "x"
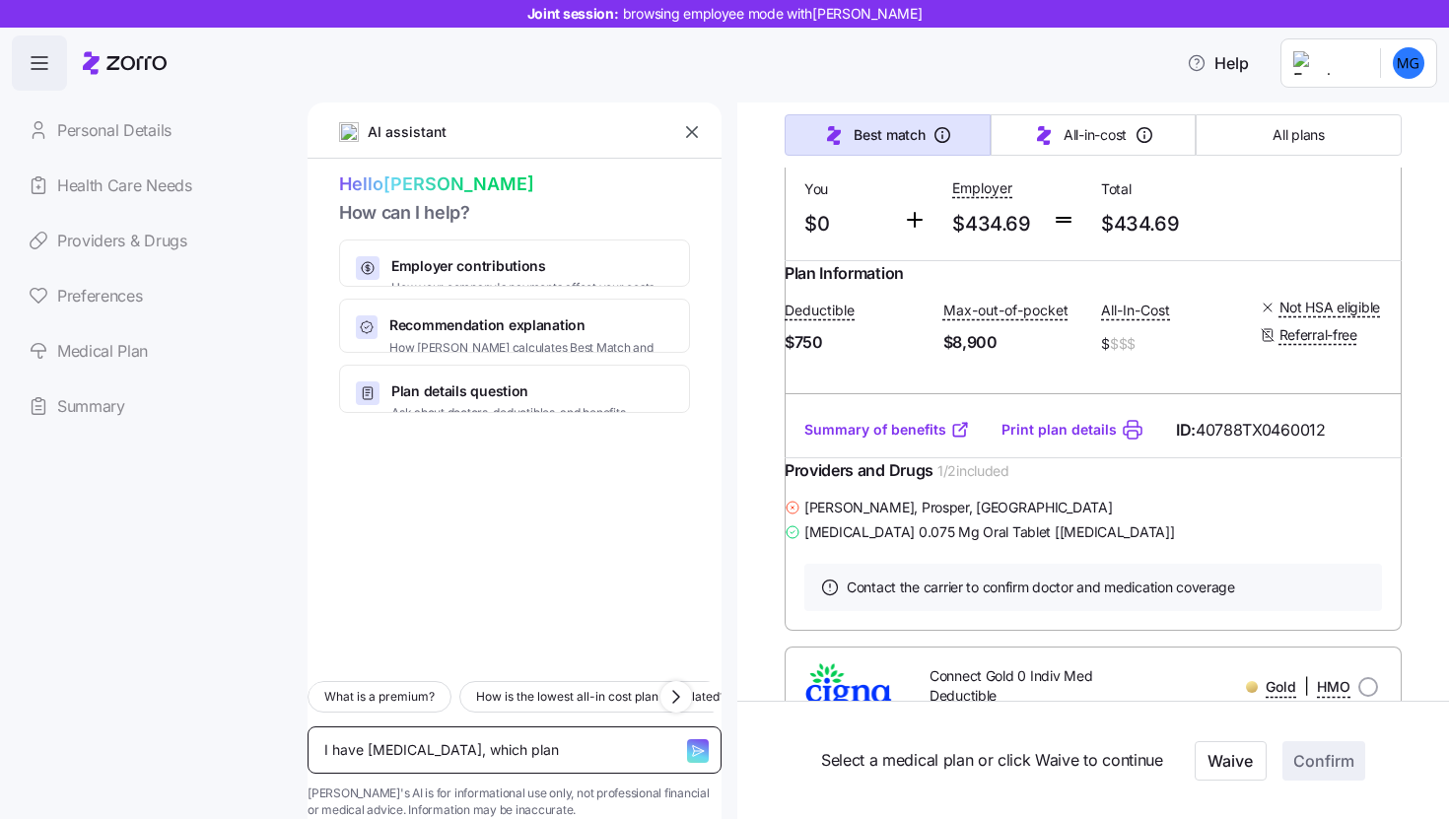
type textarea "I have [MEDICAL_DATA], which plan"
type textarea "x"
type textarea "I have [MEDICAL_DATA], which plan w"
type textarea "x"
type textarea "I have [MEDICAL_DATA], which plan wo"
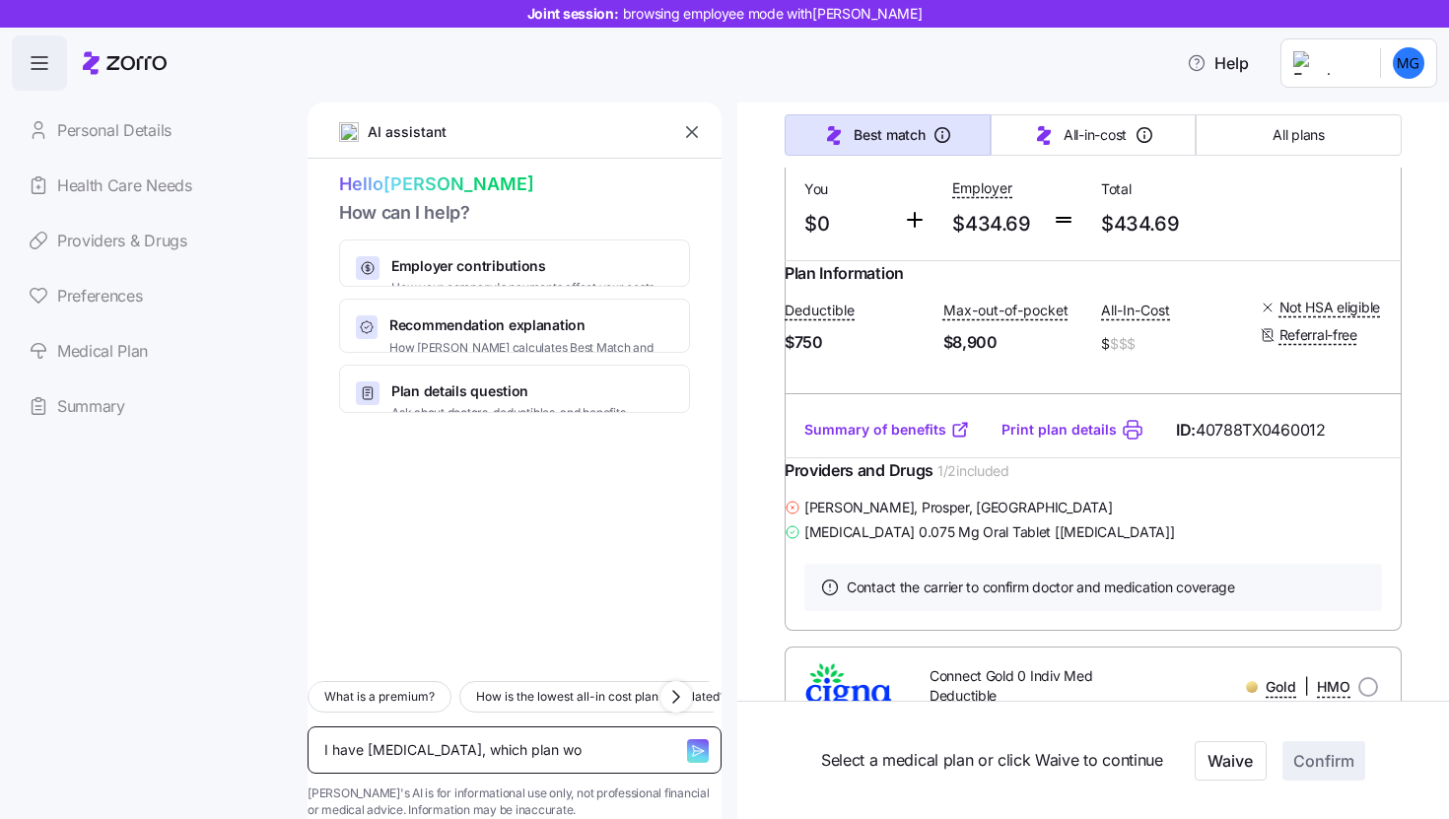
type textarea "x"
type textarea "I have [MEDICAL_DATA], which plan wor"
type textarea "x"
type textarea "I have [MEDICAL_DATA], which plan work"
type textarea "x"
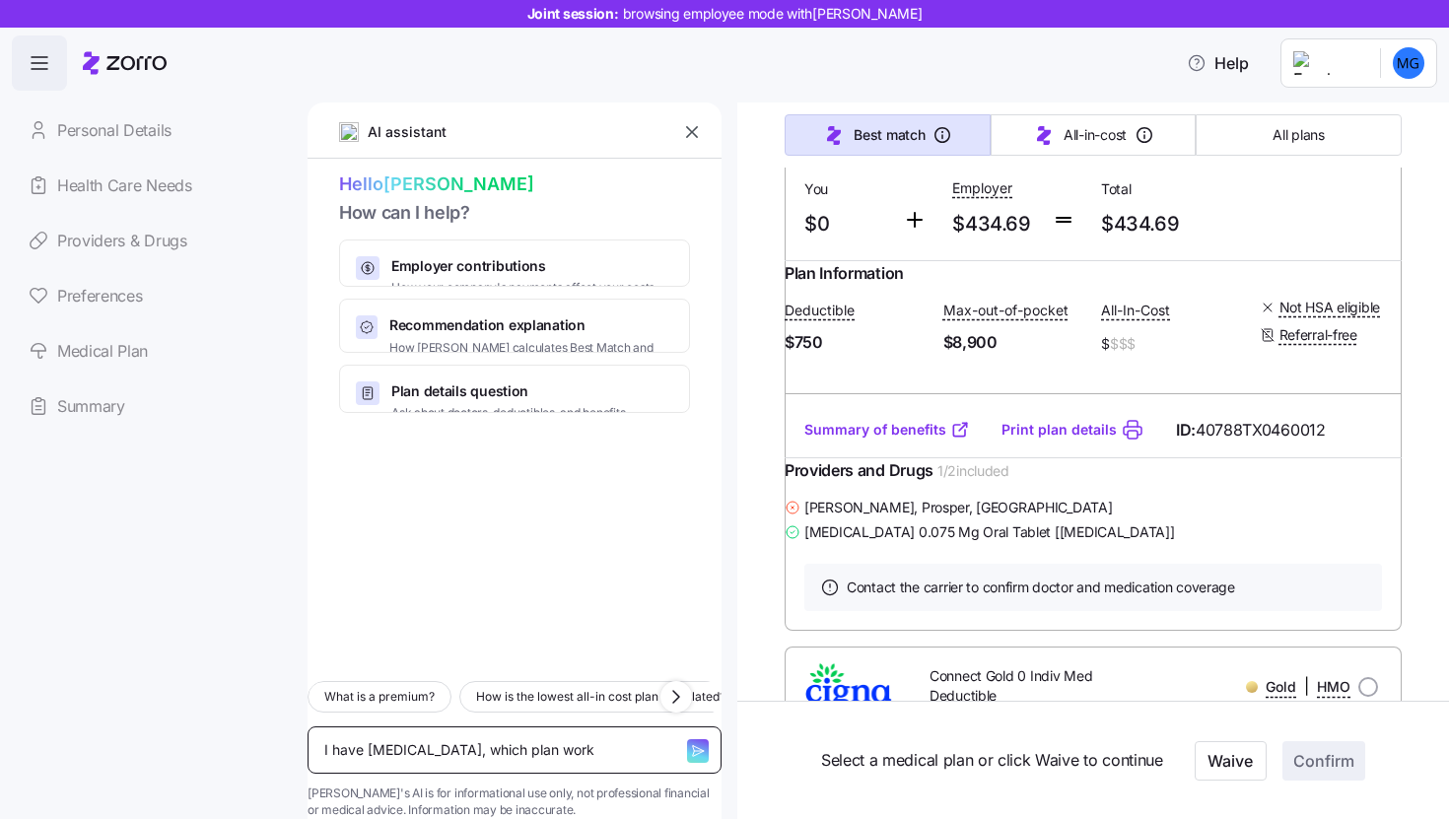
type textarea "I have [MEDICAL_DATA], which plan works"
type textarea "x"
type textarea "I have [MEDICAL_DATA], which plan works"
type textarea "x"
type textarea "I have [MEDICAL_DATA], which plan works be"
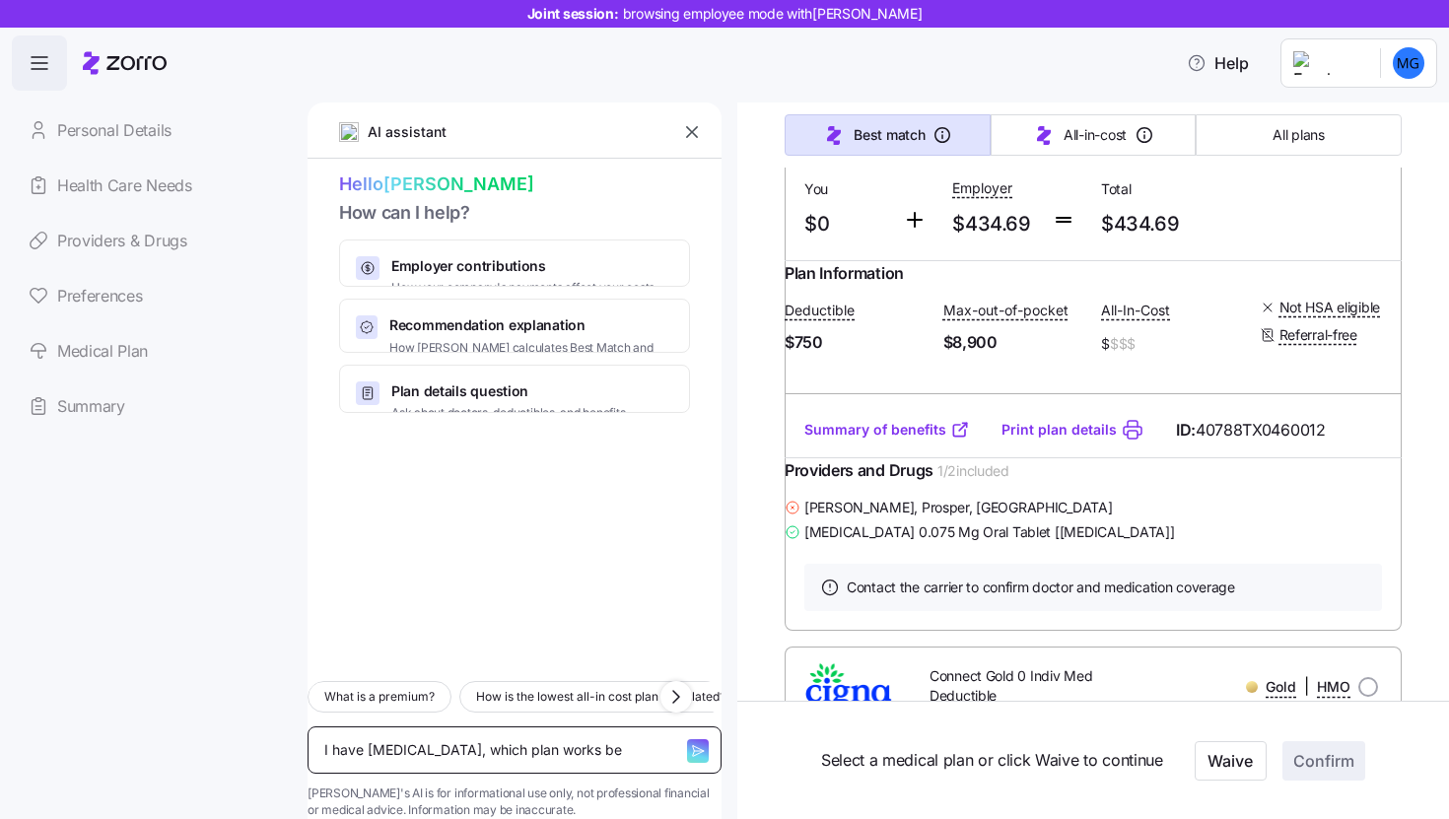
type textarea "x"
type textarea "I have [MEDICAL_DATA], which plan works bes"
type textarea "x"
type textarea "I have [MEDICAL_DATA], which plan works best"
type textarea "x"
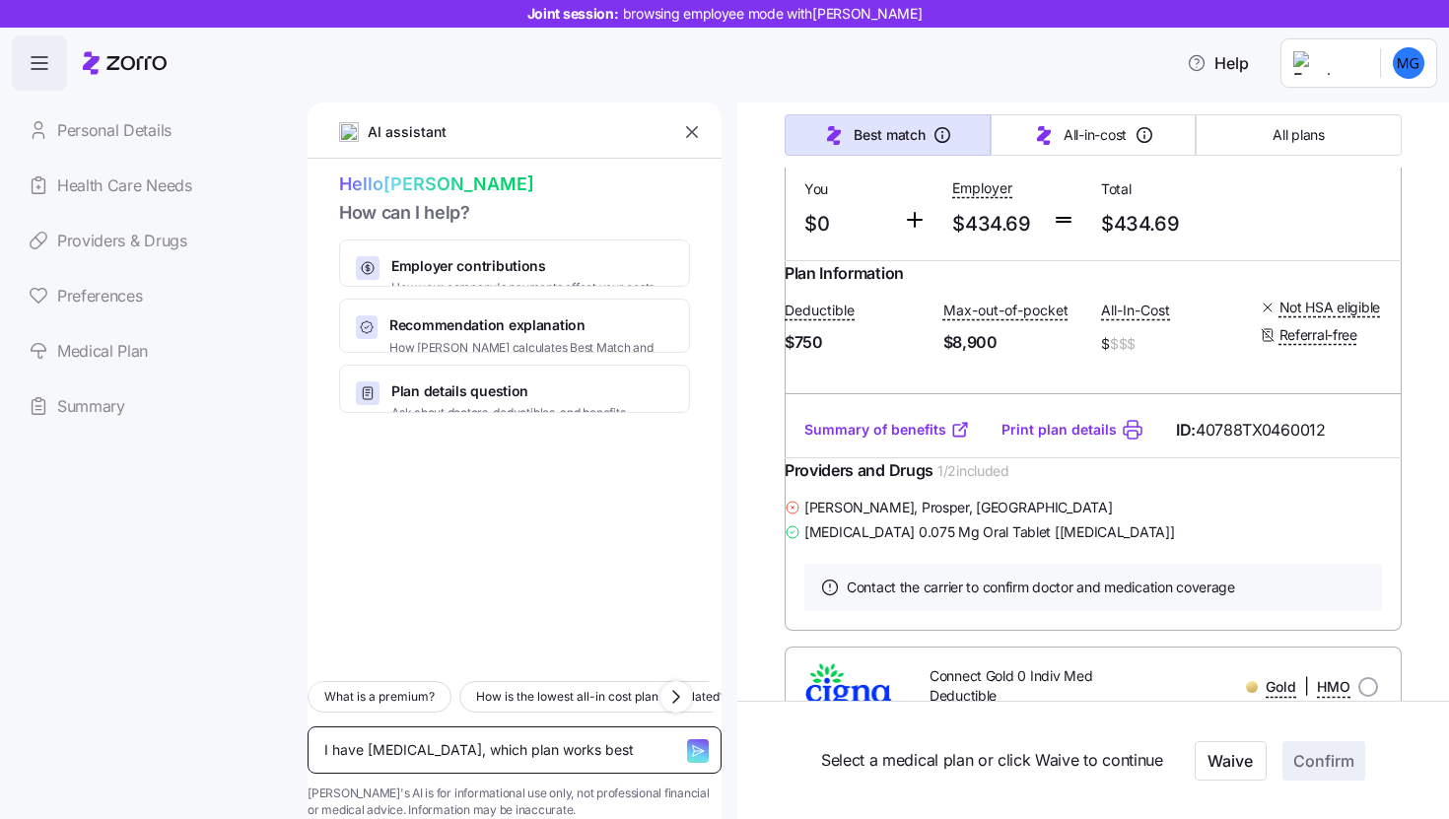
type textarea "I have [MEDICAL_DATA], which plan works best"
type textarea "x"
type textarea "I have [MEDICAL_DATA], which plan works best f"
type textarea "x"
type textarea "I have [MEDICAL_DATA], which plan works best for"
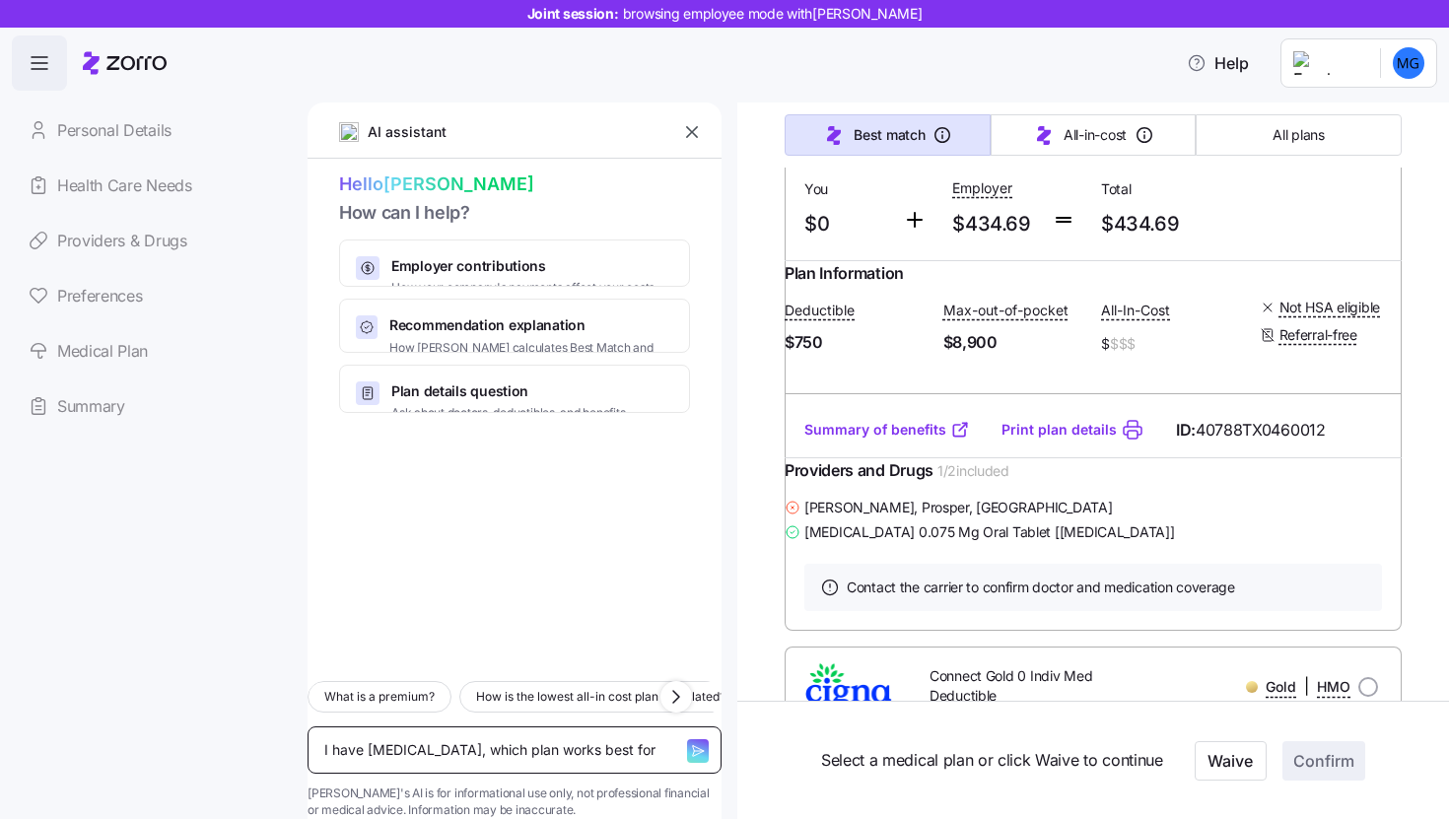
type textarea "x"
type textarea "I have [MEDICAL_DATA], which plan works best for"
type textarea "x"
type textarea "I have [MEDICAL_DATA], which plan works best for m"
type textarea "x"
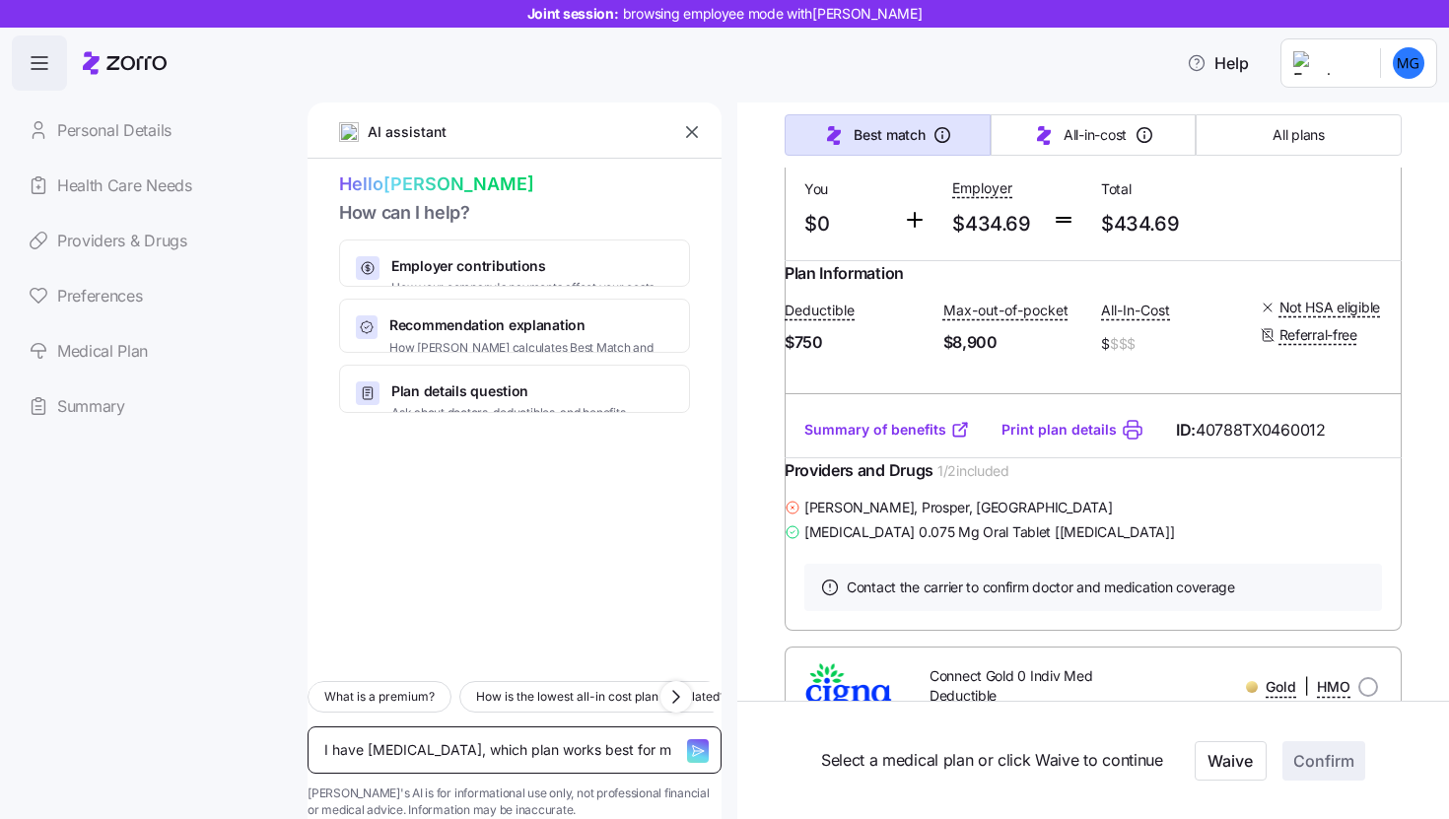
type textarea "I have [MEDICAL_DATA], which plan works best for me"
type textarea "x"
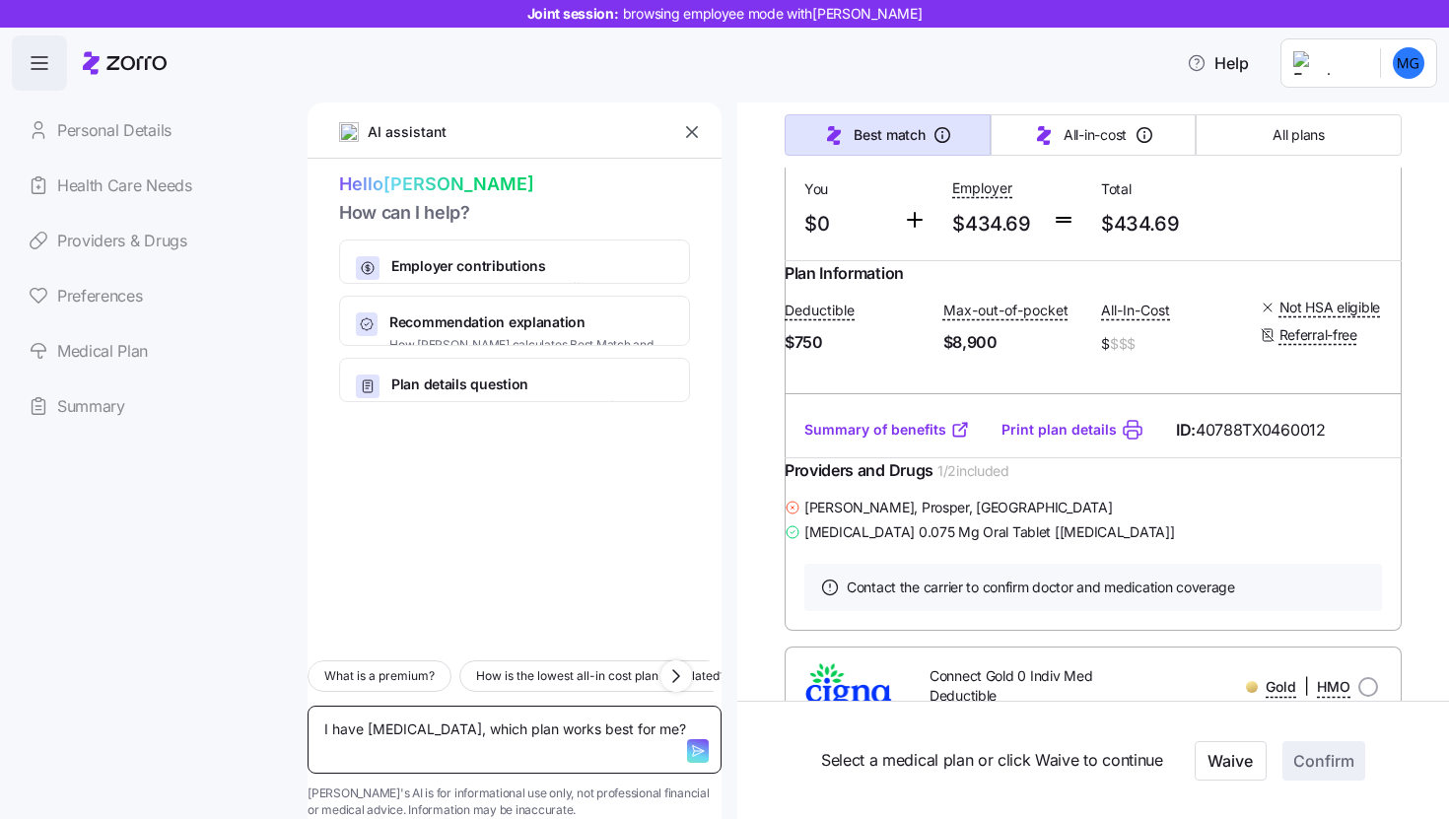
type textarea "I have [MEDICAL_DATA], which plan works best for me?"
type textarea "x"
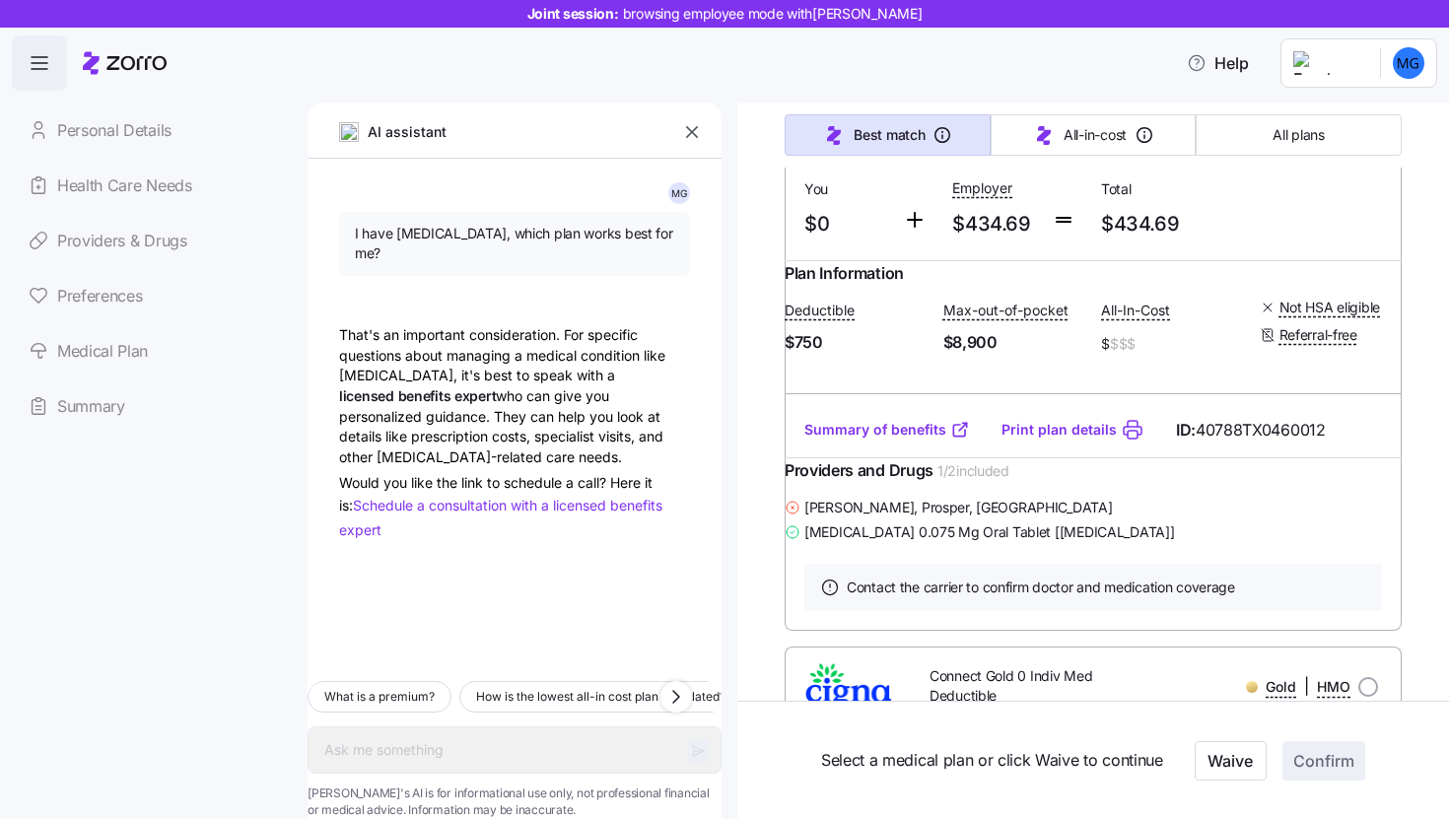
type textarea "x"
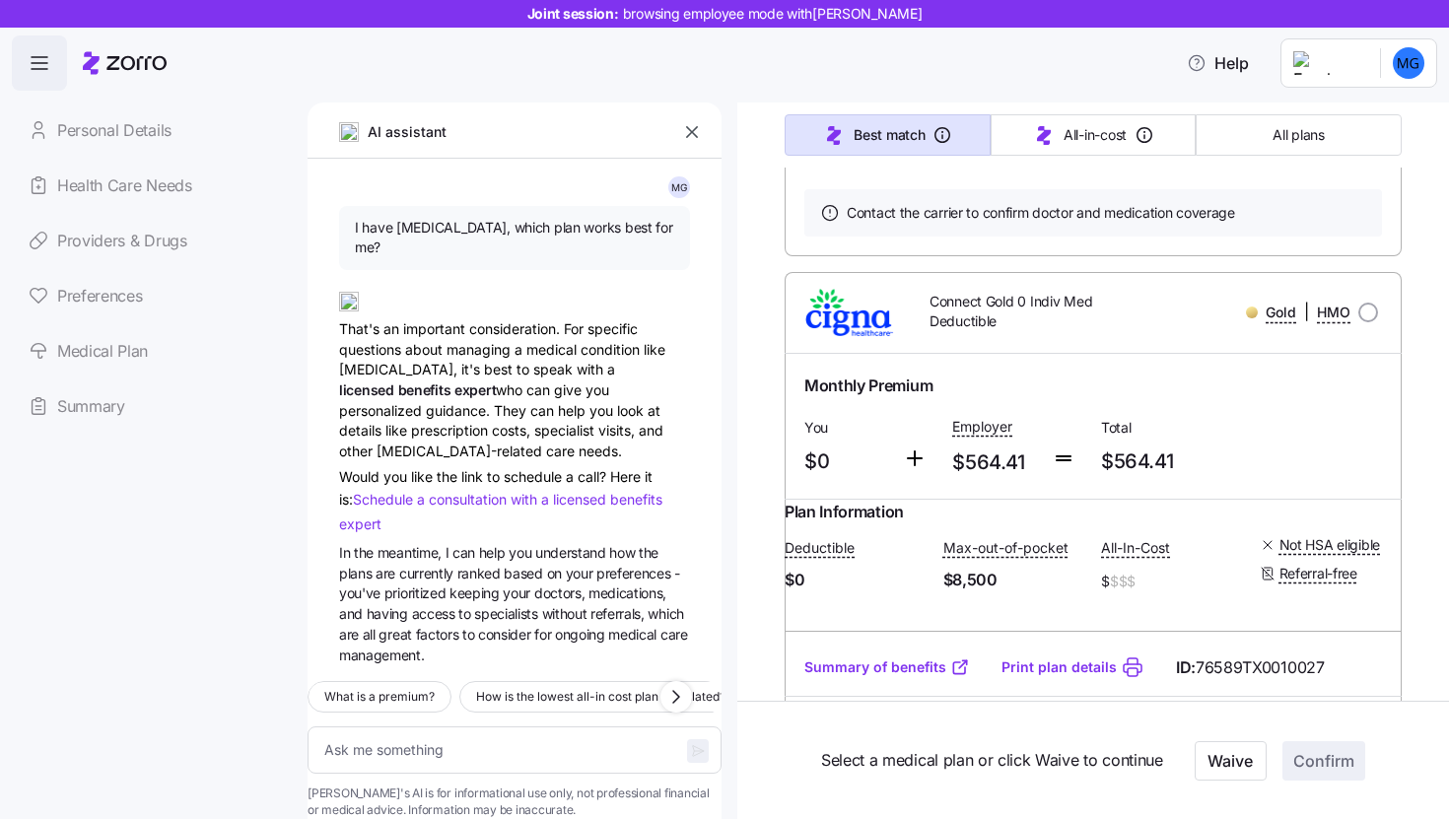
scroll to position [2042, 0]
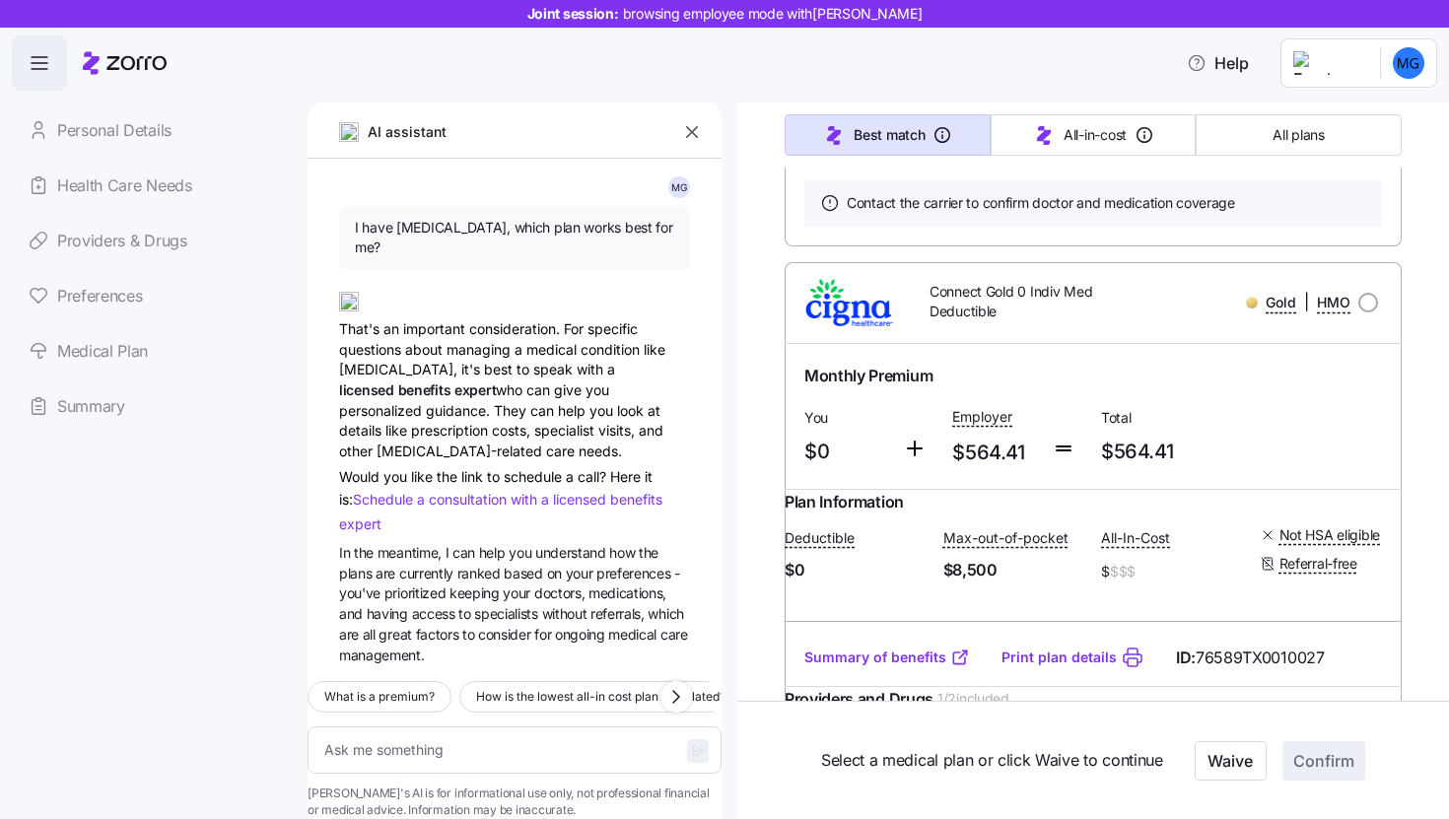
click at [1341, 315] on div "Gold | HMO" at bounding box center [1265, 302] width 229 height 25
click at [1359, 313] on input "radio" at bounding box center [1369, 303] width 20 height 20
radio input "true"
type textarea "x"
